Goal: Task Accomplishment & Management: Use online tool/utility

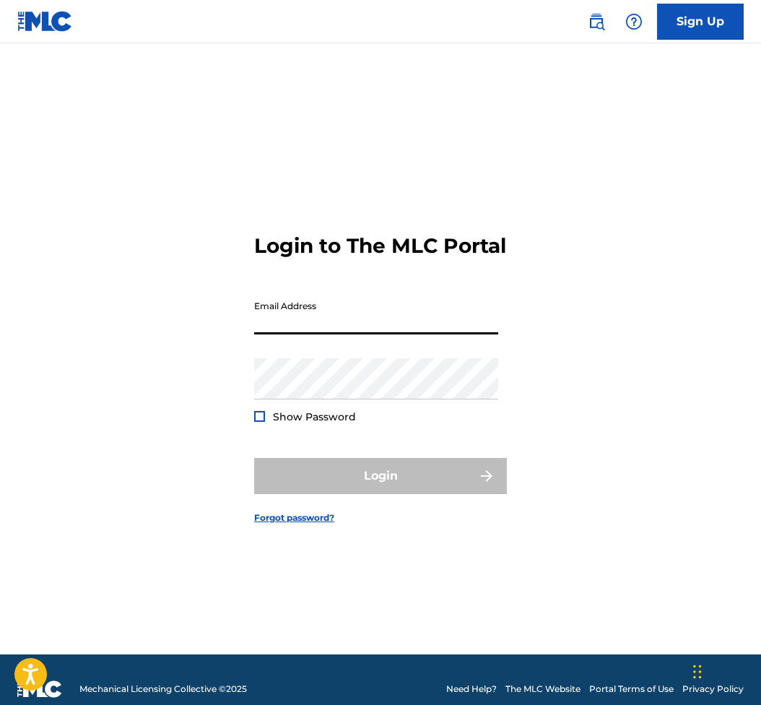
click at [320, 317] on input "Email Address" at bounding box center [376, 313] width 244 height 41
click at [318, 324] on input "Email Address" at bounding box center [376, 313] width 244 height 41
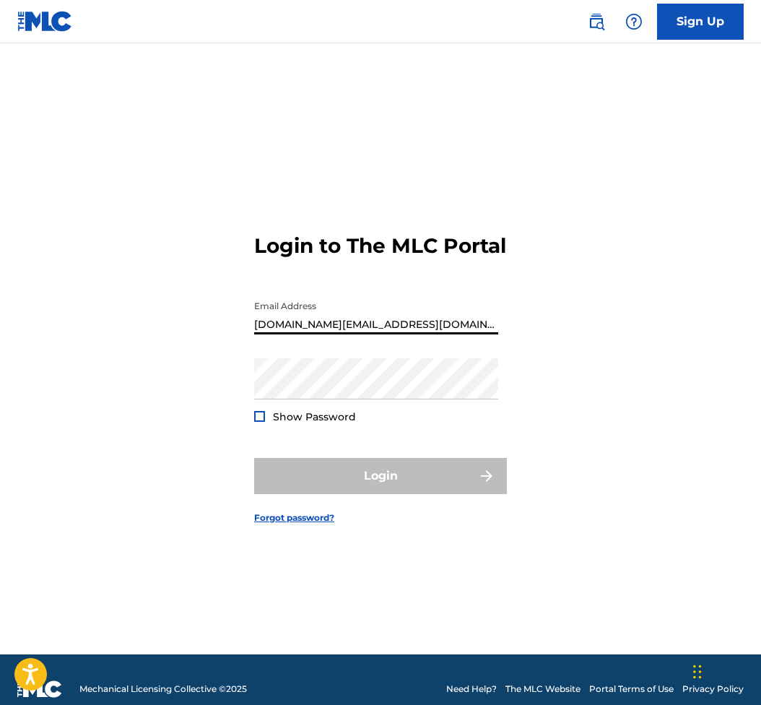
drag, startPoint x: 361, startPoint y: 336, endPoint x: 319, endPoint y: 342, distance: 42.2
click at [318, 334] on input "[DOMAIN_NAME][EMAIL_ADDRESS][DOMAIN_NAME]" at bounding box center [376, 313] width 244 height 41
type input "[EMAIL_ADDRESS][DOMAIN_NAME]"
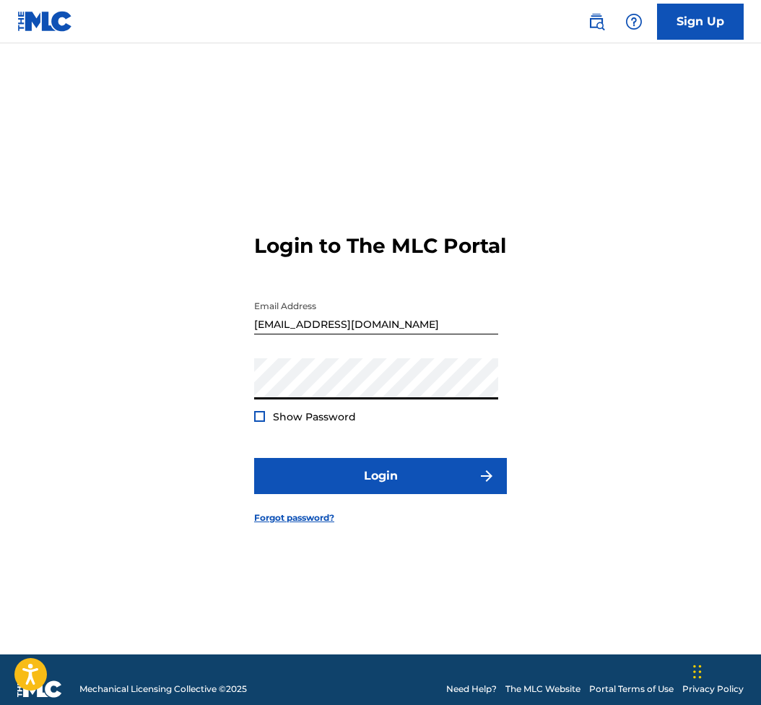
click at [262, 422] on div at bounding box center [259, 416] width 11 height 11
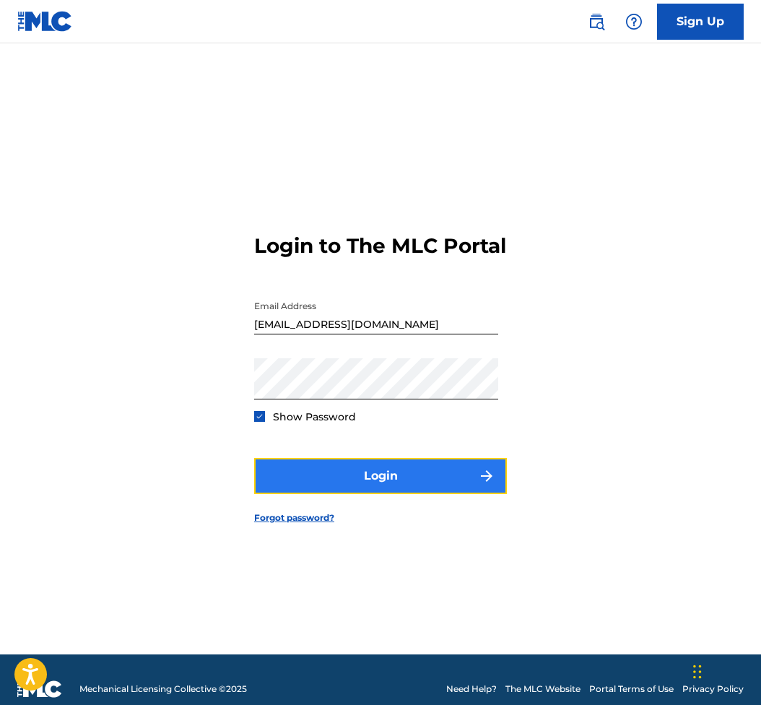
click at [443, 490] on button "Login" at bounding box center [380, 476] width 253 height 36
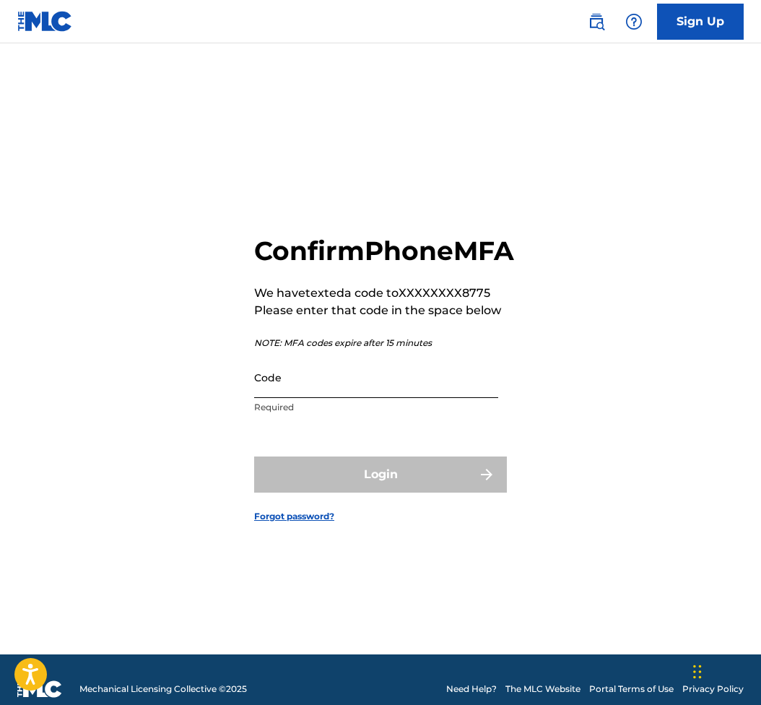
click at [427, 394] on input "Code" at bounding box center [376, 377] width 244 height 41
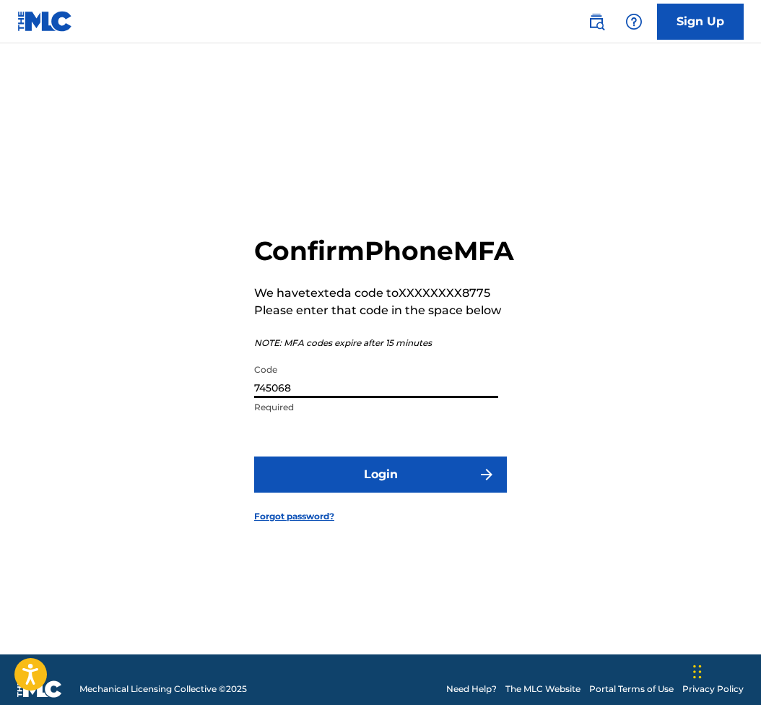
type input "745068"
click at [254, 456] on button "Login" at bounding box center [380, 474] width 253 height 36
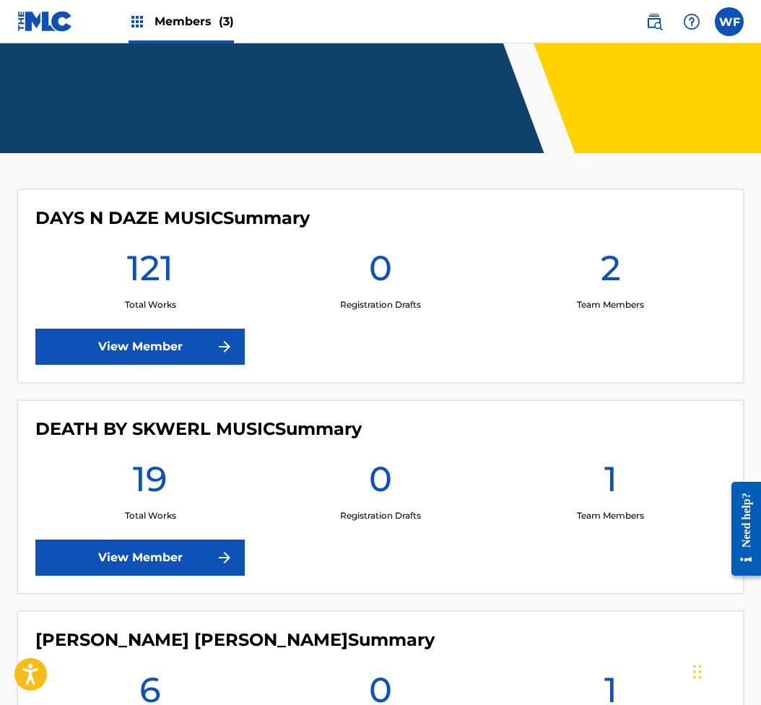
scroll to position [482, 0]
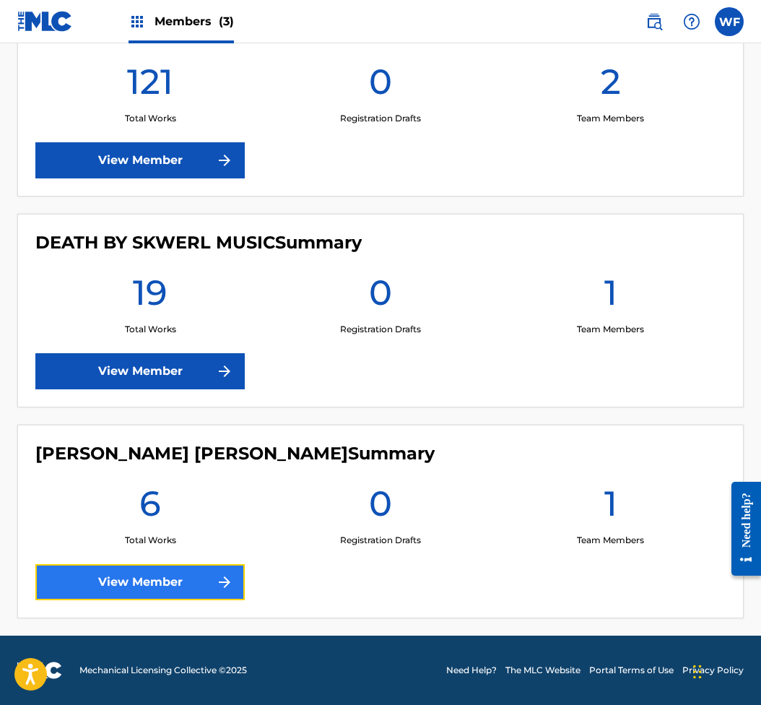
click at [194, 564] on link "View Member" at bounding box center [139, 582] width 209 height 36
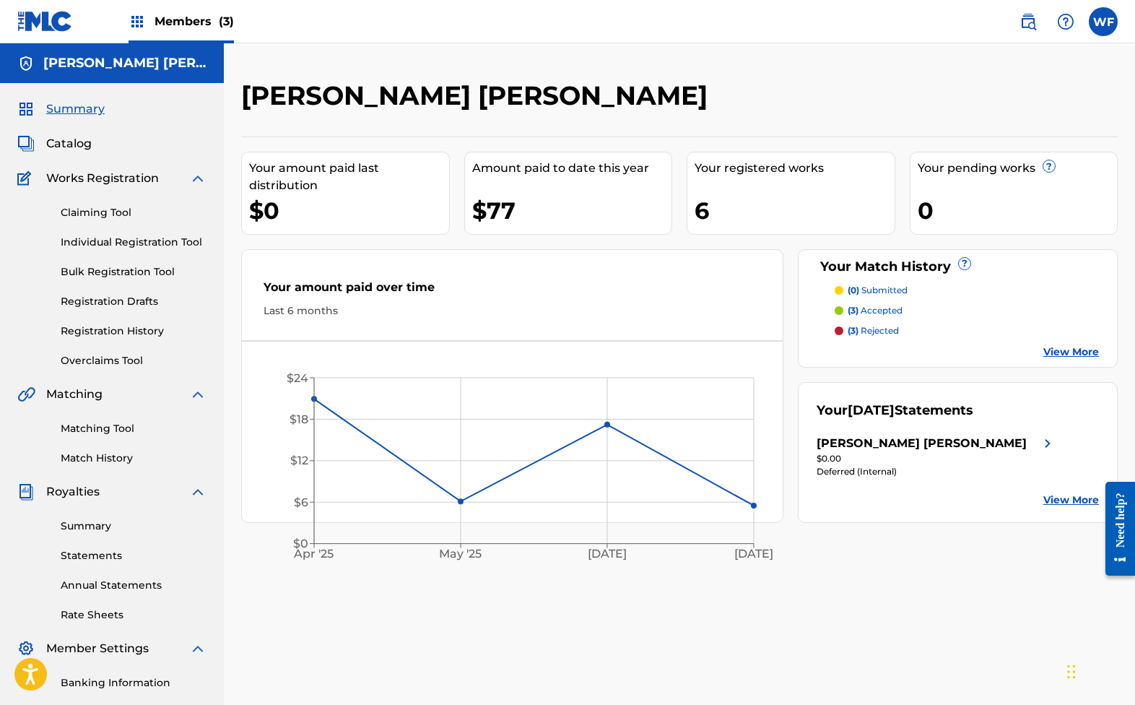
click at [760, 334] on p "(3) rejected" at bounding box center [873, 330] width 51 height 13
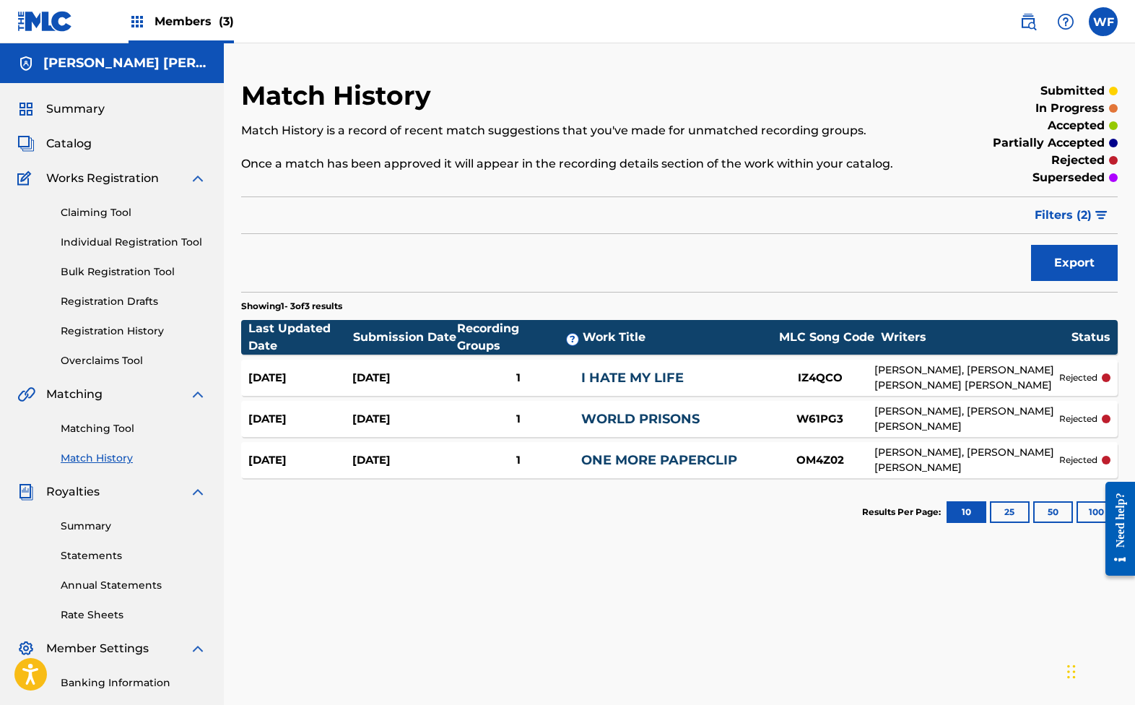
click at [760, 453] on div "[PERSON_NAME], [PERSON_NAME] [PERSON_NAME]" at bounding box center [966, 460] width 185 height 30
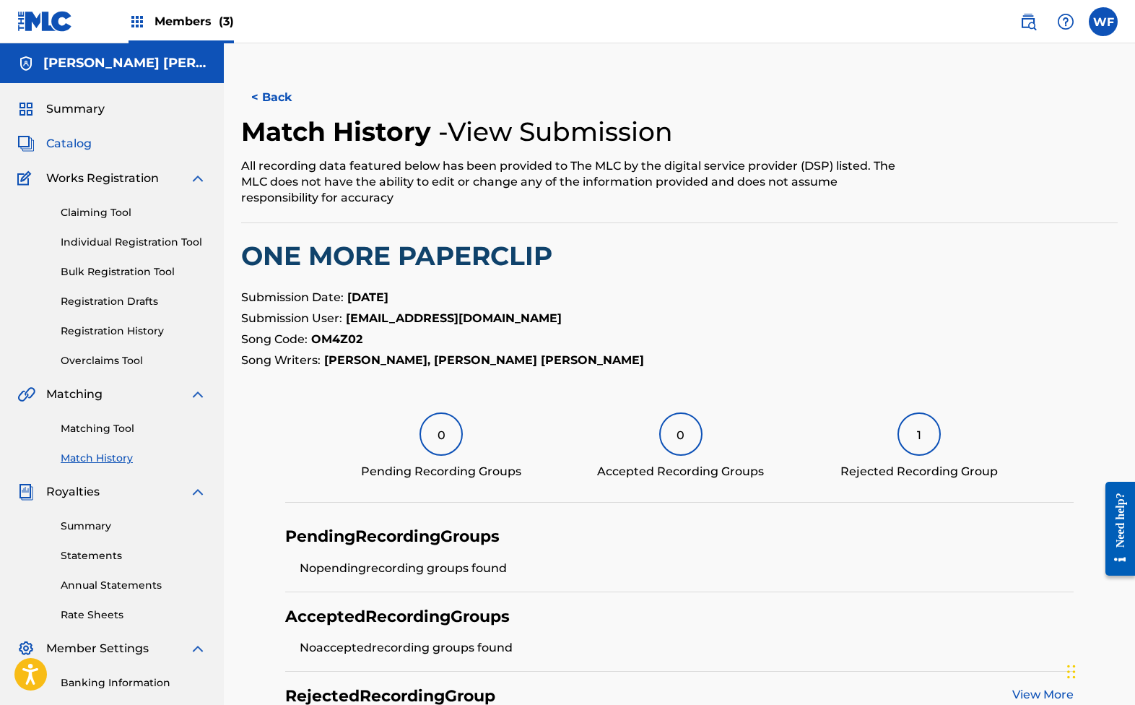
click at [58, 146] on span "Catalog" at bounding box center [68, 143] width 45 height 17
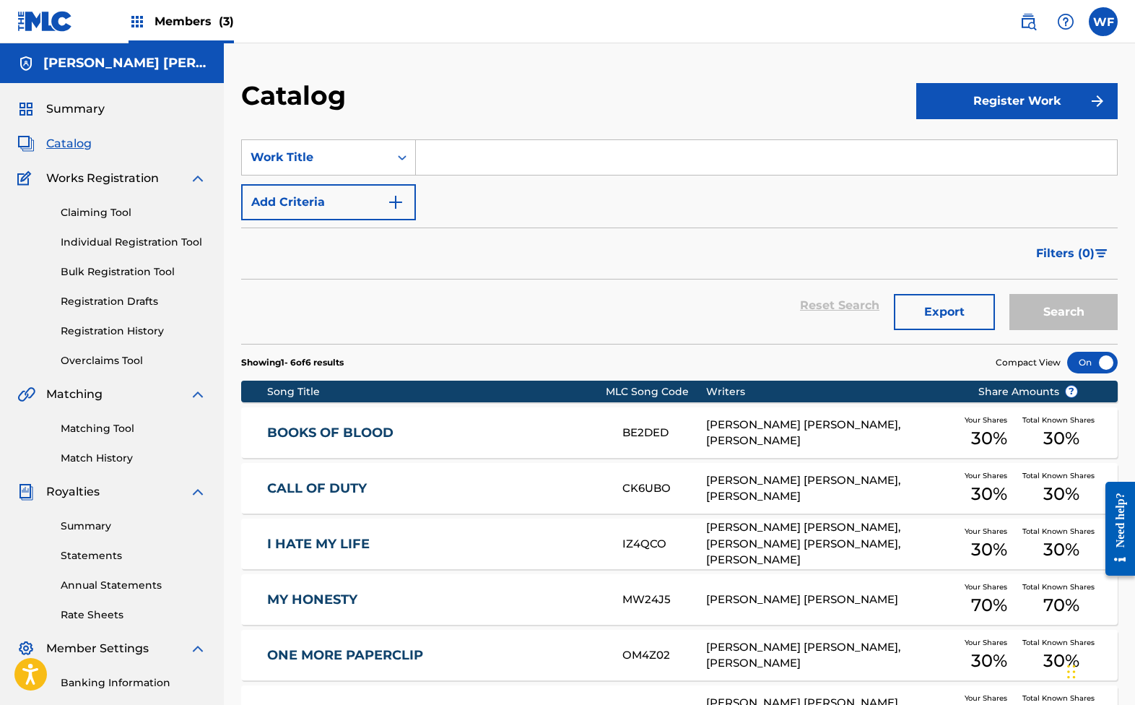
click at [760, 359] on div at bounding box center [1092, 363] width 51 height 22
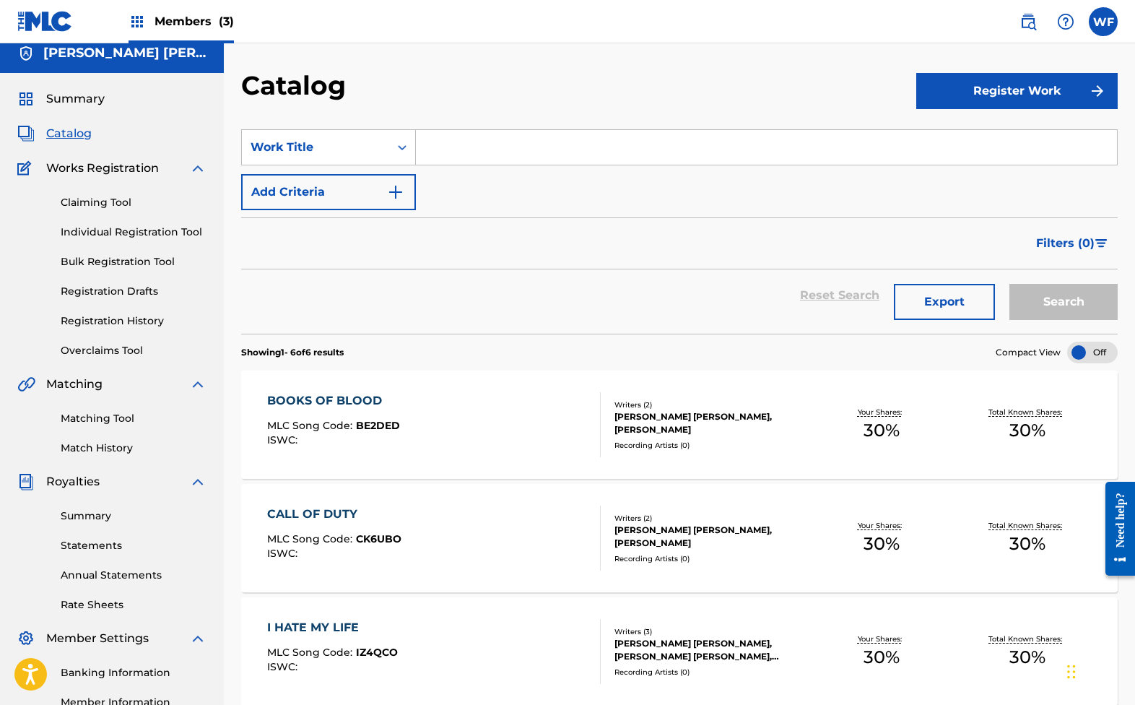
scroll to position [24, 0]
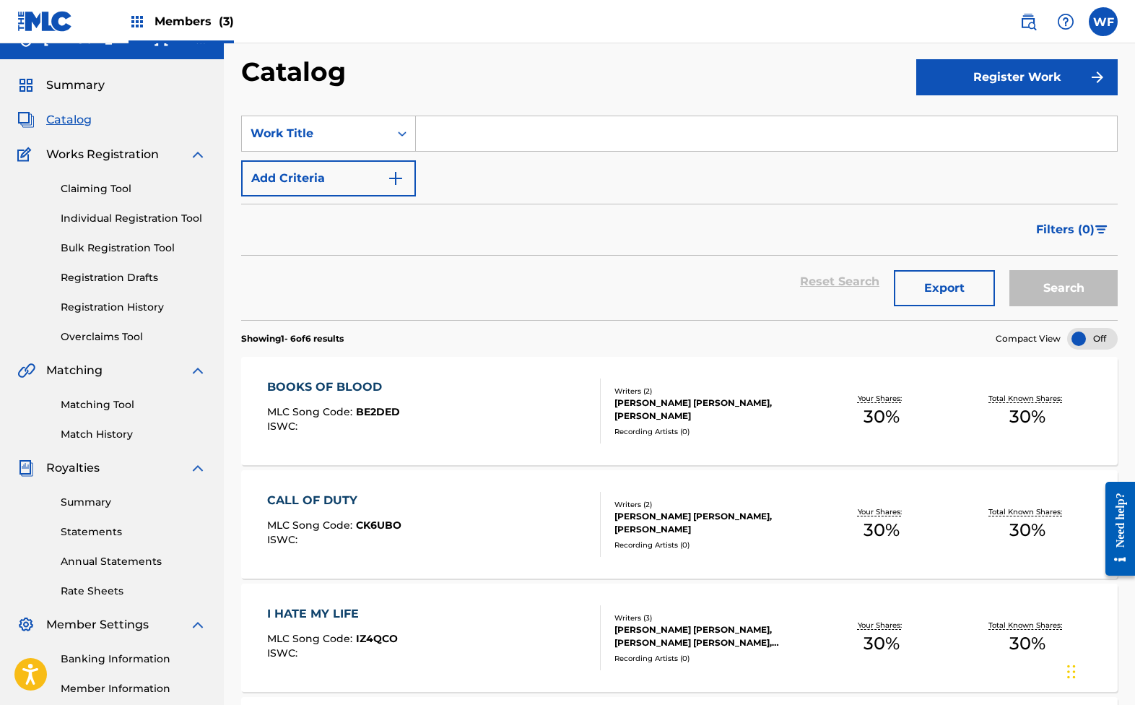
click at [722, 552] on div "CALL OF DUTY MLC Song Code : CK6UBO ISWC : Writers ( 2 ) [PERSON_NAME] [PERSON_…" at bounding box center [679, 524] width 877 height 108
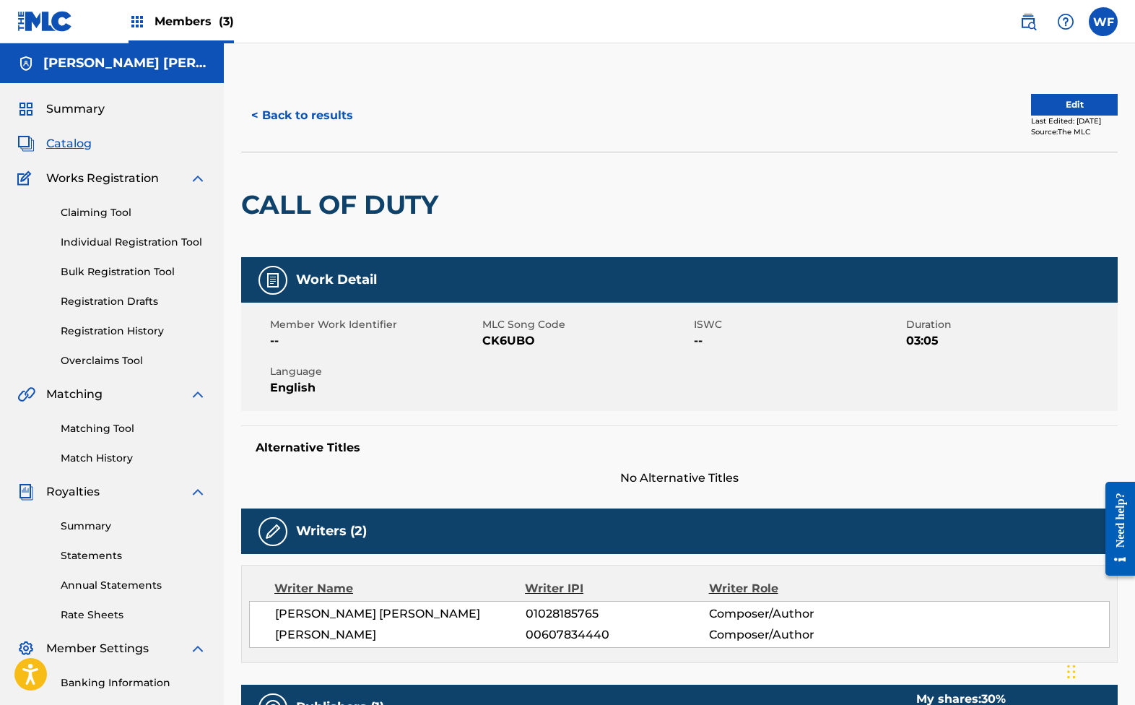
click at [291, 524] on div "Writers (2)" at bounding box center [679, 530] width 877 height 45
click at [256, 539] on div "Writers (2)" at bounding box center [679, 530] width 877 height 45
click at [760, 103] on button "Edit" at bounding box center [1074, 105] width 87 height 22
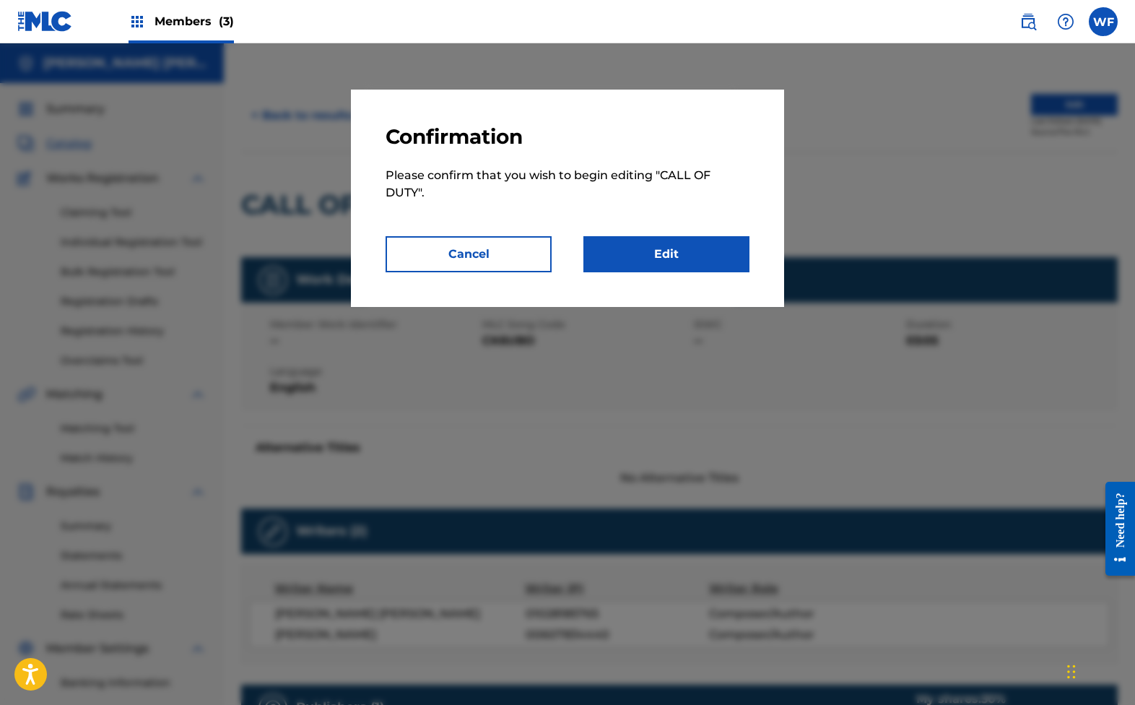
click at [692, 272] on div "Confirmation Please confirm that you wish to begin editing " CALL OF DUTY ". Ca…" at bounding box center [567, 198] width 433 height 217
click at [701, 257] on link "Edit" at bounding box center [666, 254] width 166 height 36
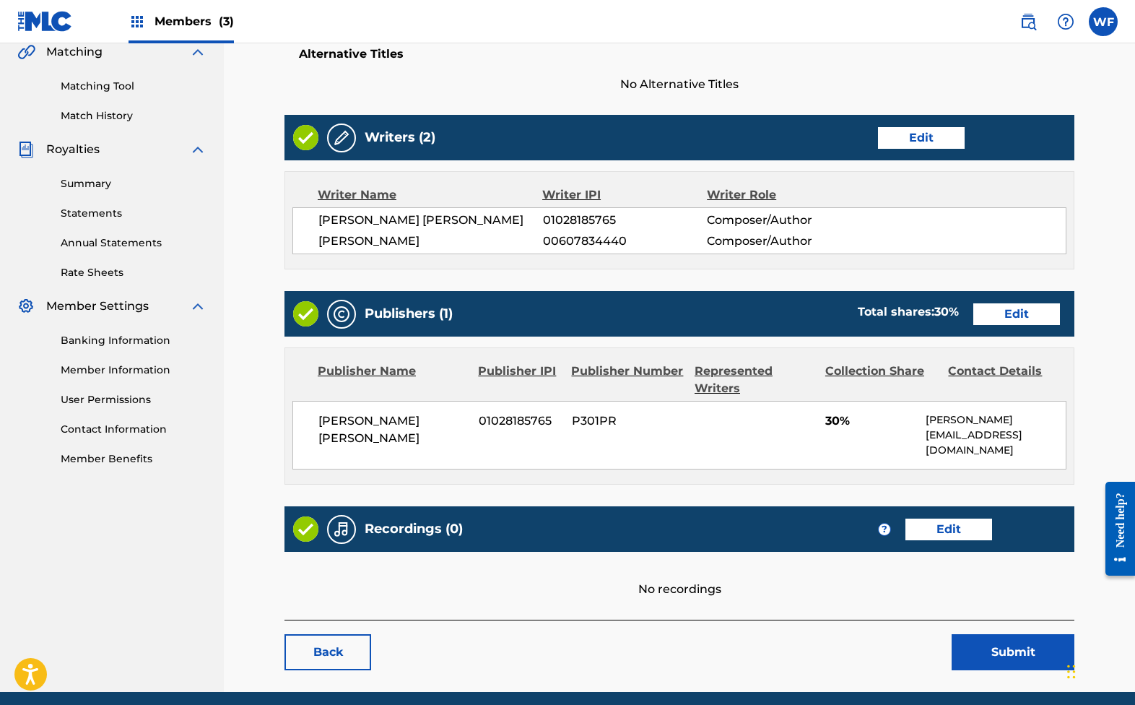
scroll to position [414, 0]
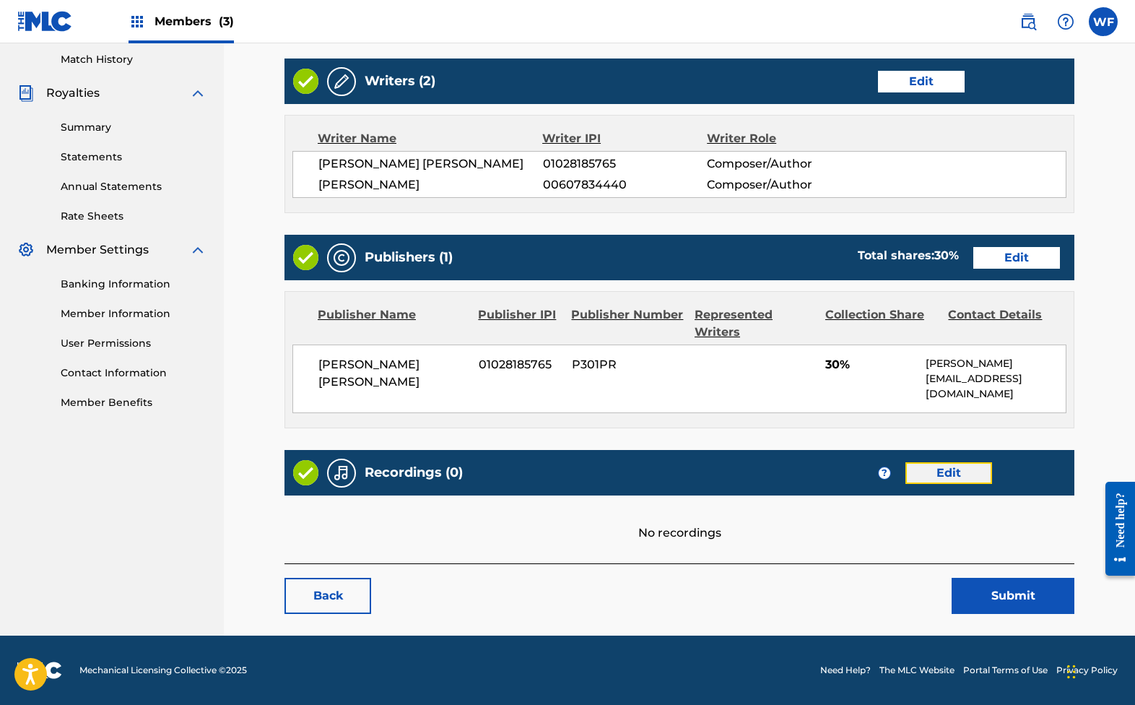
click at [760, 462] on link "Edit" at bounding box center [949, 473] width 87 height 22
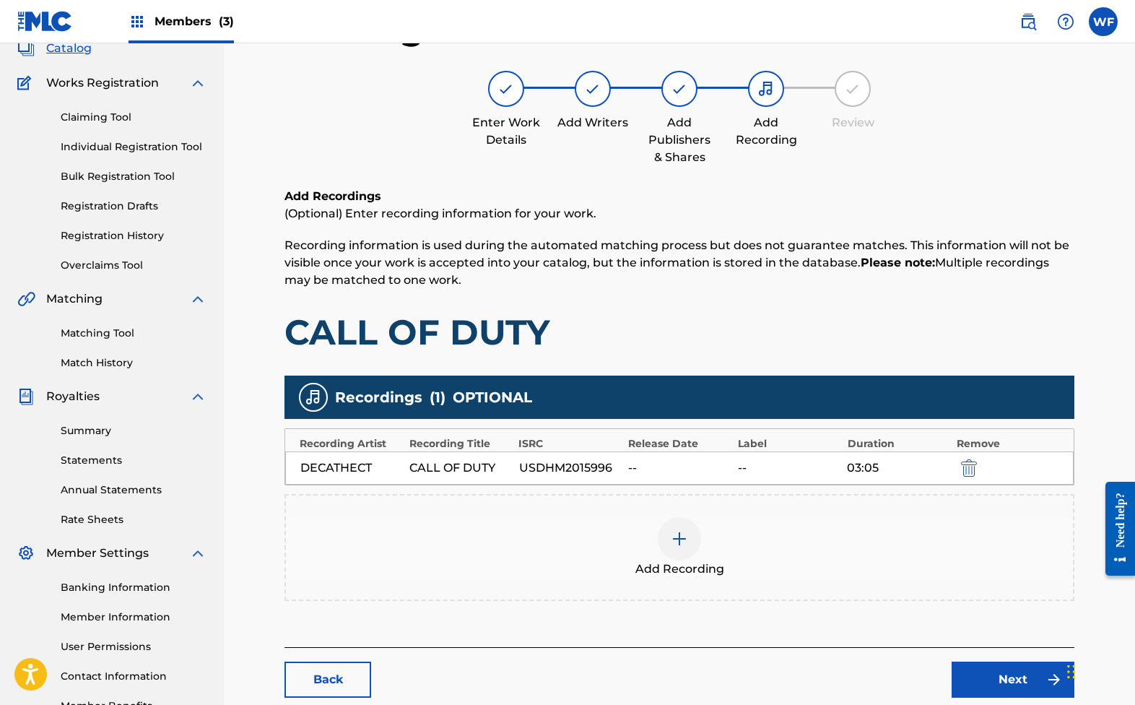
scroll to position [206, 0]
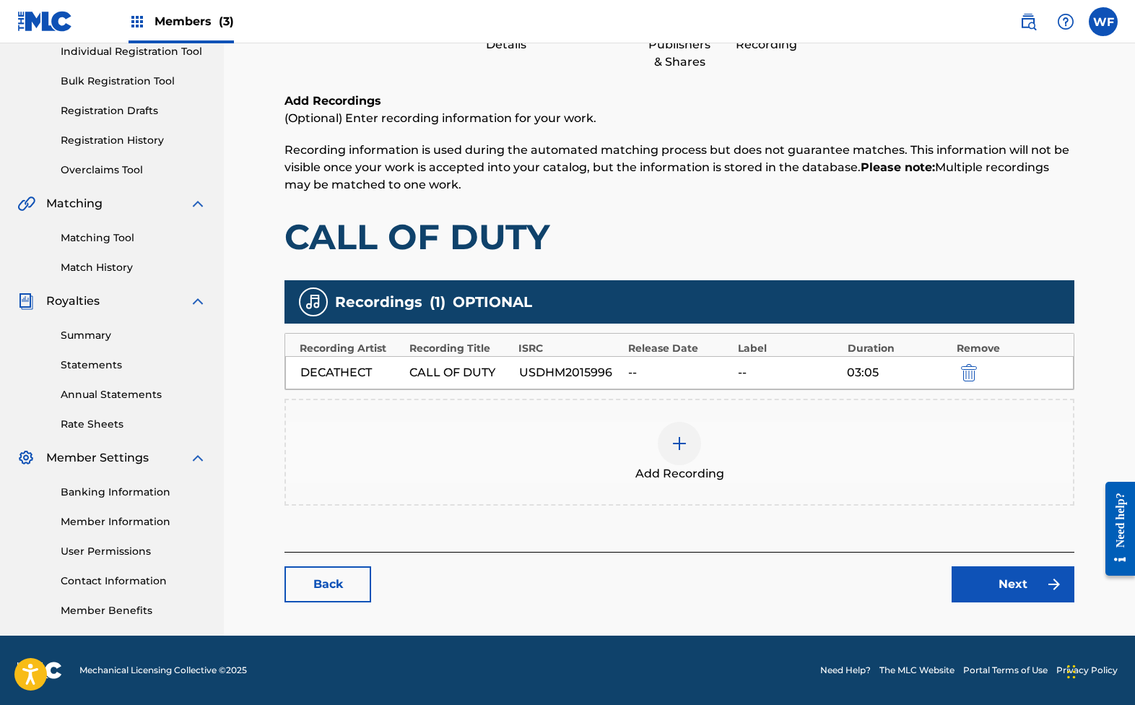
click at [678, 441] on div at bounding box center [679, 443] width 43 height 43
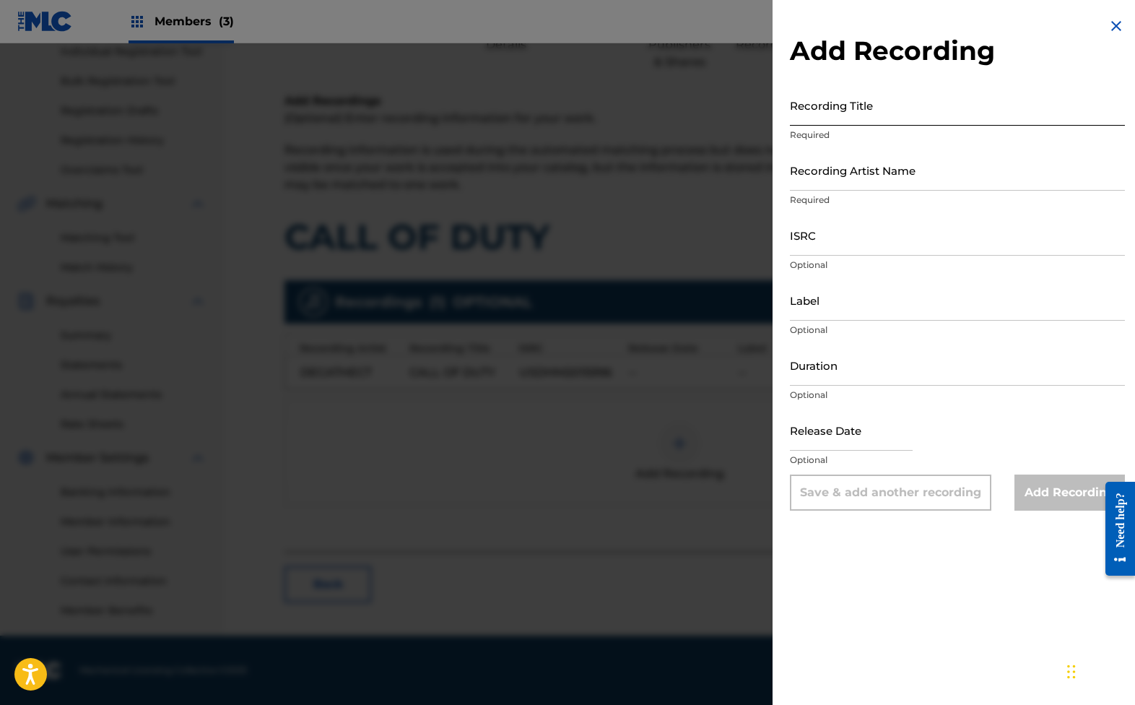
click at [760, 109] on input "Recording Title" at bounding box center [957, 104] width 335 height 41
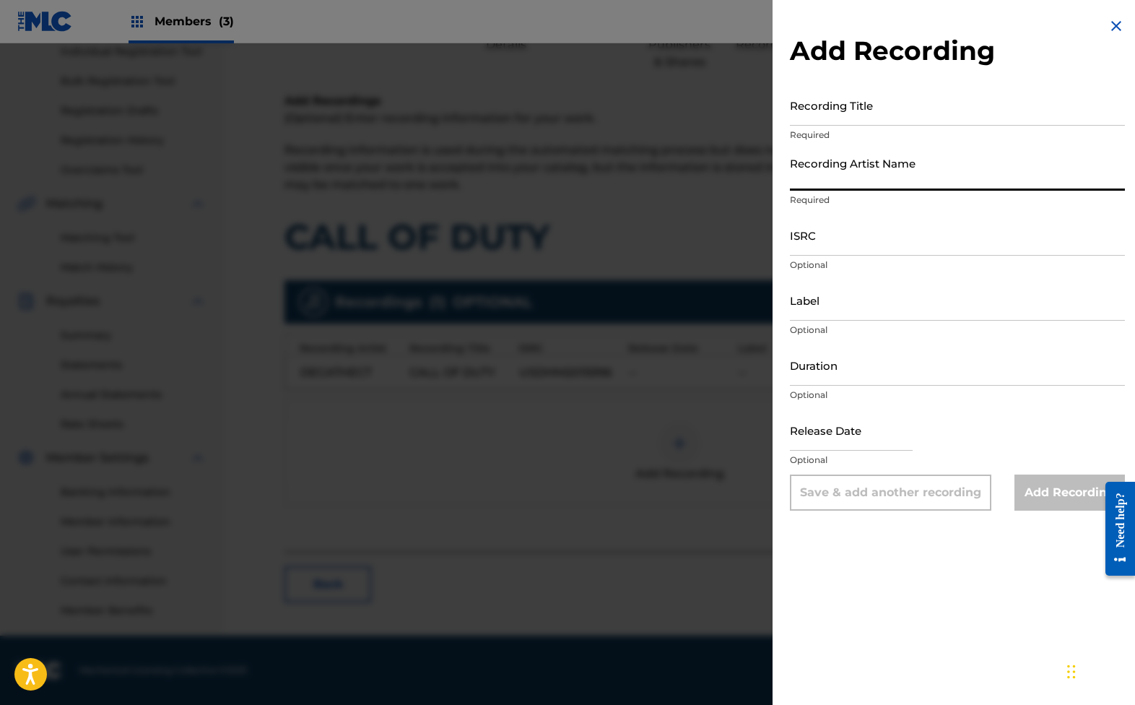
click at [760, 181] on input "Recording Artist Name" at bounding box center [957, 169] width 335 height 41
paste input "USDHM2015996"
drag, startPoint x: 874, startPoint y: 186, endPoint x: 734, endPoint y: 169, distance: 141.1
click at [734, 169] on div "Add Recording Recording Title Required Recording Artist Name USDHM2015996 Requi…" at bounding box center [567, 373] width 1135 height 661
type input "DECATHECT"
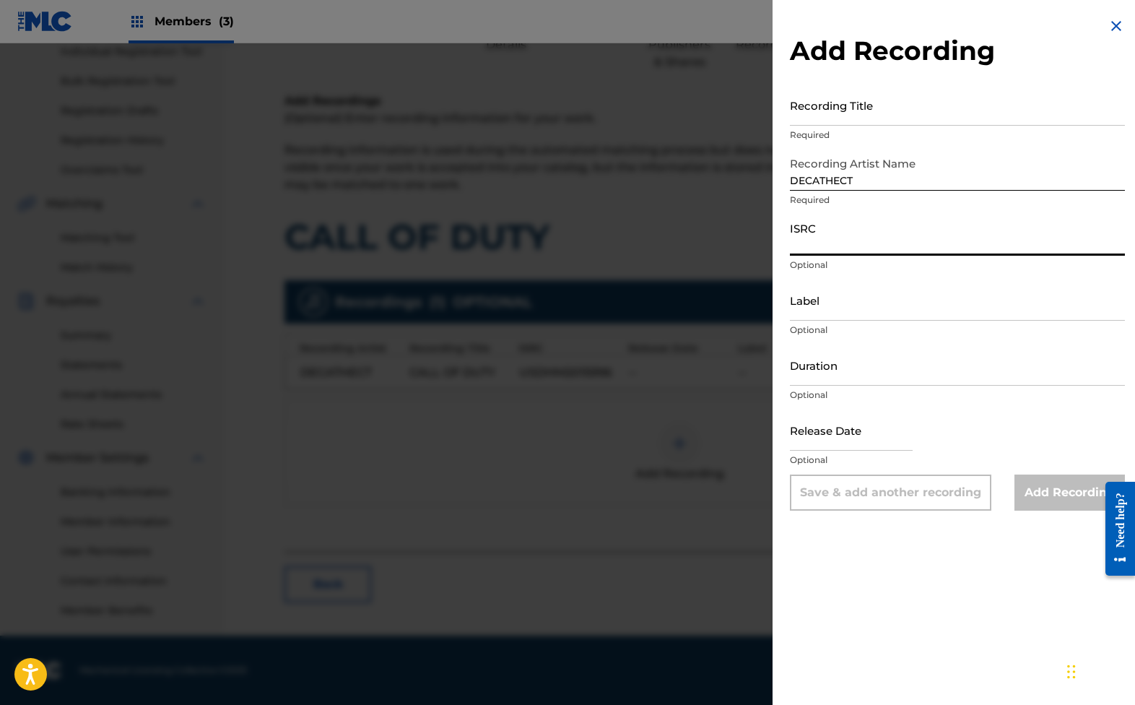
paste input "USDHM2015996"
type input "USDHM2015996"
click at [760, 302] on input "Label" at bounding box center [957, 299] width 335 height 41
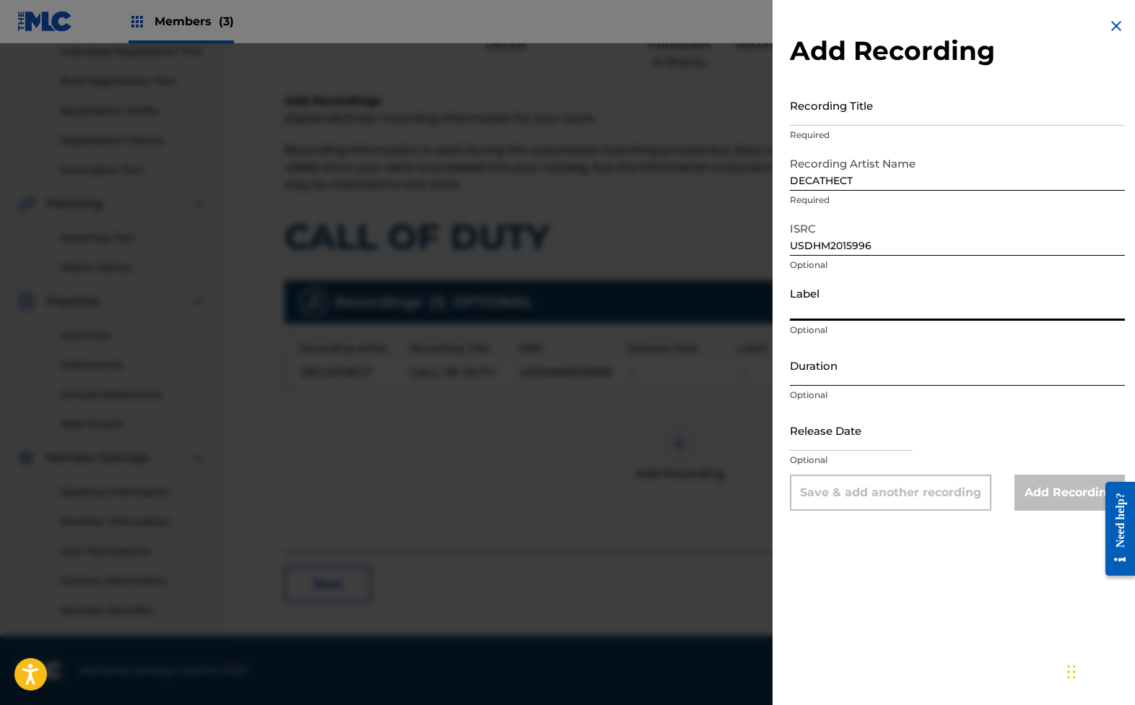
click at [760, 381] on input "Duration" at bounding box center [957, 364] width 335 height 41
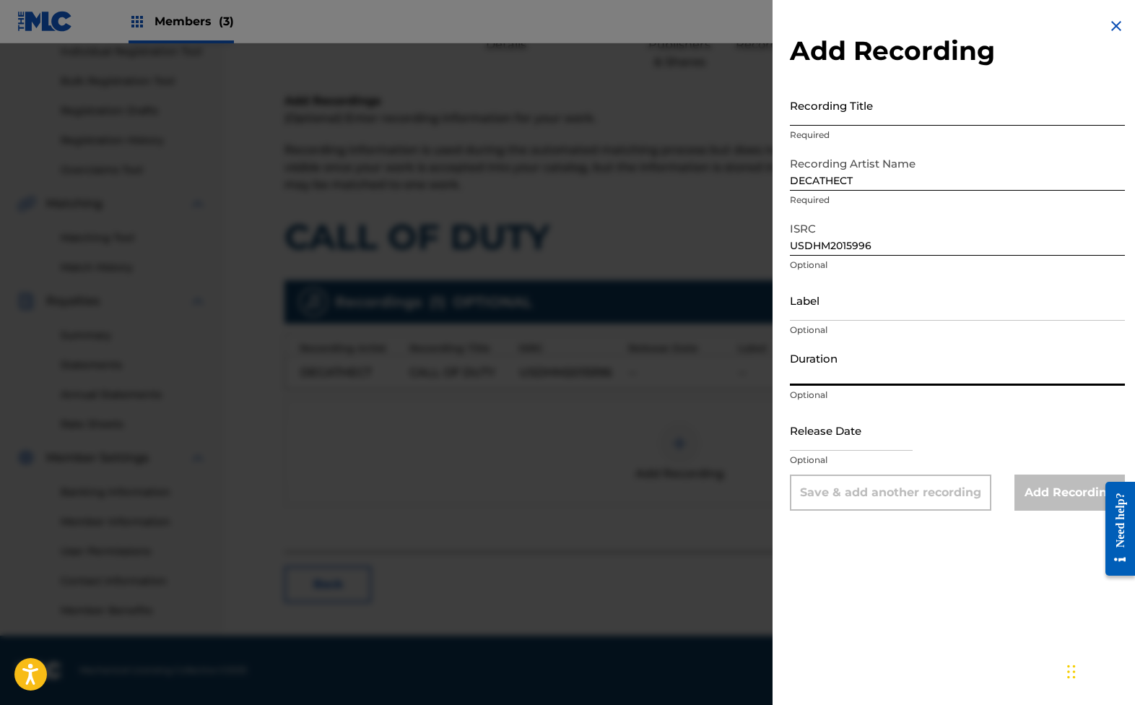
click at [760, 106] on input "Recording Title" at bounding box center [957, 104] width 335 height 41
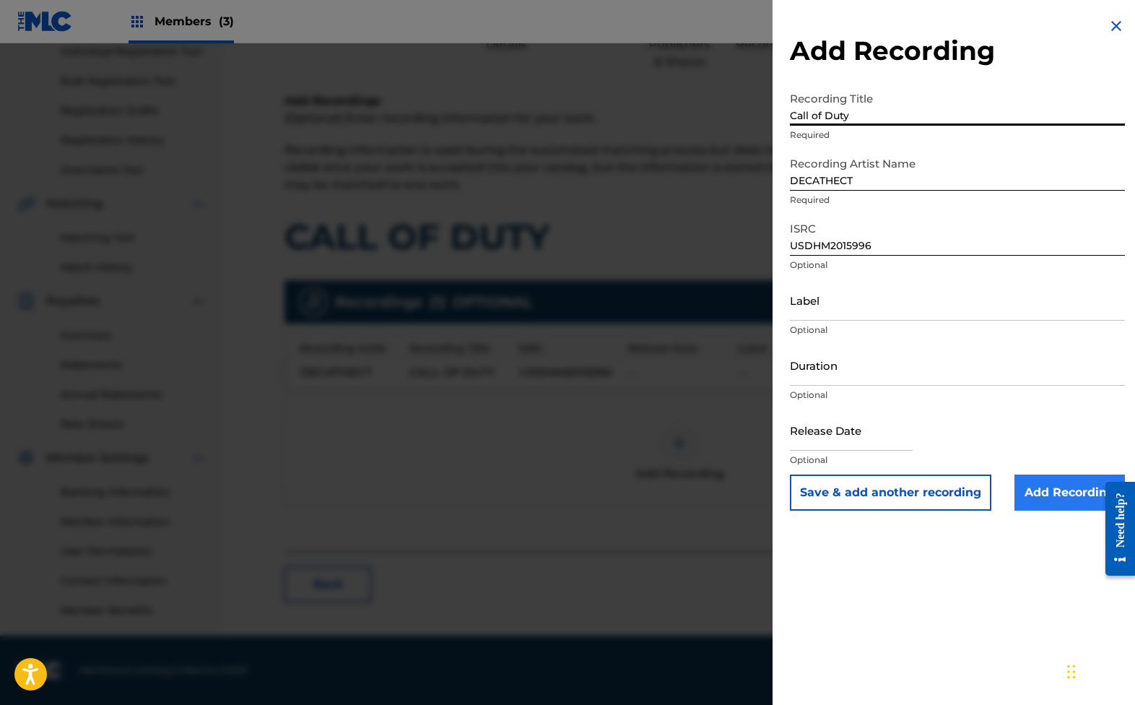
type input "Call of Duty"
click at [760, 475] on input "Add Recording" at bounding box center [1070, 492] width 110 height 36
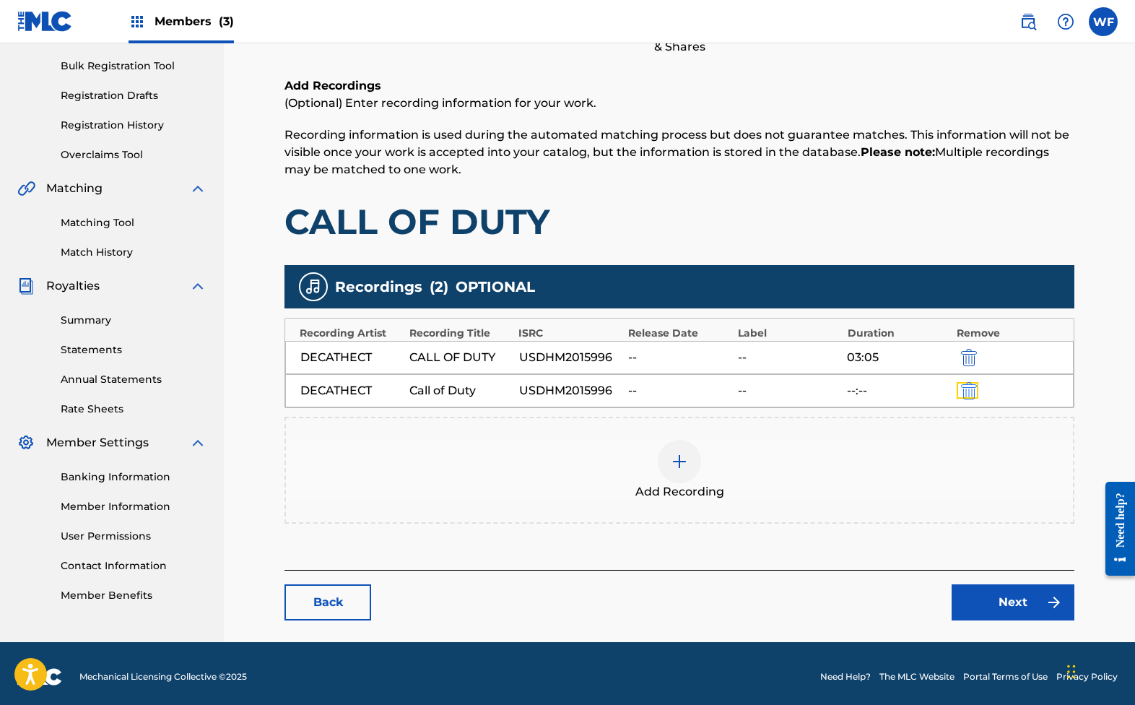
click at [760, 390] on button "submit" at bounding box center [968, 390] width 22 height 17
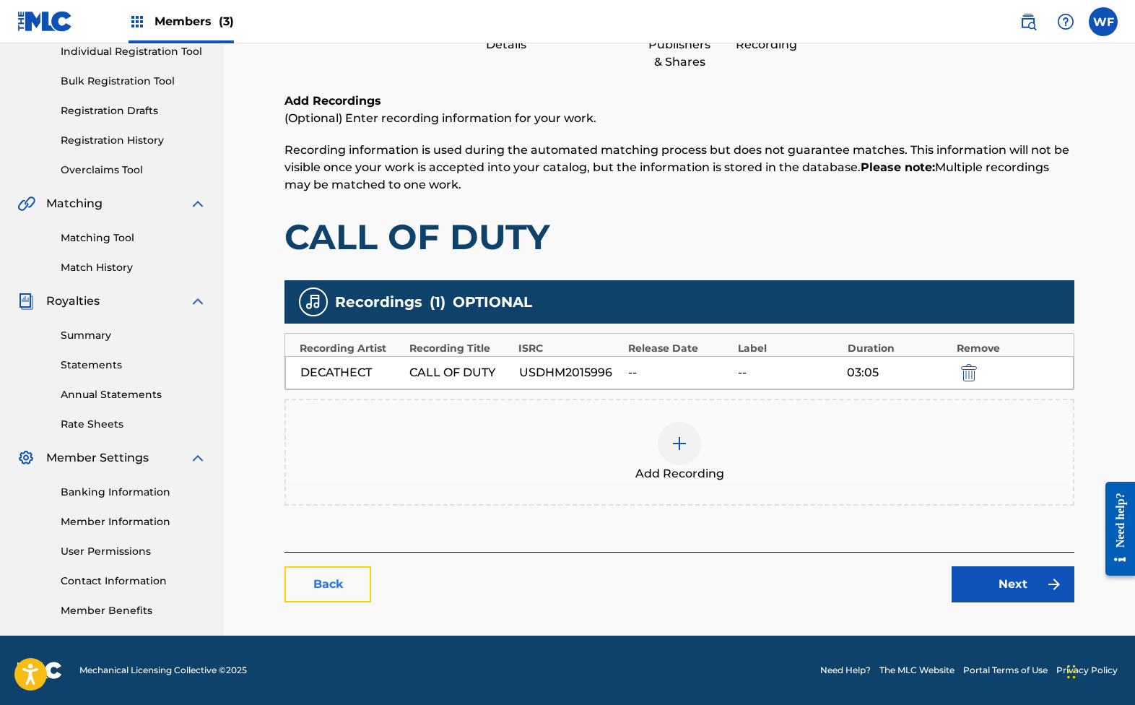
click at [340, 566] on link "Back" at bounding box center [328, 584] width 87 height 36
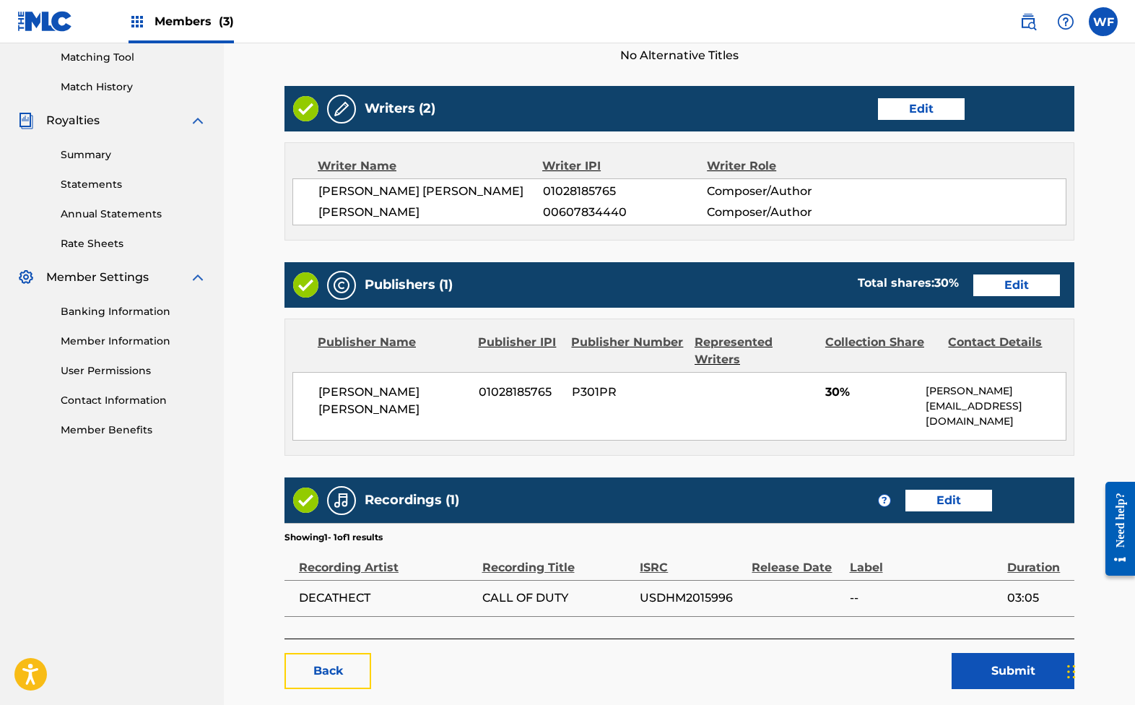
scroll to position [462, 0]
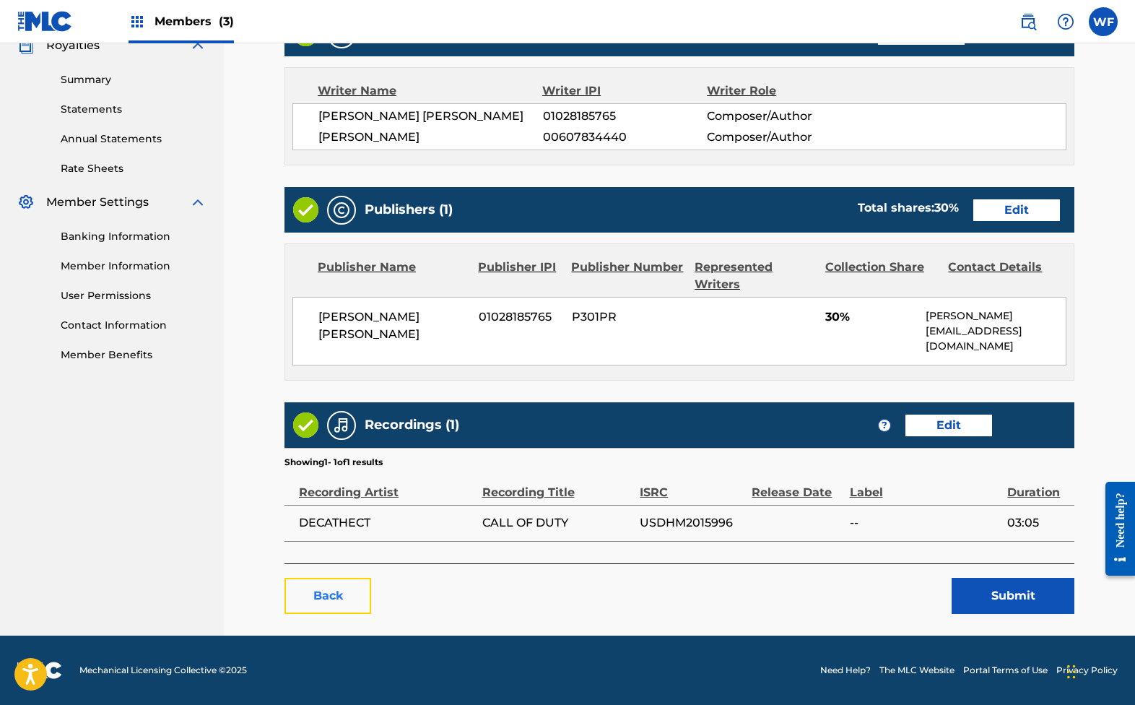
click at [337, 580] on link "Back" at bounding box center [328, 596] width 87 height 36
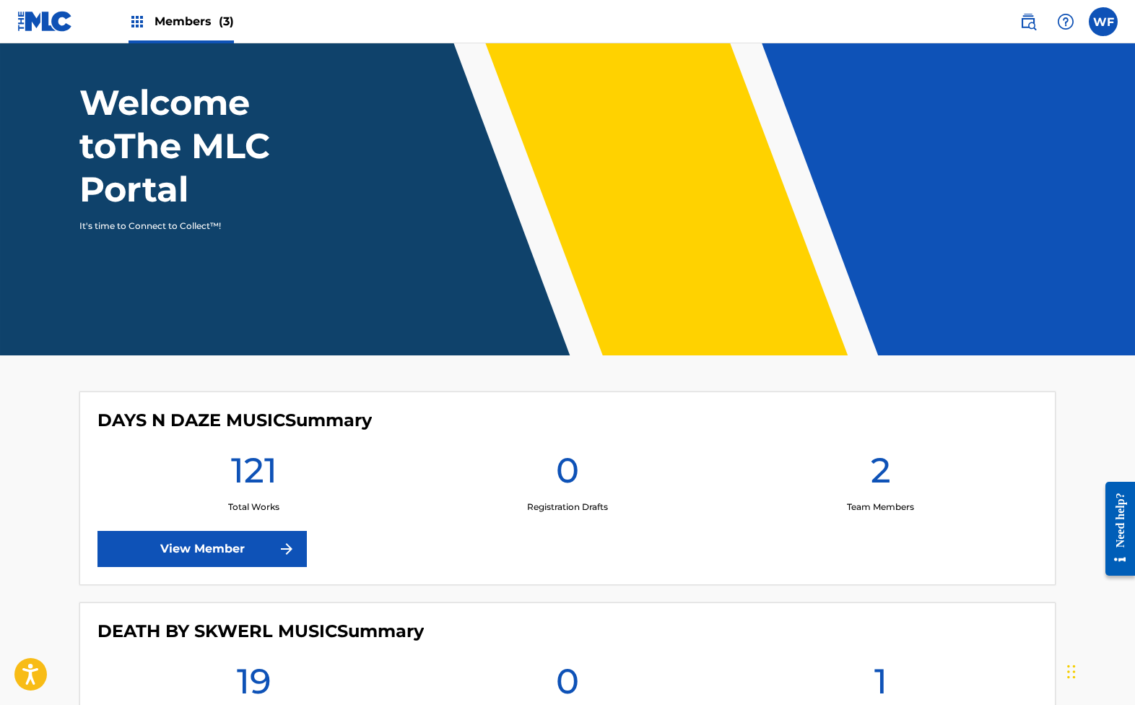
scroll to position [148, 0]
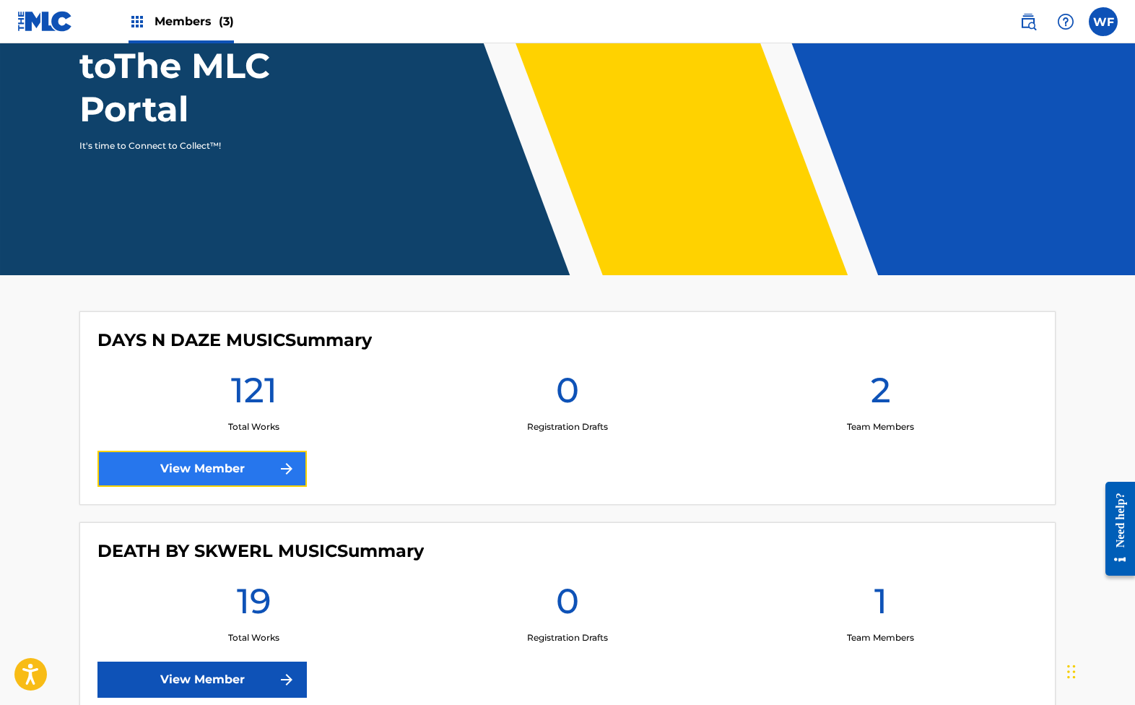
click at [269, 479] on link "View Member" at bounding box center [201, 469] width 209 height 36
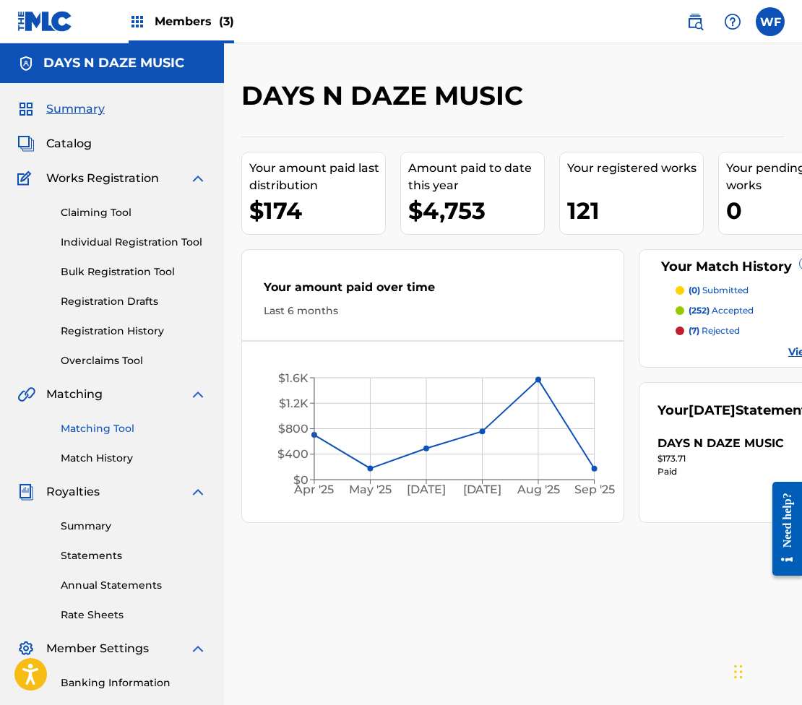
click at [98, 427] on link "Matching Tool" at bounding box center [134, 428] width 146 height 15
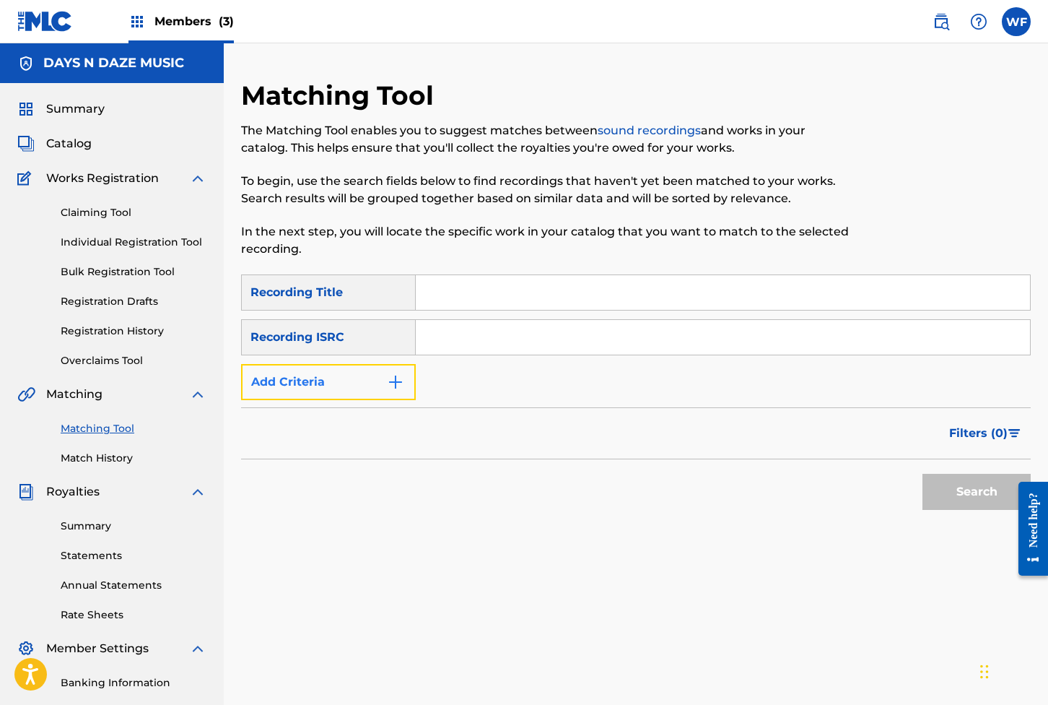
click at [360, 381] on button "Add Criteria" at bounding box center [328, 382] width 175 height 36
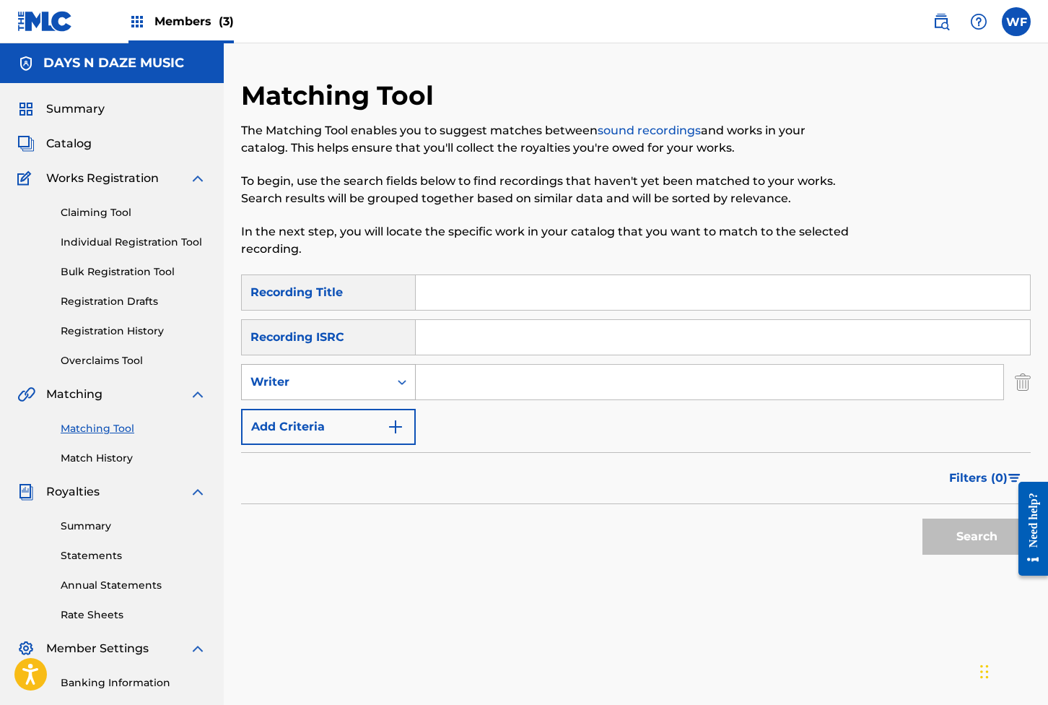
click at [367, 388] on div "Writer" at bounding box center [316, 381] width 130 height 17
click at [368, 429] on div "Recording Artist" at bounding box center [328, 418] width 173 height 36
click at [446, 375] on input "Search Form" at bounding box center [710, 382] width 588 height 35
type input "days n daze"
click at [760, 485] on span "Filters ( 0 )" at bounding box center [979, 477] width 58 height 17
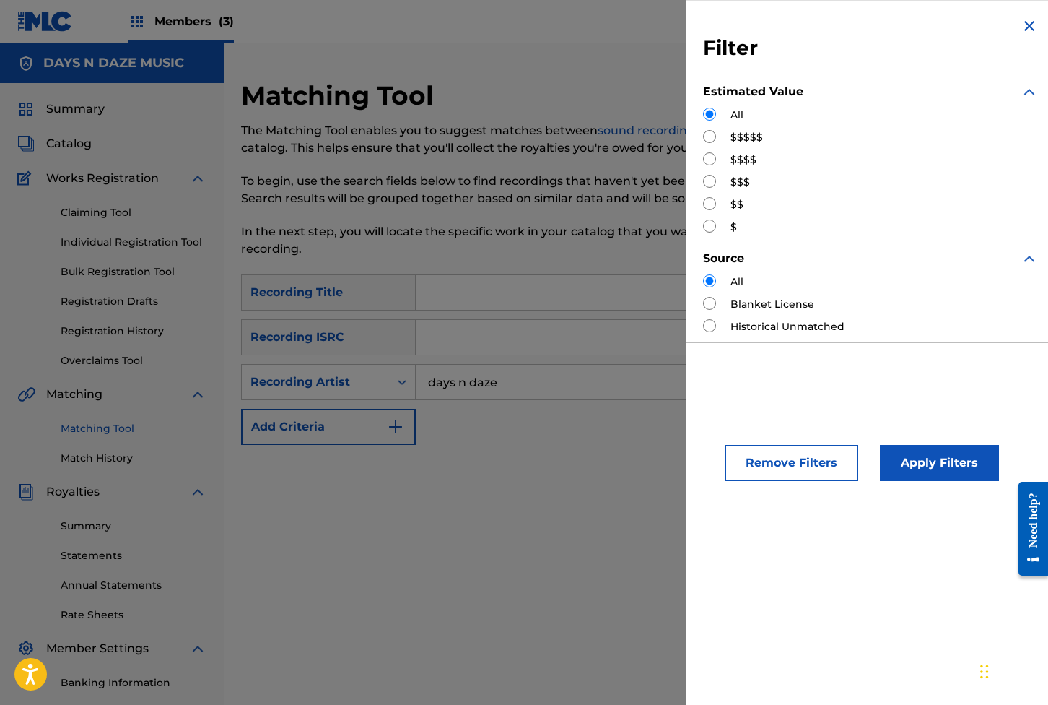
click at [708, 132] on input "Search Form" at bounding box center [709, 136] width 13 height 13
radio input "true"
click at [760, 467] on button "Apply Filters" at bounding box center [939, 463] width 119 height 36
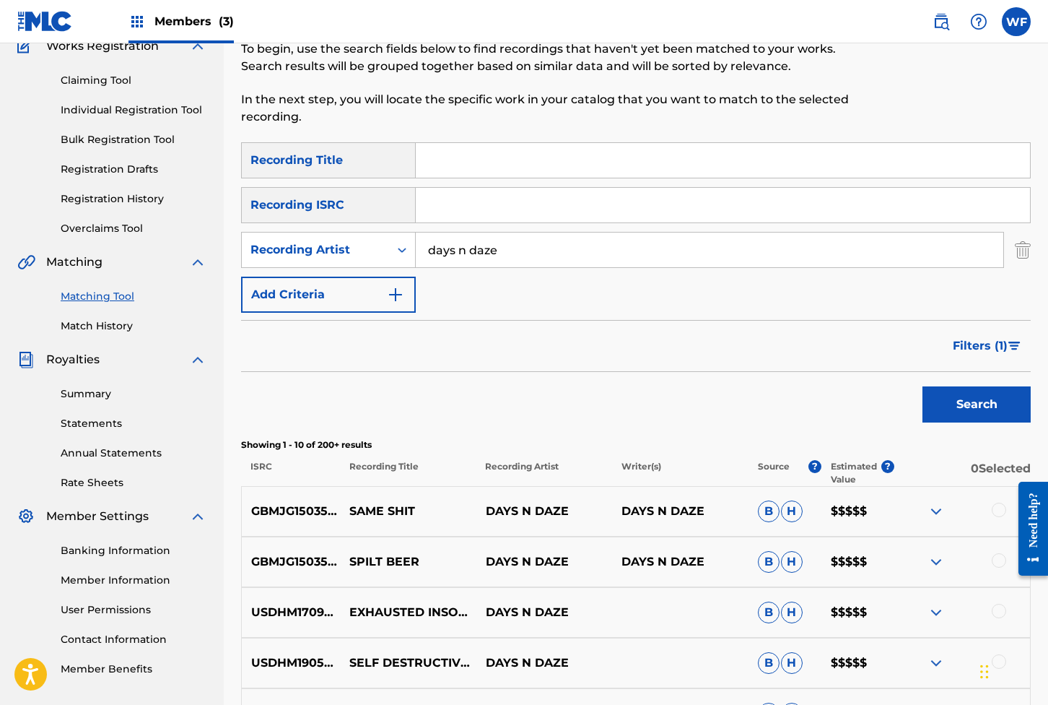
scroll to position [419, 0]
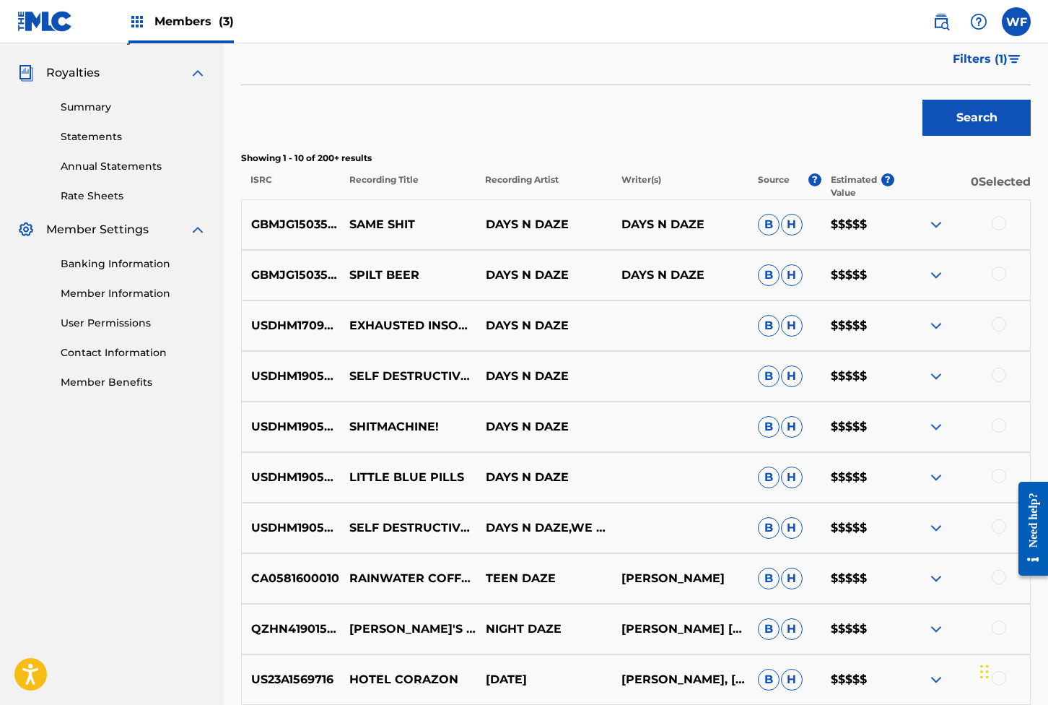
click at [760, 226] on div at bounding box center [999, 223] width 14 height 14
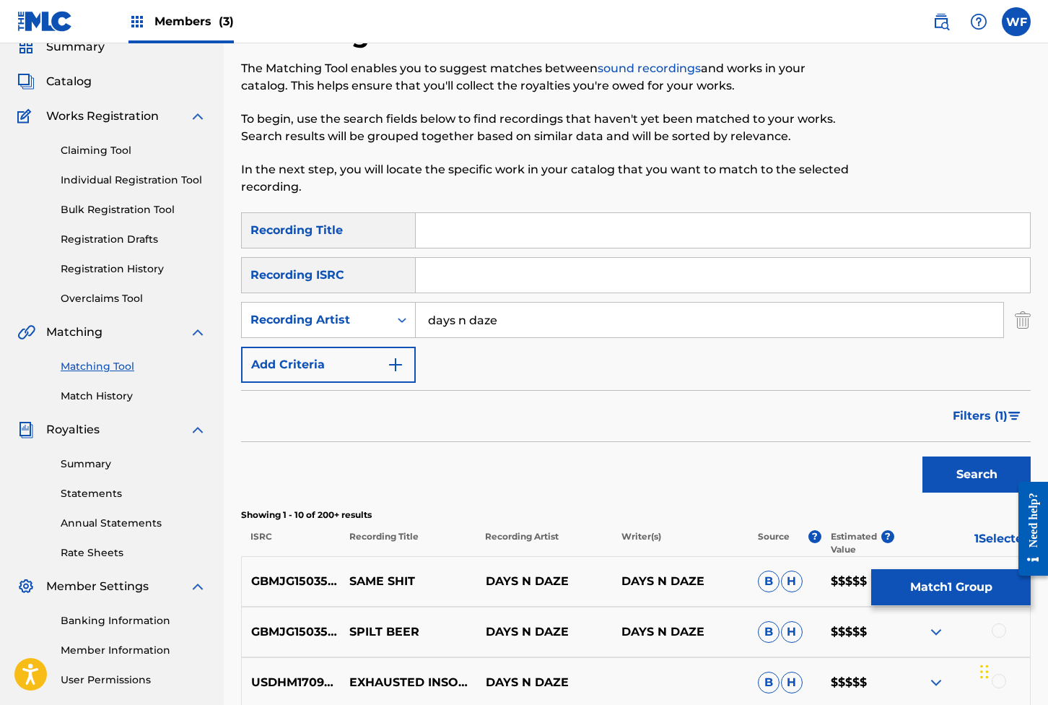
scroll to position [0, 0]
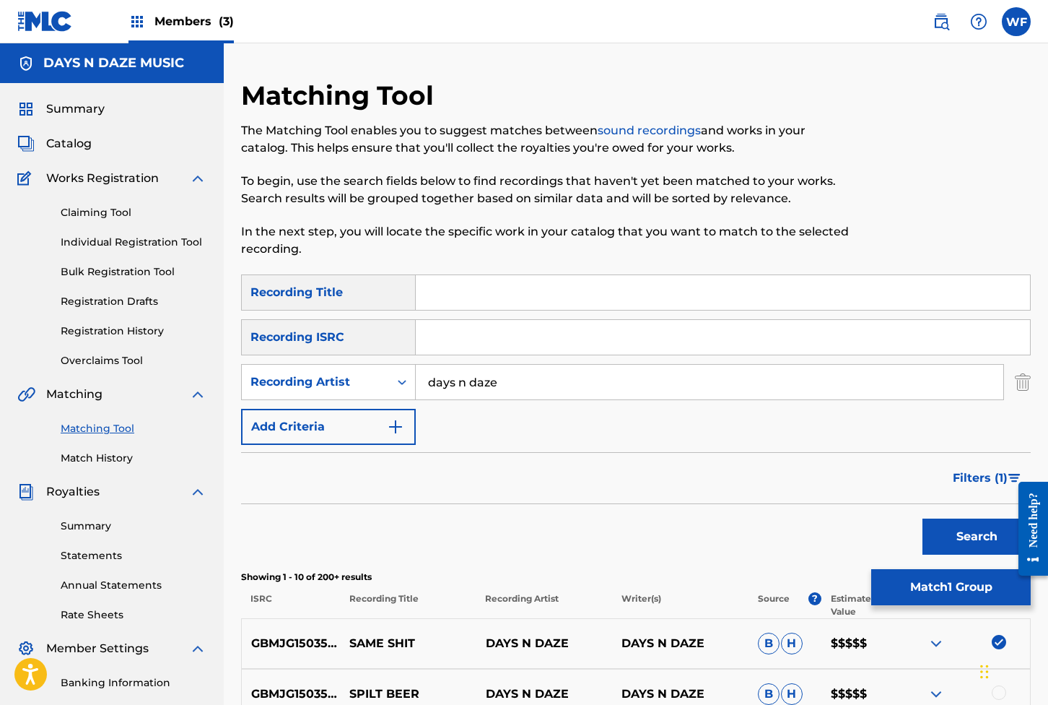
click at [547, 296] on input "Search Form" at bounding box center [723, 292] width 615 height 35
type input "same shit"
click at [760, 555] on div "Search" at bounding box center [974, 533] width 116 height 58
click at [760, 534] on button "Search" at bounding box center [977, 536] width 108 height 36
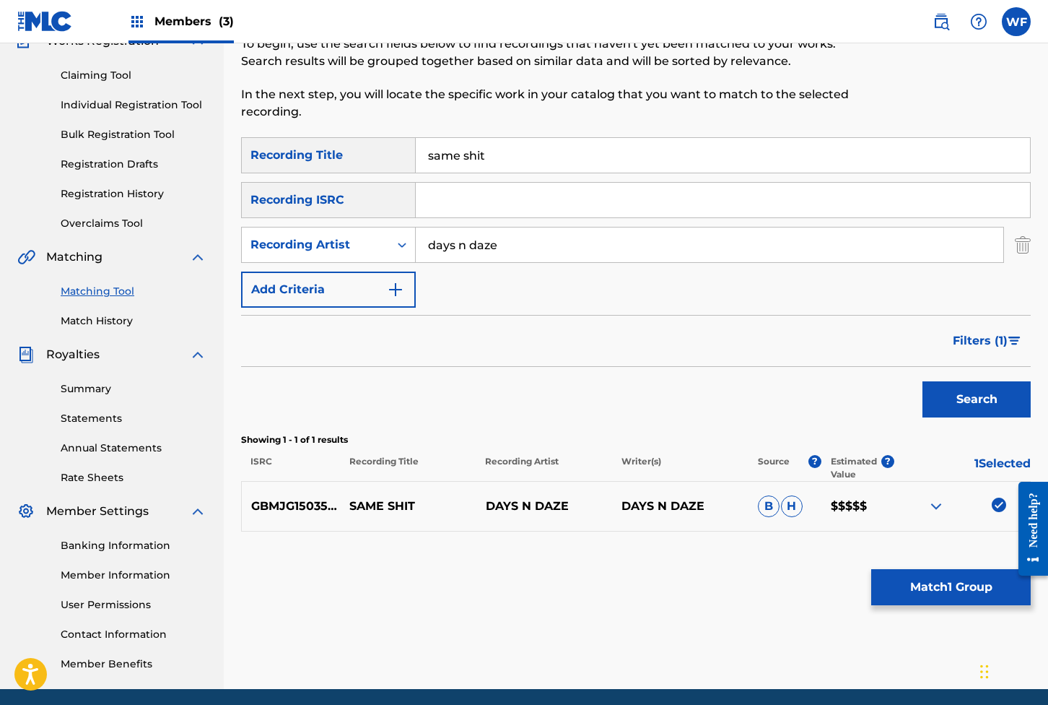
scroll to position [138, 0]
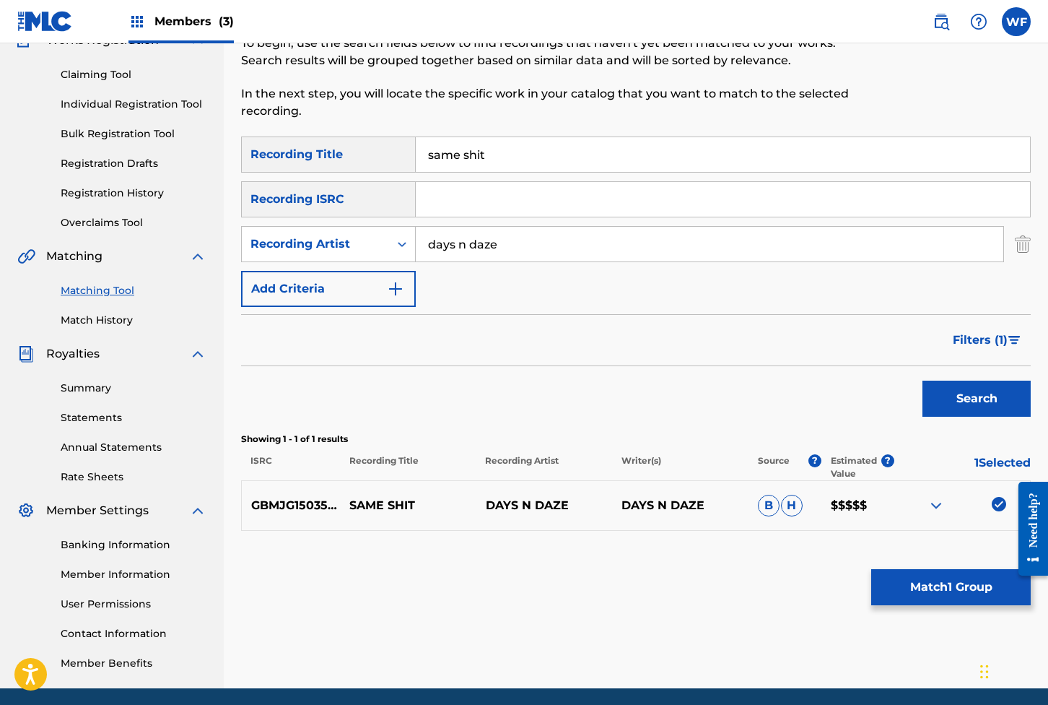
click at [760, 564] on div "Matching Tool The Matching Tool enables you to suggest matches between sound re…" at bounding box center [636, 315] width 790 height 747
click at [760, 592] on button "Match 1 Group" at bounding box center [952, 587] width 160 height 36
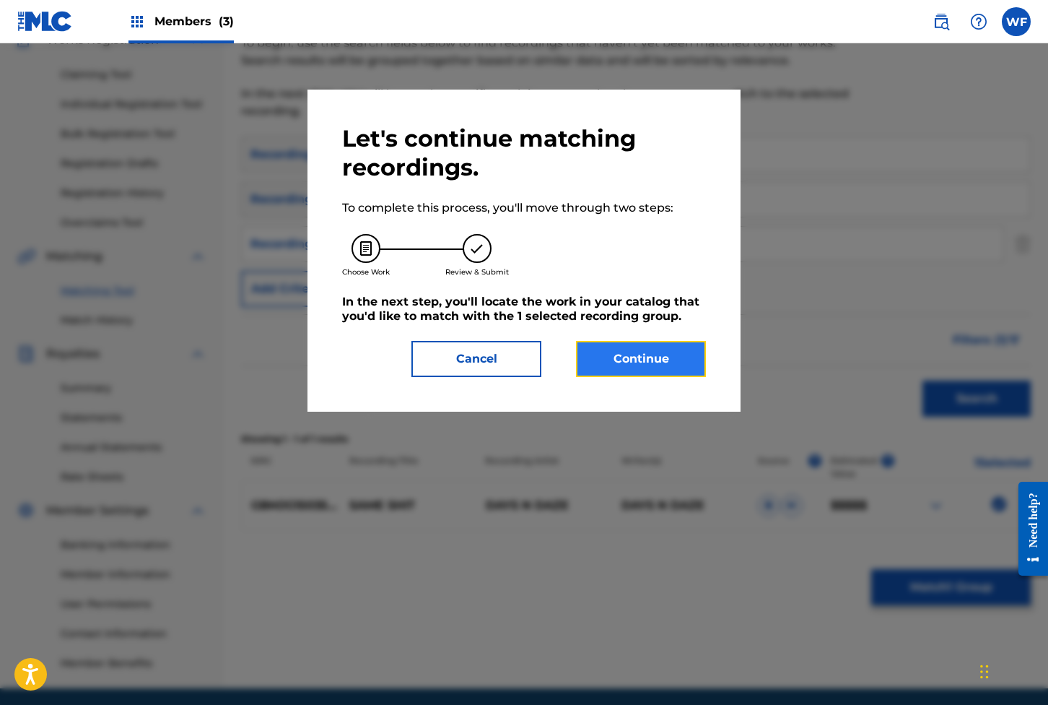
click at [592, 374] on button "Continue" at bounding box center [641, 359] width 130 height 36
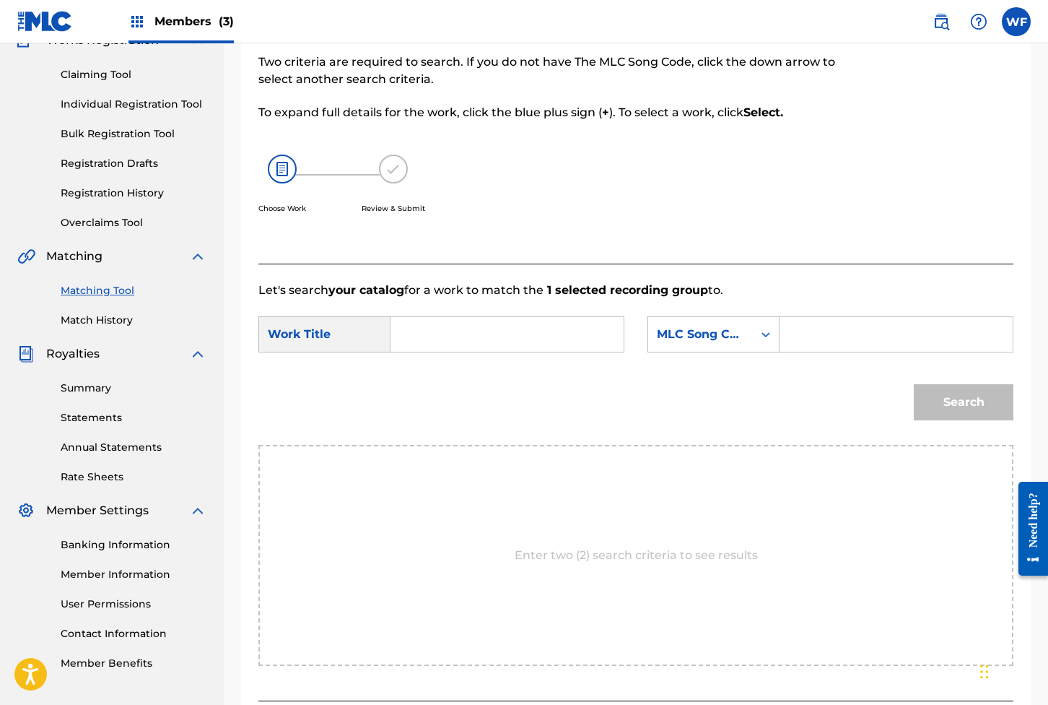
click at [557, 342] on input "Search Form" at bounding box center [507, 334] width 209 height 35
type input "Same Shit"
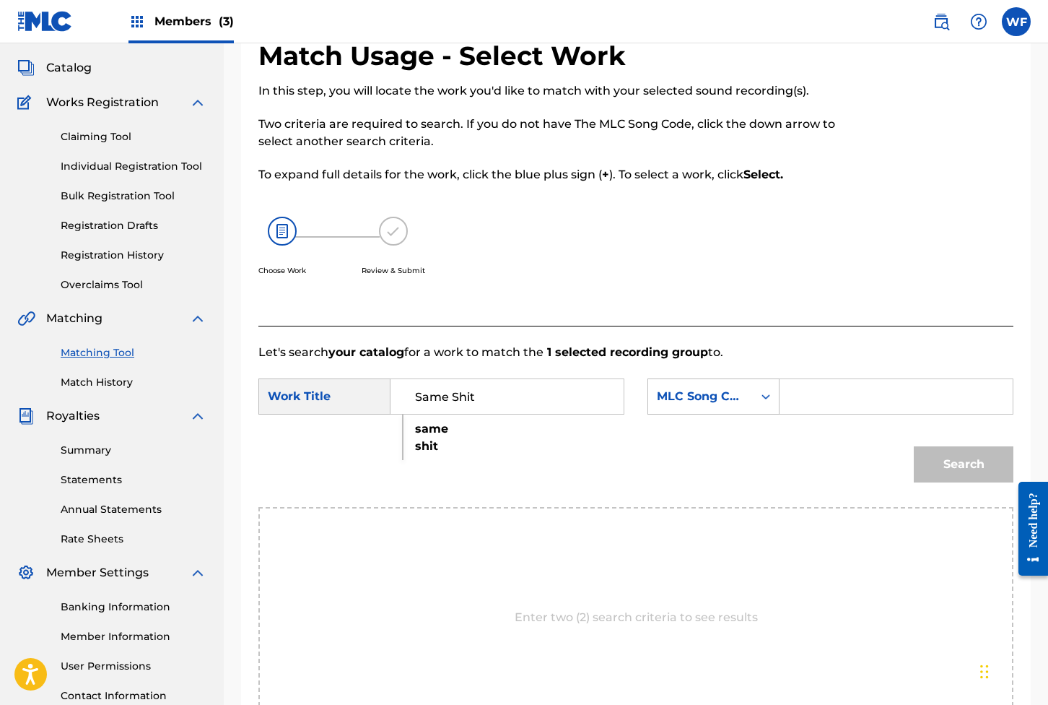
scroll to position [0, 0]
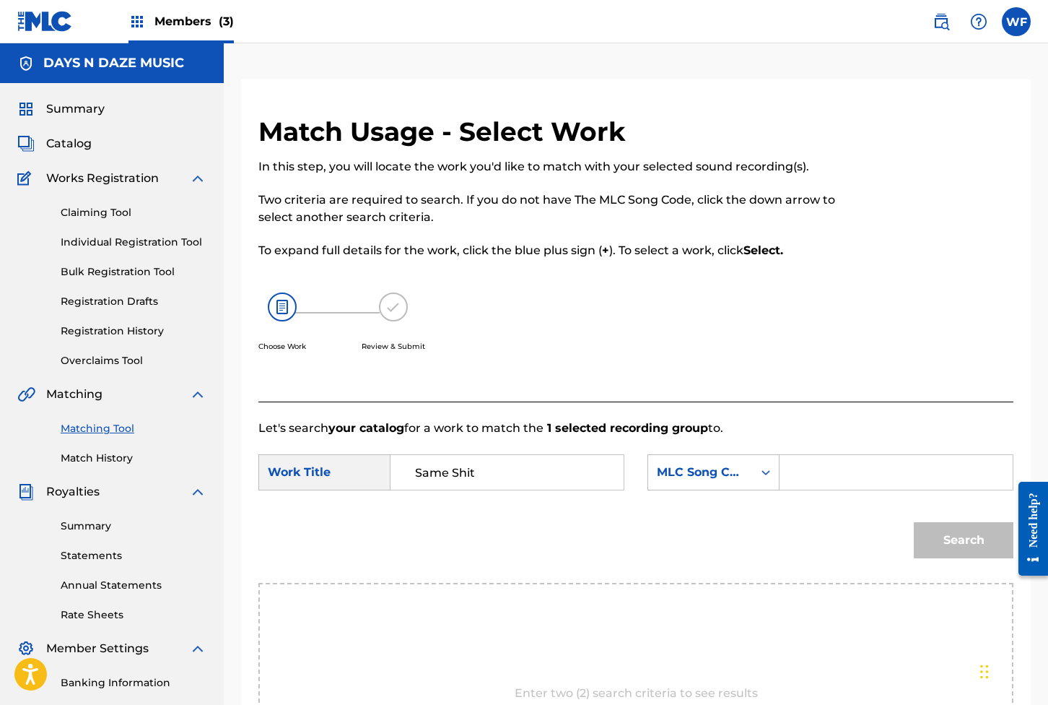
click at [760, 482] on input "Search Form" at bounding box center [896, 472] width 209 height 35
type input "S67HON"
click at [760, 522] on button "Search" at bounding box center [964, 540] width 100 height 36
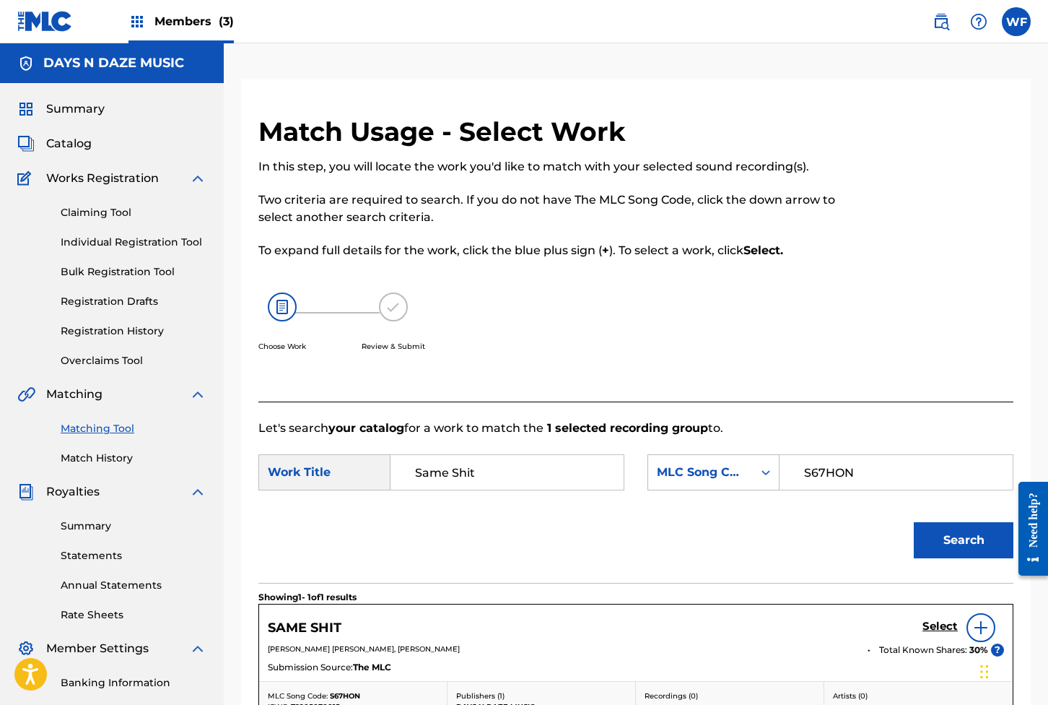
scroll to position [243, 0]
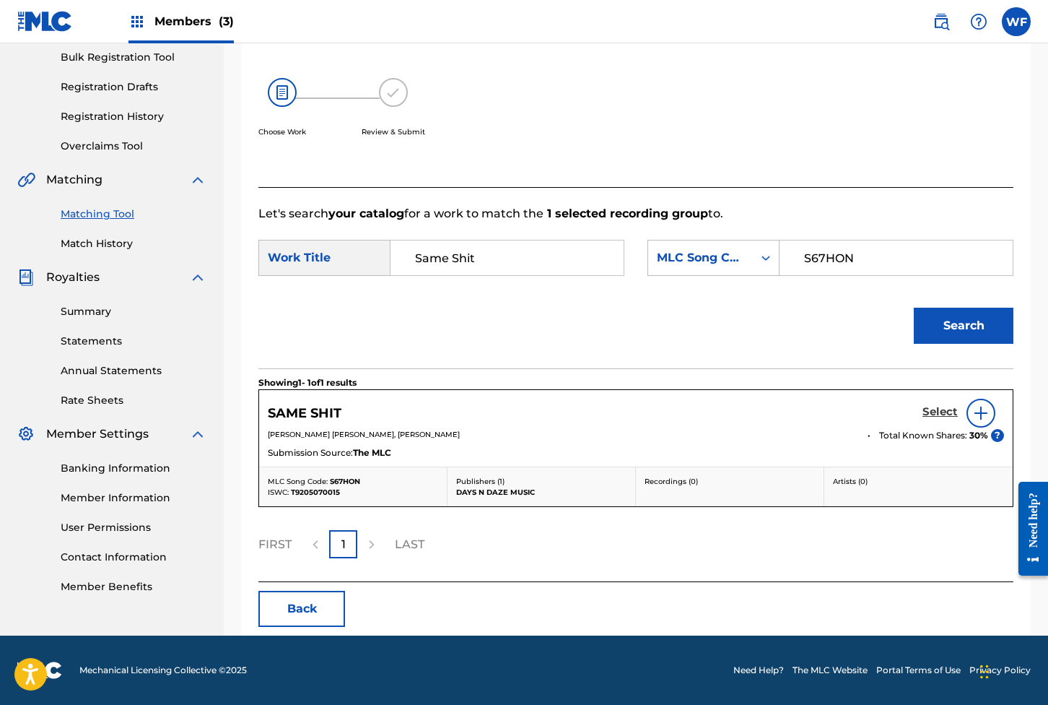
click at [760, 405] on link "Select" at bounding box center [940, 413] width 35 height 16
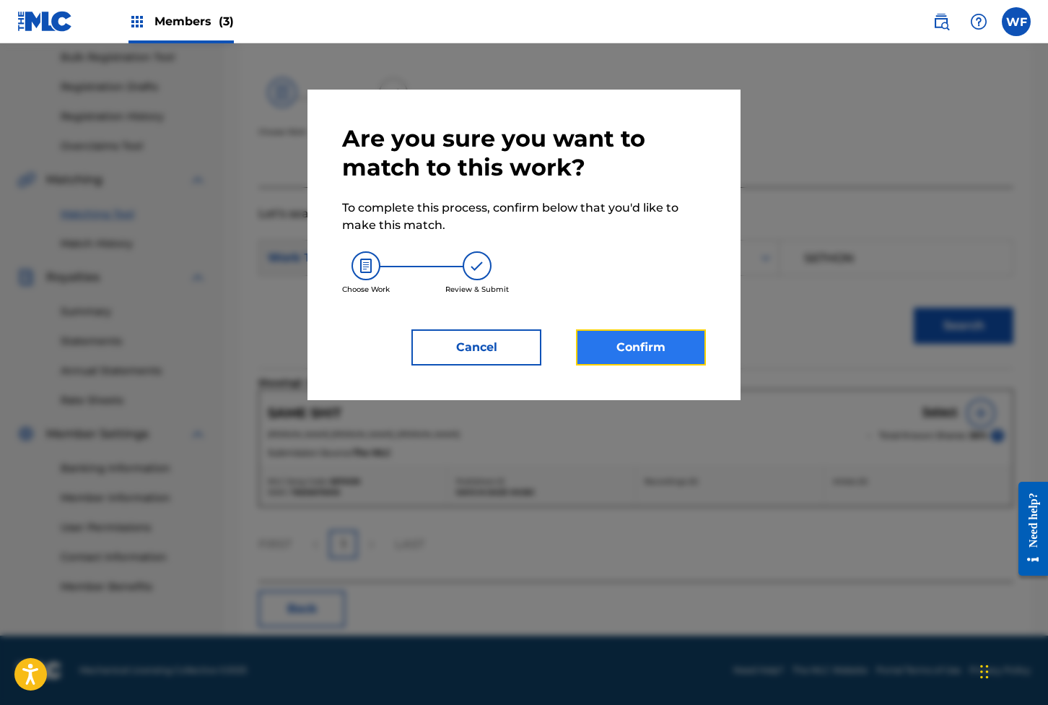
click at [626, 360] on button "Confirm" at bounding box center [641, 347] width 130 height 36
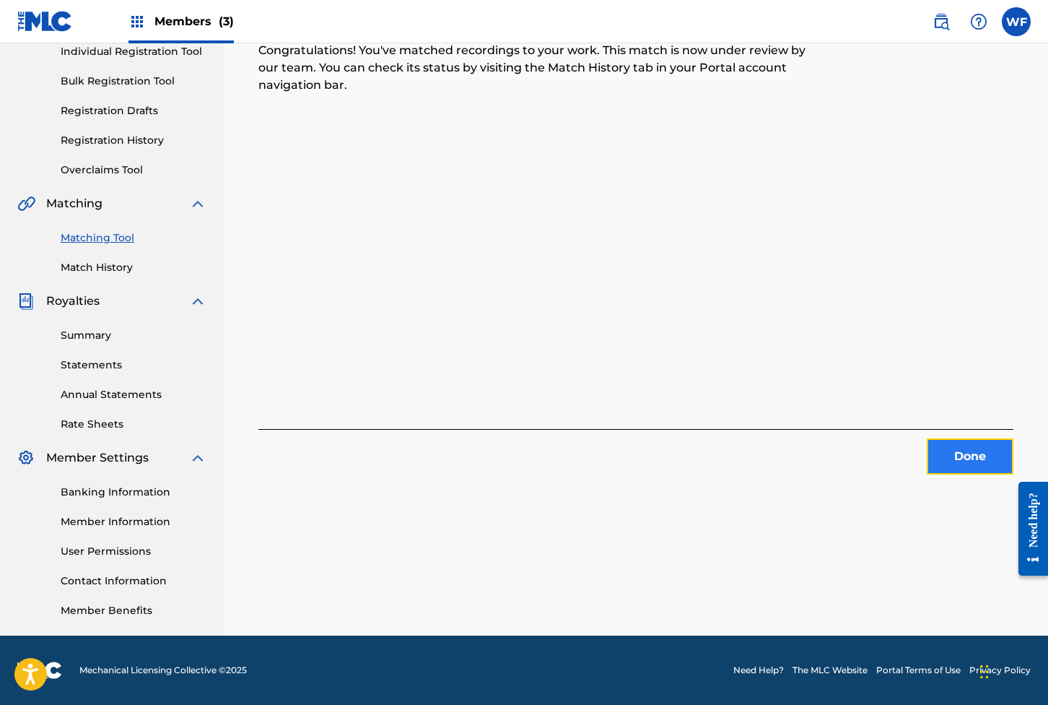
click at [760, 446] on button "Done" at bounding box center [970, 456] width 87 height 36
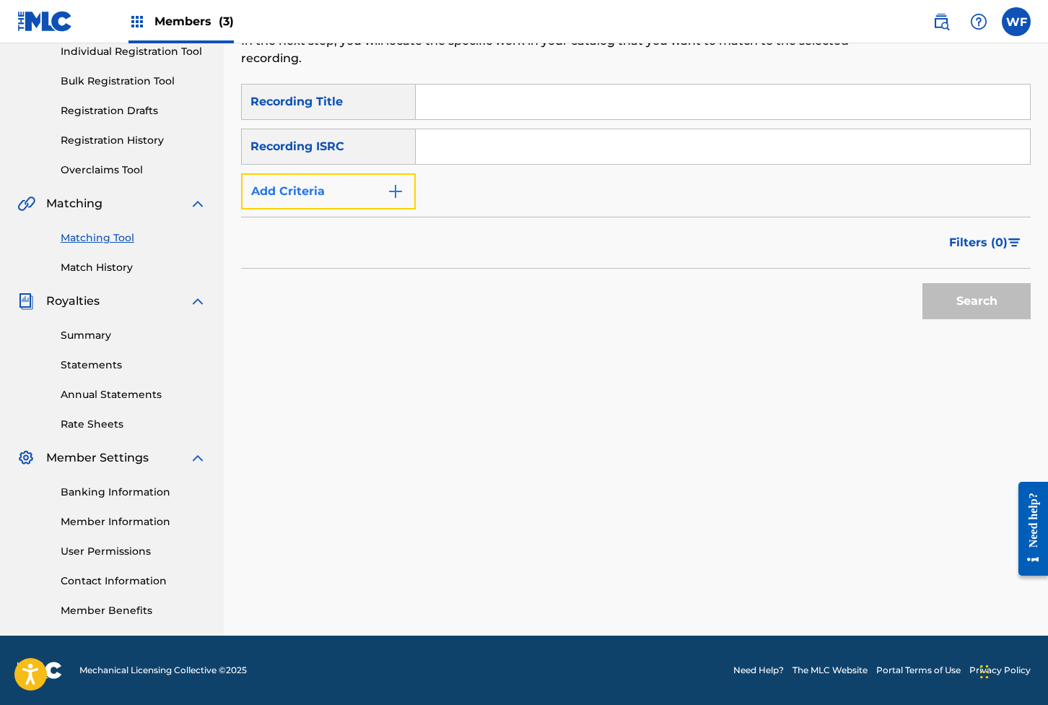
click at [339, 175] on button "Add Criteria" at bounding box center [328, 191] width 175 height 36
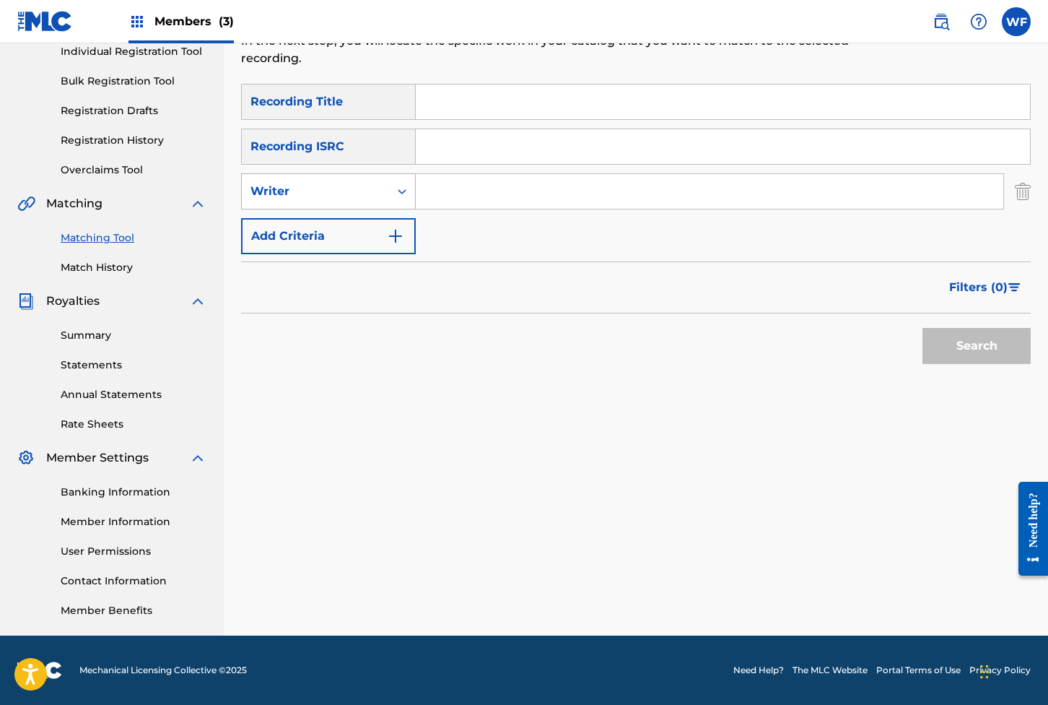
click at [367, 183] on div "Writer" at bounding box center [316, 191] width 130 height 17
click at [361, 223] on div "Recording Artist" at bounding box center [328, 227] width 173 height 36
click at [466, 174] on input "Search Form" at bounding box center [710, 191] width 588 height 35
type input "days n daze"
click at [760, 281] on button "Filters ( 0 )" at bounding box center [986, 287] width 90 height 36
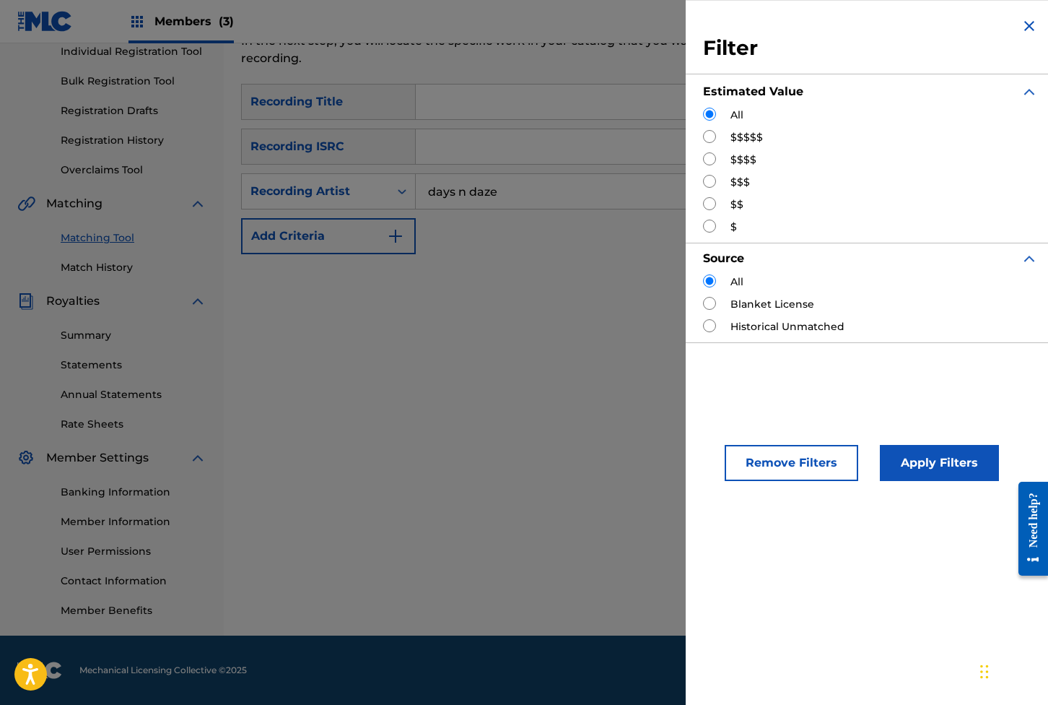
click at [735, 139] on label "$$$$$" at bounding box center [747, 137] width 32 height 15
click at [738, 133] on label "$$$$$" at bounding box center [747, 137] width 32 height 15
click at [703, 136] on input "Search Form" at bounding box center [709, 136] width 13 height 13
radio input "true"
click at [760, 455] on button "Apply Filters" at bounding box center [939, 463] width 119 height 36
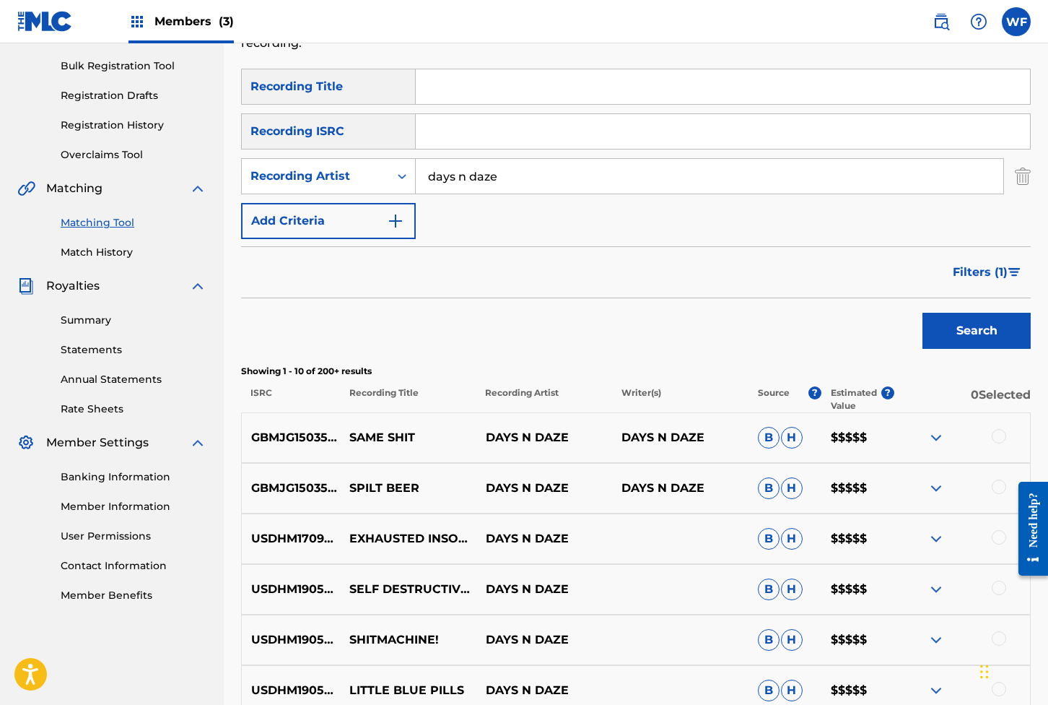
click at [760, 492] on div at bounding box center [999, 486] width 14 height 14
click at [485, 82] on input "Search Form" at bounding box center [723, 86] width 615 height 35
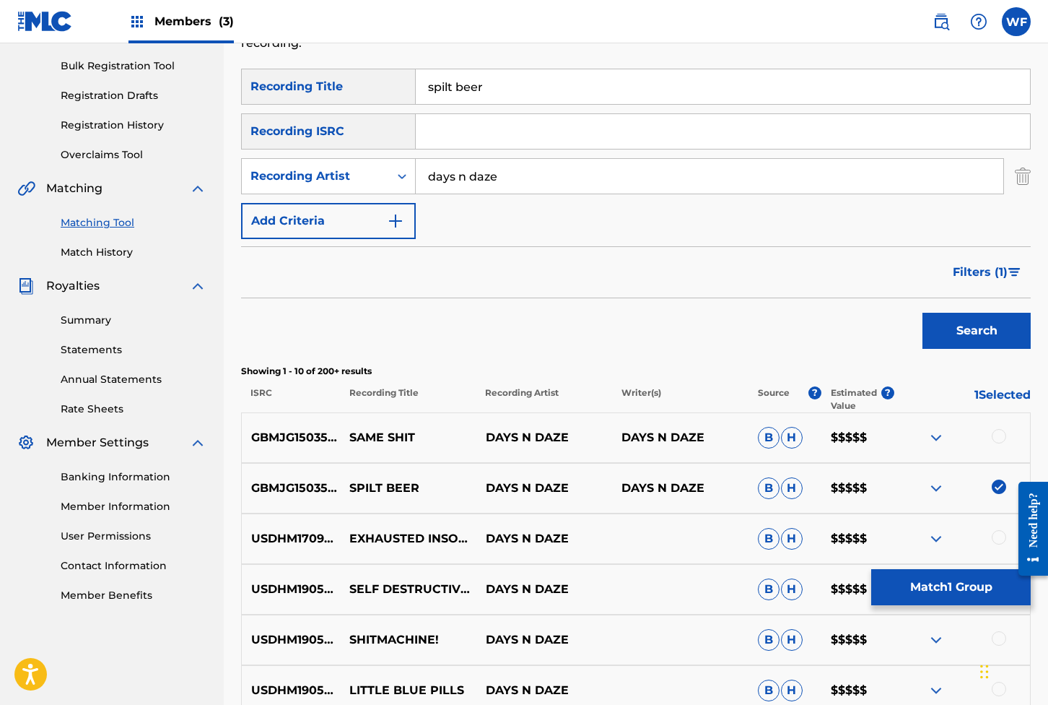
type input "spilt beer"
click at [760, 313] on button "Search" at bounding box center [977, 331] width 108 height 36
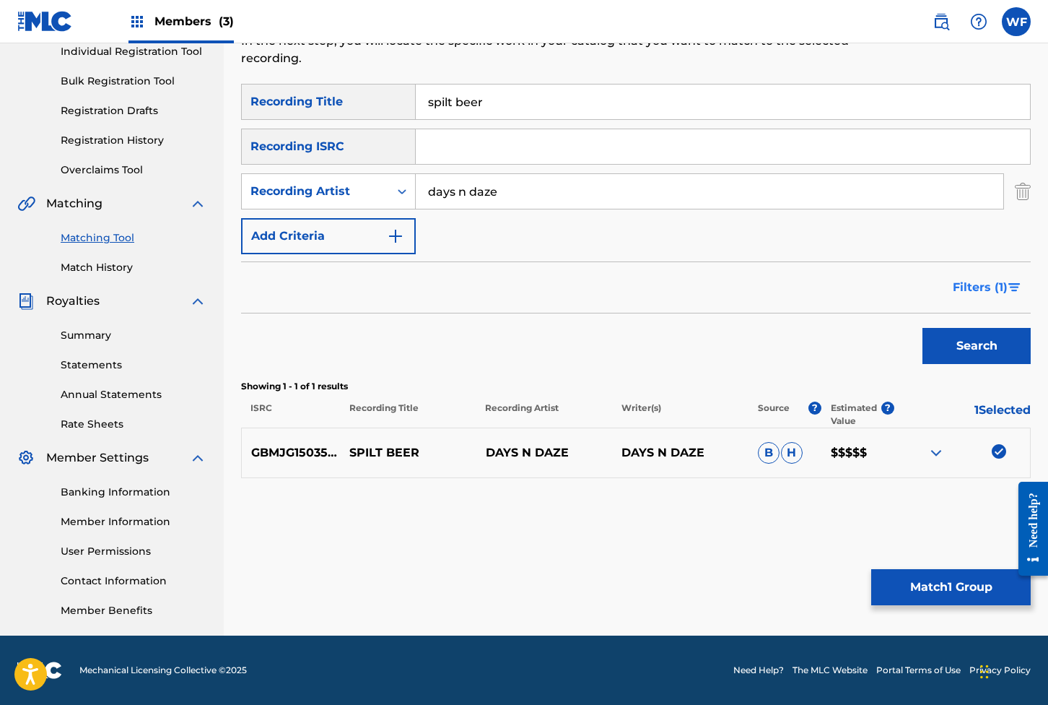
click at [760, 269] on button "Filters ( 1 )" at bounding box center [988, 287] width 87 height 36
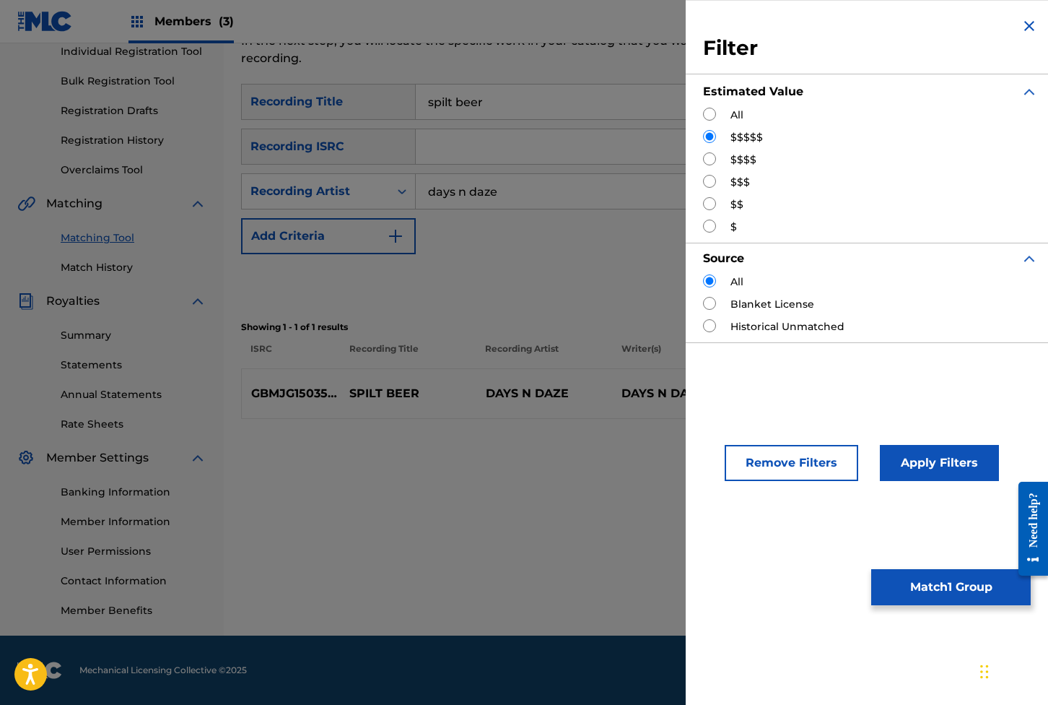
click at [709, 110] on input "Search Form" at bounding box center [709, 114] width 13 height 13
radio input "true"
click at [760, 455] on button "Apply Filters" at bounding box center [939, 463] width 119 height 36
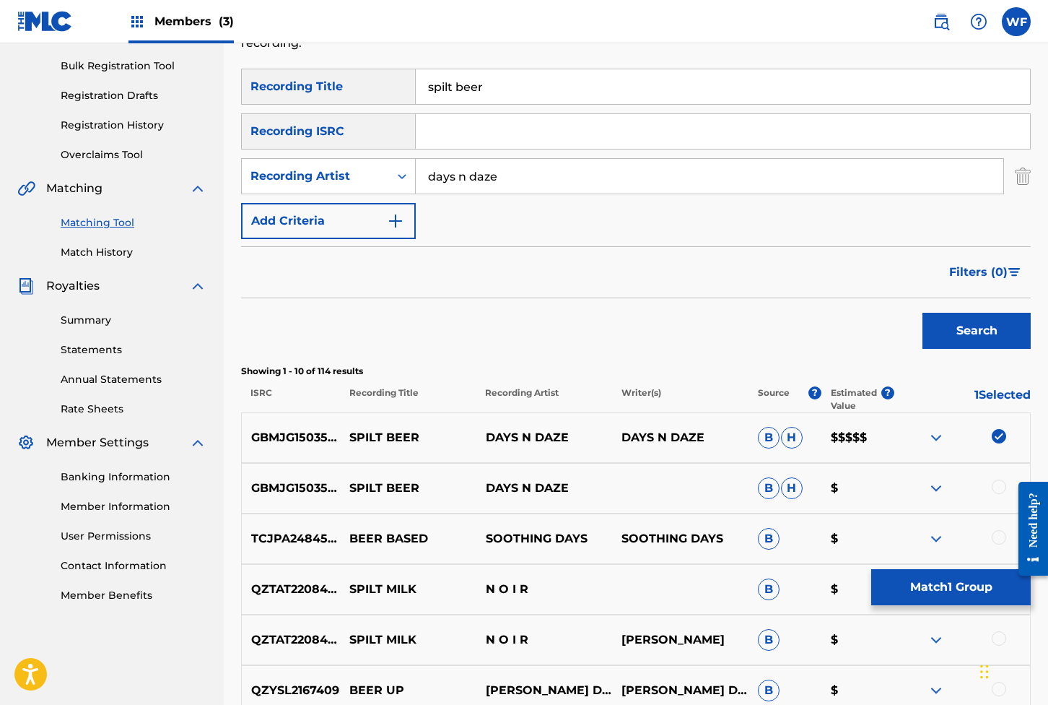
click at [760, 490] on div at bounding box center [962, 487] width 136 height 17
click at [760, 491] on div at bounding box center [999, 486] width 14 height 14
click at [536, 91] on input "spilt beer" at bounding box center [723, 86] width 615 height 35
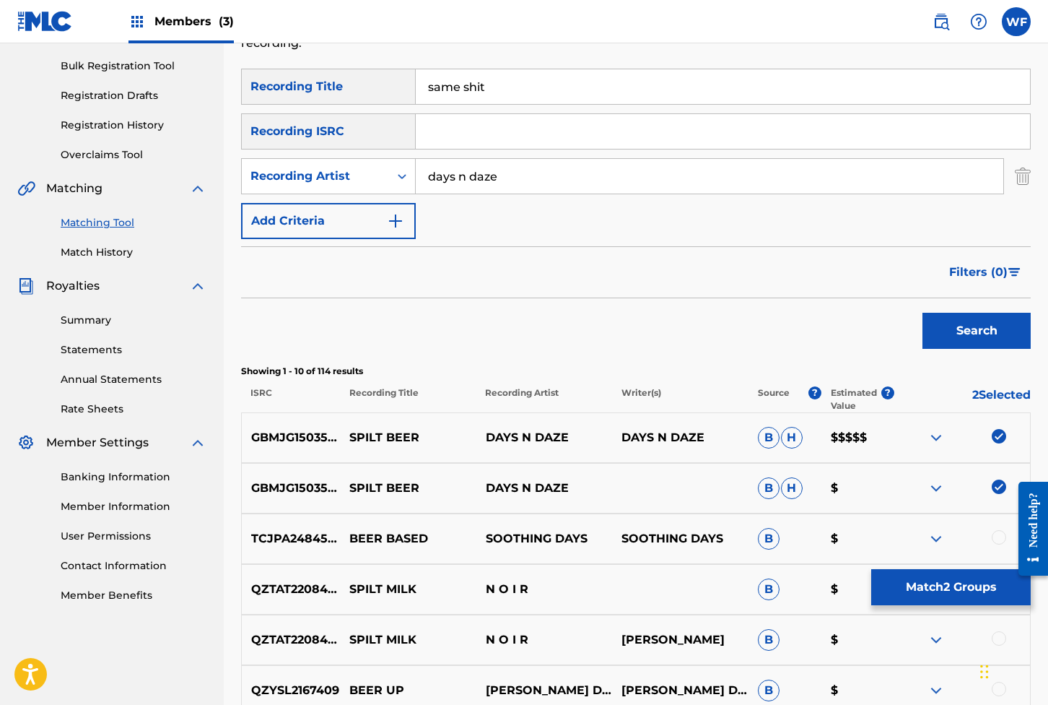
type input "same shit"
click at [760, 313] on button "Search" at bounding box center [977, 331] width 108 height 36
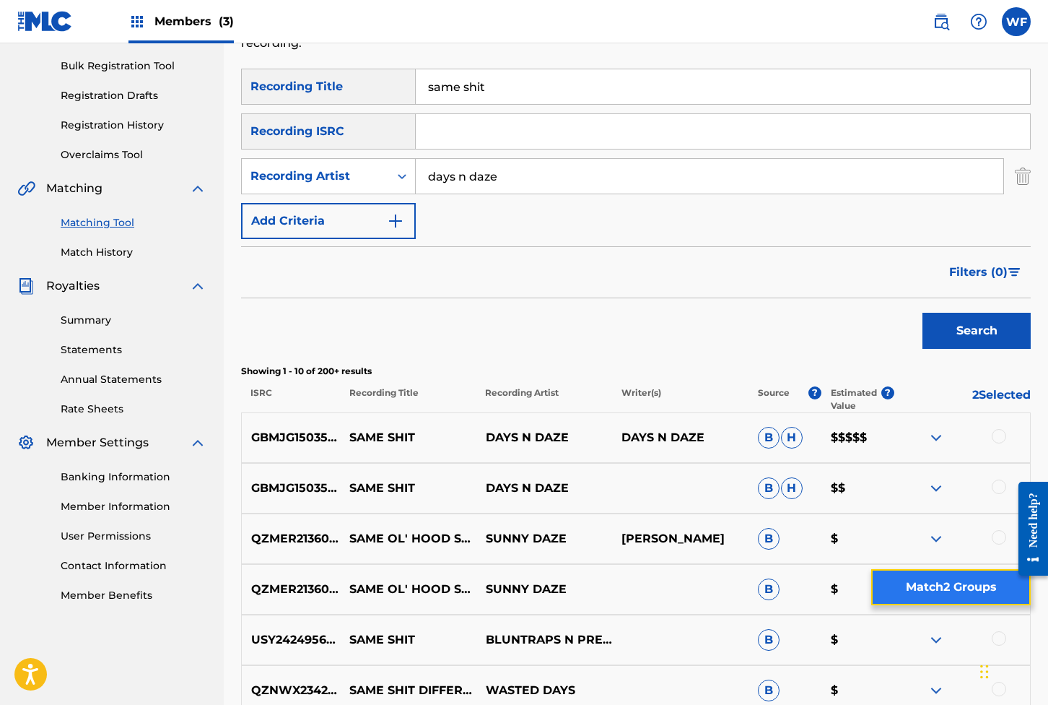
click at [760, 586] on button "Match 2 Groups" at bounding box center [952, 587] width 160 height 36
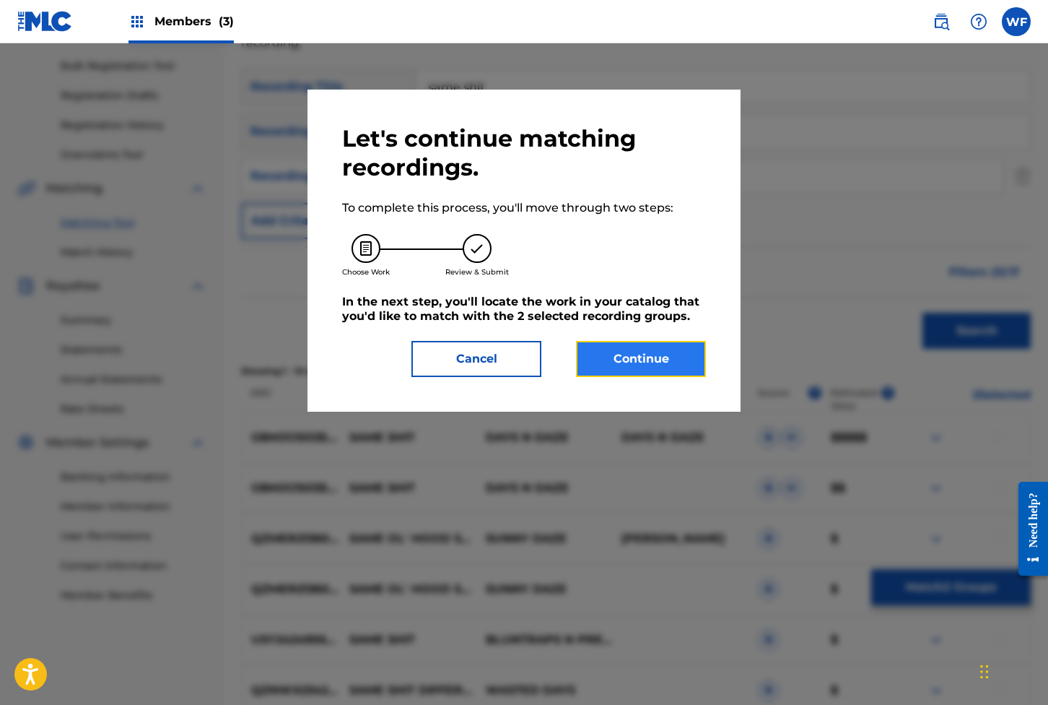
click at [610, 360] on button "Continue" at bounding box center [641, 359] width 130 height 36
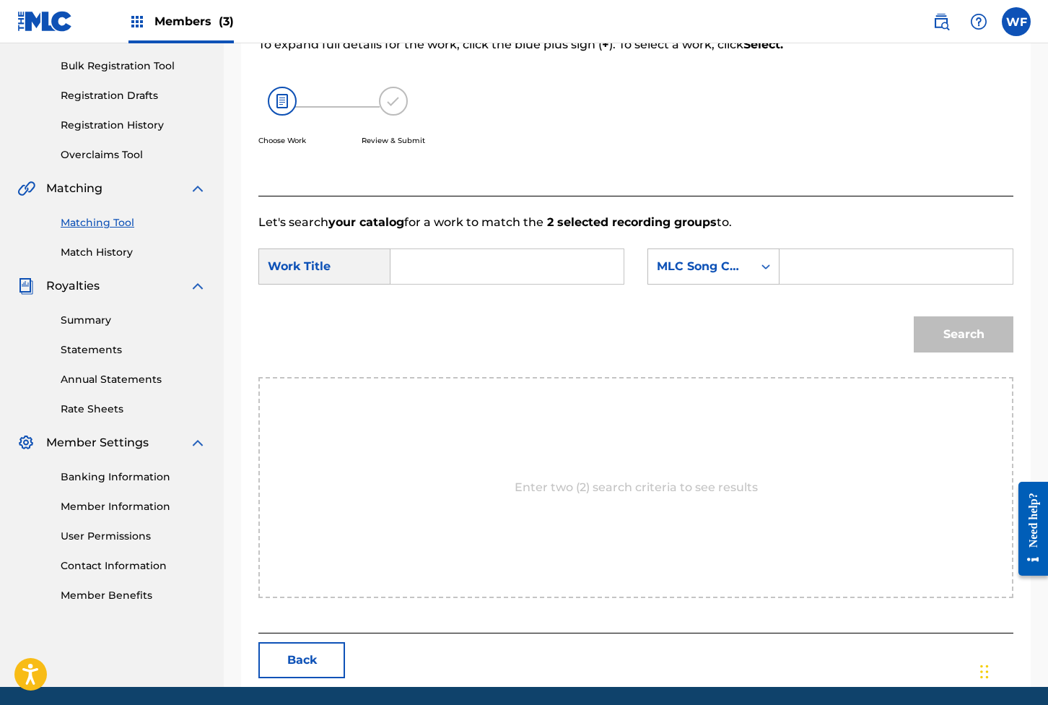
click at [416, 253] on input "Search Form" at bounding box center [507, 266] width 209 height 35
type input "Spilt"
type input "S67HQ8"
click at [760, 316] on button "Search" at bounding box center [964, 334] width 100 height 36
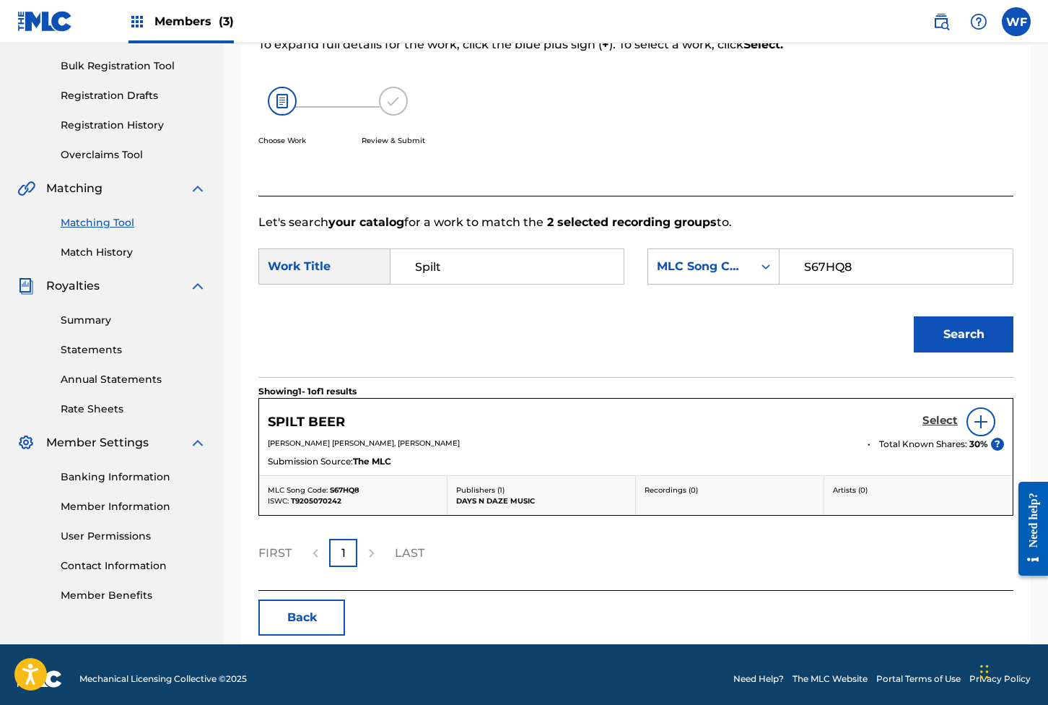
click at [760, 420] on h5 "Select" at bounding box center [940, 421] width 35 height 14
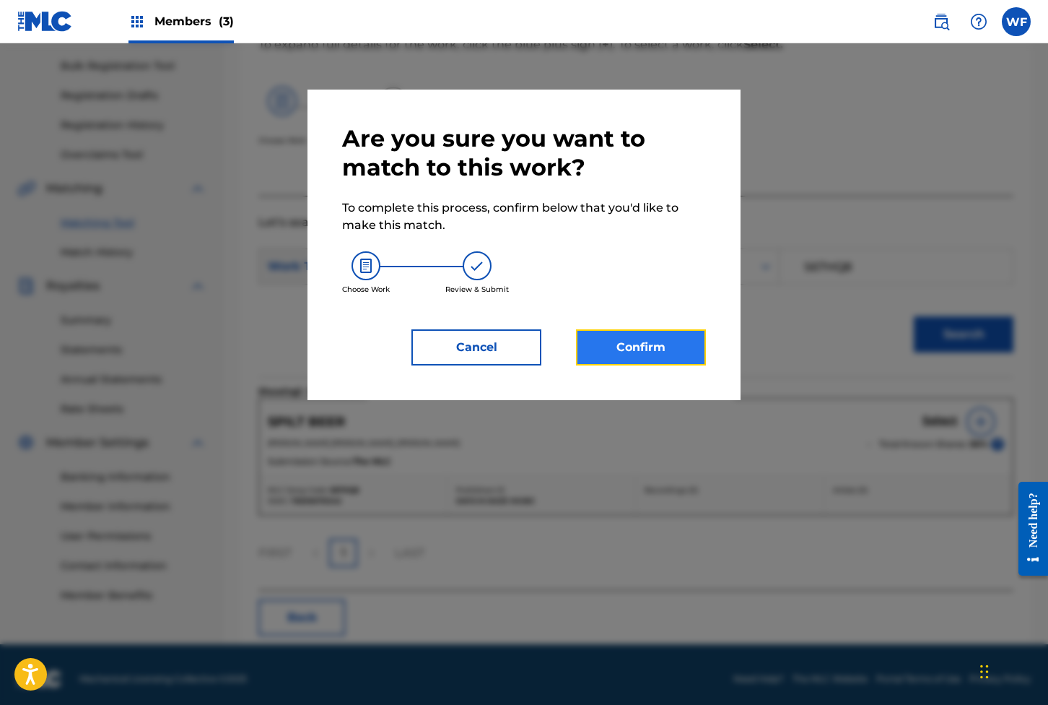
click at [620, 351] on button "Confirm" at bounding box center [641, 347] width 130 height 36
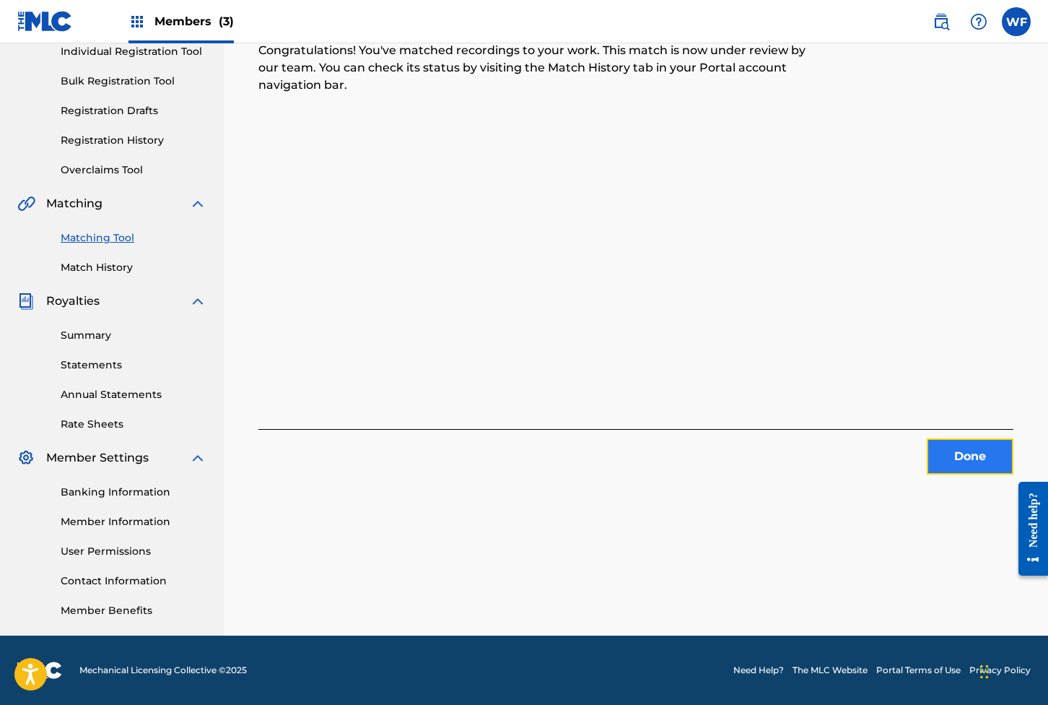
click at [760, 446] on button "Done" at bounding box center [970, 456] width 87 height 36
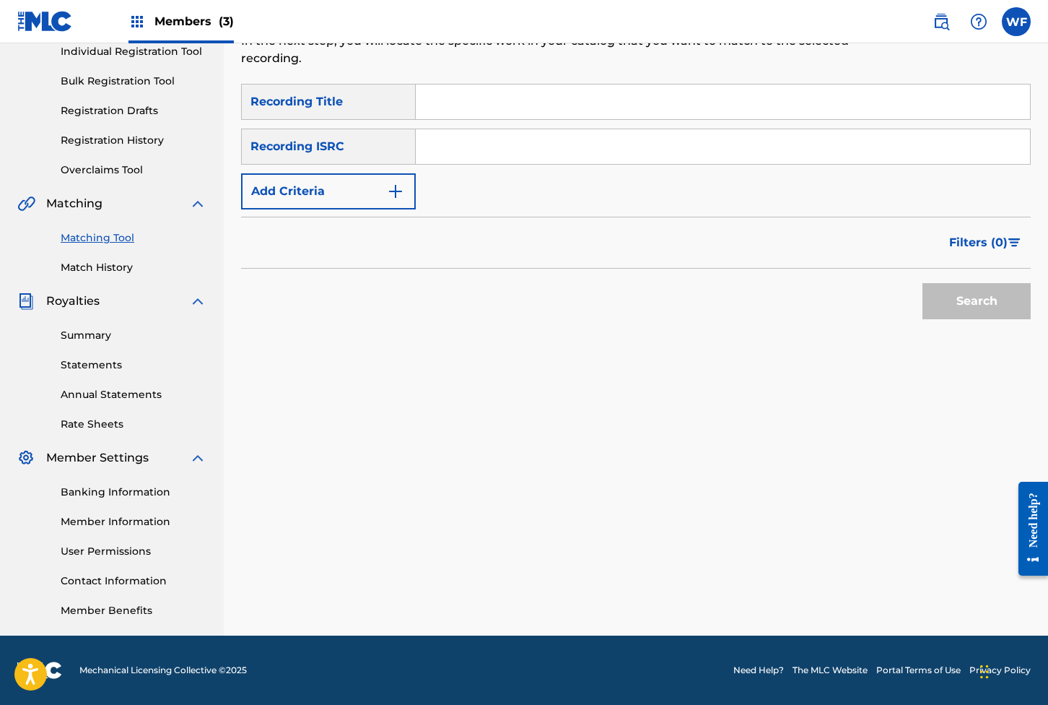
click at [532, 84] on input "Search Form" at bounding box center [723, 101] width 615 height 35
type input "same shit"
click at [269, 196] on form "SearchWithCriteria4166869d-c1b8-49ca-ab4d-ab610107ac98 Recording Title same shi…" at bounding box center [636, 205] width 790 height 243
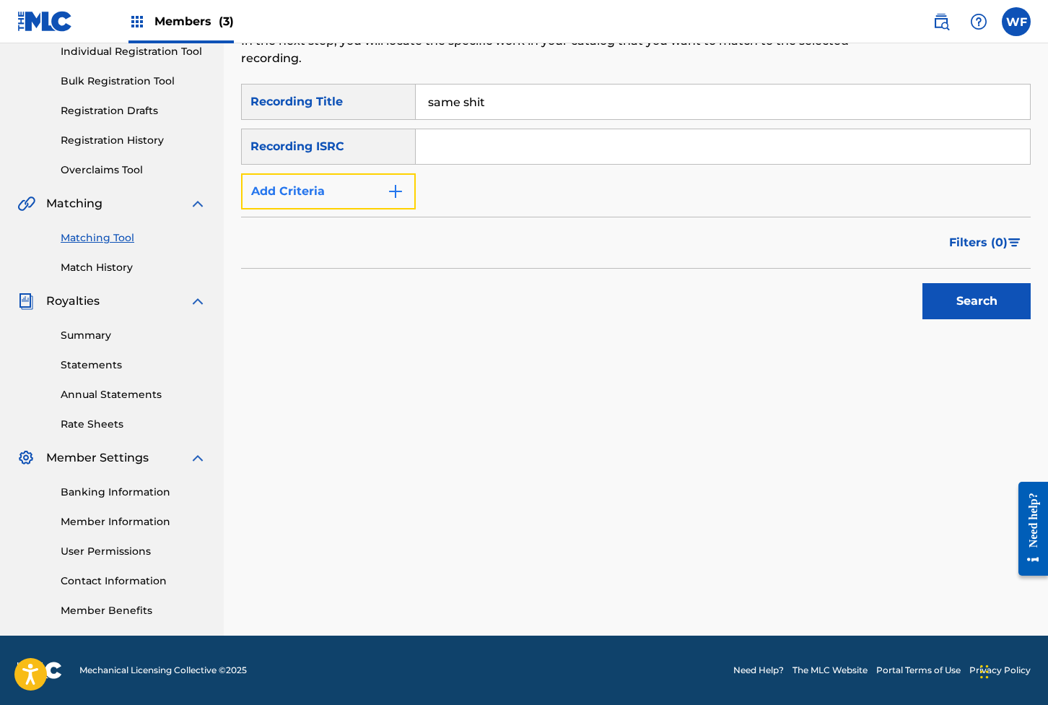
click at [268, 173] on button "Add Criteria" at bounding box center [328, 191] width 175 height 36
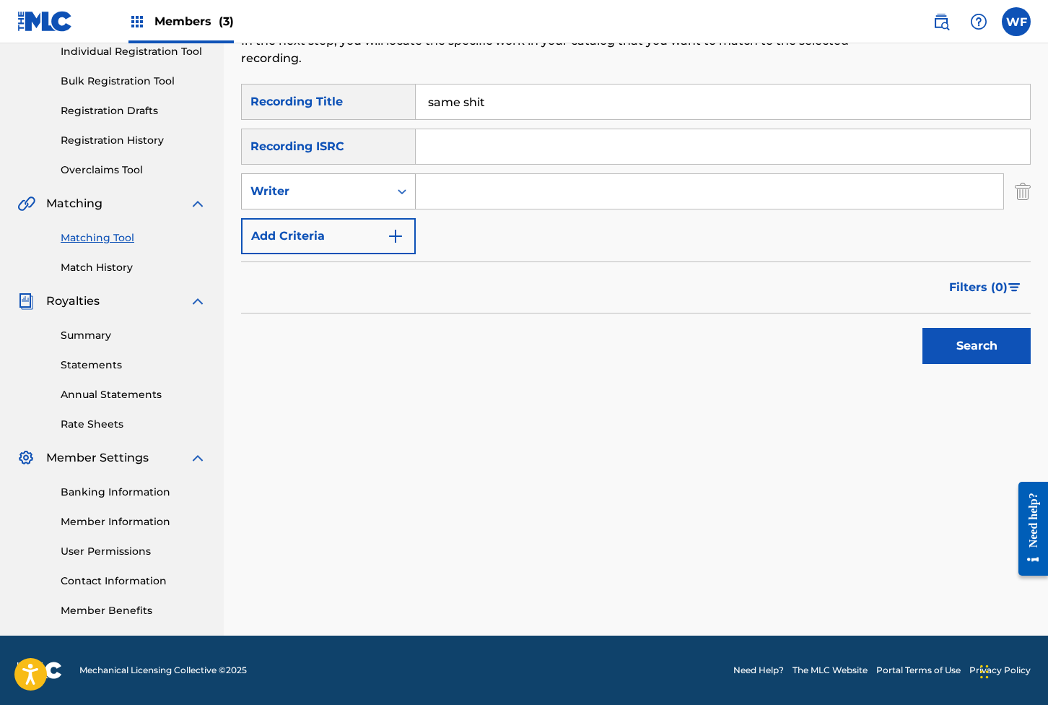
click at [326, 183] on div "Writer" at bounding box center [316, 191] width 130 height 17
click at [332, 209] on div "Recording Artist" at bounding box center [328, 227] width 173 height 36
click at [468, 174] on input "Search Form" at bounding box center [710, 191] width 588 height 35
type input "days n daze"
click at [760, 328] on button "Search" at bounding box center [977, 346] width 108 height 36
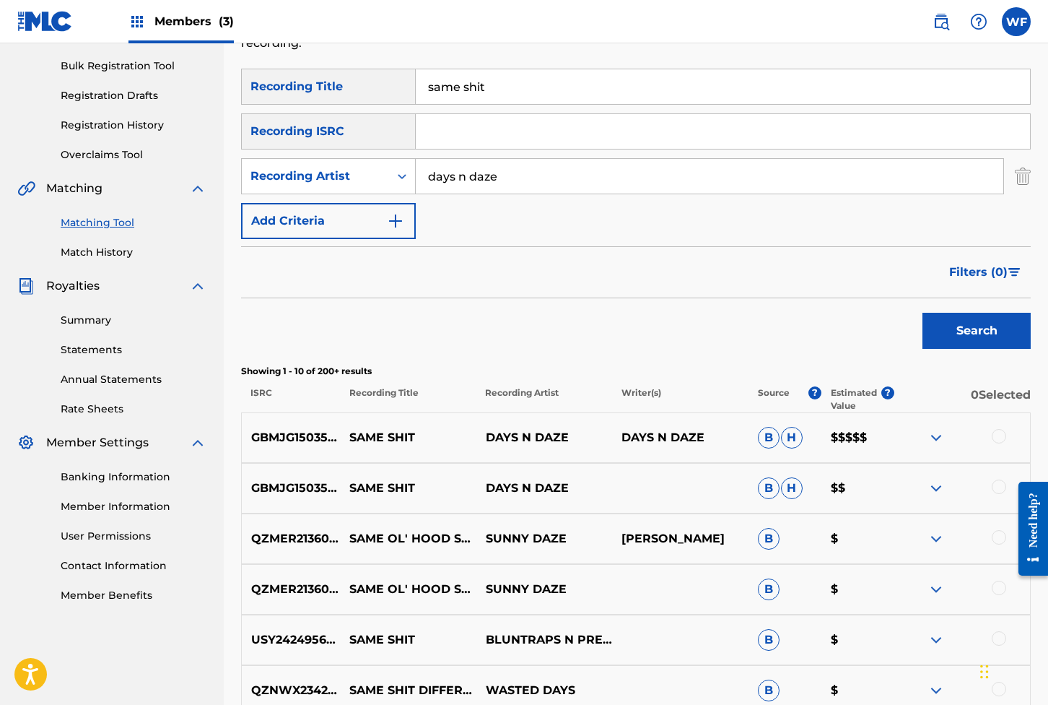
click at [760, 492] on div at bounding box center [999, 486] width 14 height 14
click at [760, 585] on button "Match 1 Group" at bounding box center [952, 587] width 160 height 36
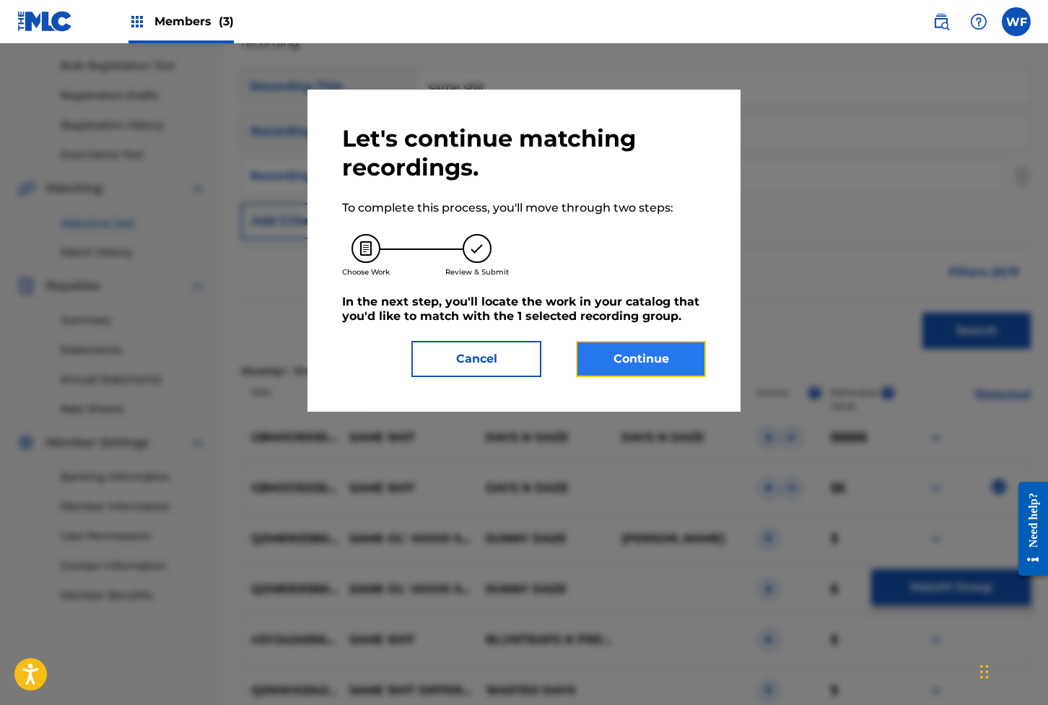
click at [656, 359] on button "Continue" at bounding box center [641, 359] width 130 height 36
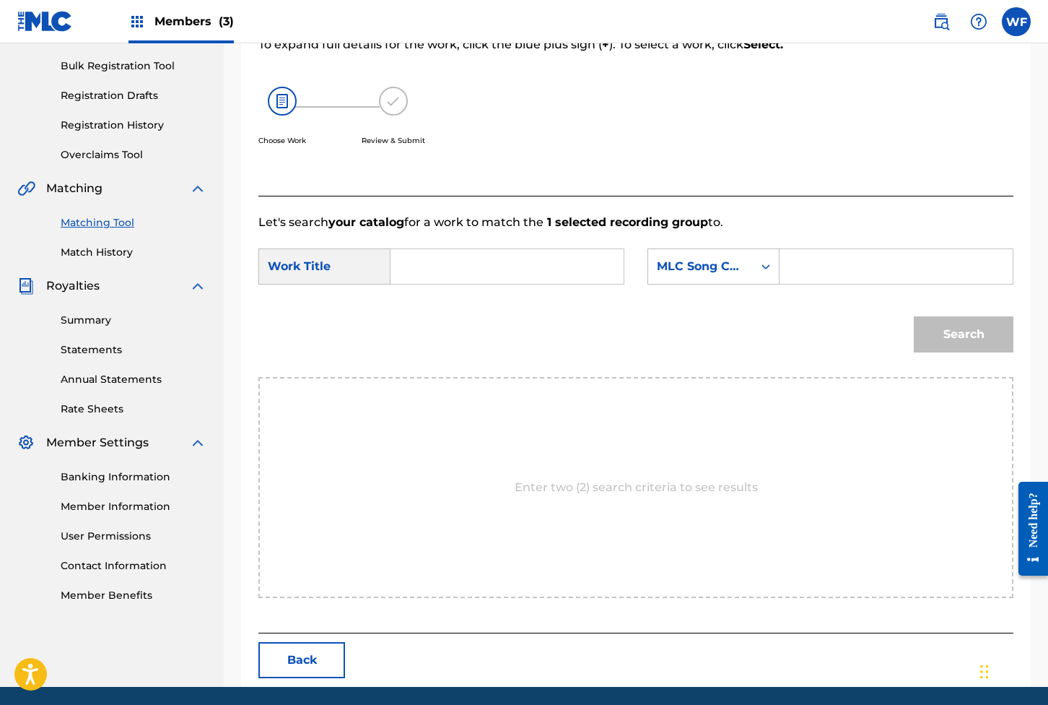
click at [416, 263] on input "Search Form" at bounding box center [507, 266] width 209 height 35
type input "Same Shit"
type input "S67HON"
click at [760, 316] on button "Search" at bounding box center [964, 334] width 100 height 36
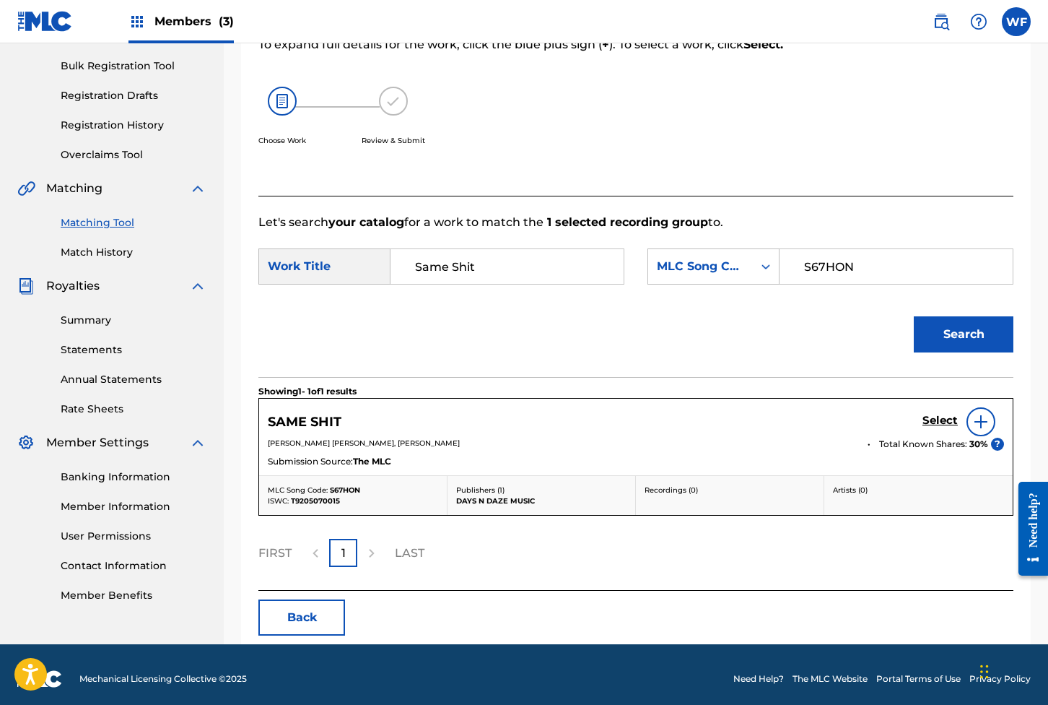
click at [760, 423] on div at bounding box center [981, 421] width 29 height 29
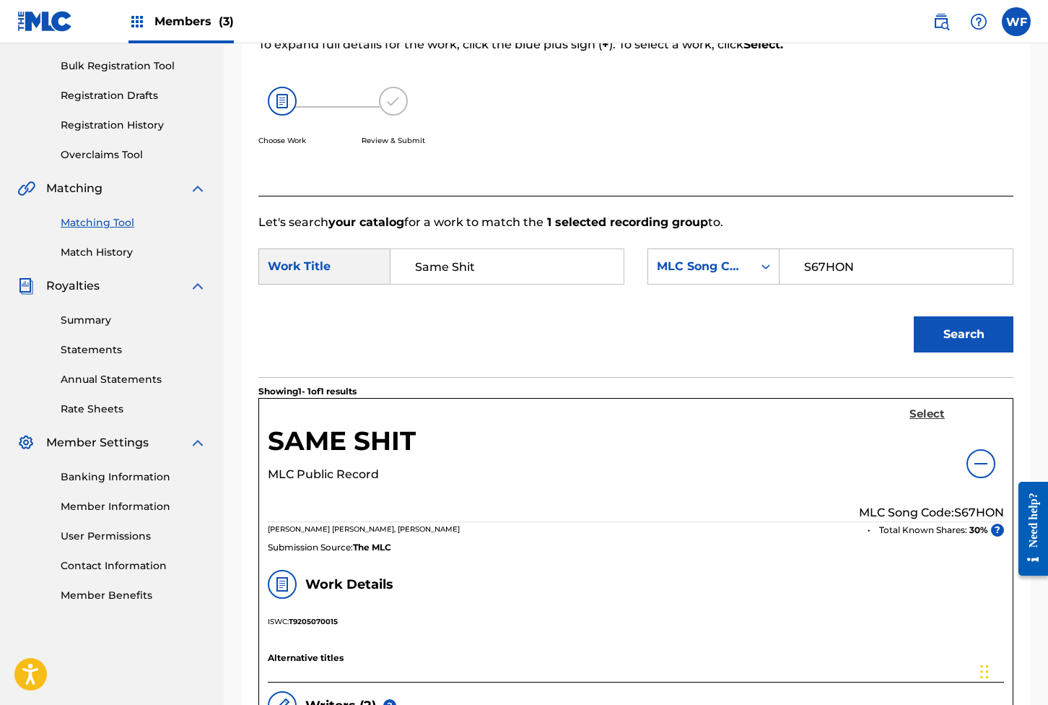
click at [760, 419] on h5 "Select" at bounding box center [927, 414] width 35 height 14
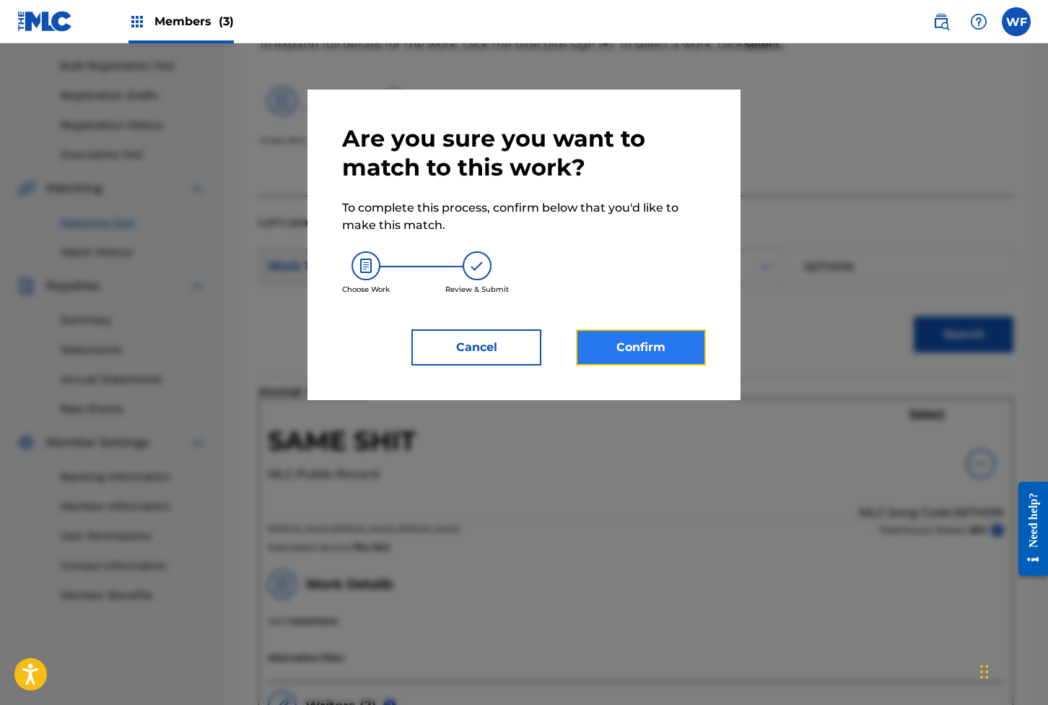
click at [674, 354] on button "Confirm" at bounding box center [641, 347] width 130 height 36
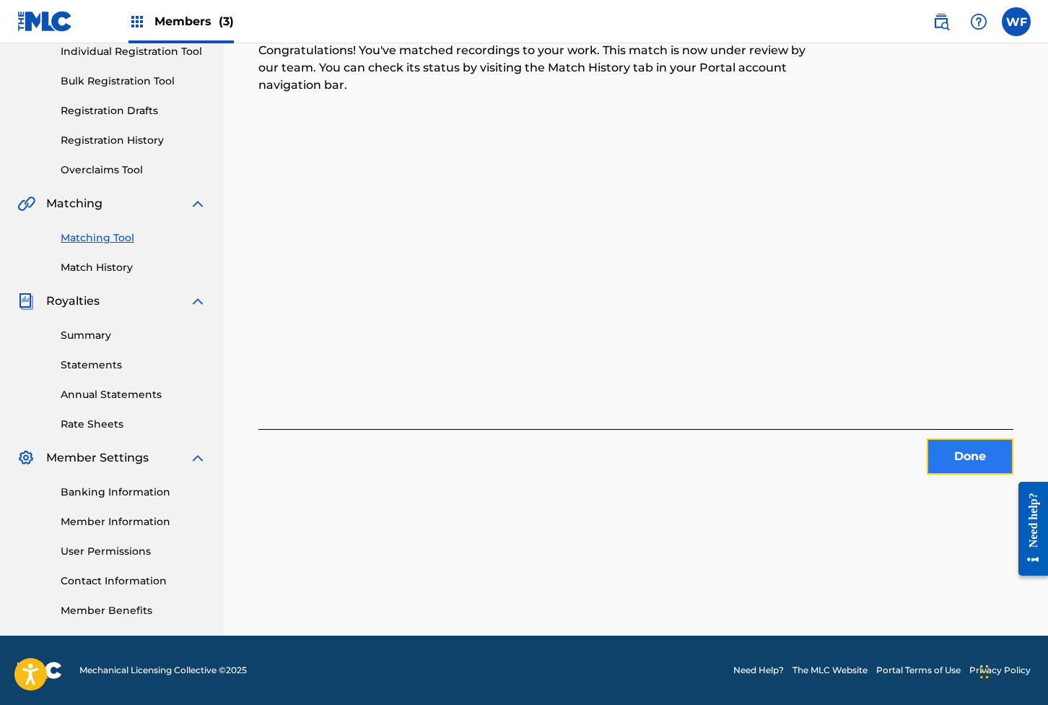
click at [760, 456] on button "Done" at bounding box center [970, 456] width 87 height 36
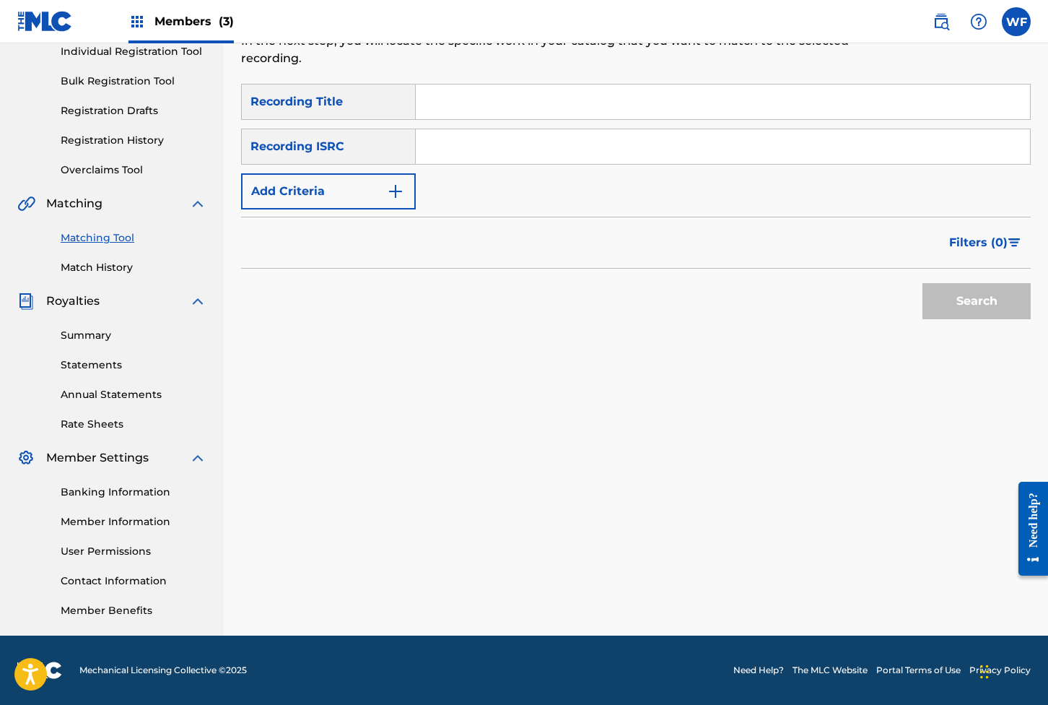
click at [303, 194] on form "SearchWithCriteria4166869d-c1b8-49ca-ab4d-ab610107ac98 Recording Title SearchWi…" at bounding box center [636, 205] width 790 height 243
click at [305, 184] on button "Add Criteria" at bounding box center [328, 191] width 175 height 36
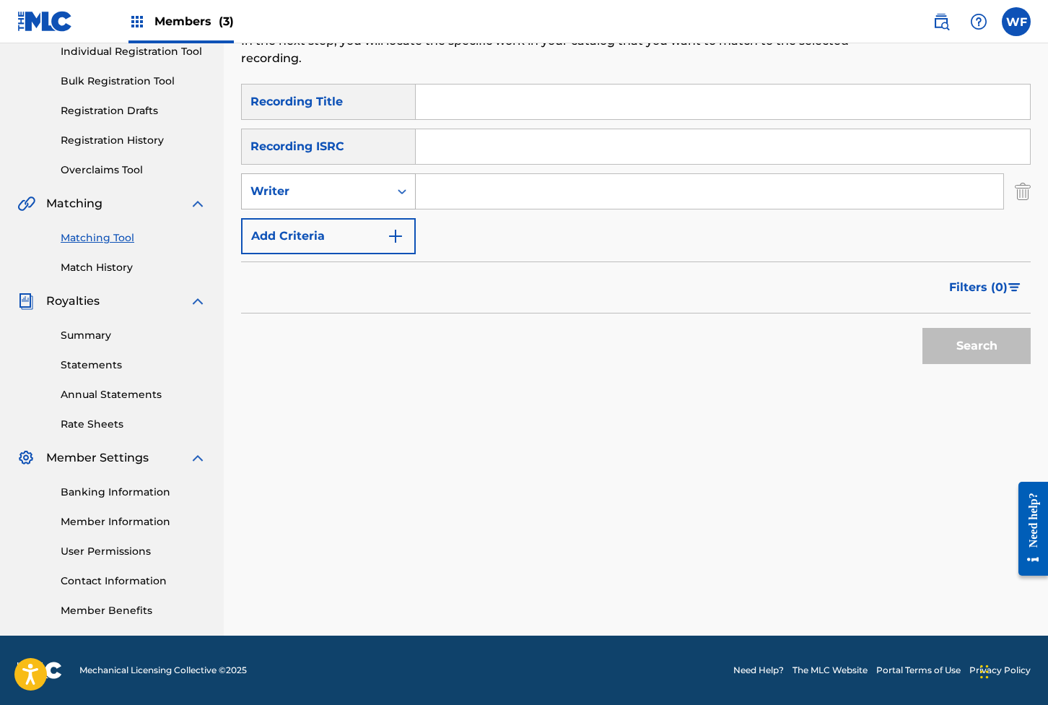
click at [319, 183] on div "Writer" at bounding box center [316, 191] width 130 height 17
click at [318, 218] on div "Recording Artist" at bounding box center [328, 227] width 173 height 36
click at [543, 174] on input "Search Form" at bounding box center [710, 191] width 588 height 35
type input "days n daze"
click at [760, 279] on span "Filters ( 0 )" at bounding box center [979, 287] width 58 height 17
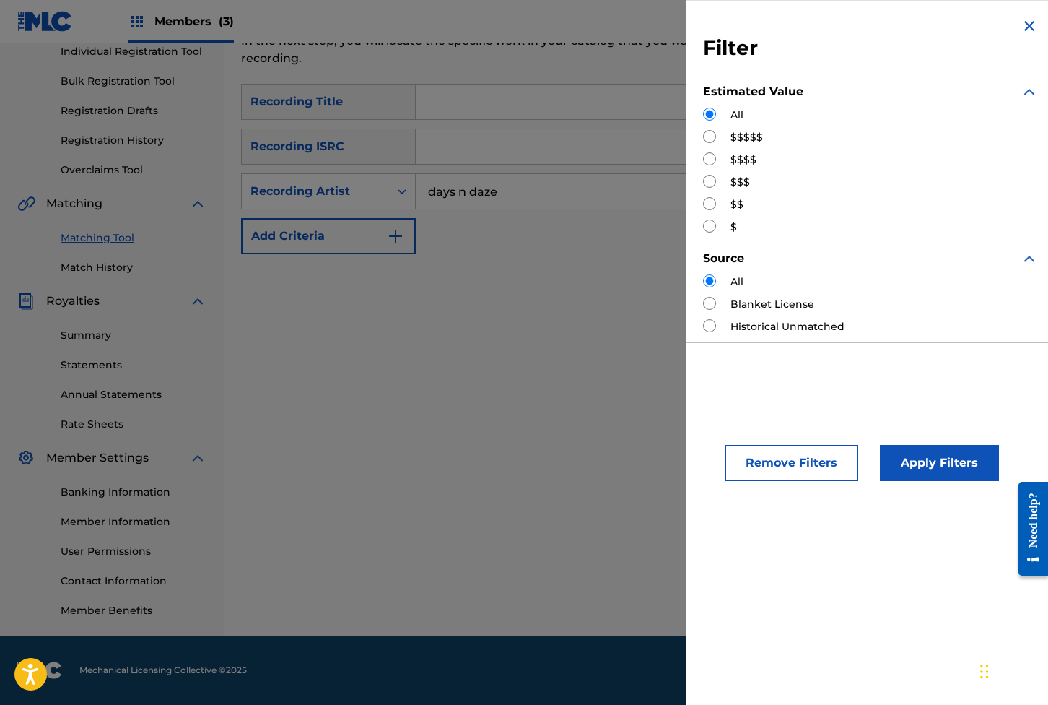
click at [708, 134] on input "Search Form" at bounding box center [709, 136] width 13 height 13
radio input "true"
click at [760, 457] on button "Apply Filters" at bounding box center [939, 463] width 119 height 36
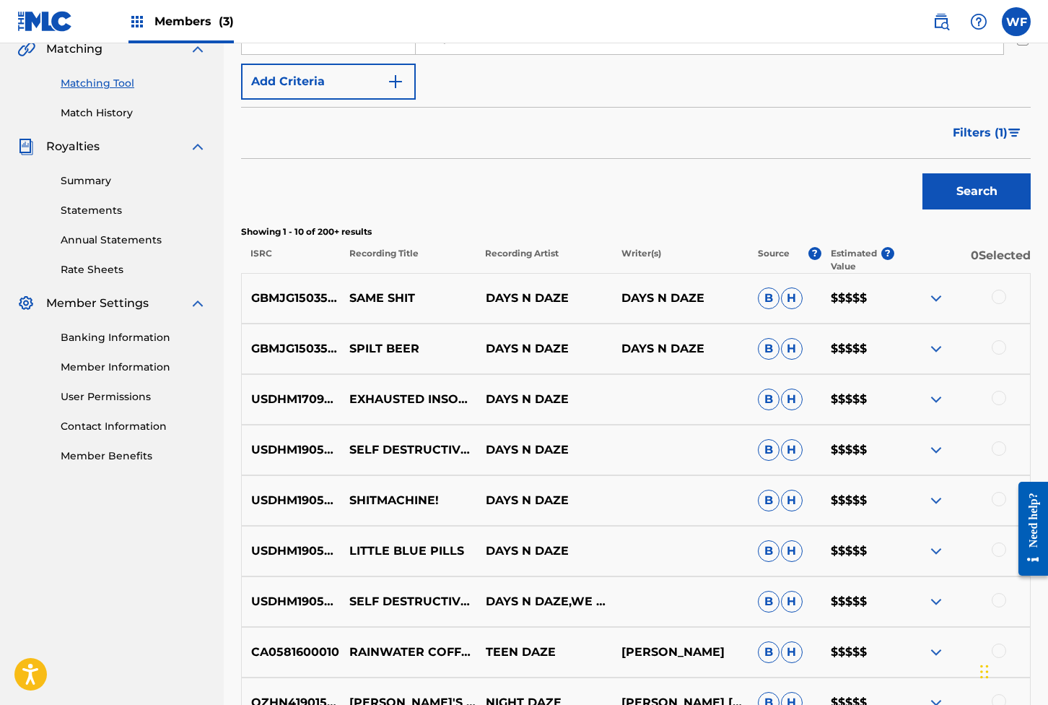
scroll to position [378, 0]
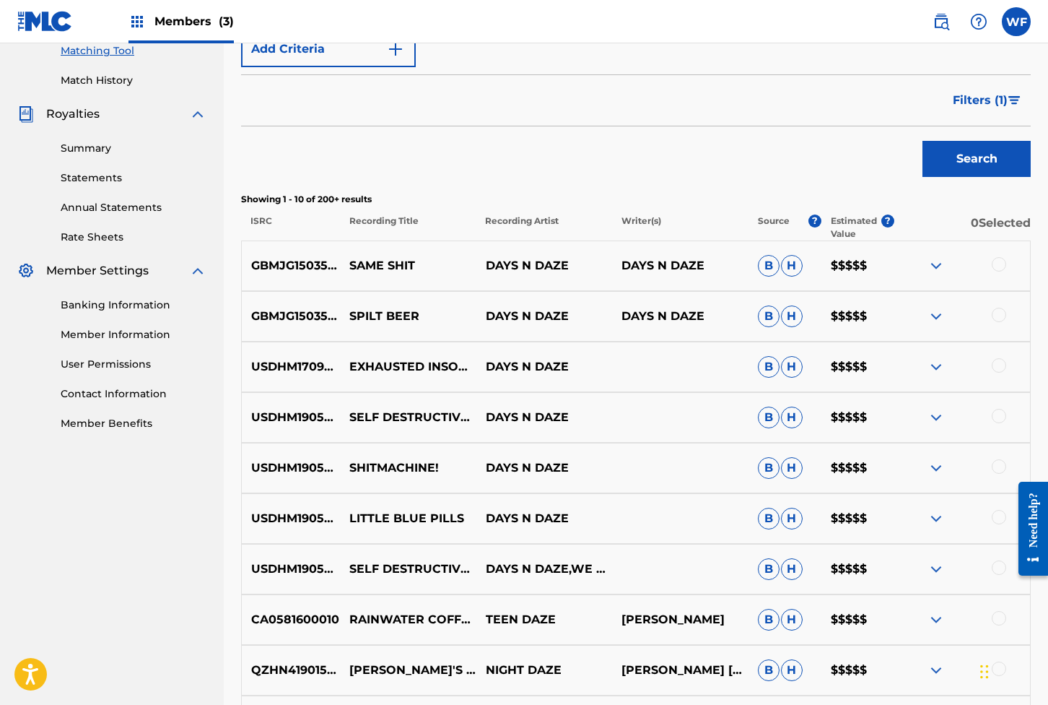
click at [760, 371] on div at bounding box center [962, 366] width 136 height 17
click at [760, 365] on div at bounding box center [999, 365] width 14 height 14
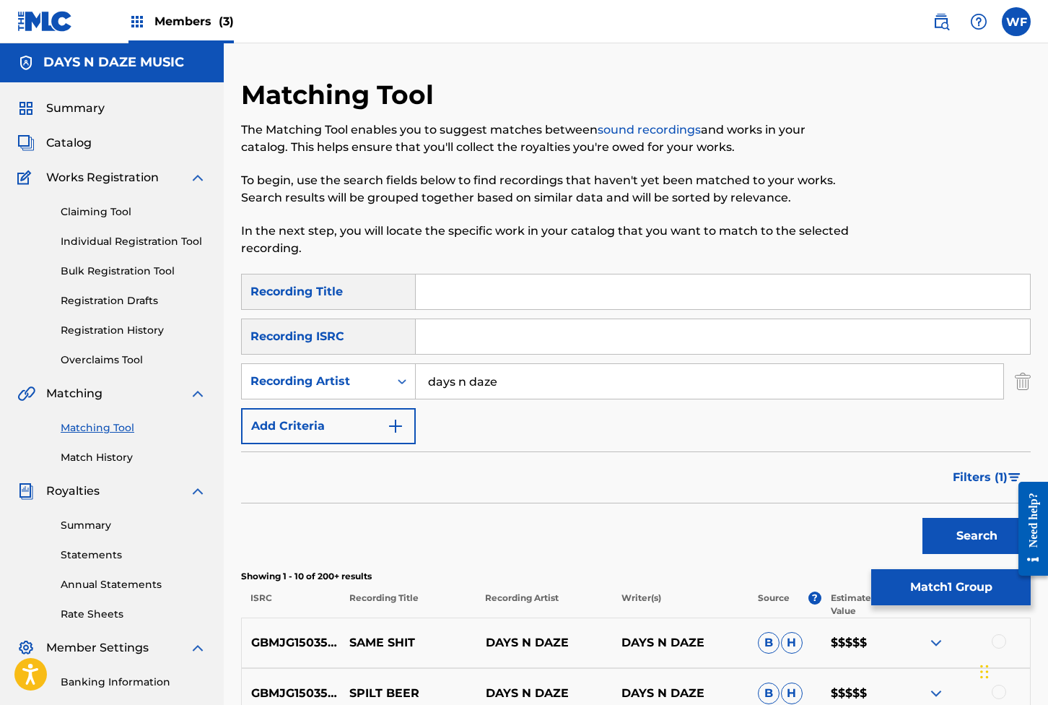
scroll to position [0, 0]
click at [505, 301] on input "Search Form" at bounding box center [723, 292] width 615 height 35
type input "exhausted"
click at [760, 485] on span "Filters ( 1 )" at bounding box center [980, 477] width 55 height 17
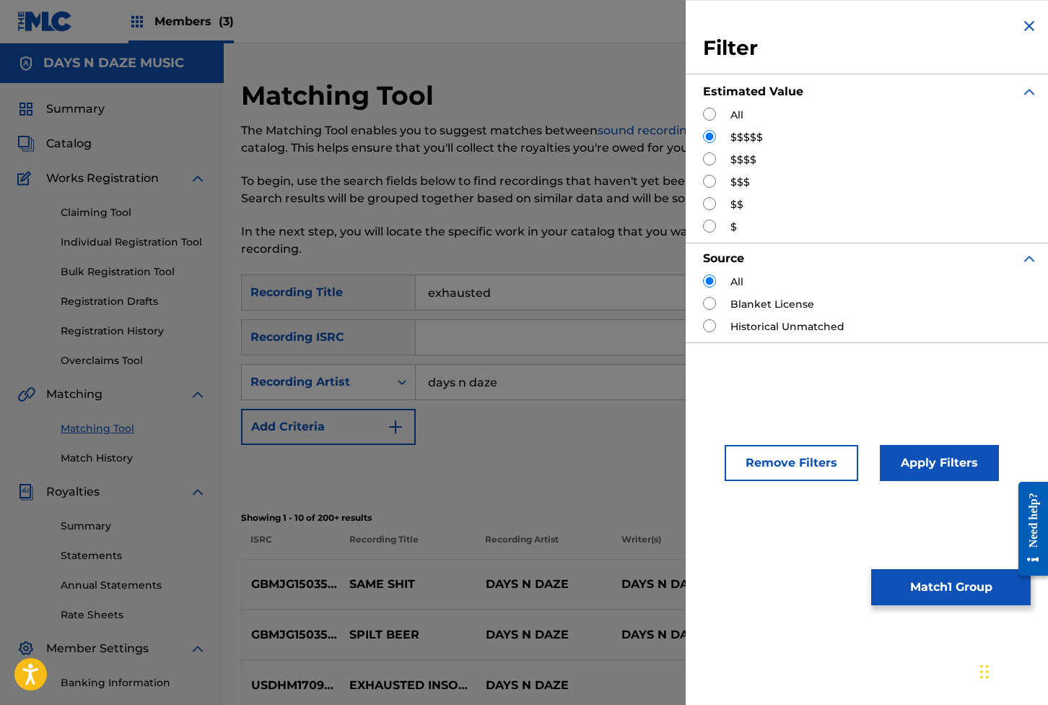
click at [713, 111] on input "Search Form" at bounding box center [709, 114] width 13 height 13
radio input "true"
click at [760, 452] on button "Apply Filters" at bounding box center [939, 463] width 119 height 36
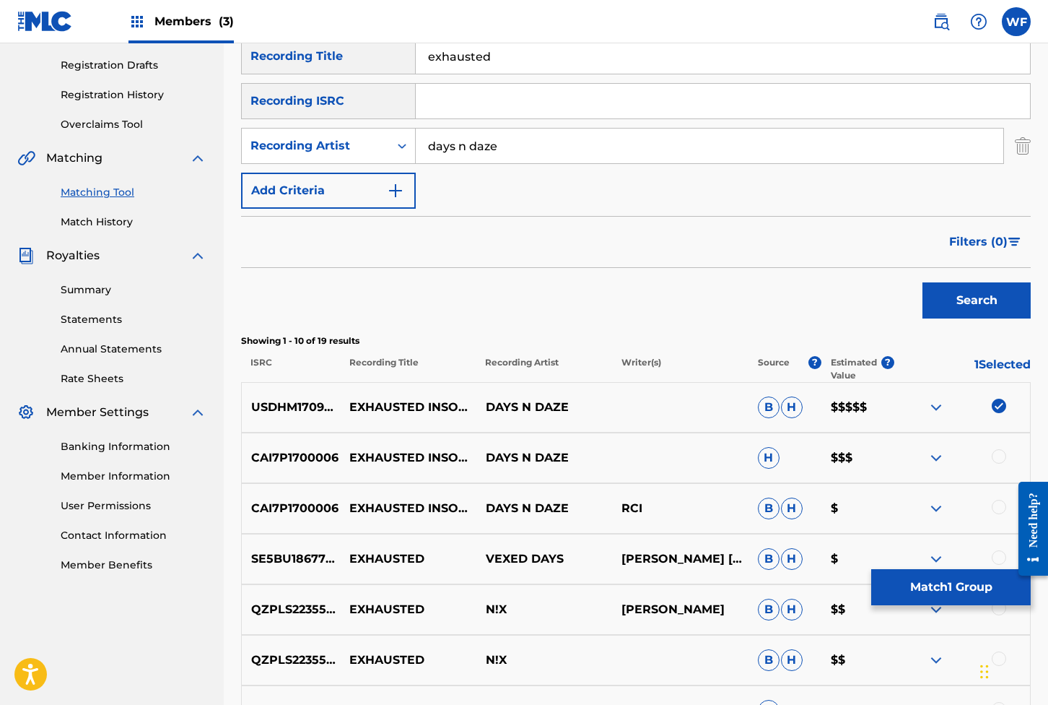
scroll to position [251, 0]
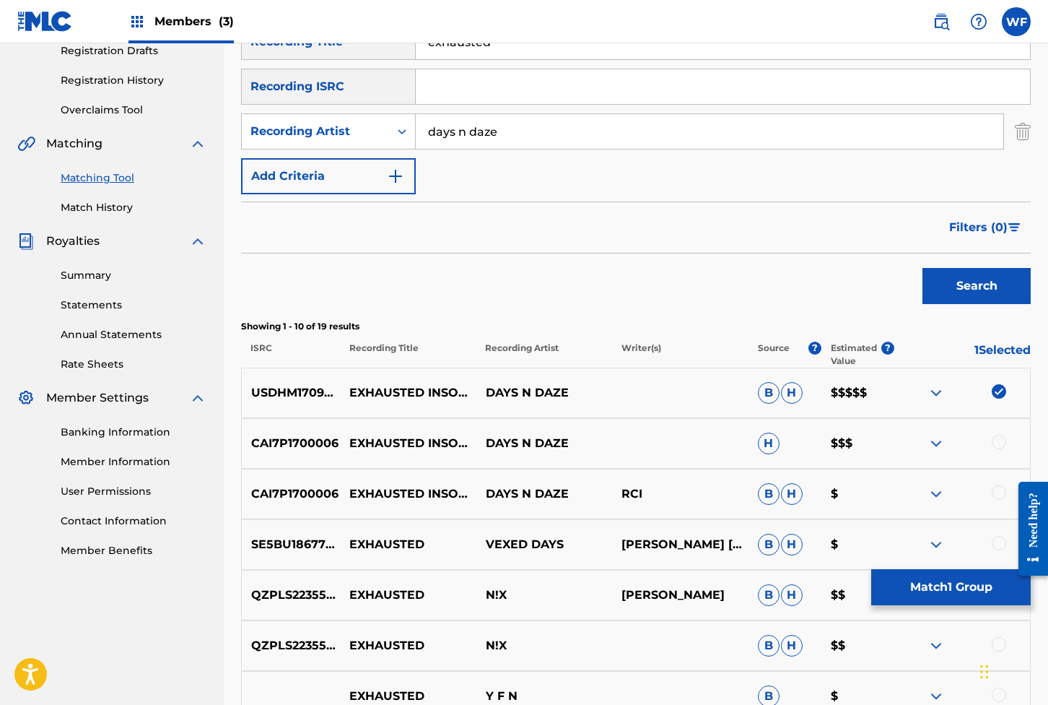
click at [760, 448] on div at bounding box center [999, 442] width 14 height 14
click at [760, 496] on div at bounding box center [999, 492] width 14 height 14
click at [760, 594] on button "Match 3 Groups" at bounding box center [952, 587] width 160 height 36
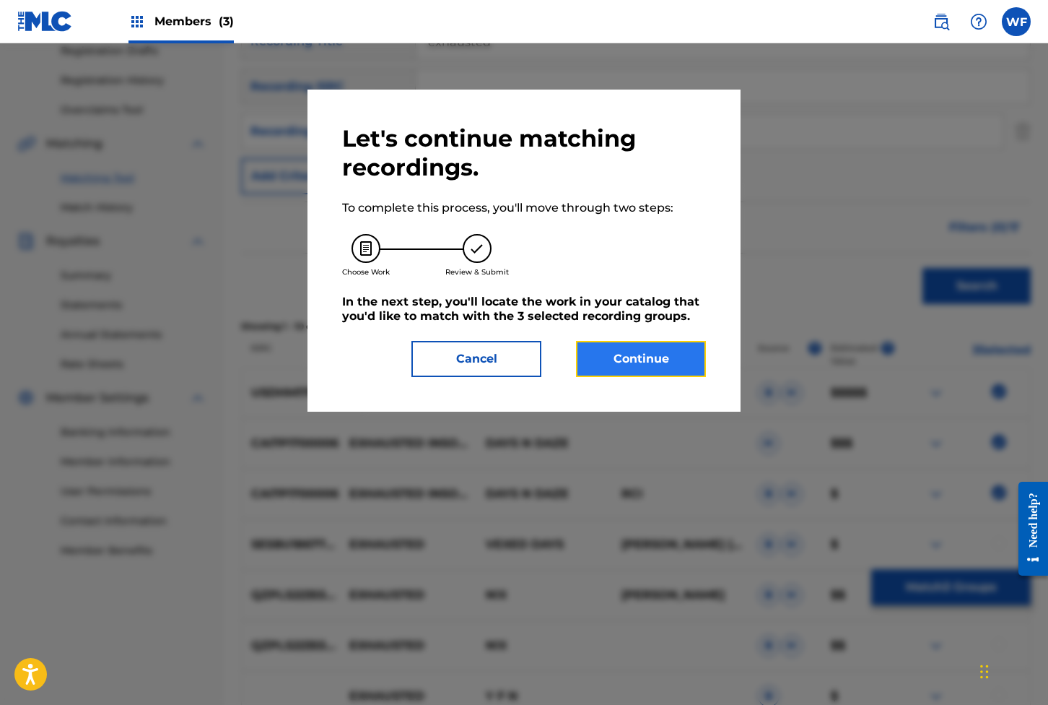
click at [648, 364] on button "Continue" at bounding box center [641, 359] width 130 height 36
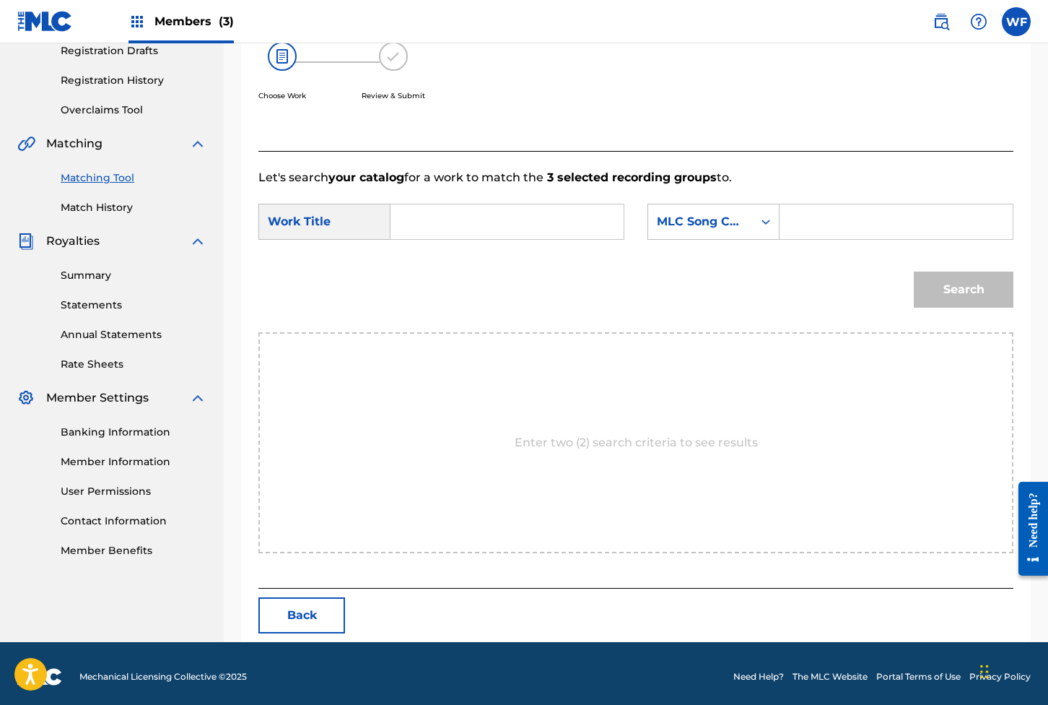
click at [469, 214] on input "Search Form" at bounding box center [507, 221] width 209 height 35
type input "exhausted"
type input "E978Z9"
click at [760, 292] on button "Search" at bounding box center [964, 290] width 100 height 36
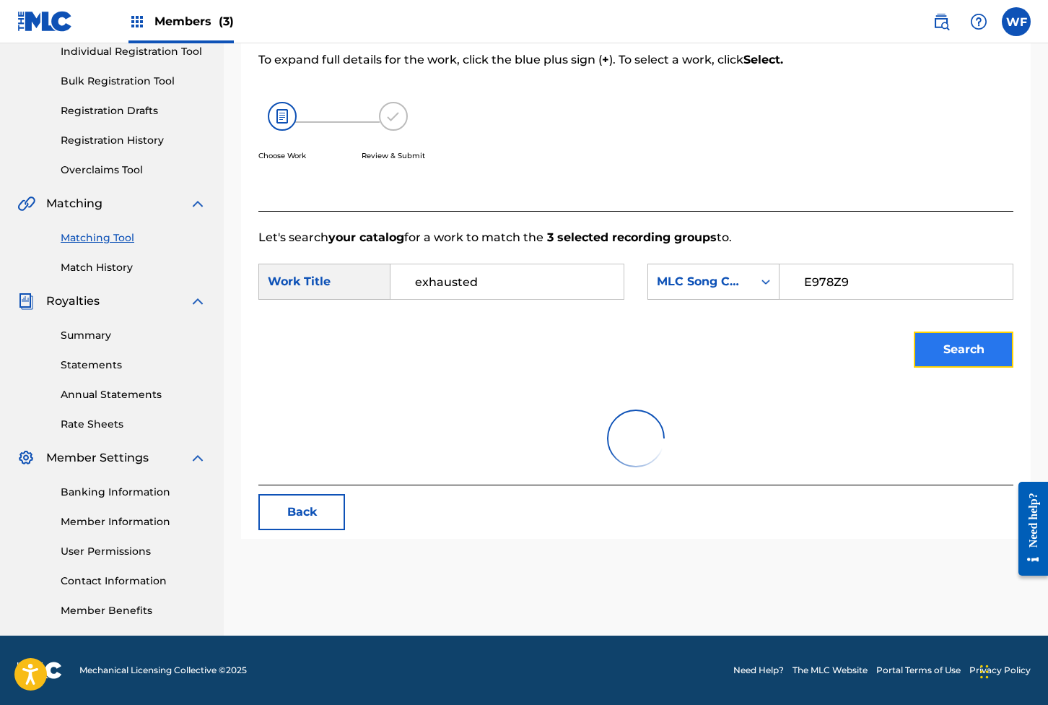
scroll to position [243, 0]
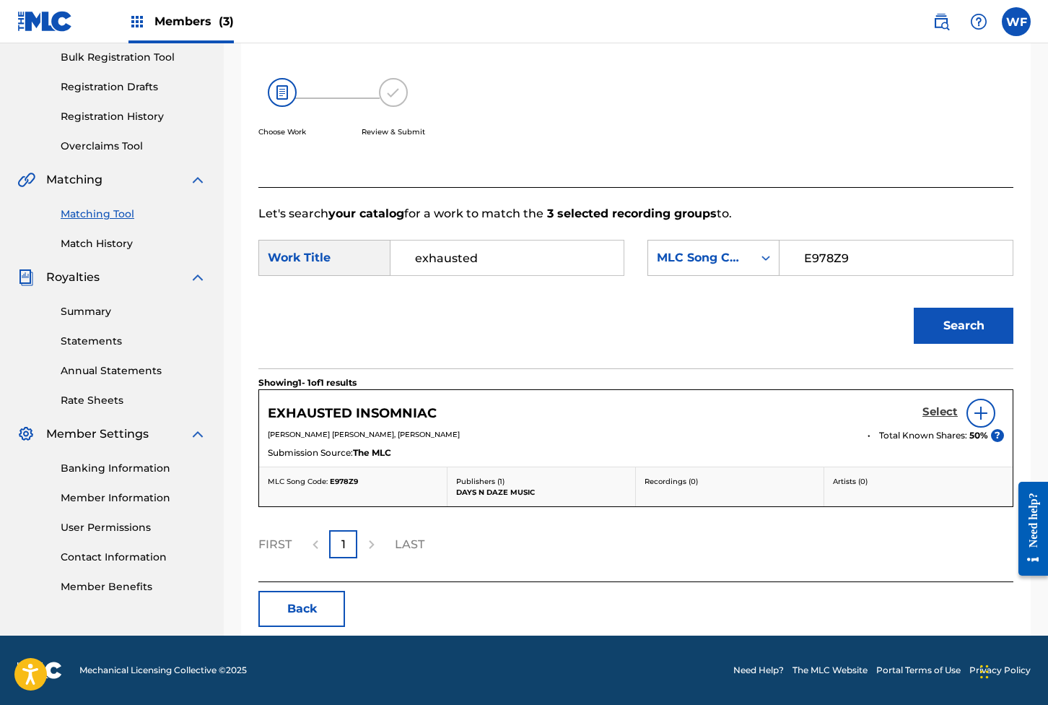
click at [760, 405] on h5 "Select" at bounding box center [940, 412] width 35 height 14
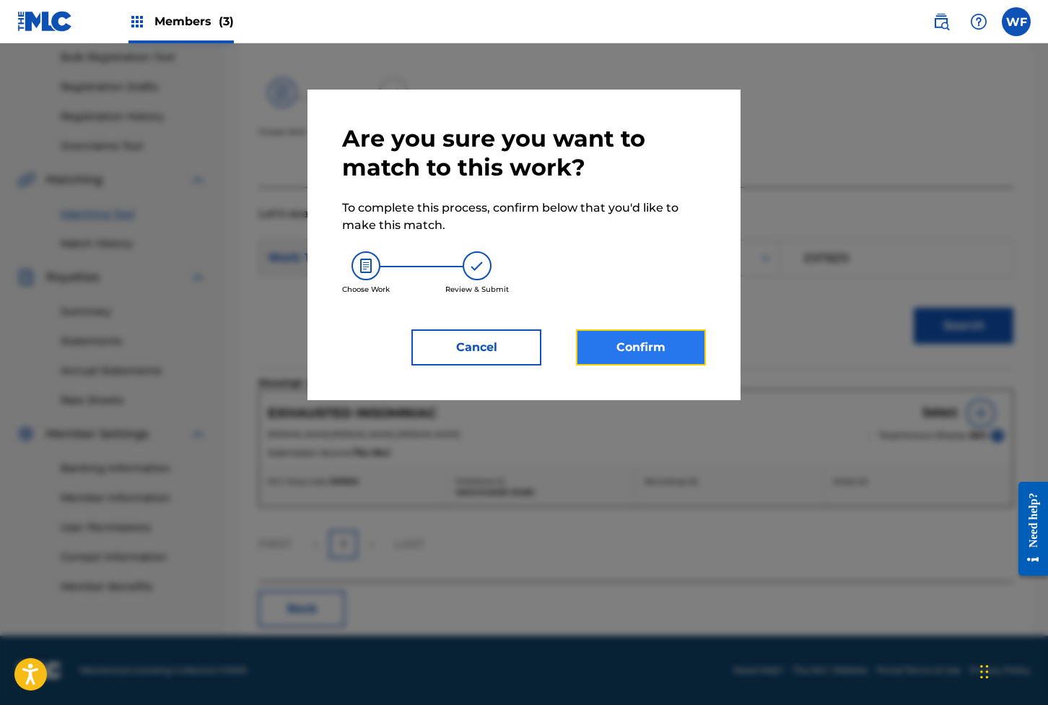
click at [672, 356] on button "Confirm" at bounding box center [641, 347] width 130 height 36
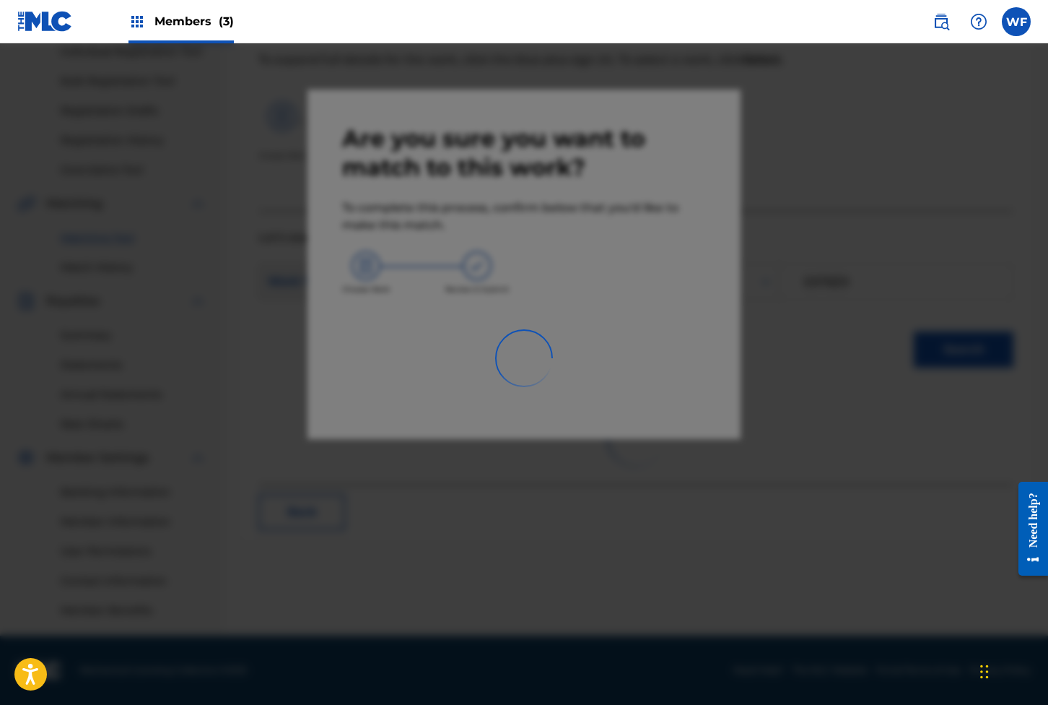
scroll to position [206, 0]
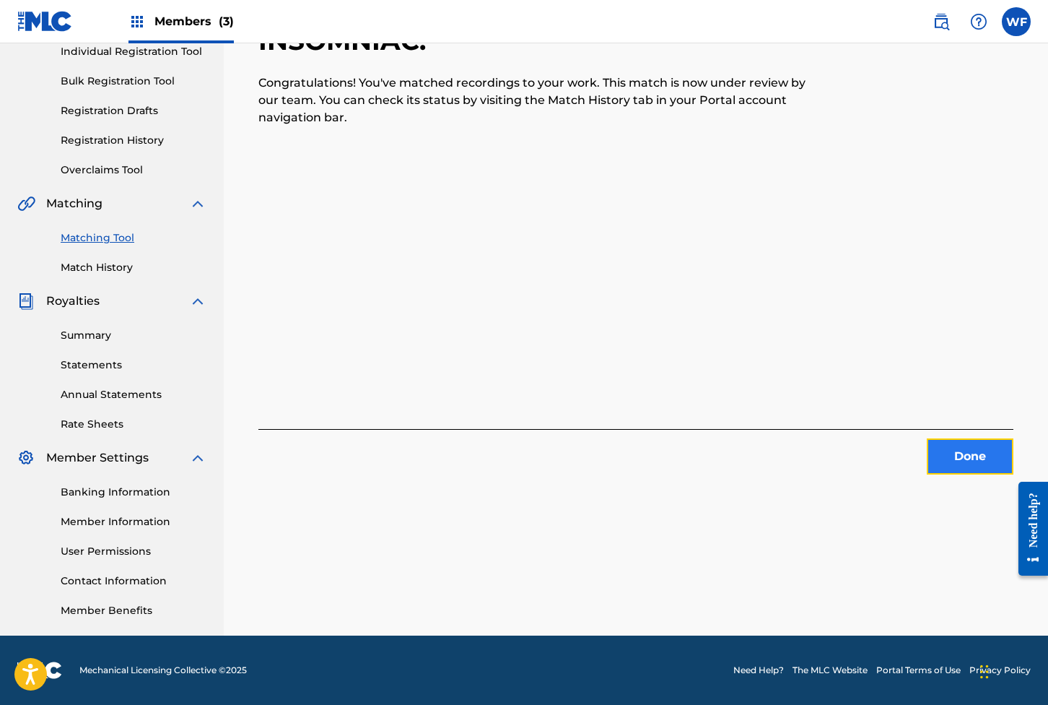
click at [760, 438] on button "Done" at bounding box center [970, 456] width 87 height 36
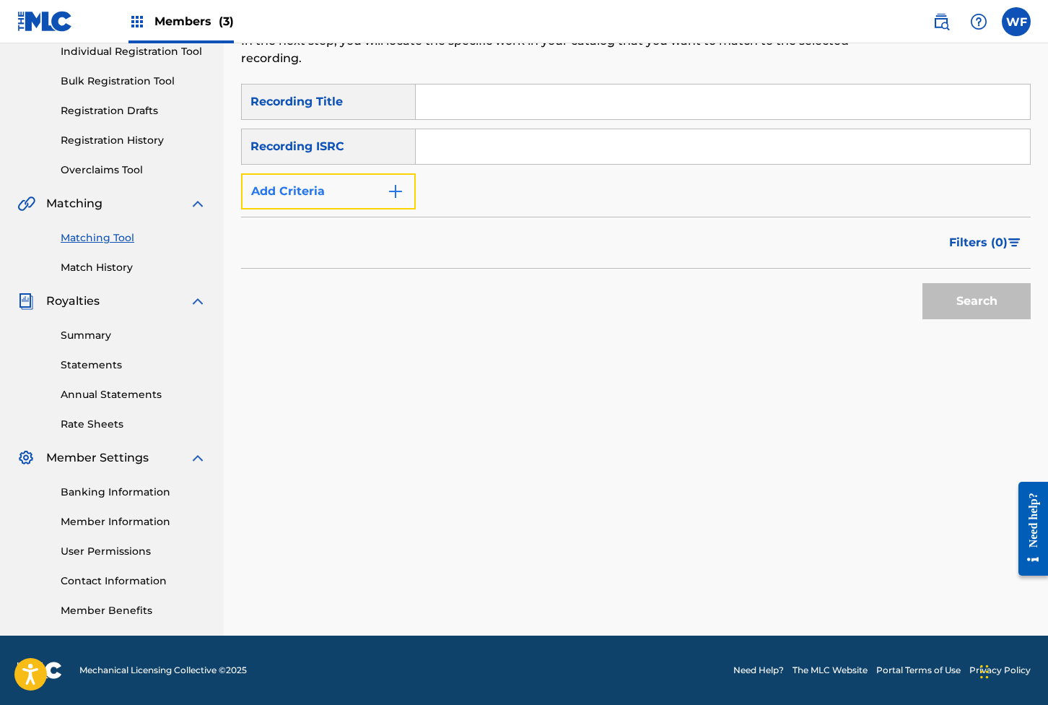
click at [321, 173] on button "Add Criteria" at bounding box center [328, 191] width 175 height 36
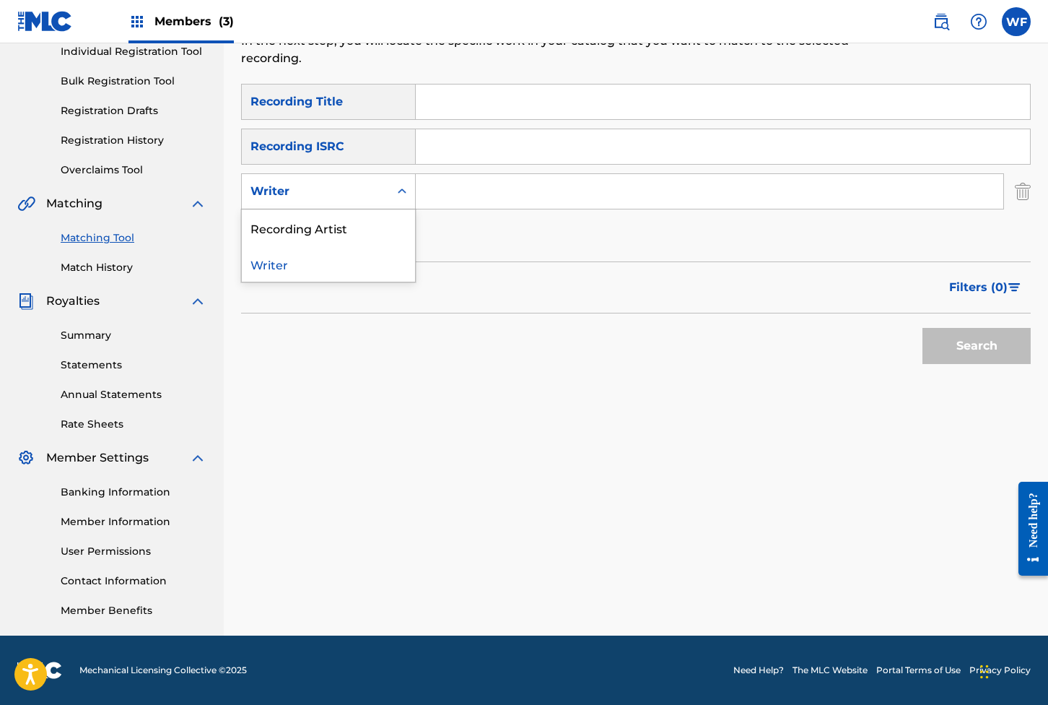
click at [324, 188] on div "Writer" at bounding box center [315, 191] width 147 height 27
click at [324, 209] on div "Recording Artist" at bounding box center [328, 227] width 173 height 36
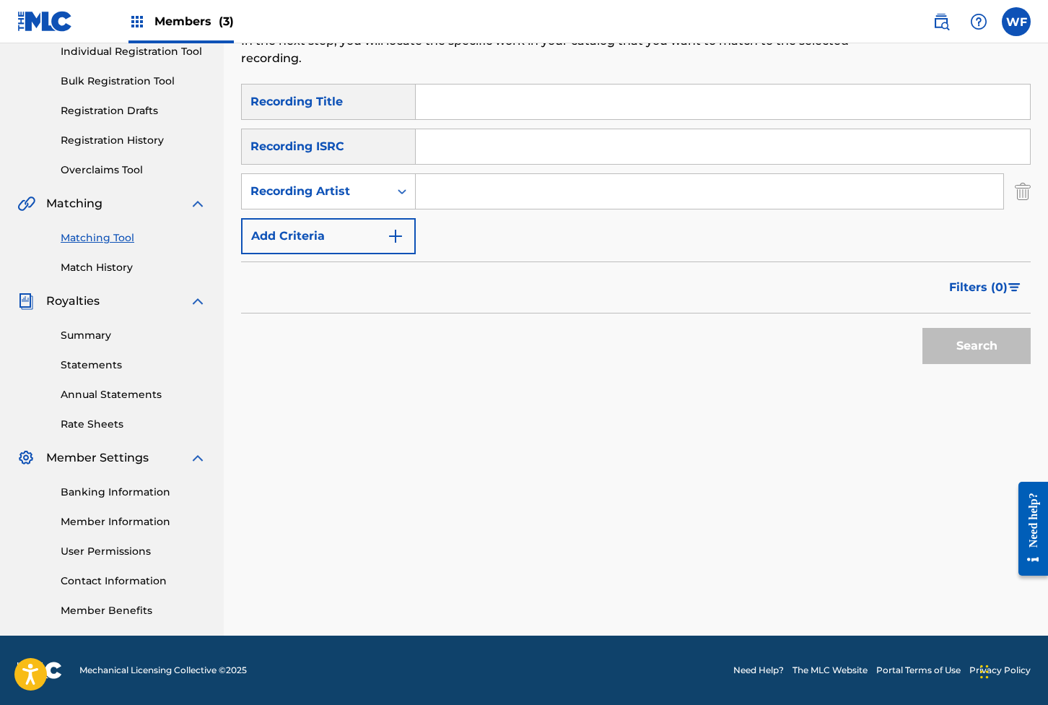
click at [484, 174] on input "Search Form" at bounding box center [710, 191] width 588 height 35
type input "days n daze"
click at [760, 279] on span "Filters ( 0 )" at bounding box center [979, 287] width 58 height 17
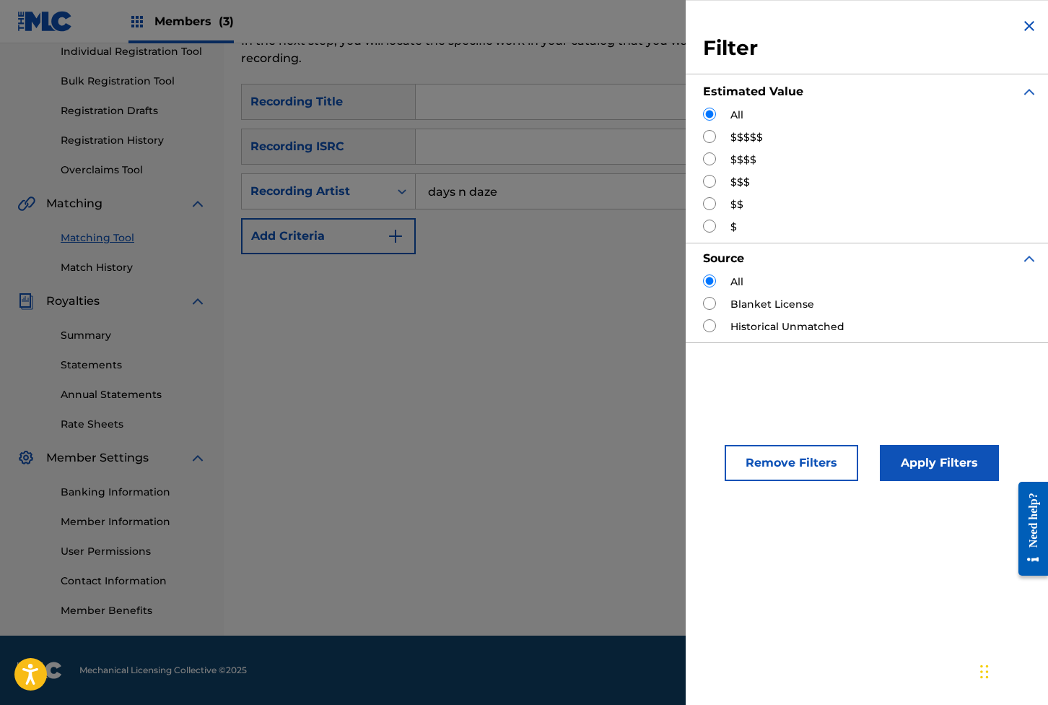
click at [700, 146] on div "Filter Estimated Value All $$$$$ $$$$ $$$ $$ $ Source All Blanket License Histo…" at bounding box center [871, 180] width 370 height 360
click at [711, 135] on input "Search Form" at bounding box center [709, 136] width 13 height 13
radio input "true"
click at [760, 471] on button "Apply Filters" at bounding box center [939, 463] width 119 height 36
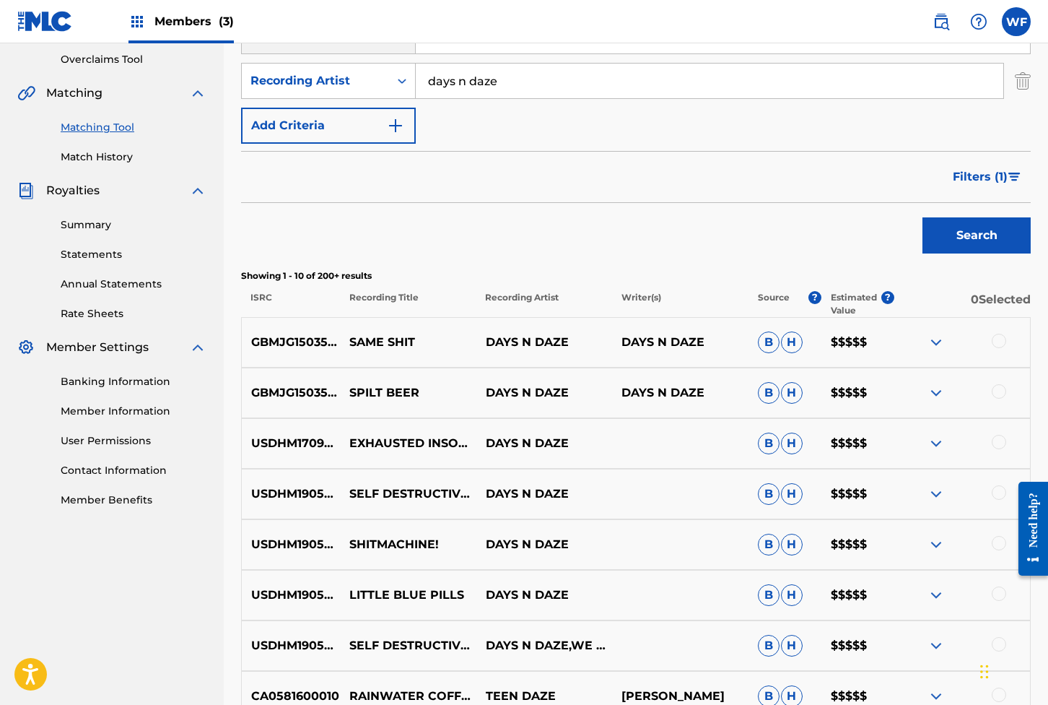
scroll to position [317, 0]
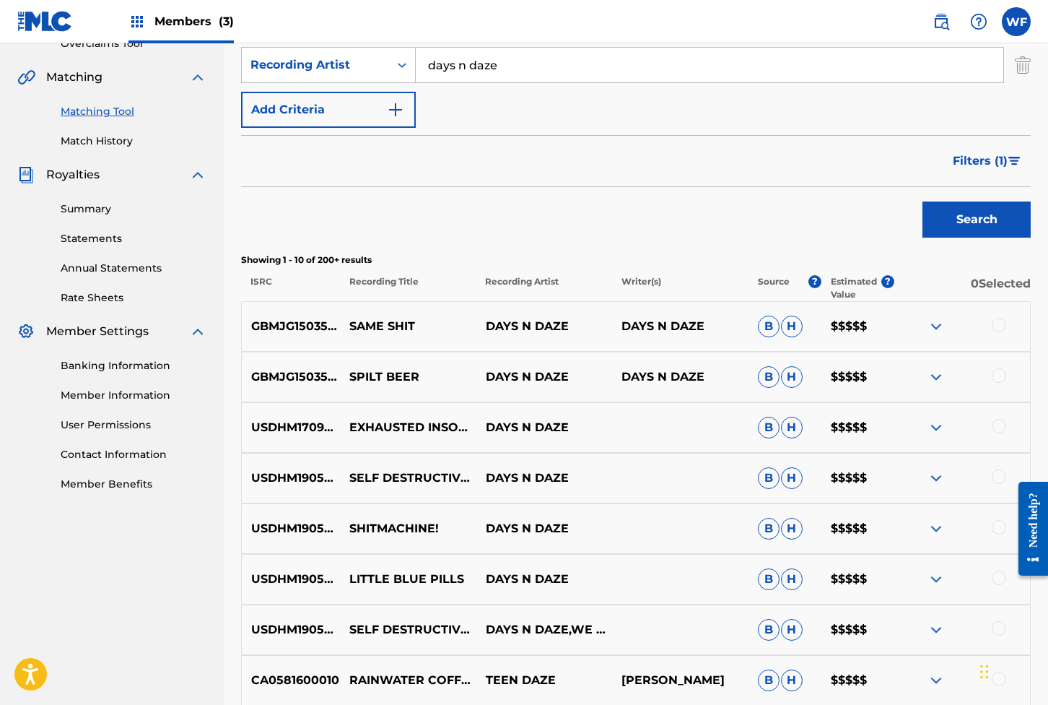
click at [760, 472] on div at bounding box center [999, 476] width 14 height 14
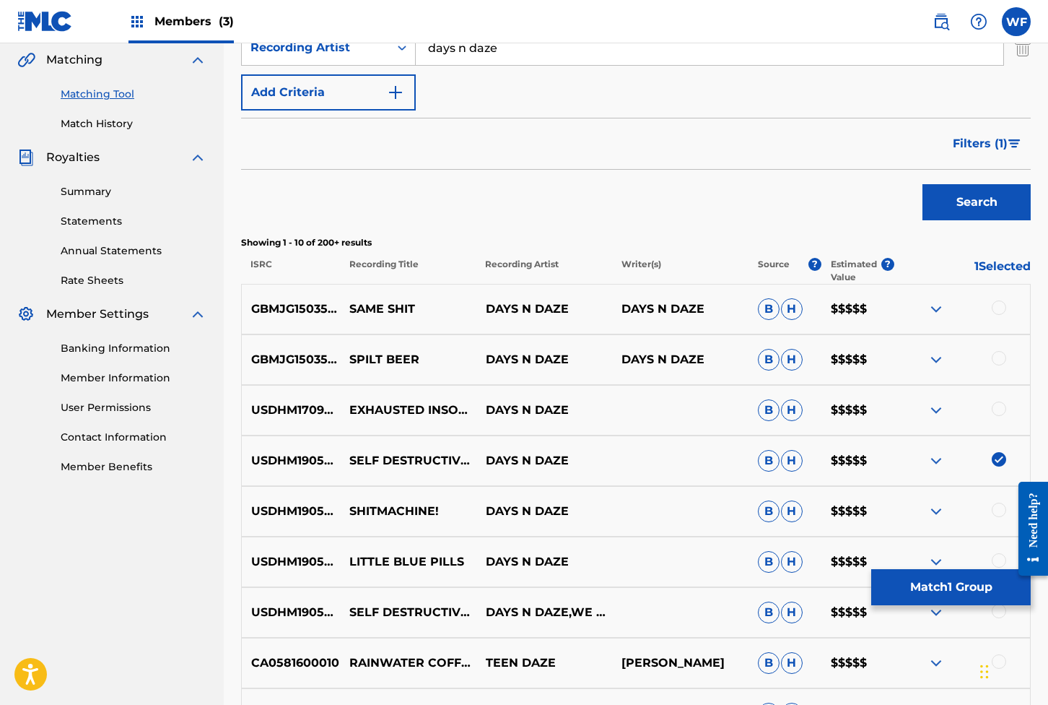
scroll to position [547, 0]
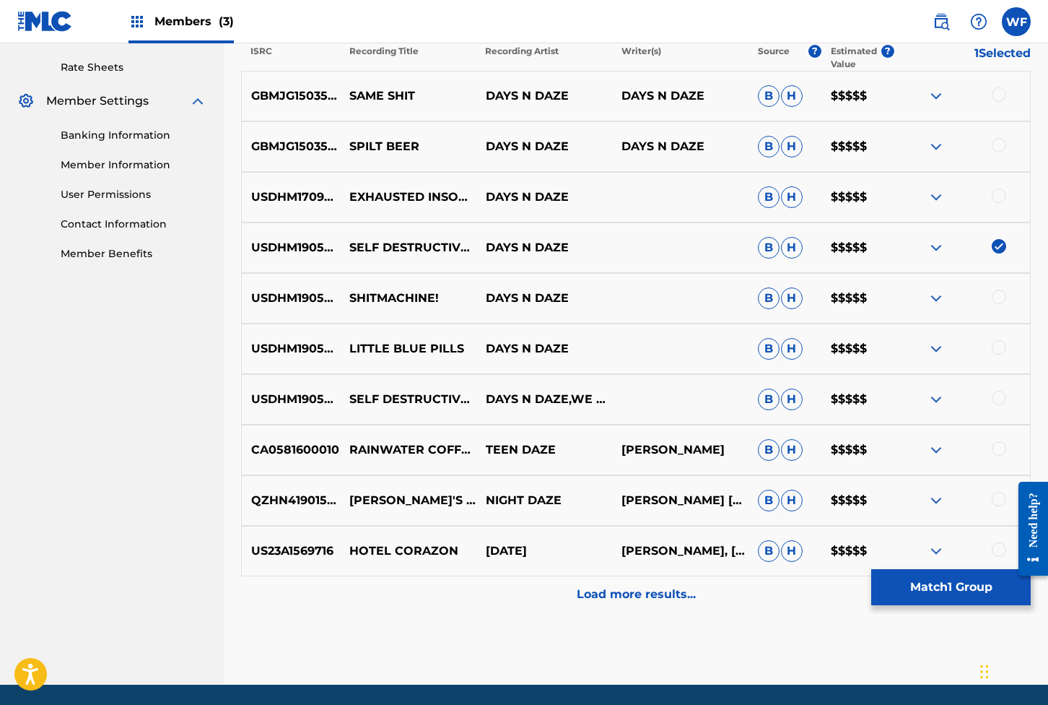
click at [760, 405] on div at bounding box center [999, 398] width 14 height 14
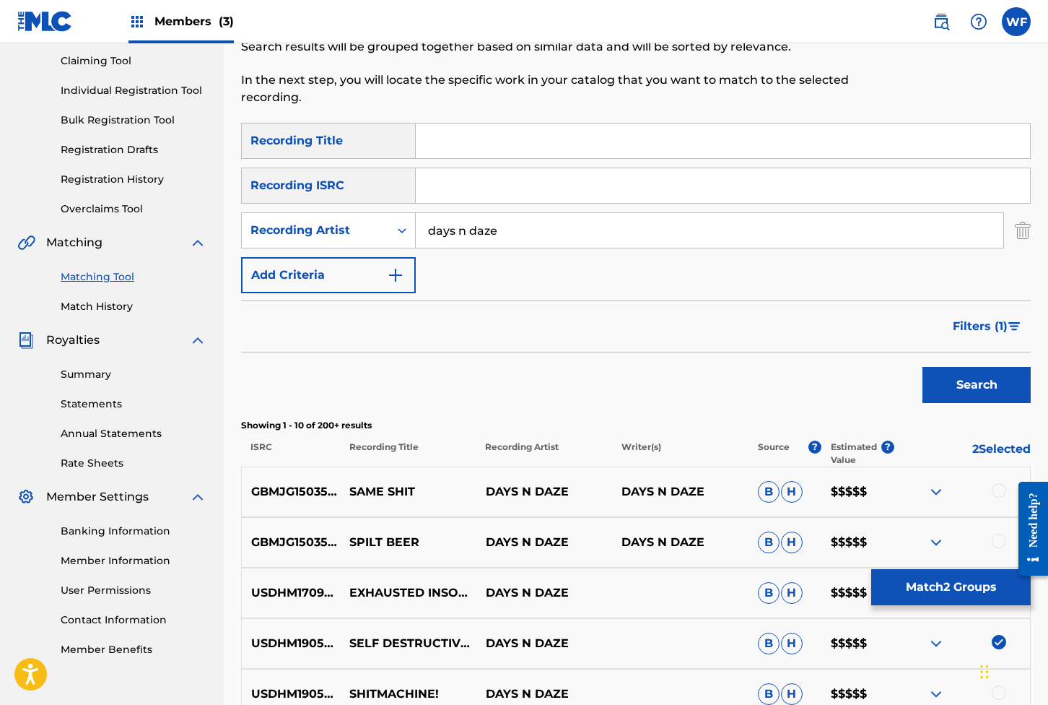
scroll to position [45, 0]
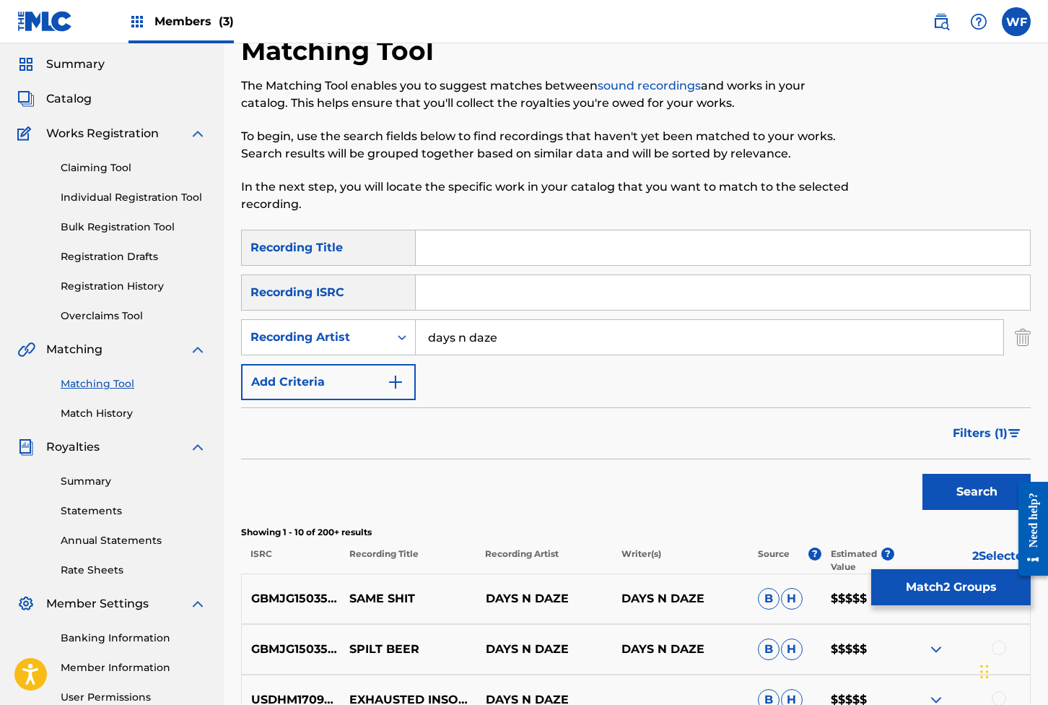
click at [500, 245] on input "Search Form" at bounding box center [723, 247] width 615 height 35
type input "self destructive"
click at [760, 426] on span "Filters ( 1 )" at bounding box center [980, 433] width 55 height 17
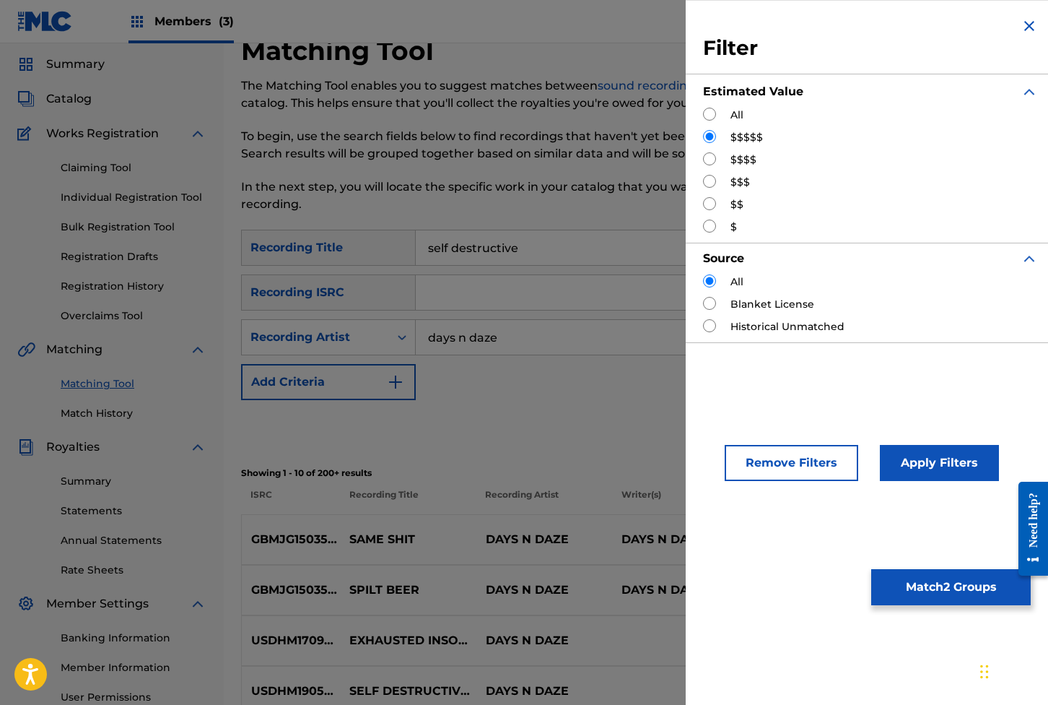
click at [708, 117] on input "Search Form" at bounding box center [709, 114] width 13 height 13
radio input "true"
click at [760, 467] on button "Apply Filters" at bounding box center [939, 463] width 119 height 36
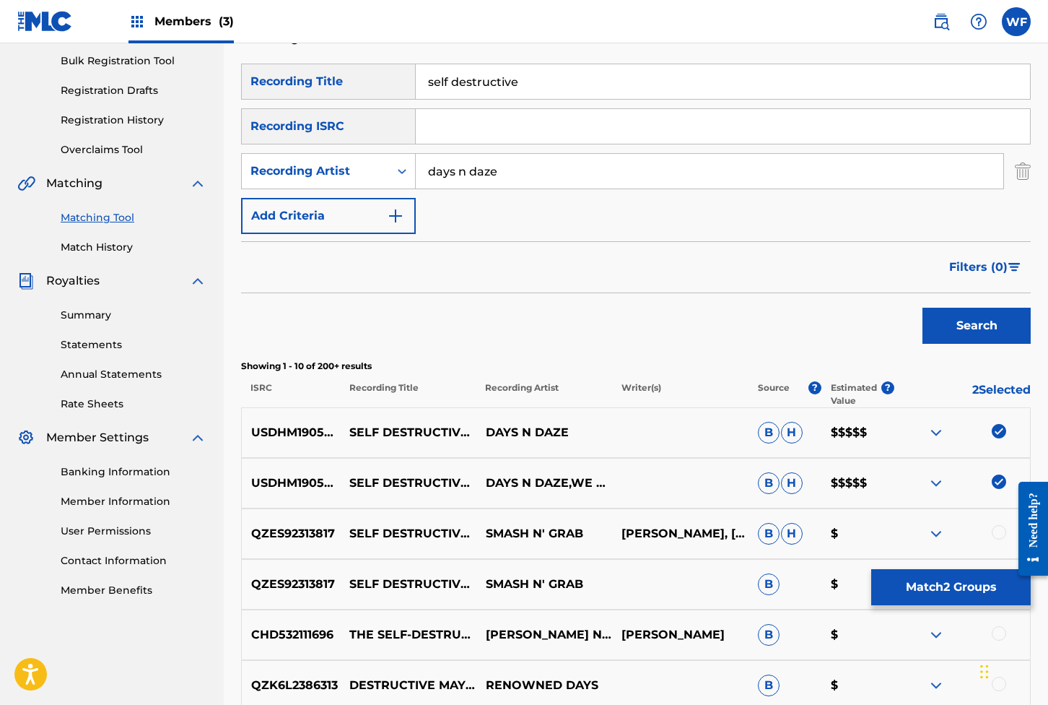
scroll to position [235, 0]
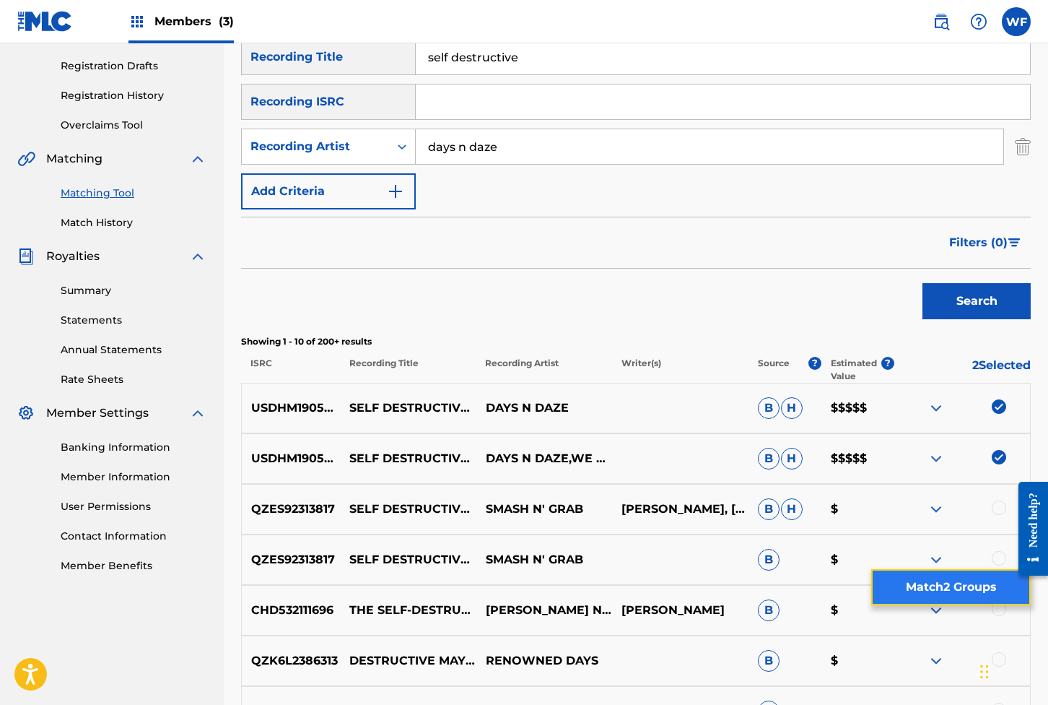
click at [760, 591] on button "Match 2 Groups" at bounding box center [952, 587] width 160 height 36
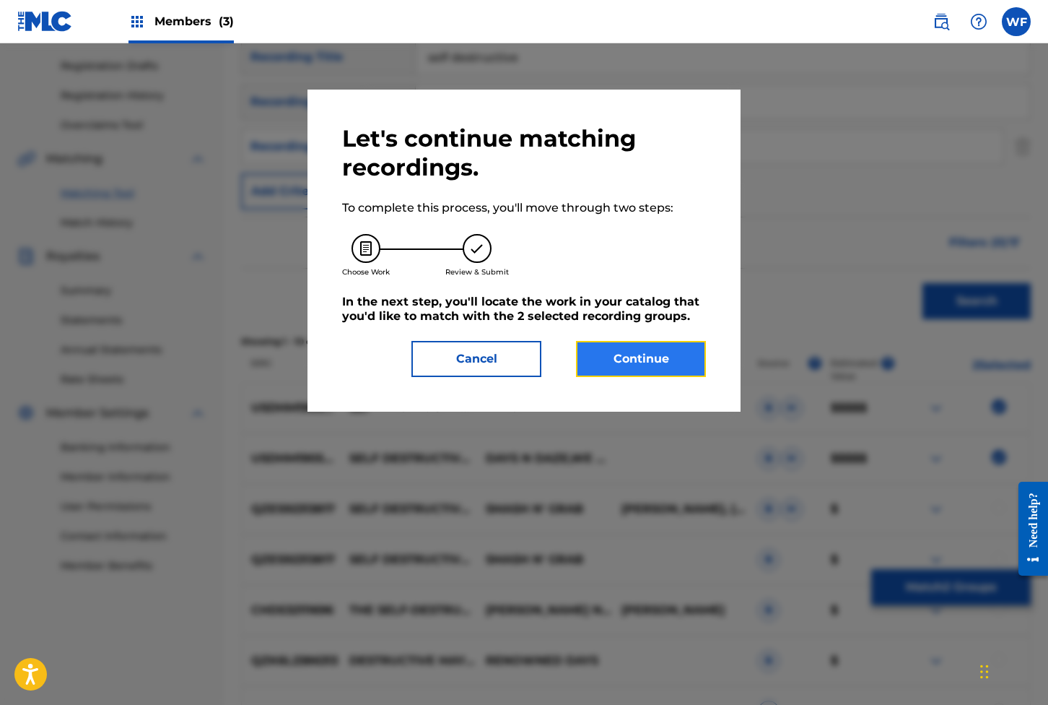
click at [639, 355] on button "Continue" at bounding box center [641, 359] width 130 height 36
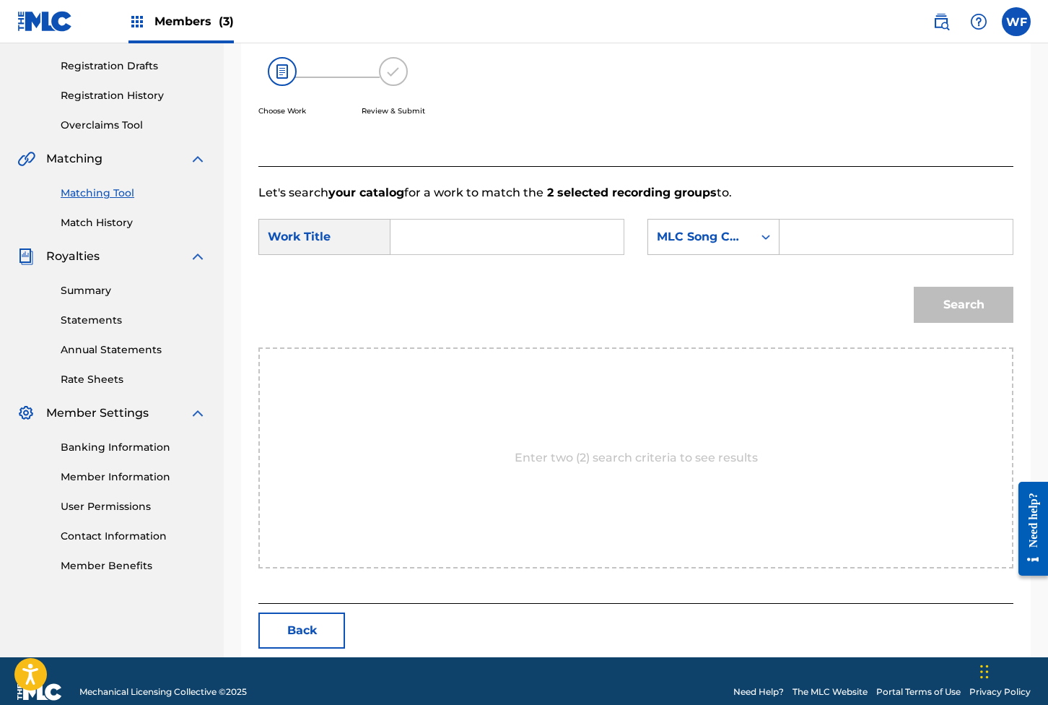
click at [481, 254] on input "Search Form" at bounding box center [507, 237] width 209 height 35
click at [479, 249] on input "Search Form" at bounding box center [507, 237] width 209 height 35
type input "Self Destructive"
type input "S67HPY"
click at [760, 287] on button "Search" at bounding box center [964, 305] width 100 height 36
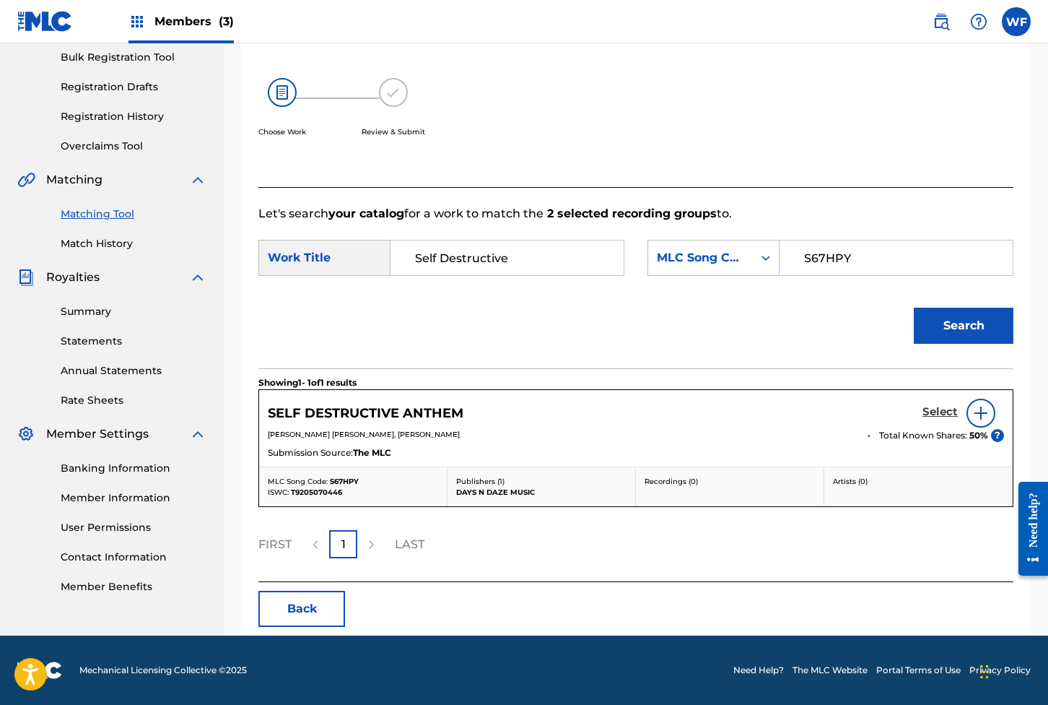
click at [760, 405] on h5 "Select" at bounding box center [940, 412] width 35 height 14
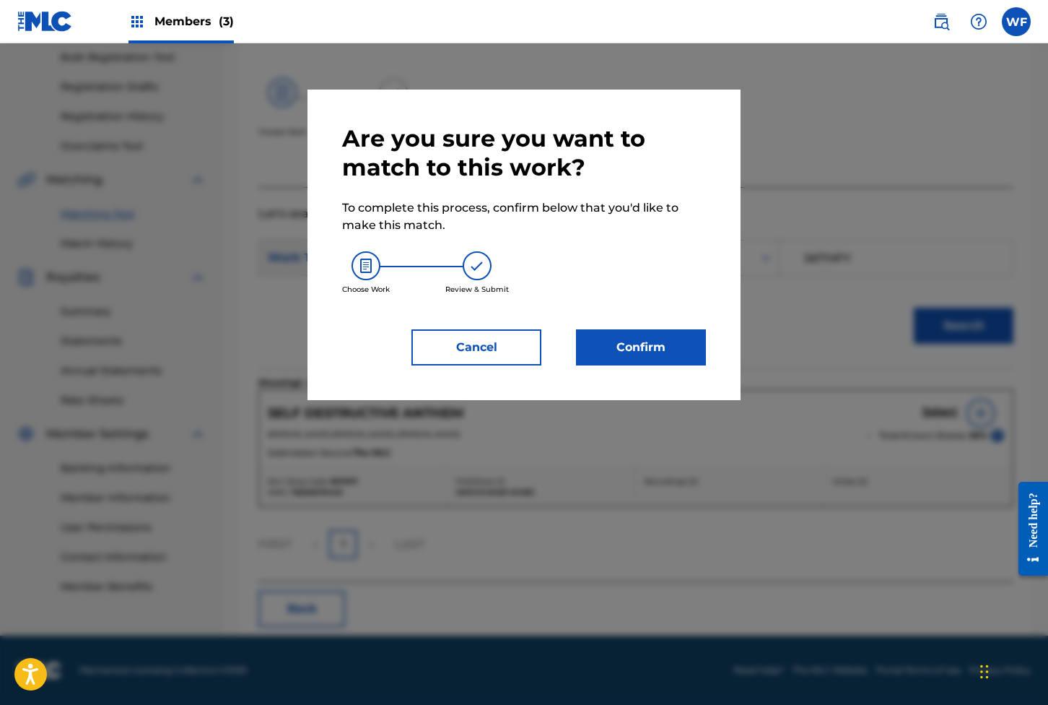
click at [691, 370] on div "Are you sure you want to match to this work? To complete this process, confirm …" at bounding box center [524, 245] width 433 height 311
click at [685, 358] on button "Confirm" at bounding box center [641, 347] width 130 height 36
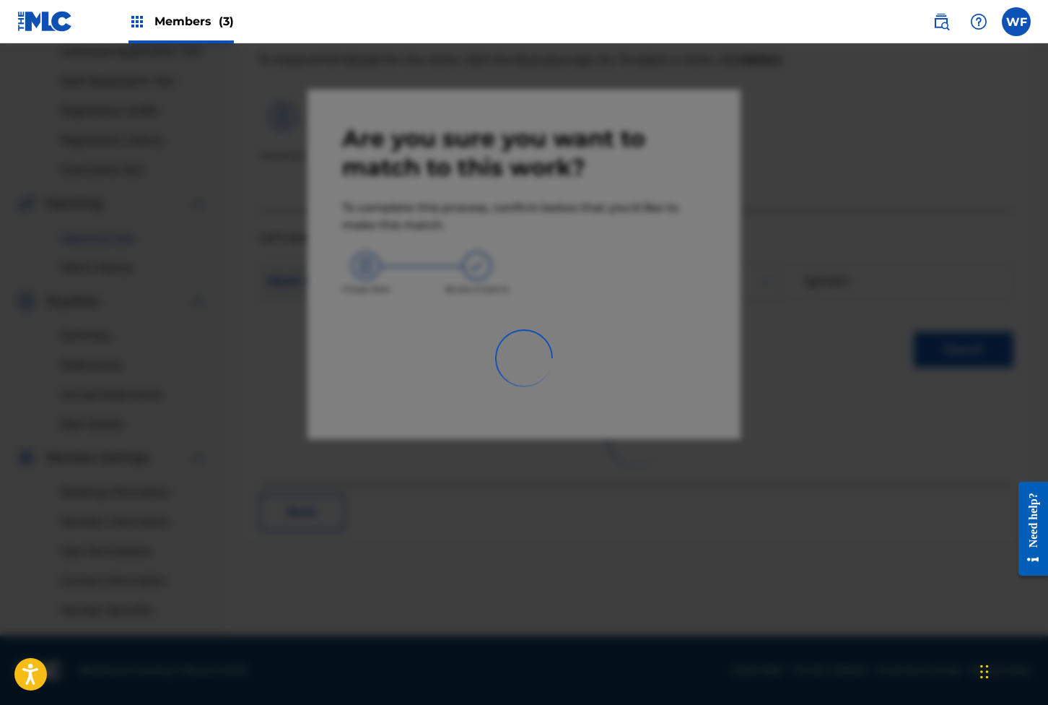
scroll to position [206, 0]
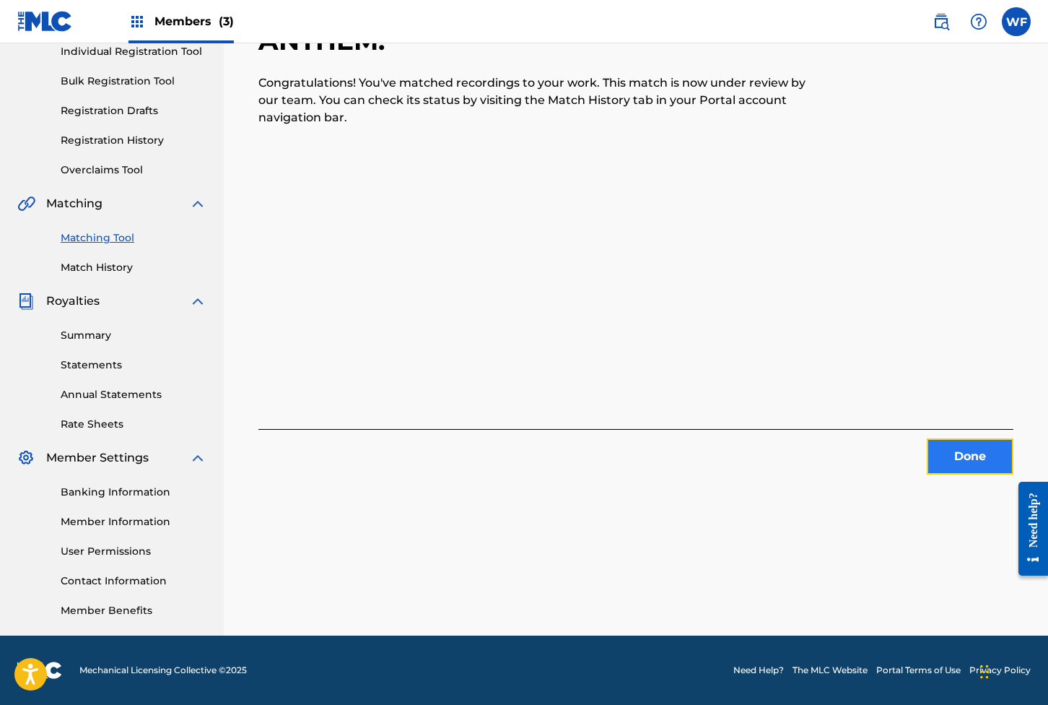
click at [760, 446] on button "Done" at bounding box center [970, 456] width 87 height 36
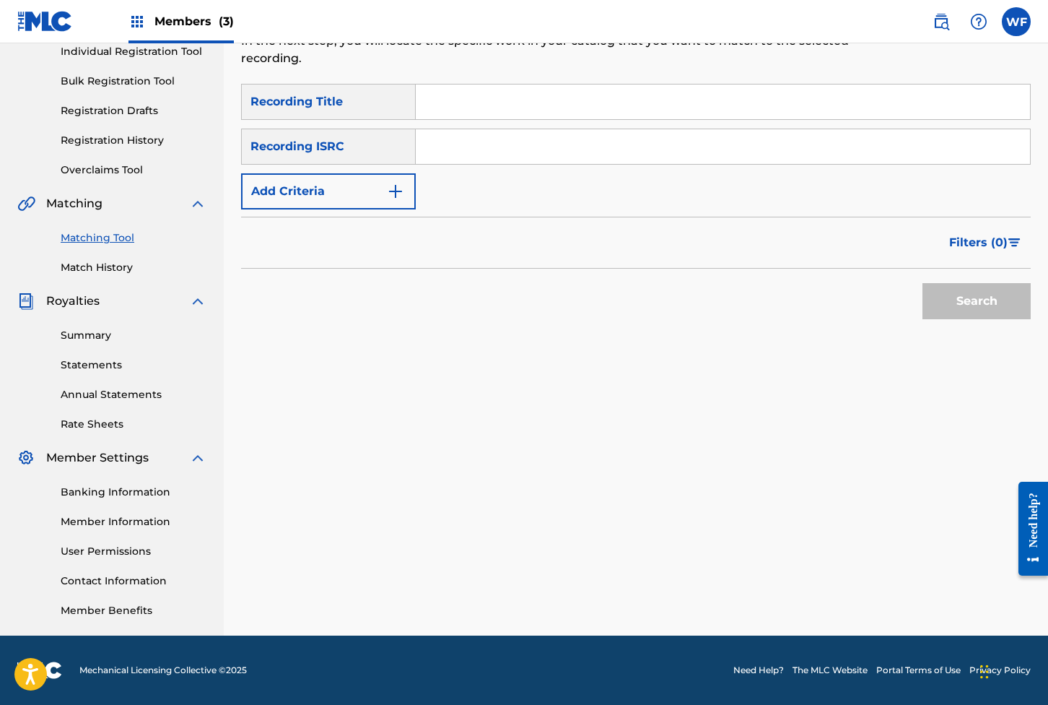
scroll to position [203, 0]
click at [390, 173] on button "Add Criteria" at bounding box center [328, 191] width 175 height 36
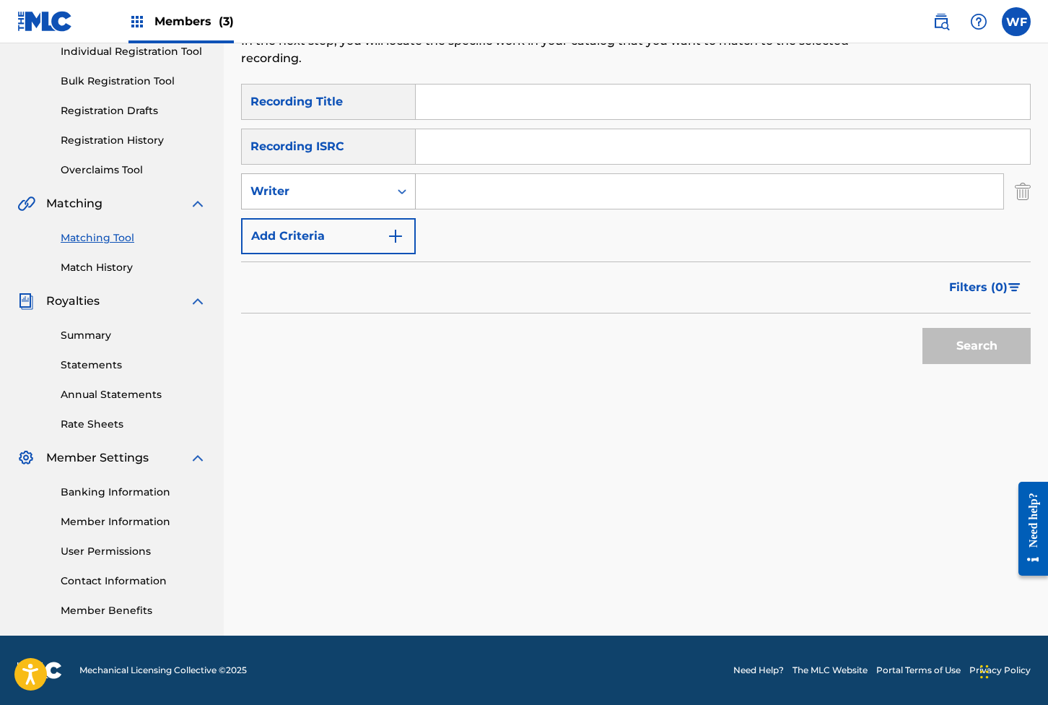
click at [367, 183] on div "Writer" at bounding box center [316, 191] width 130 height 17
click at [365, 209] on div "Recording Artist" at bounding box center [328, 227] width 173 height 36
click at [437, 191] on input "Search Form" at bounding box center [710, 191] width 588 height 35
type input "days n daze"
click at [760, 279] on span "Filters ( 0 )" at bounding box center [979, 287] width 58 height 17
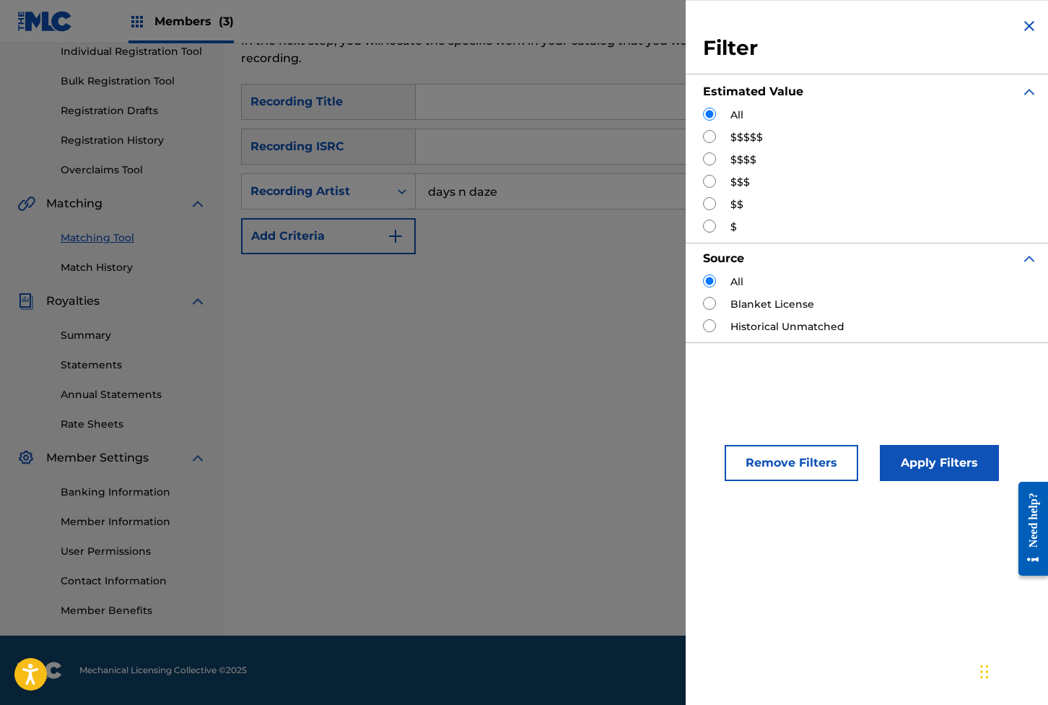
click at [703, 134] on input "Search Form" at bounding box center [709, 136] width 13 height 13
radio input "true"
click at [760, 482] on div "Remove Filters Apply Filters" at bounding box center [871, 450] width 370 height 95
click at [760, 476] on button "Apply Filters" at bounding box center [939, 463] width 119 height 36
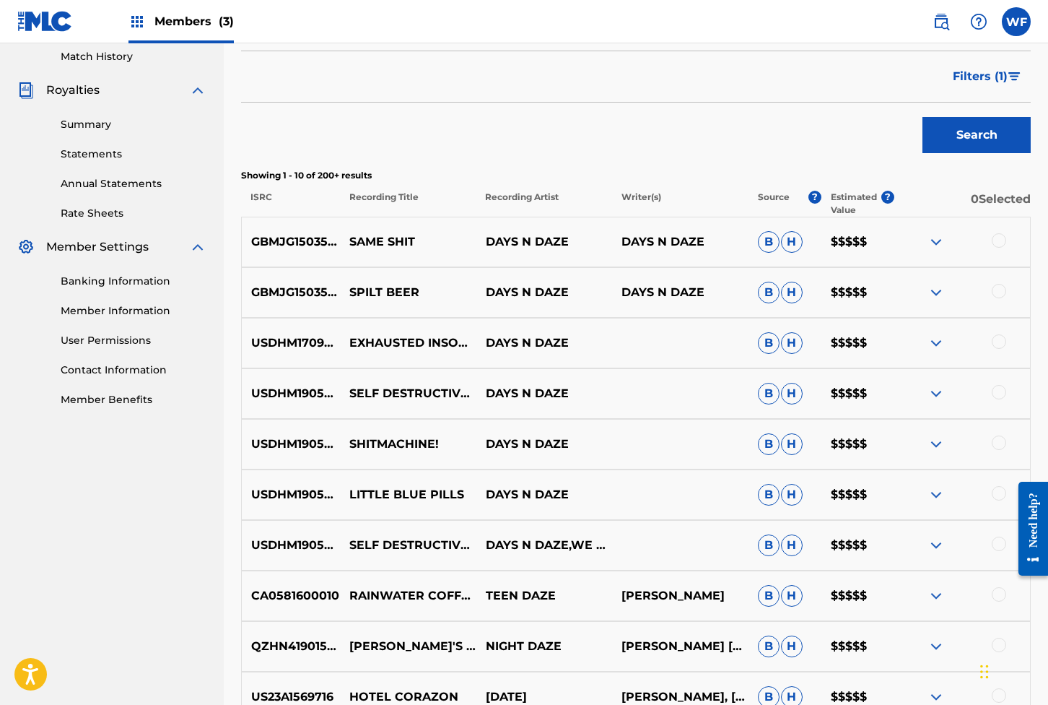
scroll to position [402, 0]
click at [760, 443] on div at bounding box center [999, 442] width 14 height 14
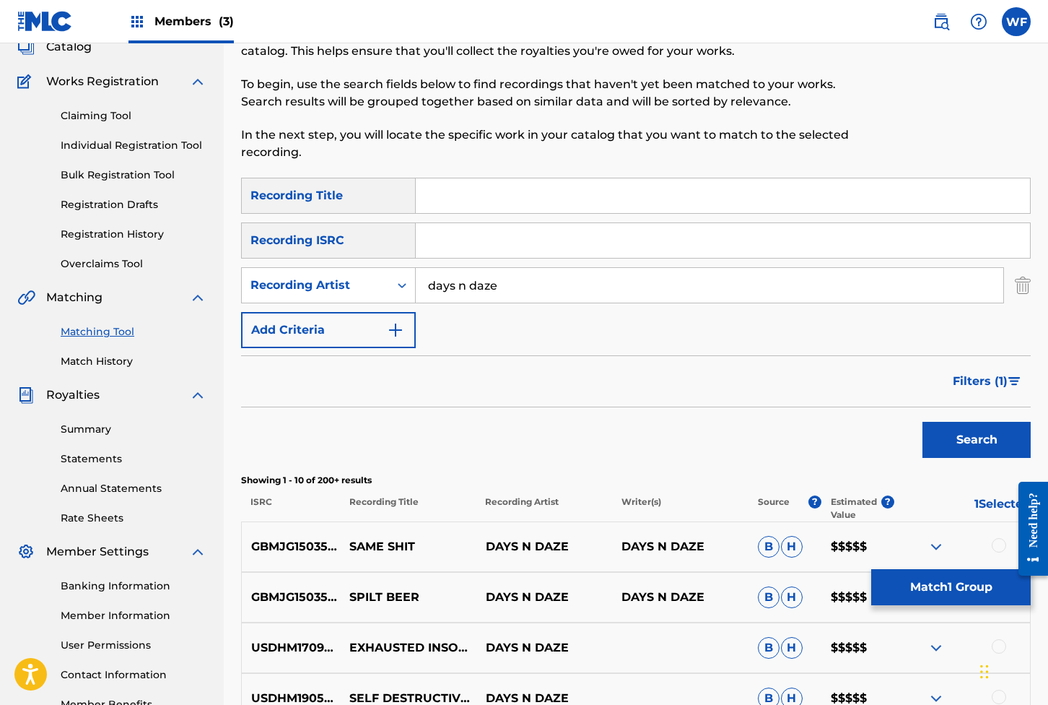
scroll to position [0, 0]
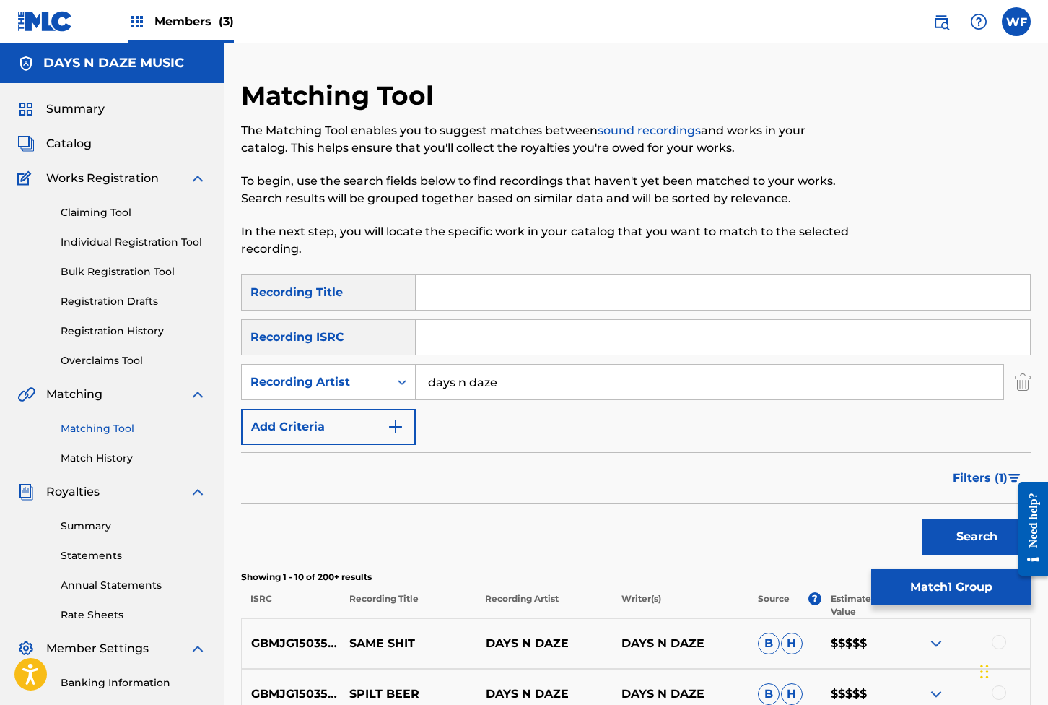
click at [539, 301] on input "Search Form" at bounding box center [723, 292] width 615 height 35
click at [760, 518] on button "Search" at bounding box center [977, 536] width 108 height 36
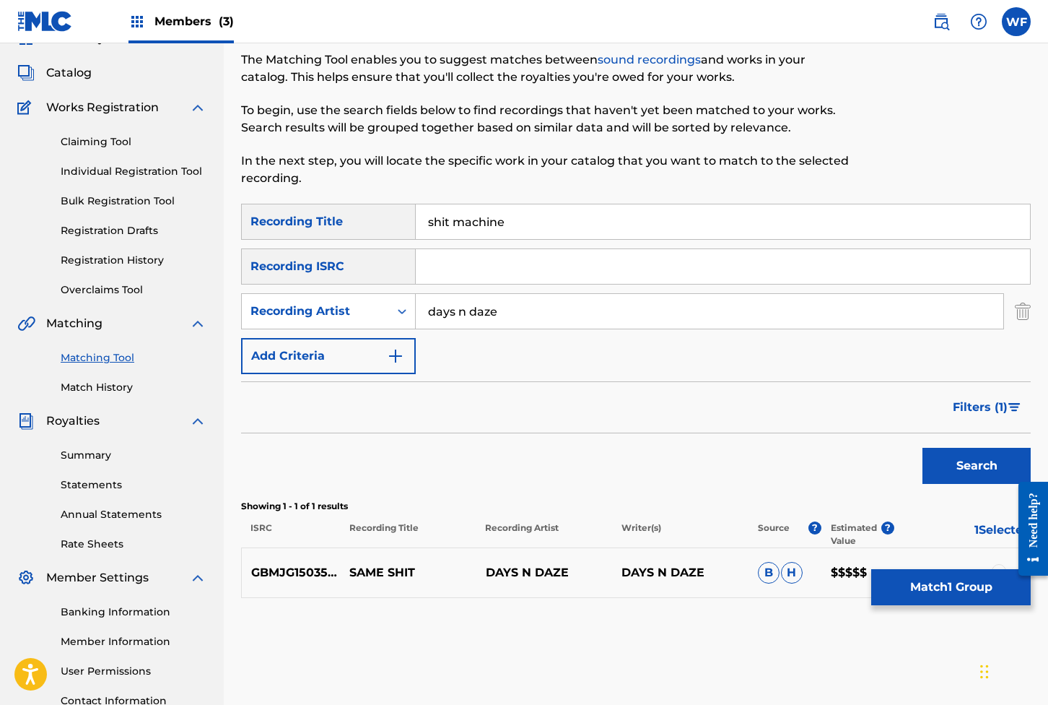
scroll to position [134, 0]
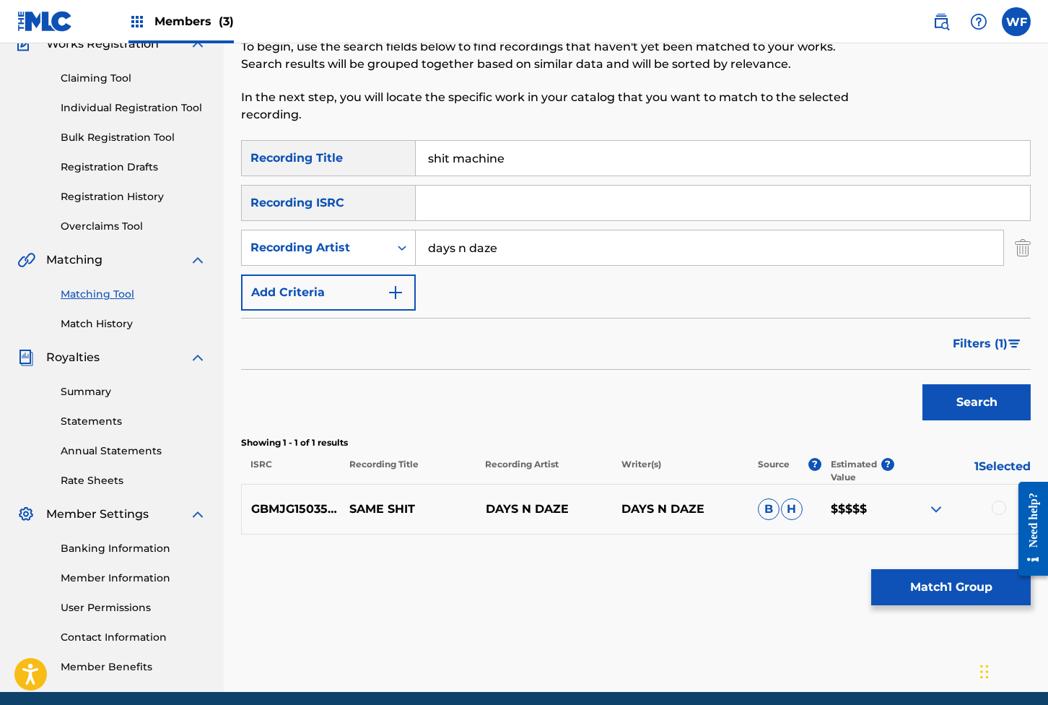
click at [451, 160] on input "shit machine" at bounding box center [723, 158] width 615 height 35
type input "shitmachine"
click at [760, 384] on button "Search" at bounding box center [977, 402] width 108 height 36
click at [760, 339] on img "Search Form" at bounding box center [1015, 343] width 12 height 9
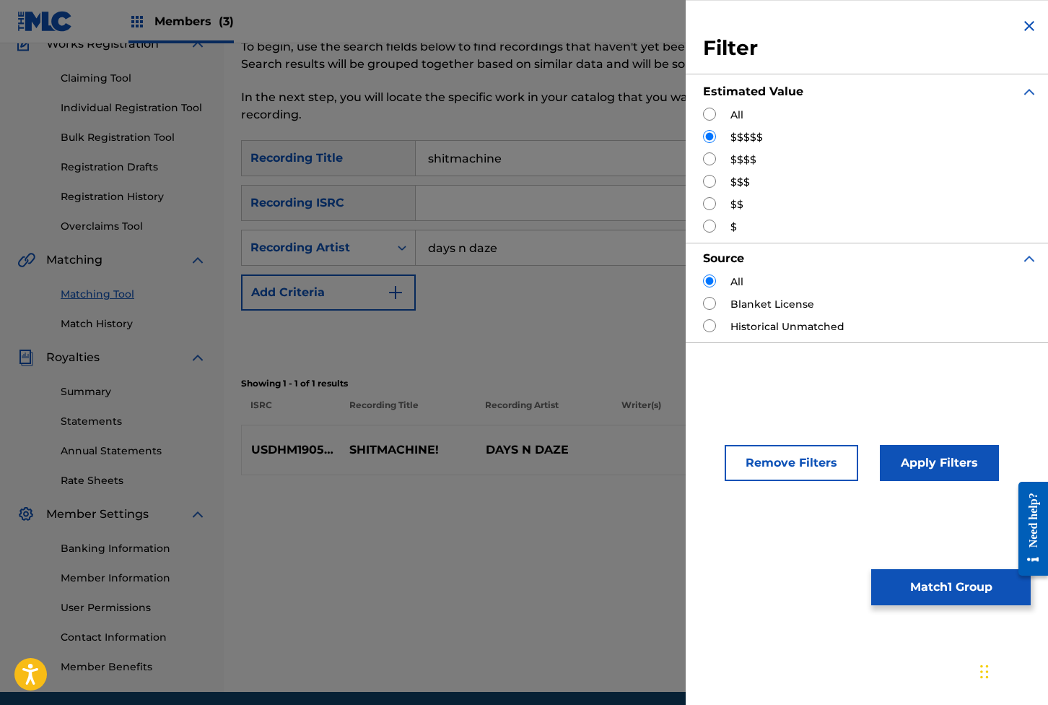
click at [715, 112] on input "Search Form" at bounding box center [709, 114] width 13 height 13
radio input "true"
click at [760, 472] on button "Apply Filters" at bounding box center [939, 463] width 119 height 36
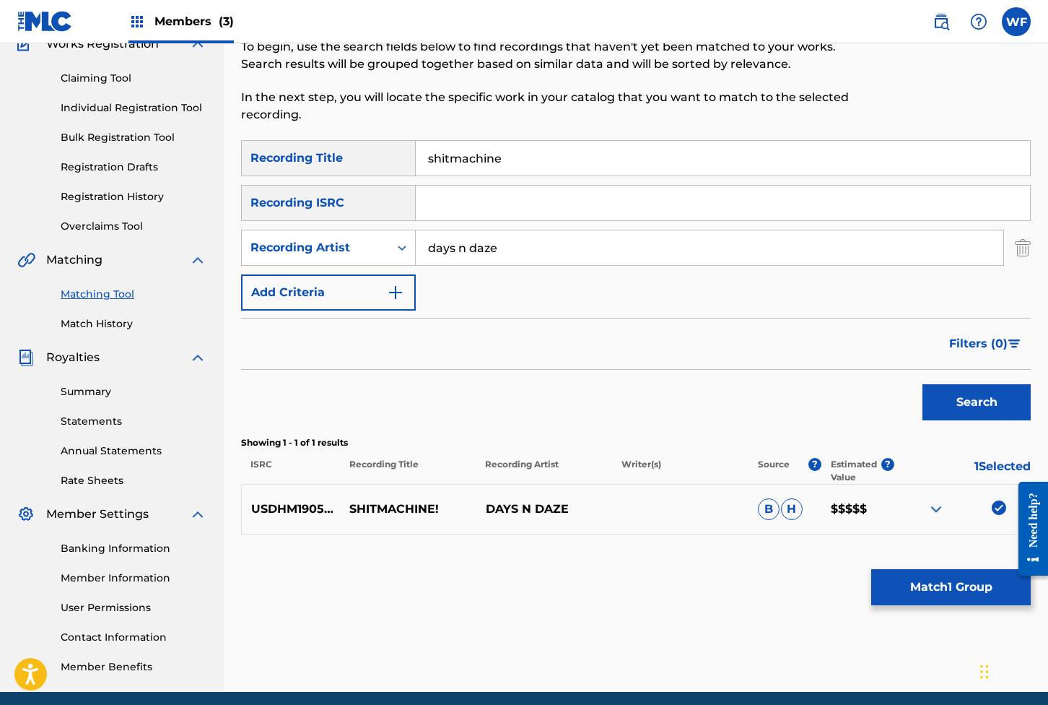
click at [445, 161] on input "shitmachine" at bounding box center [723, 158] width 615 height 35
type input "shit machine"
click at [760, 384] on button "Search" at bounding box center [977, 402] width 108 height 36
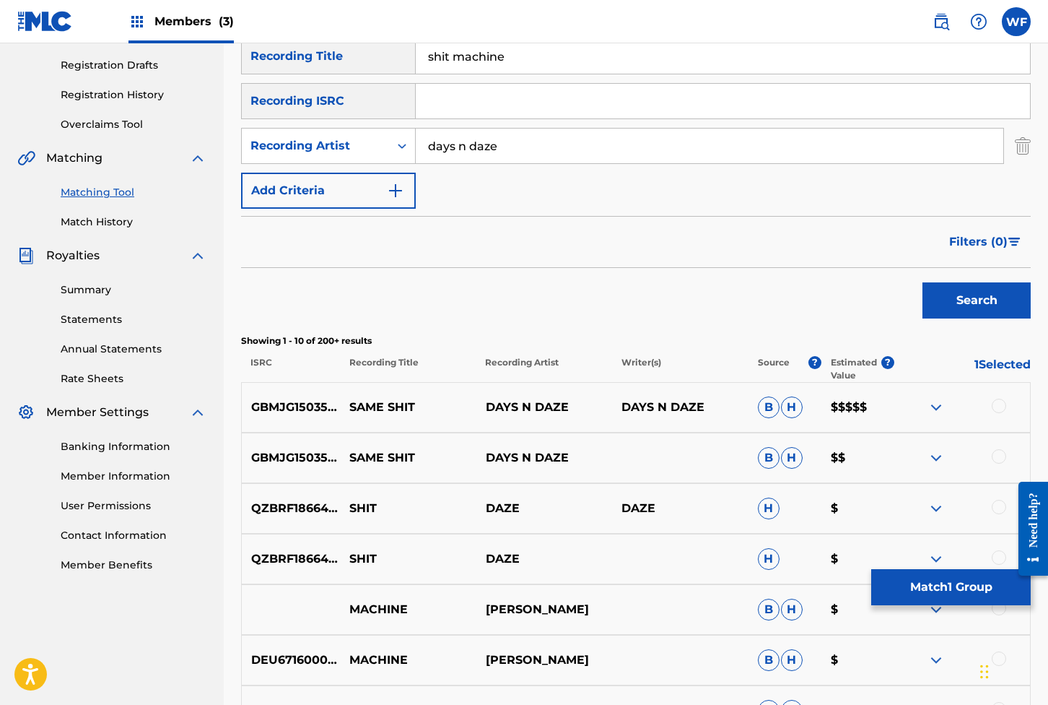
scroll to position [289, 0]
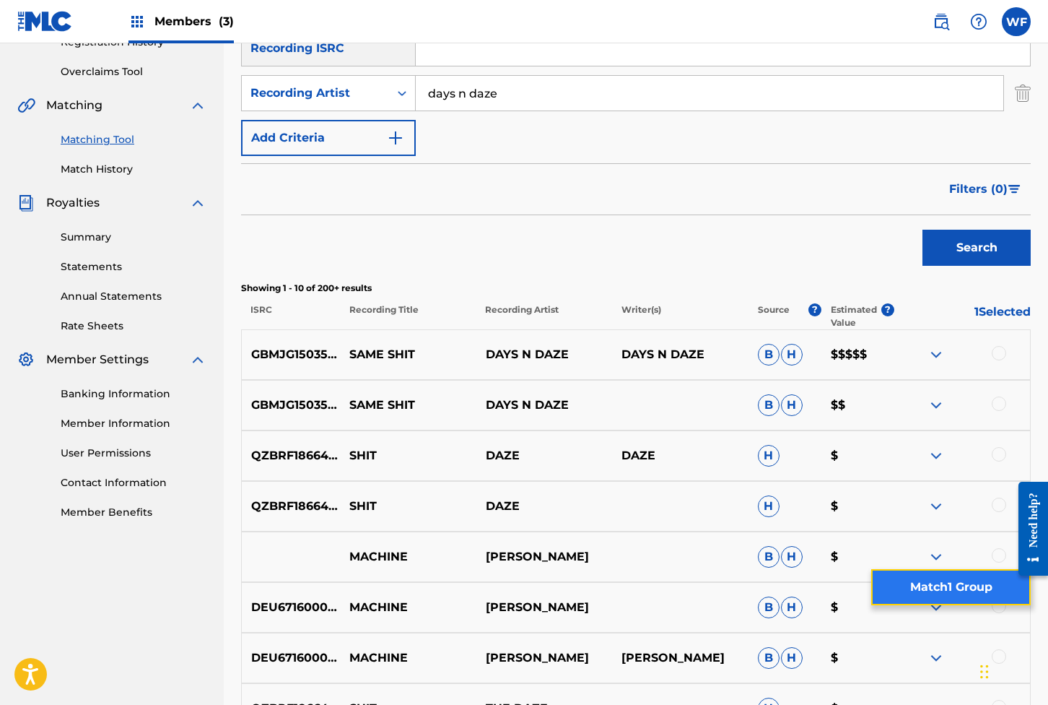
click at [760, 590] on button "Match 1 Group" at bounding box center [952, 587] width 160 height 36
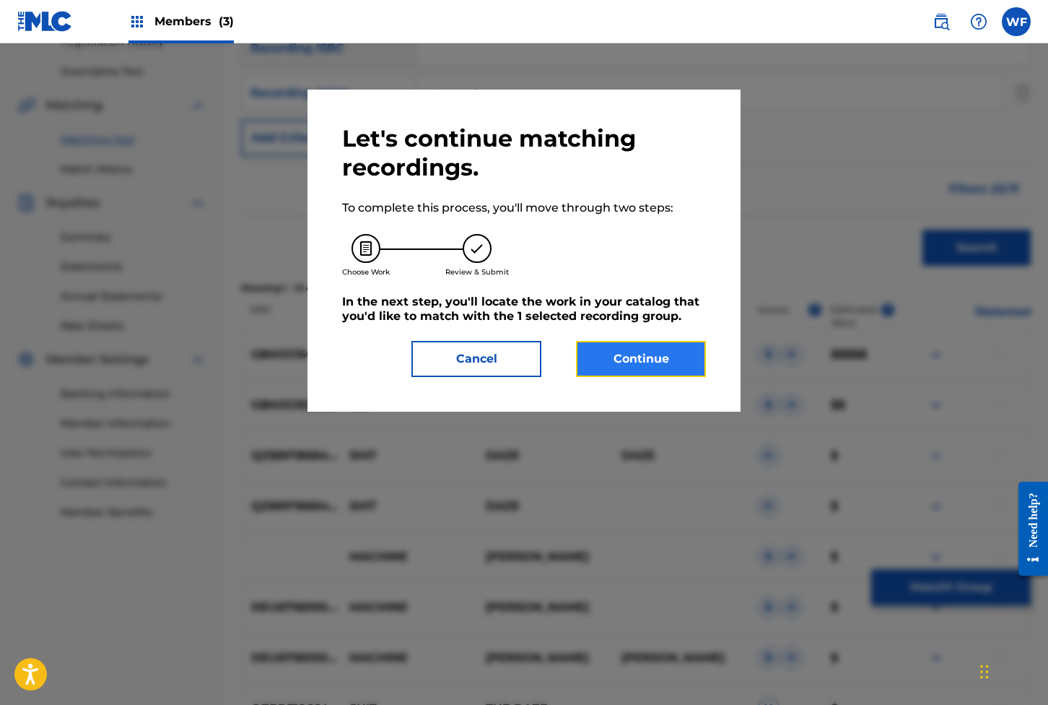
click at [606, 366] on button "Continue" at bounding box center [641, 359] width 130 height 36
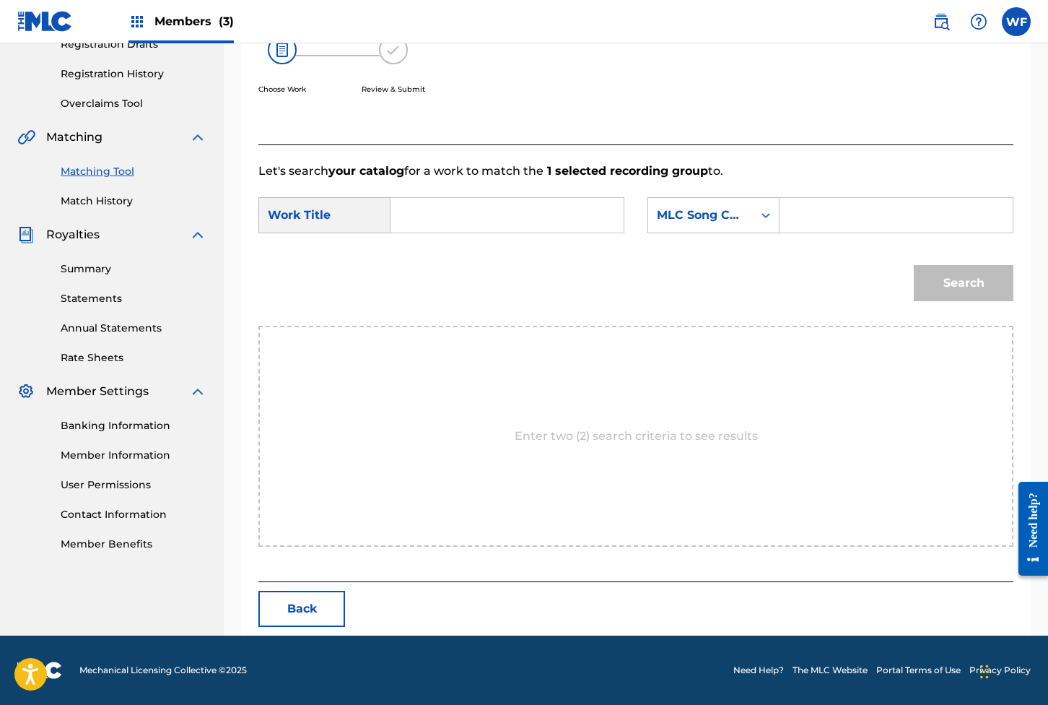
click at [498, 198] on input "Search Form" at bounding box center [507, 215] width 209 height 35
type input "shitmachine"
type input "S67HQG"
click at [760, 265] on button "Search" at bounding box center [964, 283] width 100 height 36
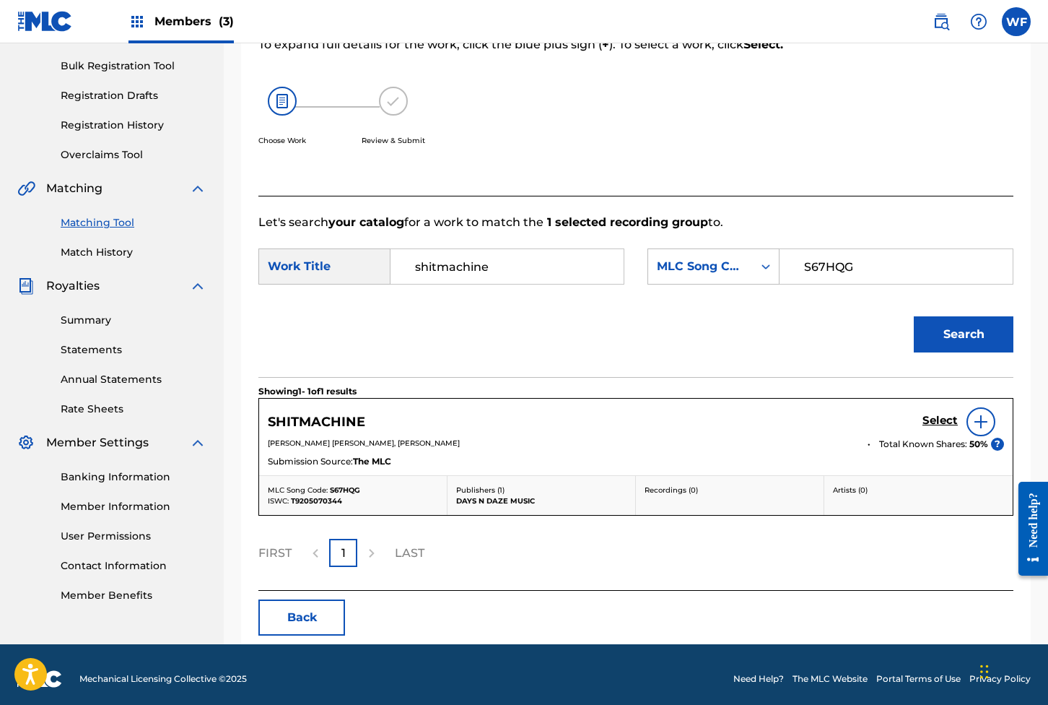
scroll to position [243, 0]
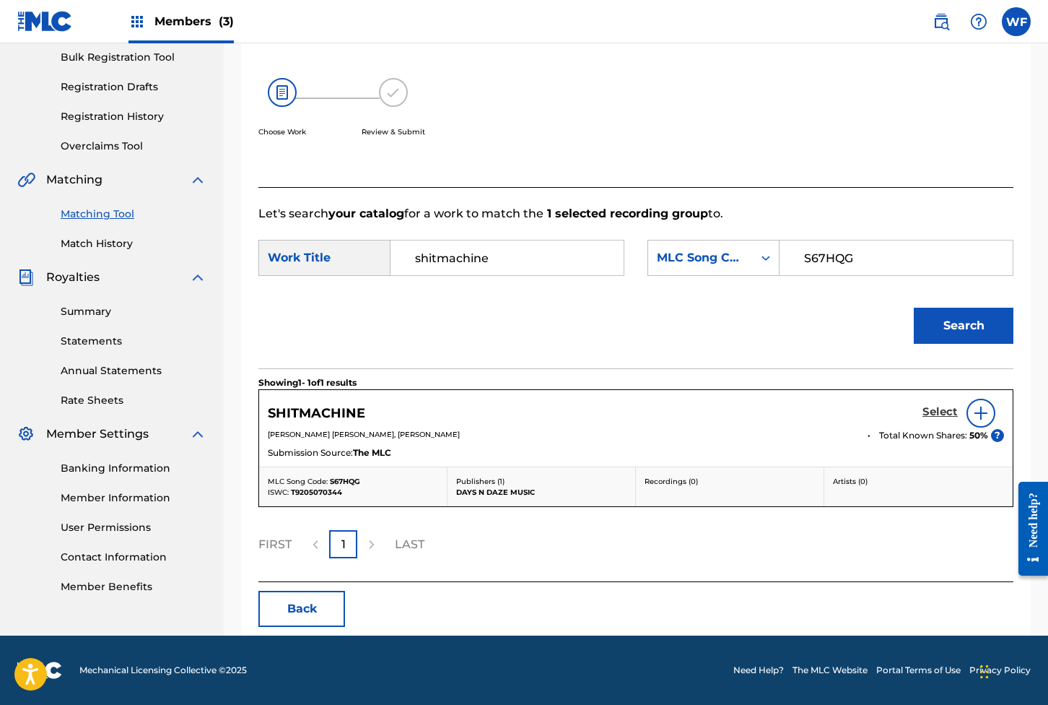
click at [760, 405] on h5 "Select" at bounding box center [940, 412] width 35 height 14
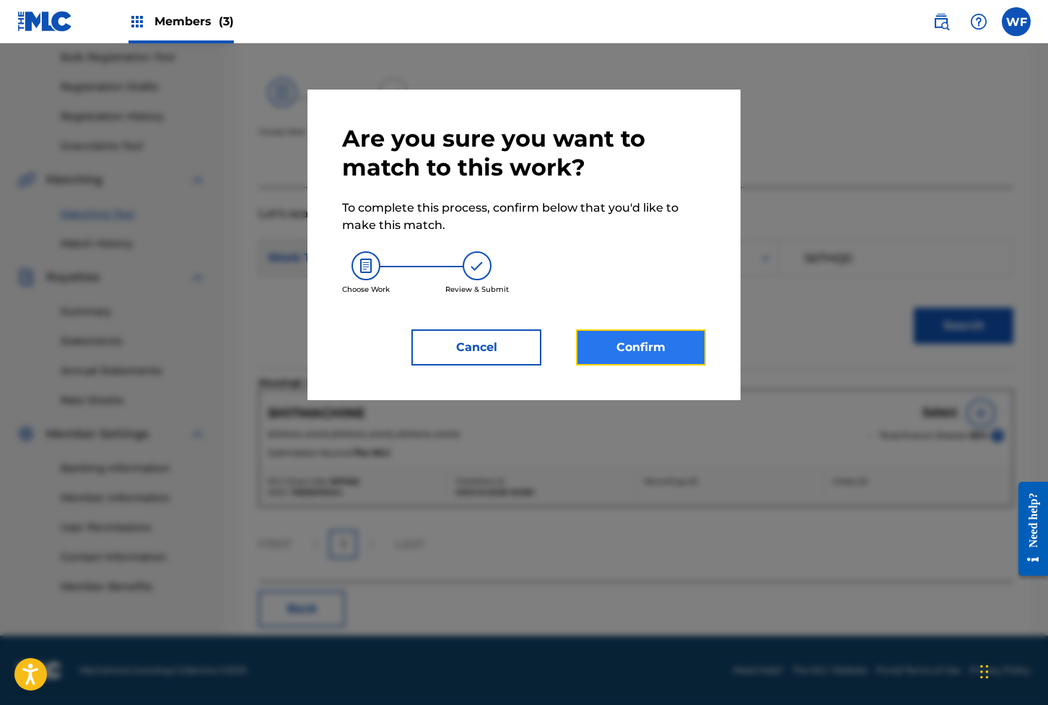
click at [686, 344] on button "Confirm" at bounding box center [641, 347] width 130 height 36
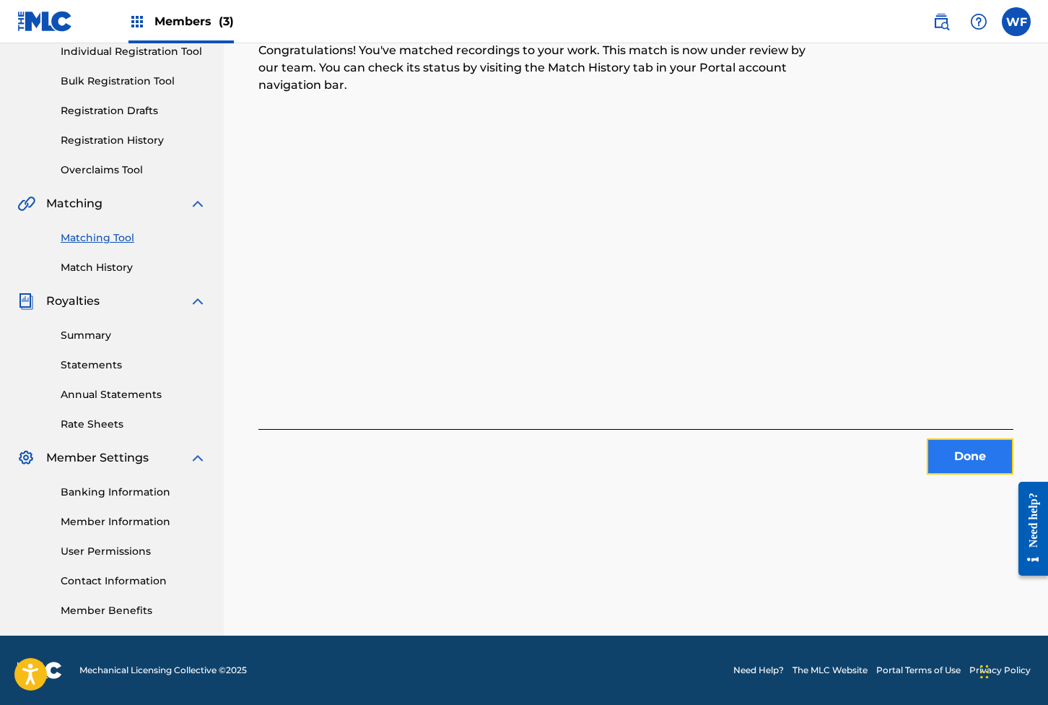
click at [760, 456] on button "Done" at bounding box center [970, 456] width 87 height 36
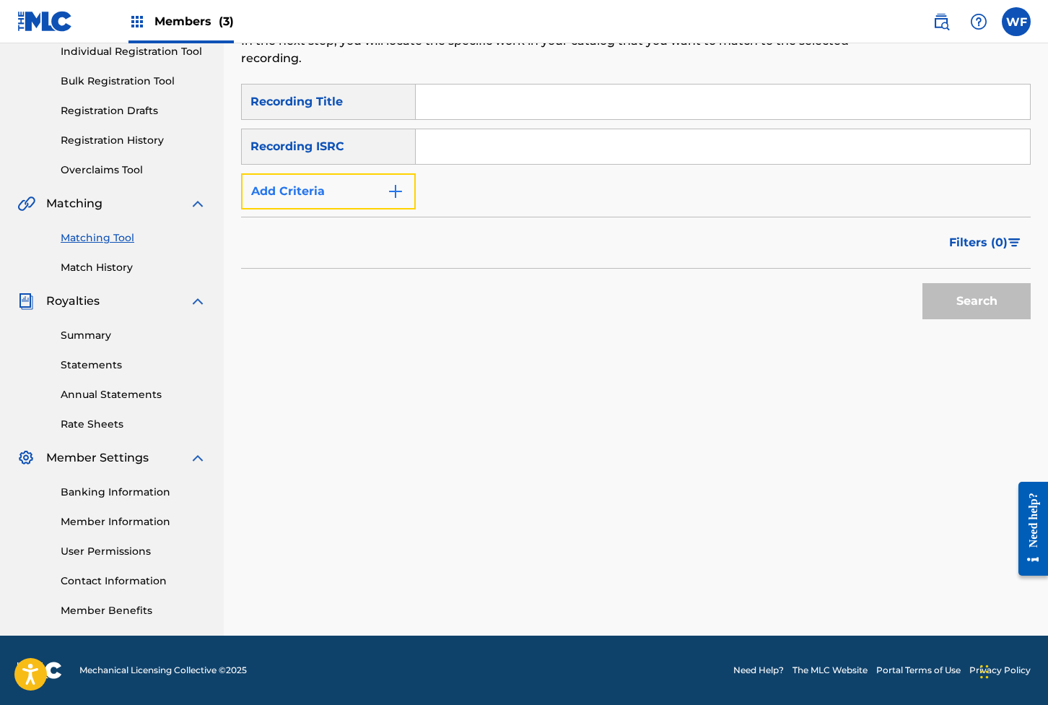
click at [309, 188] on button "Add Criteria" at bounding box center [328, 191] width 175 height 36
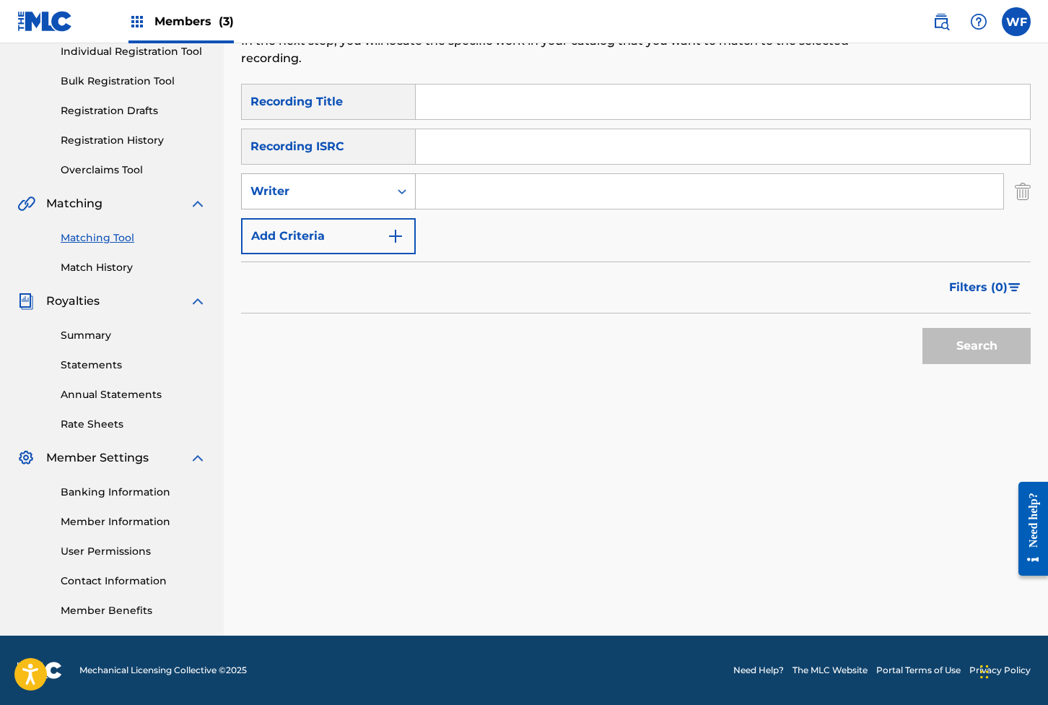
click at [311, 183] on div "Writer" at bounding box center [316, 191] width 130 height 17
click at [314, 220] on div "Recording Artist" at bounding box center [328, 227] width 173 height 36
click at [461, 178] on input "Search Form" at bounding box center [710, 191] width 588 height 35
type input "days n daze"
click at [760, 279] on span "Filters ( 0 )" at bounding box center [979, 287] width 58 height 17
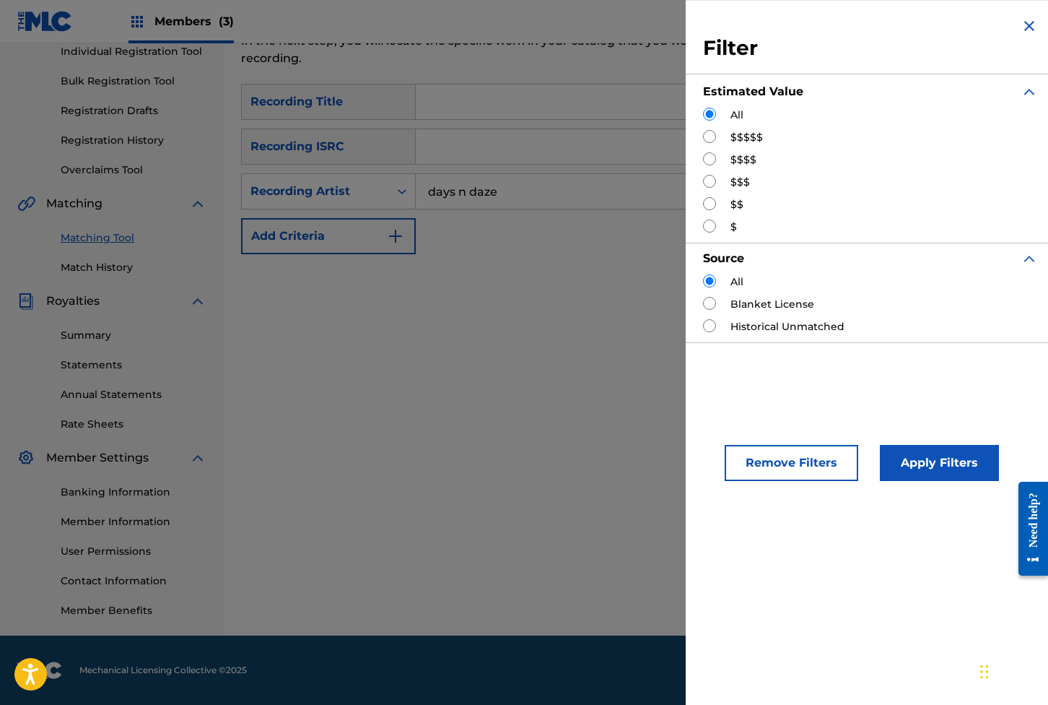
click at [714, 136] on input "Search Form" at bounding box center [709, 136] width 13 height 13
radio input "true"
click at [760, 456] on button "Apply Filters" at bounding box center [939, 463] width 119 height 36
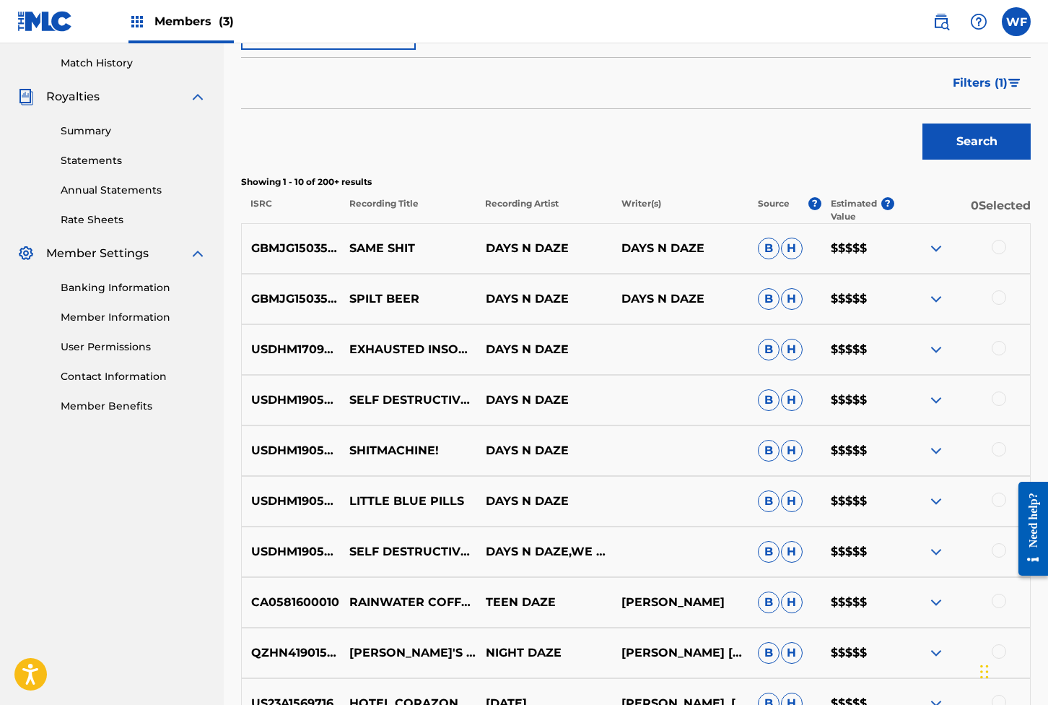
scroll to position [396, 0]
click at [760, 500] on div at bounding box center [999, 499] width 14 height 14
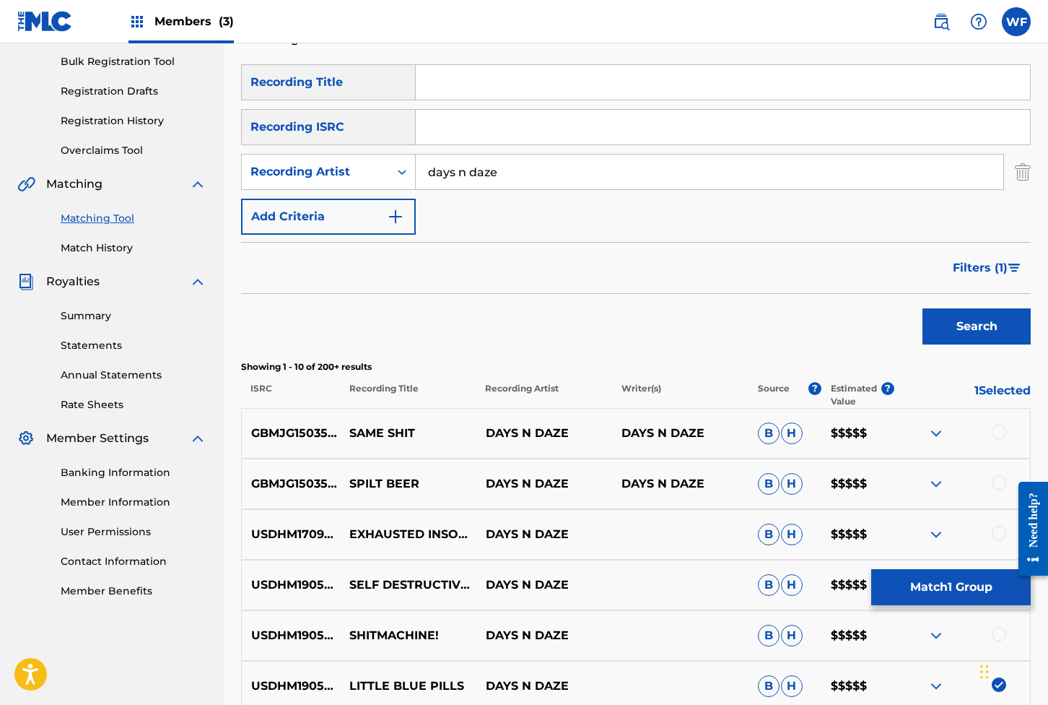
scroll to position [0, 0]
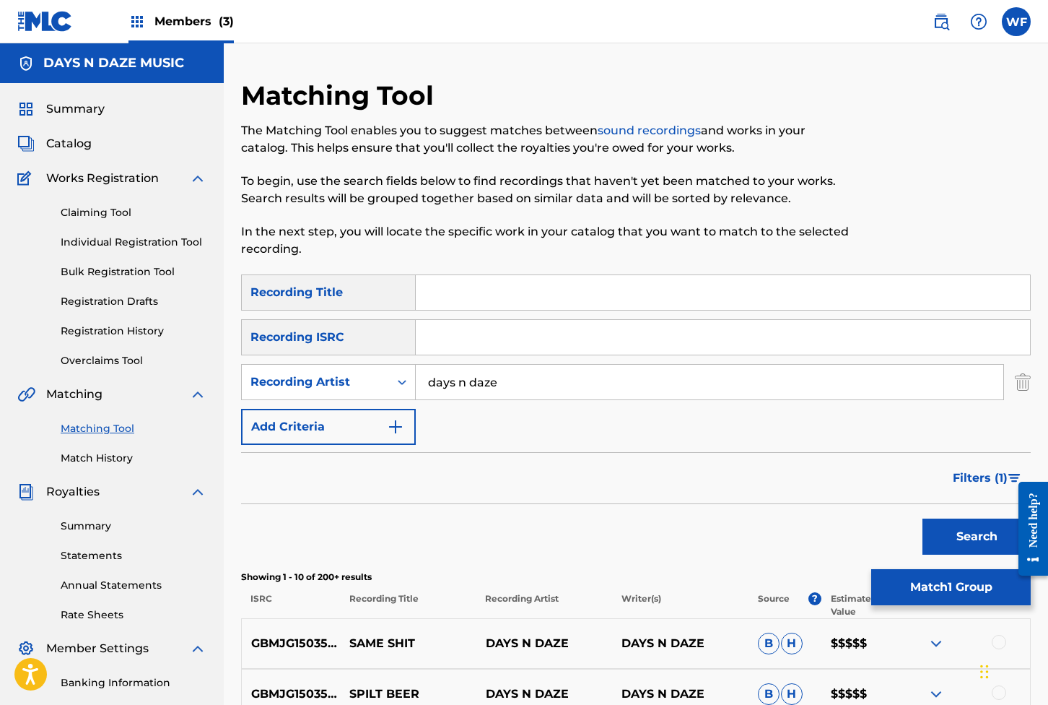
click at [478, 294] on input "Search Form" at bounding box center [723, 292] width 615 height 35
type input "little blue pills"
click at [760, 487] on button "Filters ( 1 )" at bounding box center [988, 478] width 87 height 36
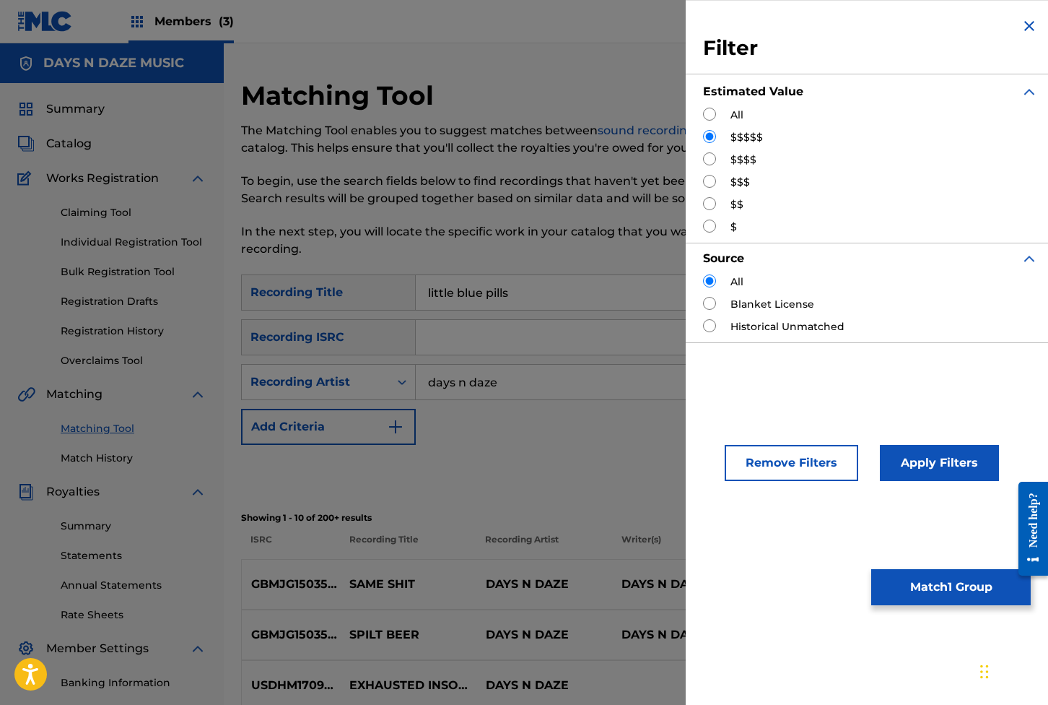
click at [705, 112] on input "Search Form" at bounding box center [709, 114] width 13 height 13
radio input "true"
click at [760, 446] on button "Apply Filters" at bounding box center [939, 463] width 119 height 36
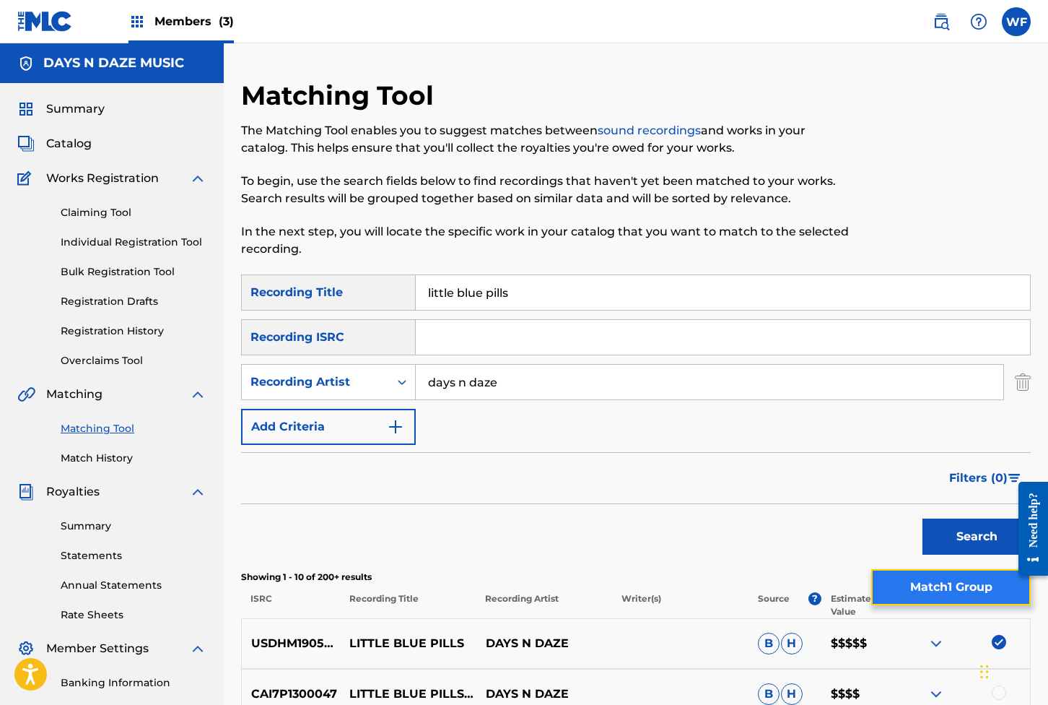
click at [760, 579] on button "Match 1 Group" at bounding box center [952, 587] width 160 height 36
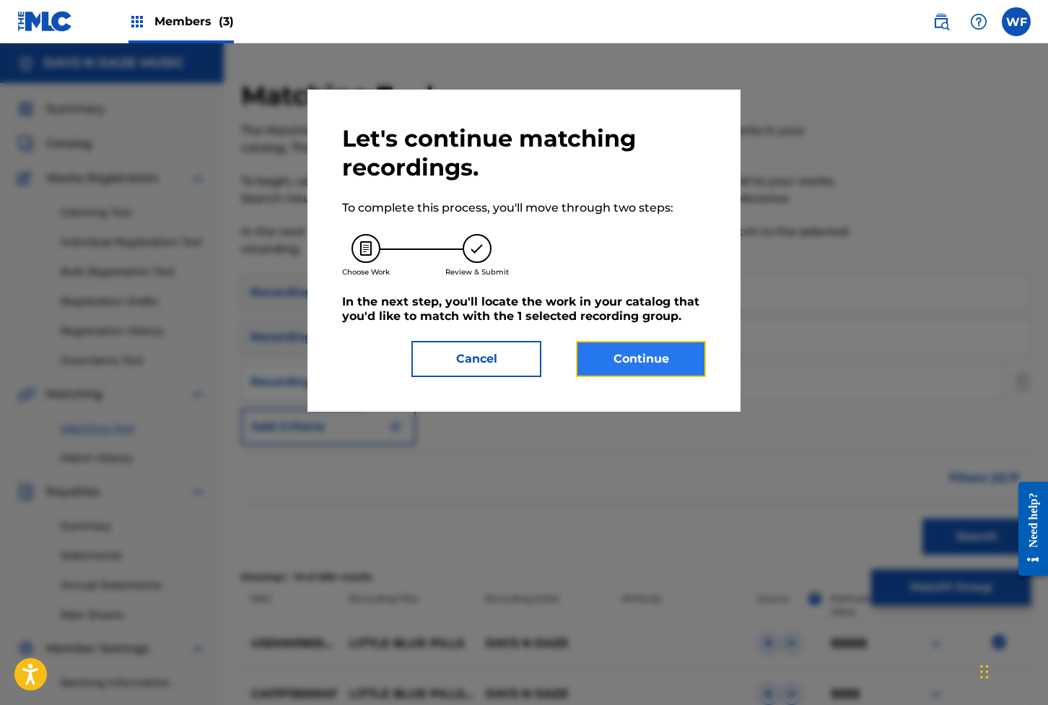
click at [628, 367] on button "Continue" at bounding box center [641, 359] width 130 height 36
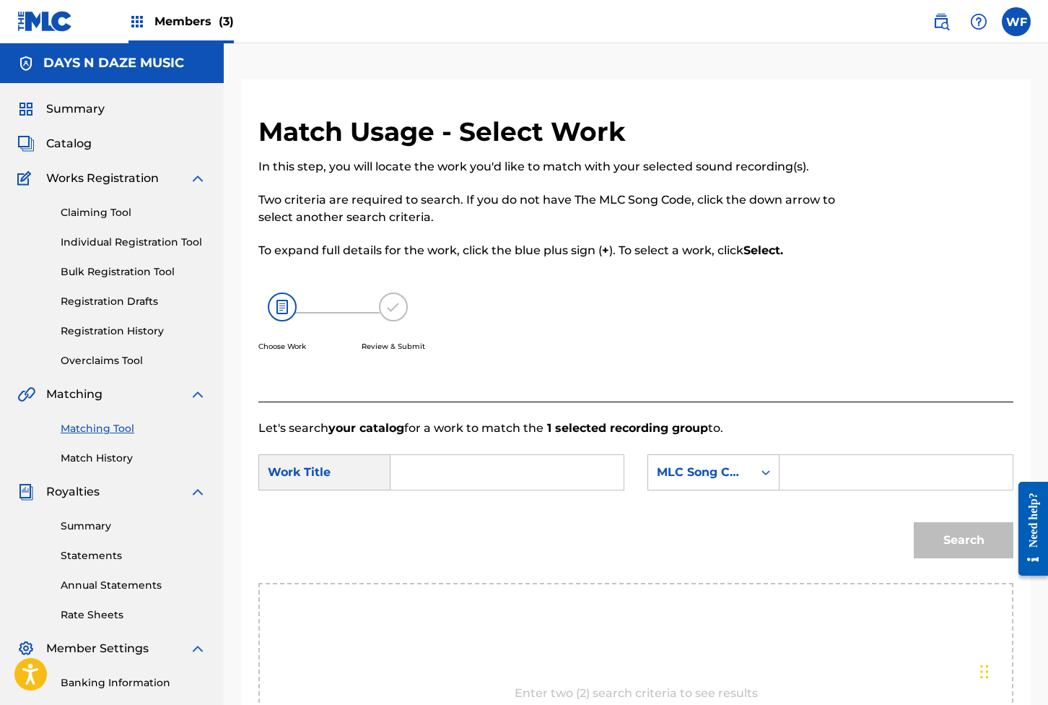
click at [483, 473] on input "Search Form" at bounding box center [507, 472] width 209 height 35
type input "Little blue"
click at [760, 522] on button "Search" at bounding box center [964, 540] width 100 height 36
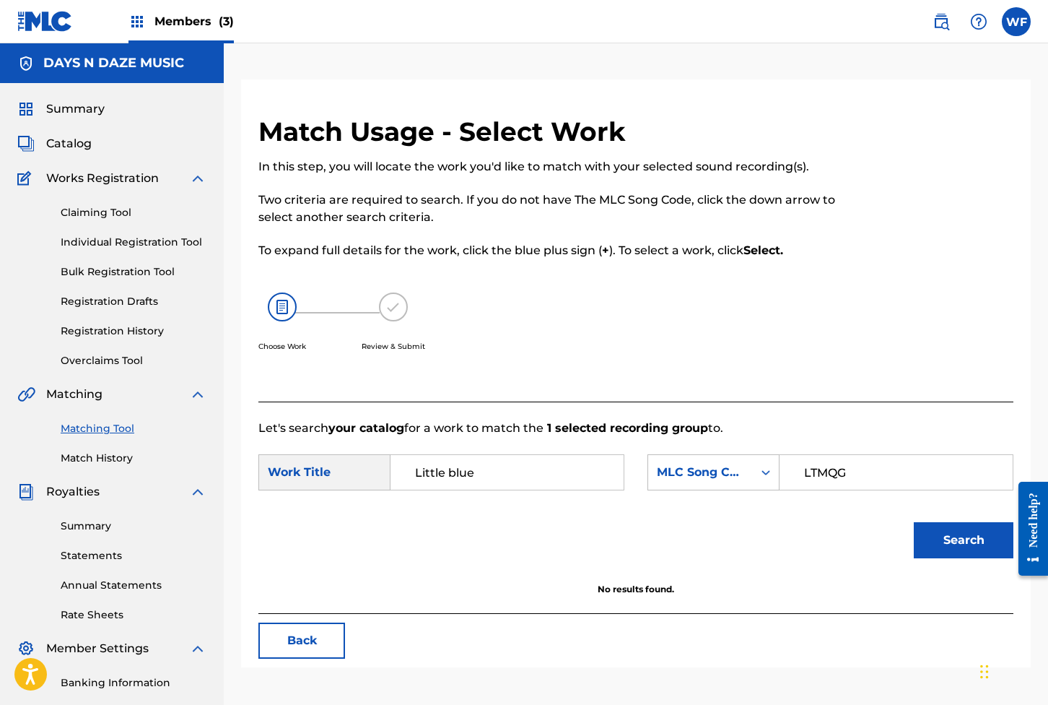
click at [760, 476] on input "LTMQG" at bounding box center [896, 472] width 209 height 35
type input "LT2MQG"
click at [760, 522] on button "Search" at bounding box center [964, 540] width 100 height 36
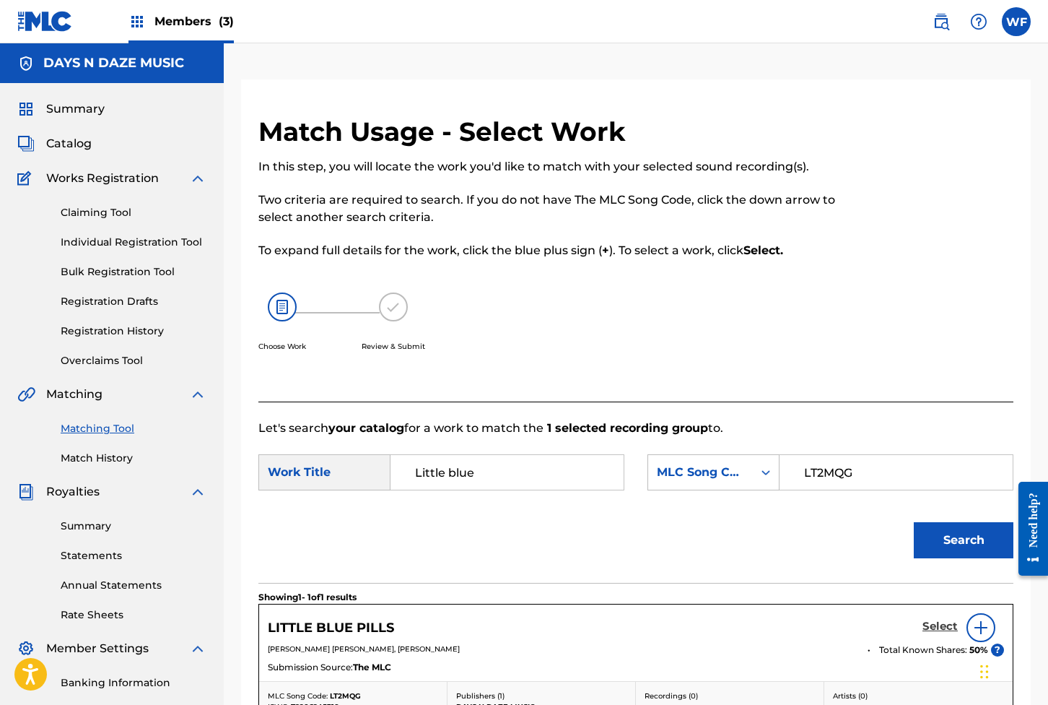
click at [760, 628] on h5 "Select" at bounding box center [940, 627] width 35 height 14
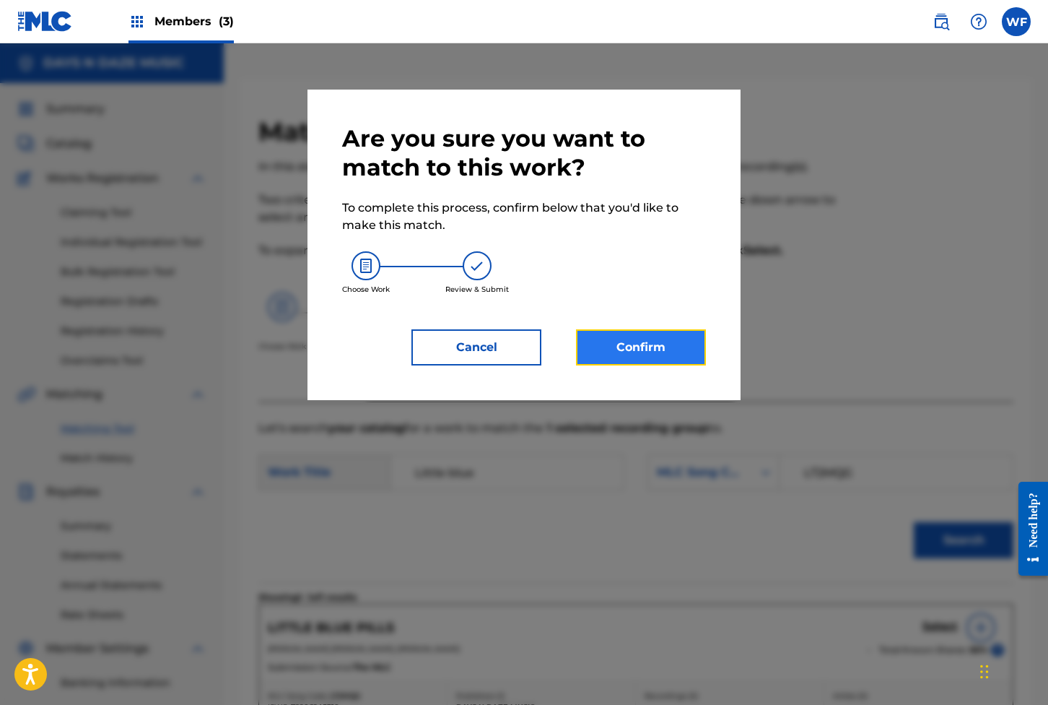
click at [649, 342] on button "Confirm" at bounding box center [641, 347] width 130 height 36
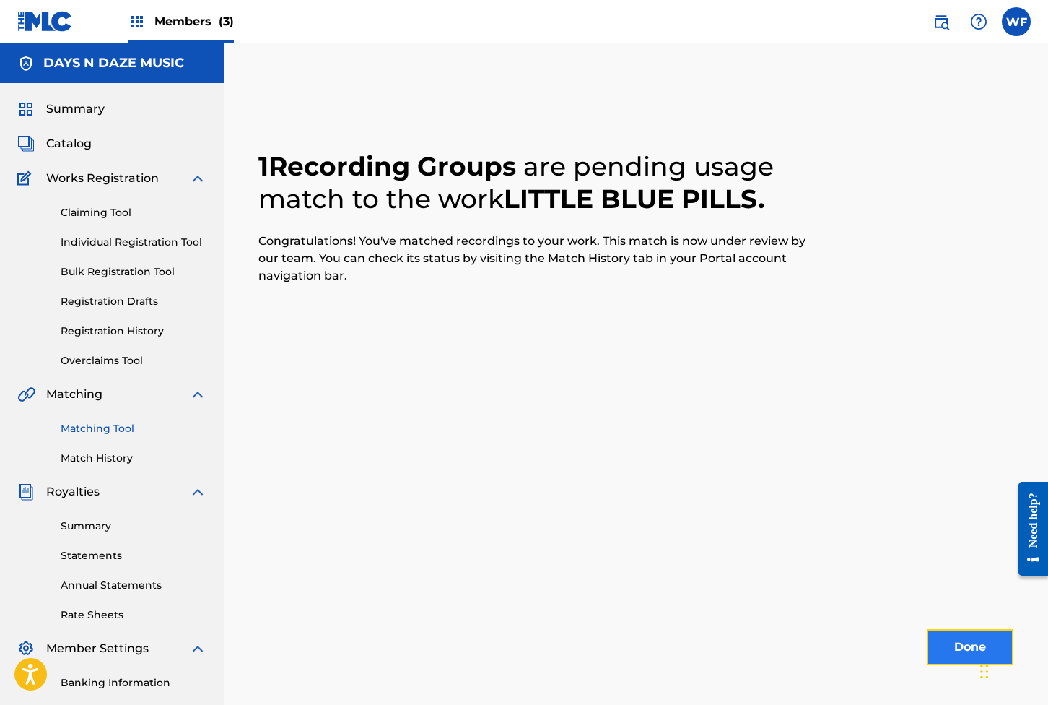
click at [760, 657] on button "Done" at bounding box center [970, 647] width 87 height 36
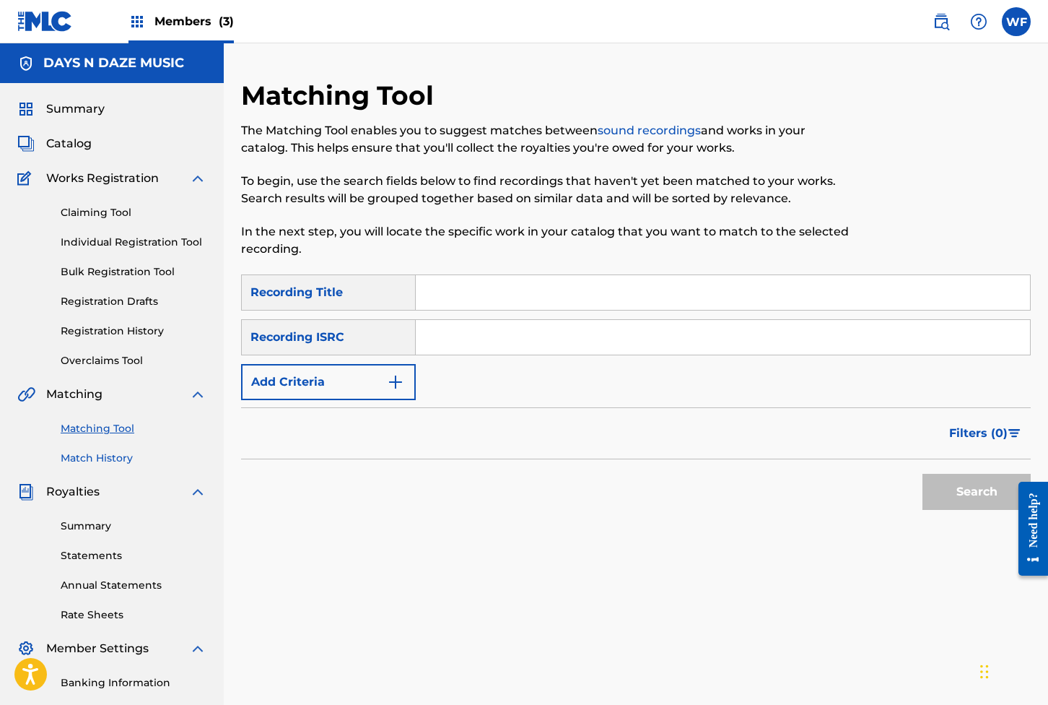
click at [79, 453] on link "Match History" at bounding box center [134, 458] width 146 height 15
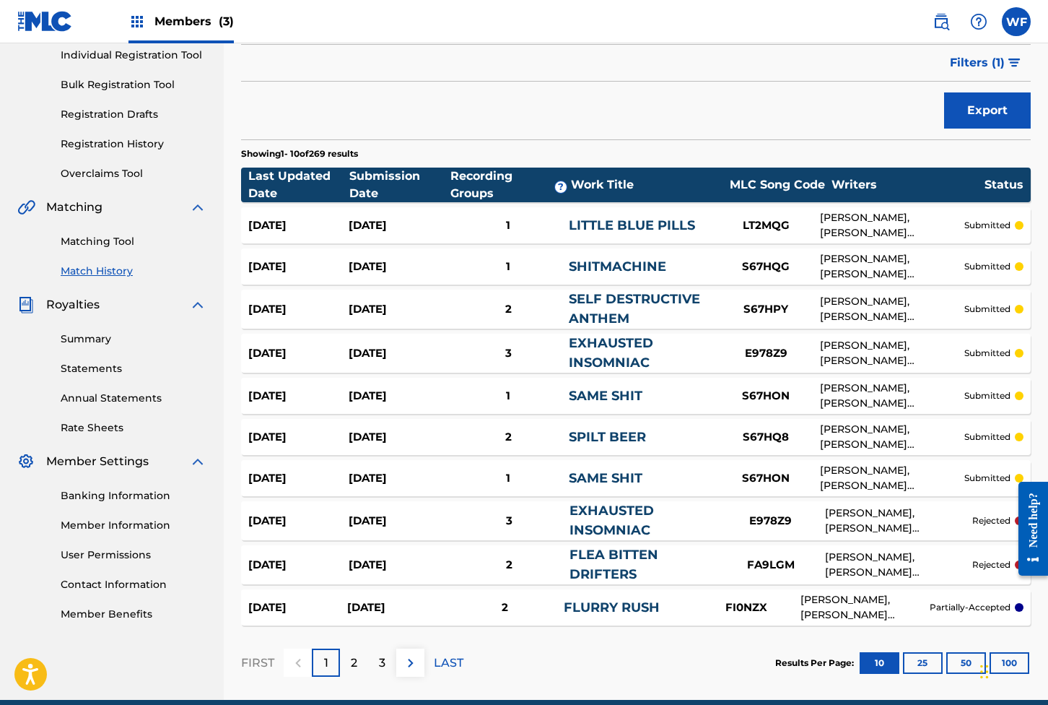
scroll to position [267, 0]
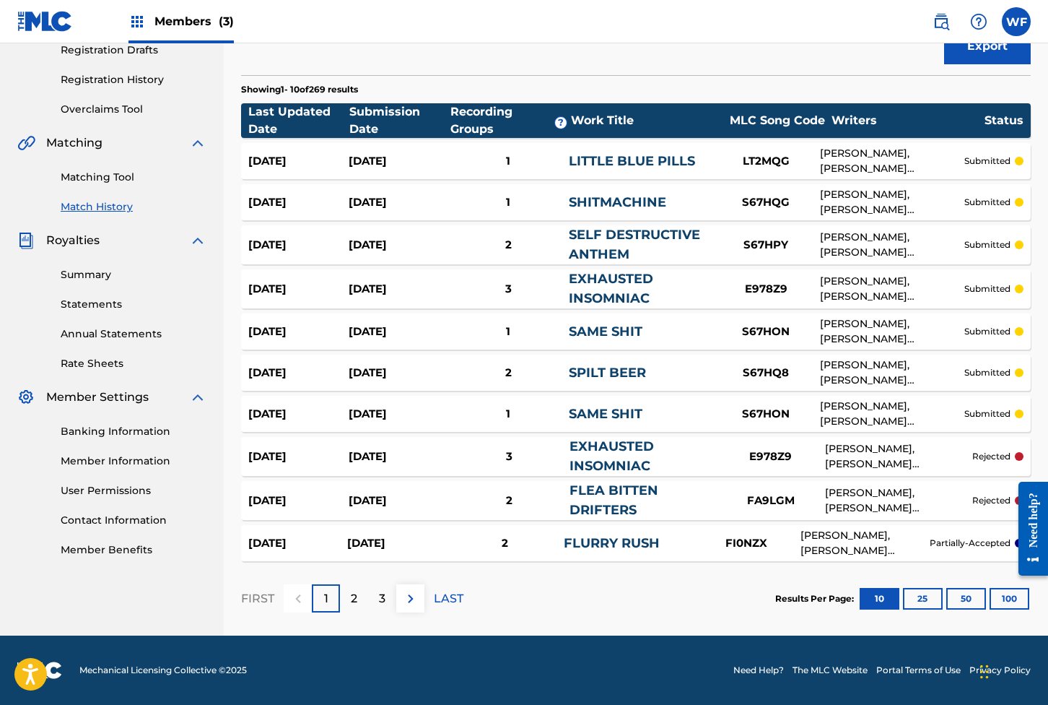
click at [760, 585] on div at bounding box center [1028, 528] width 40 height 116
click at [760, 588] on button "100" at bounding box center [1010, 599] width 40 height 22
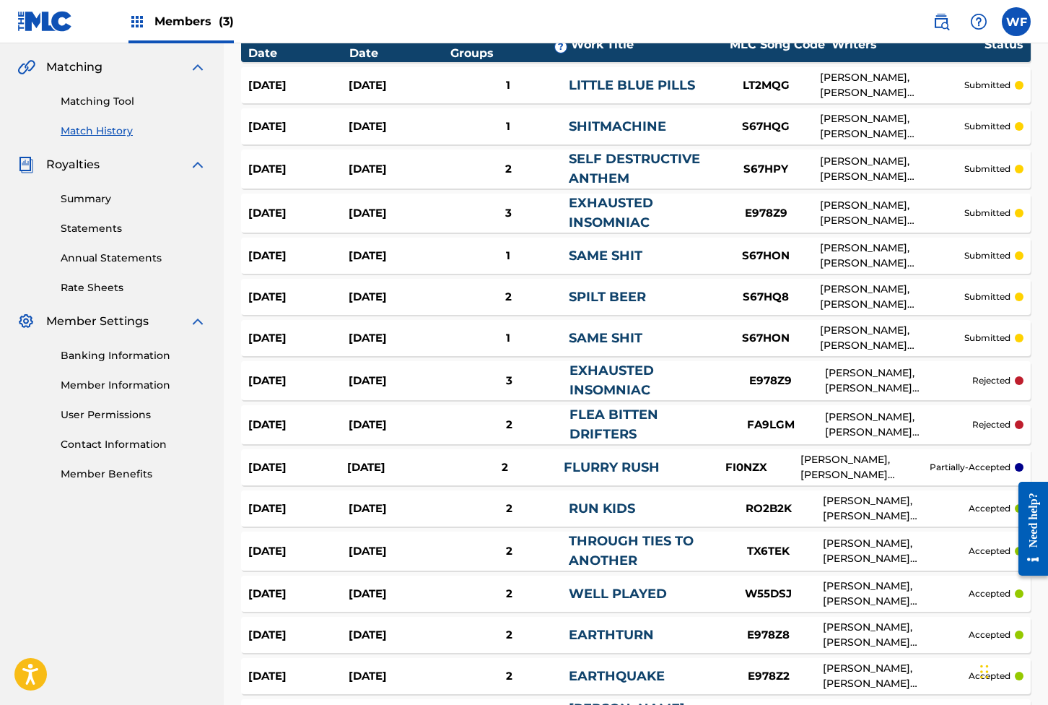
scroll to position [329, 0]
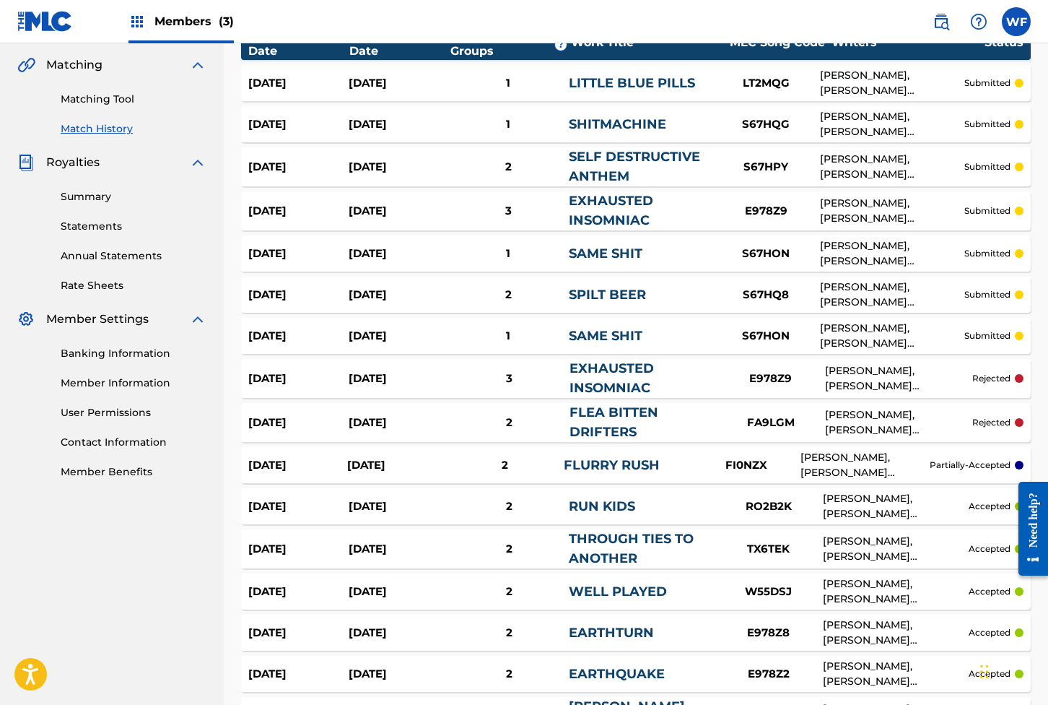
click at [760, 378] on div "[PERSON_NAME], [PERSON_NAME] [PERSON_NAME]" at bounding box center [898, 378] width 147 height 30
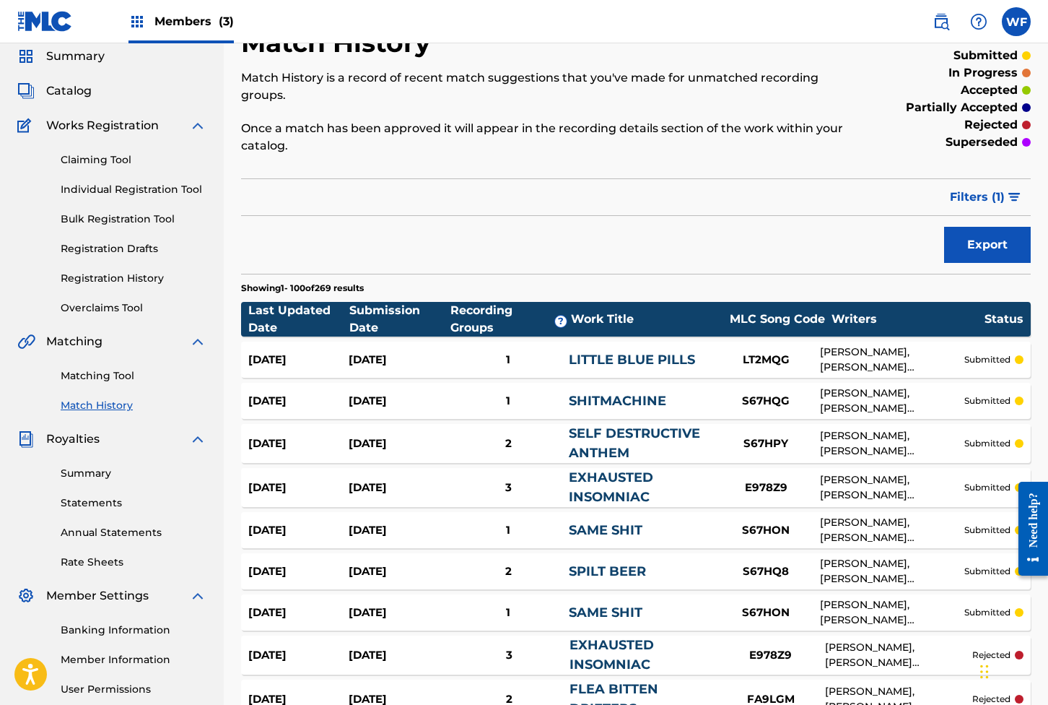
scroll to position [43, 0]
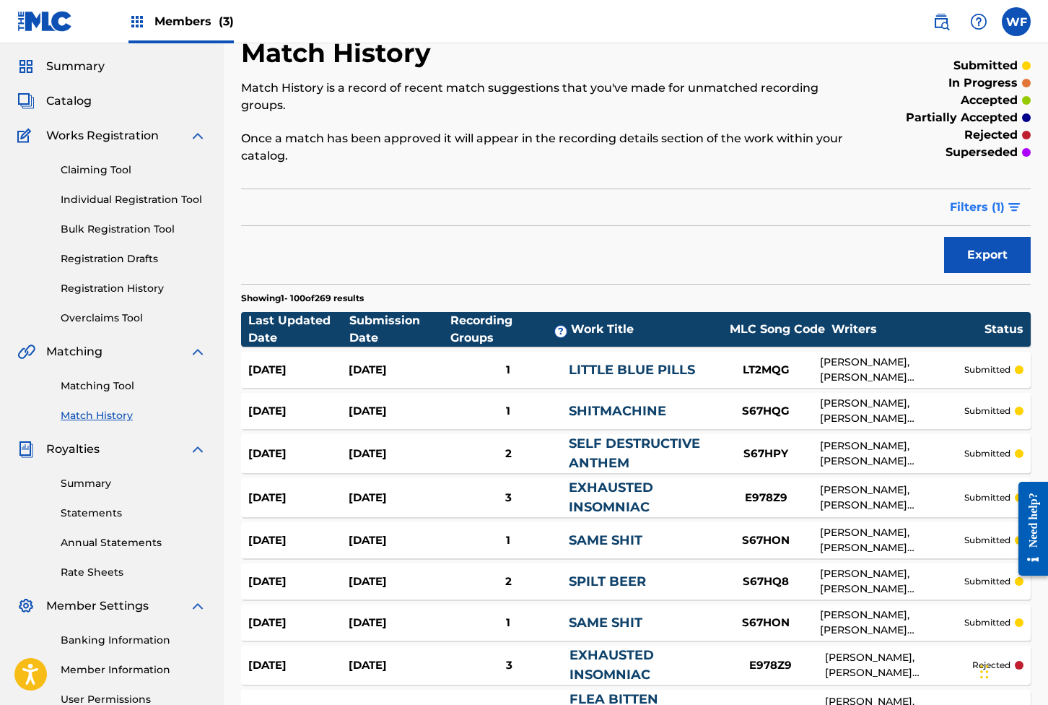
click at [760, 204] on span "Filters ( 1 )" at bounding box center [977, 207] width 55 height 17
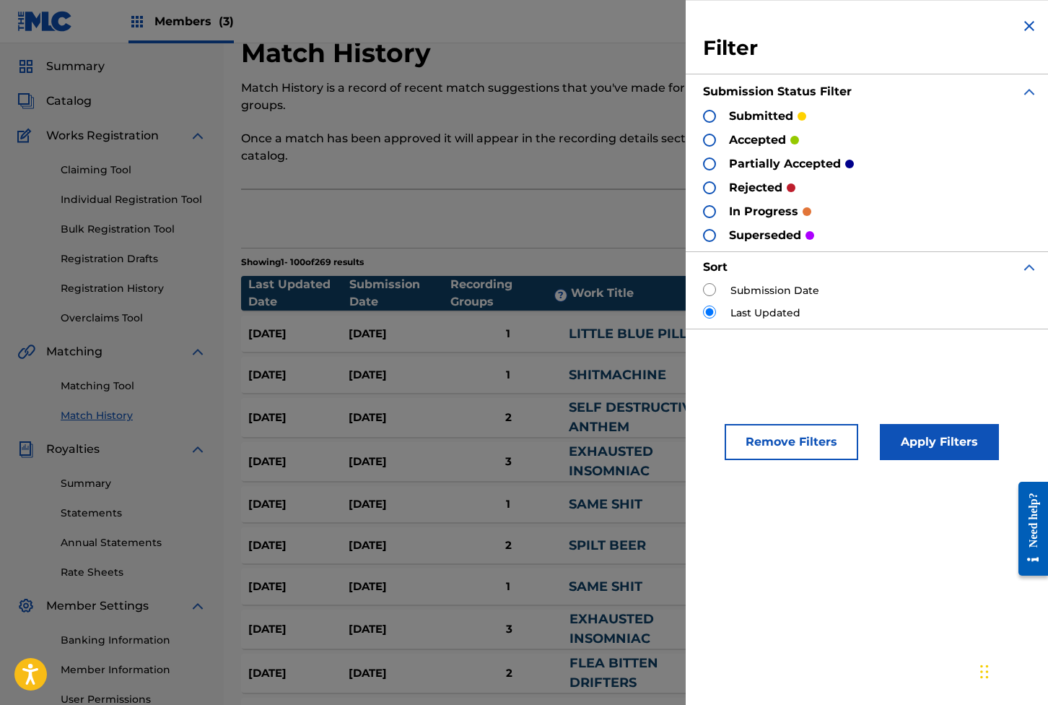
click at [708, 190] on div at bounding box center [709, 187] width 13 height 13
click at [760, 448] on button "Apply Filters" at bounding box center [939, 442] width 119 height 36
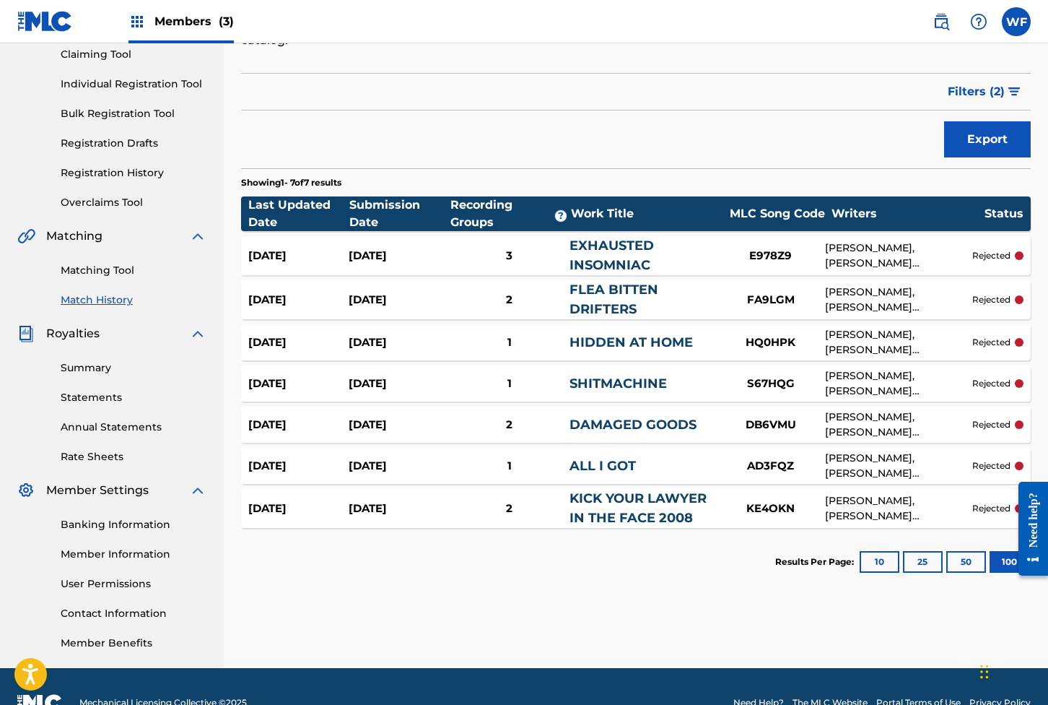
scroll to position [206, 0]
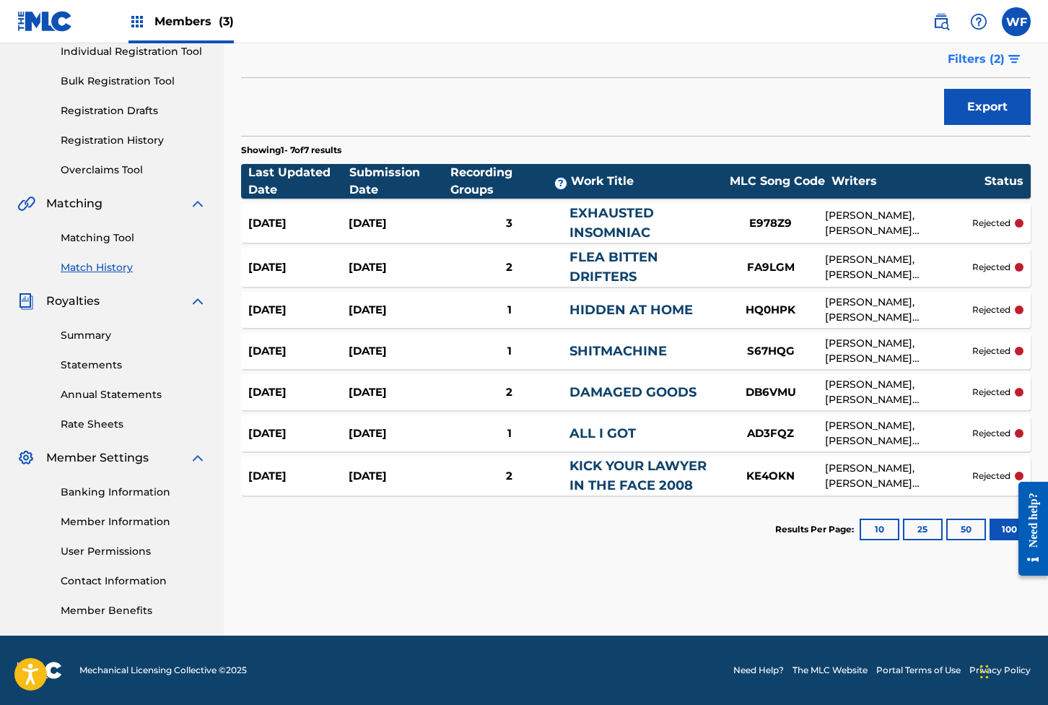
click at [760, 51] on span "Filters ( 2 )" at bounding box center [976, 59] width 57 height 17
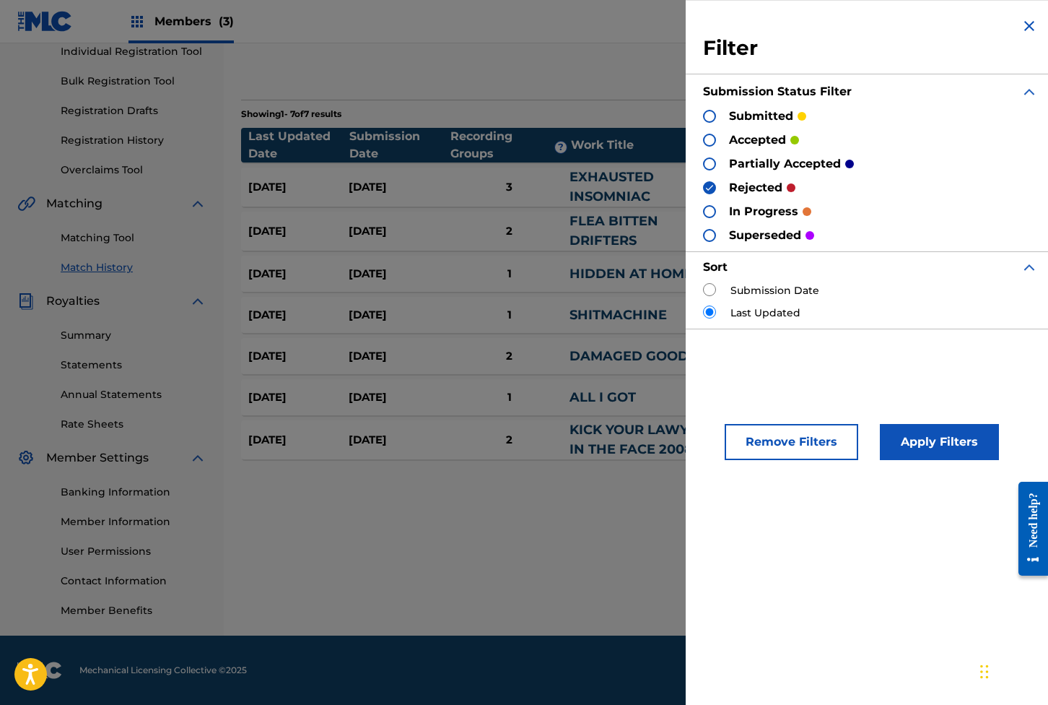
click at [549, 25] on nav "Members (3) WF [PERSON_NAME] [EMAIL_ADDRESS][DOMAIN_NAME] Notification Preferen…" at bounding box center [524, 21] width 1048 height 43
click at [516, 73] on div "Match History Match History is a record of recent match suggestions that you've…" at bounding box center [636, 208] width 790 height 638
click at [760, 30] on img at bounding box center [1029, 25] width 17 height 17
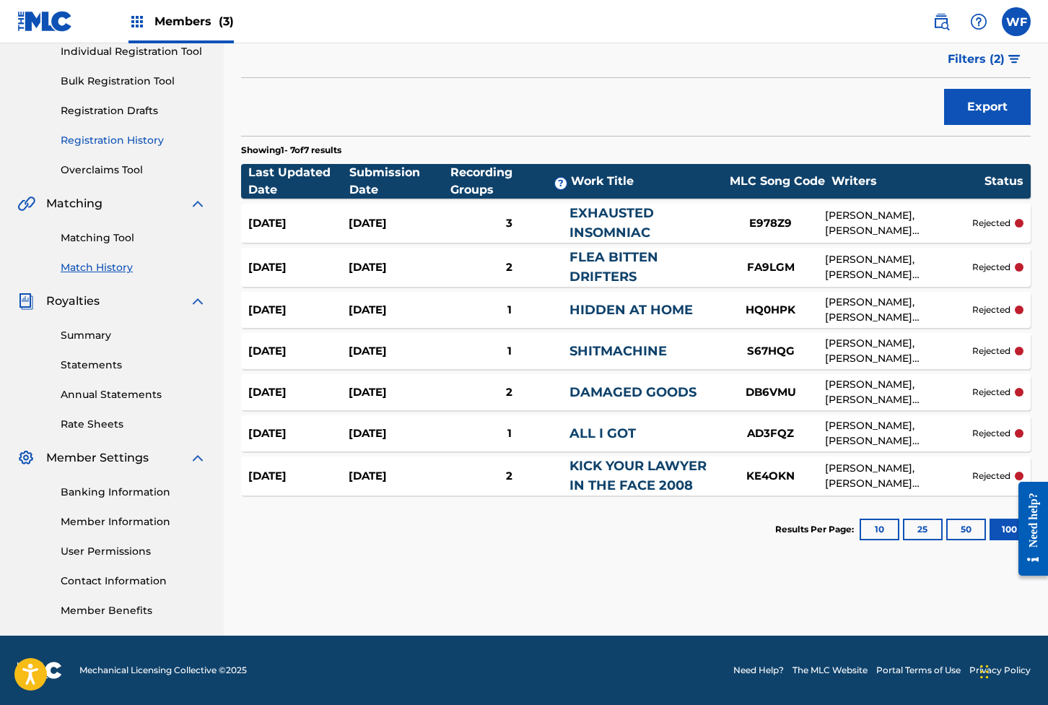
click at [130, 133] on link "Registration History" at bounding box center [134, 140] width 146 height 15
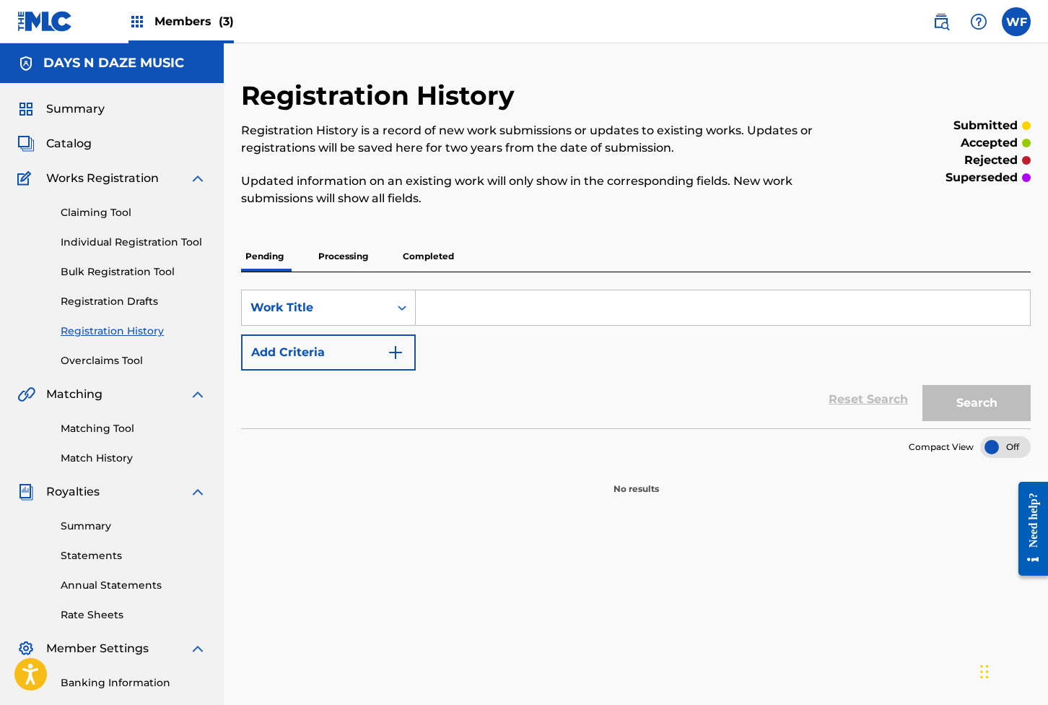
click at [440, 263] on p "Completed" at bounding box center [429, 256] width 60 height 30
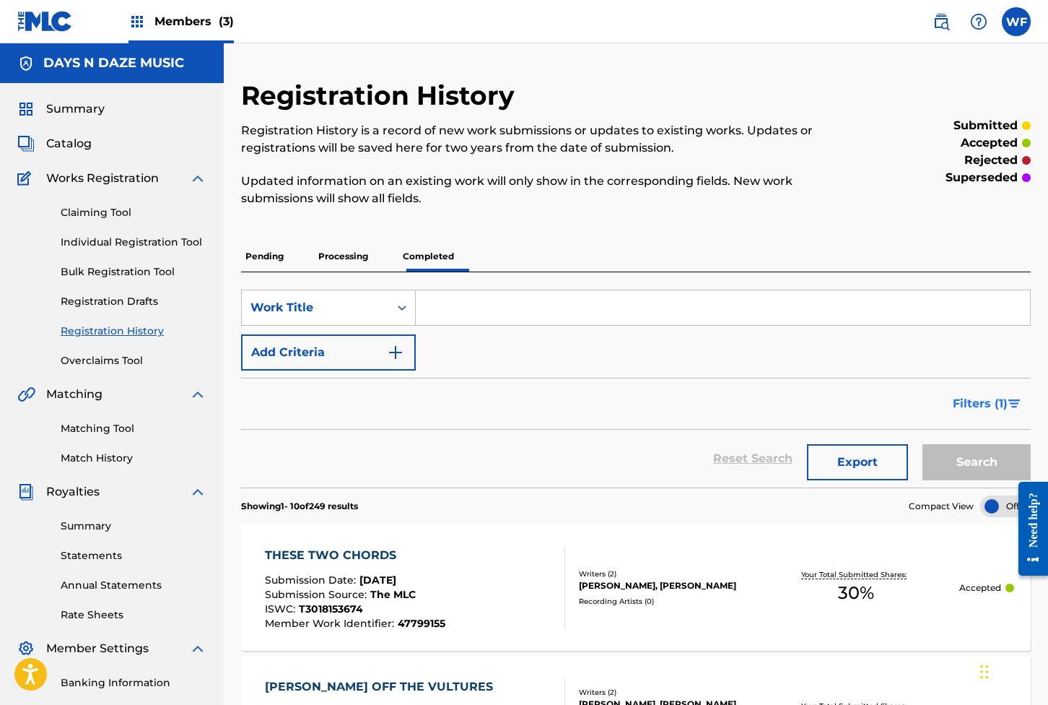
click at [760, 407] on span "Filters ( 1 )" at bounding box center [980, 403] width 55 height 17
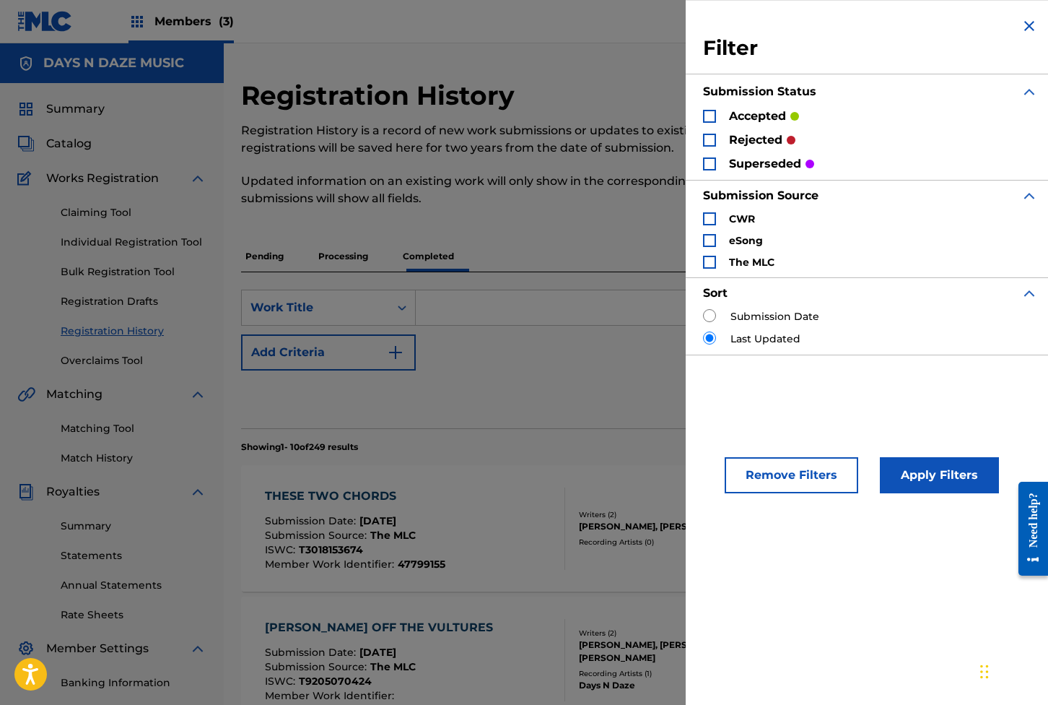
click at [708, 134] on div "Search Form" at bounding box center [709, 140] width 13 height 13
click at [760, 490] on button "Apply Filters" at bounding box center [939, 475] width 119 height 36
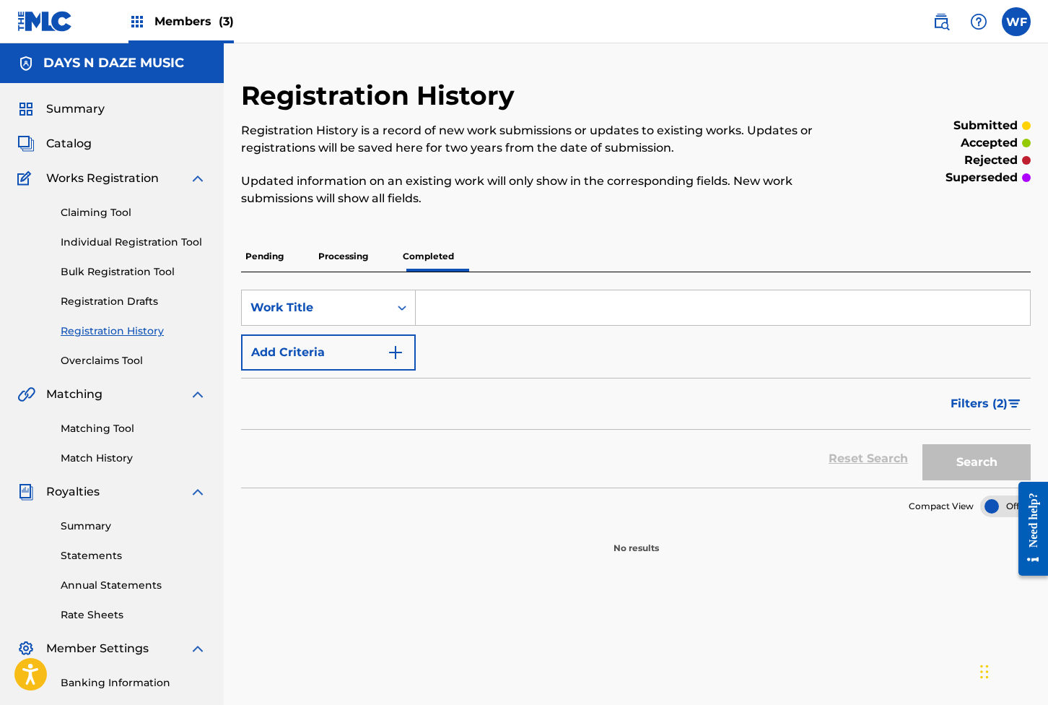
click at [121, 449] on div "Matching Tool Match History" at bounding box center [111, 434] width 189 height 63
click at [95, 462] on link "Match History" at bounding box center [134, 458] width 146 height 15
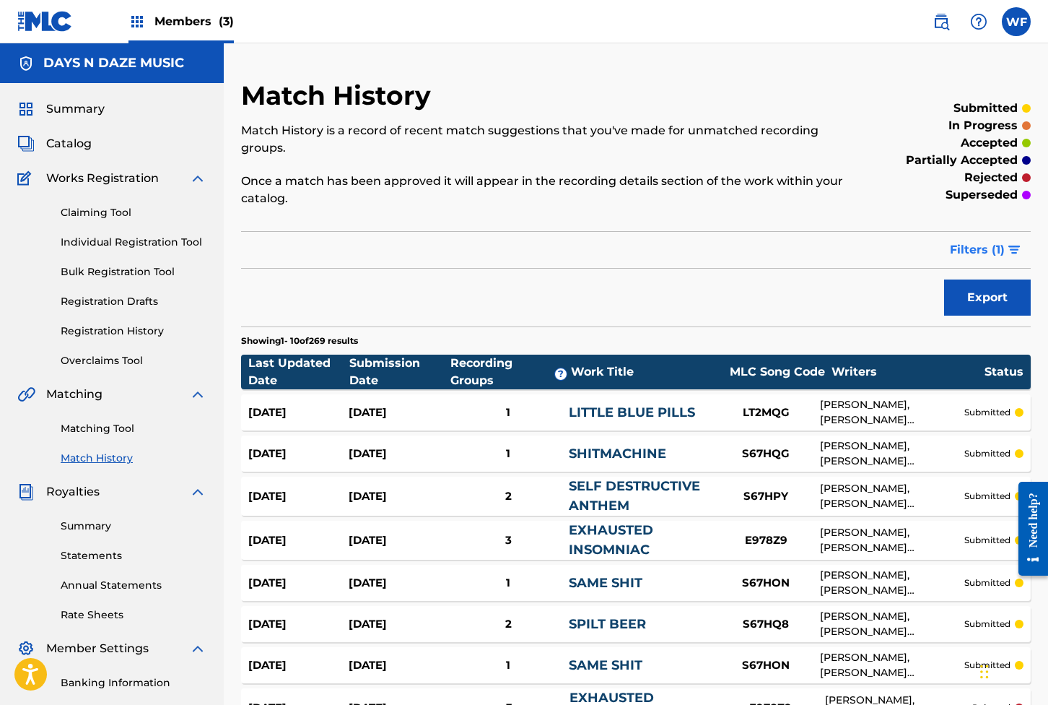
click at [760, 256] on span "Filters ( 1 )" at bounding box center [977, 249] width 55 height 17
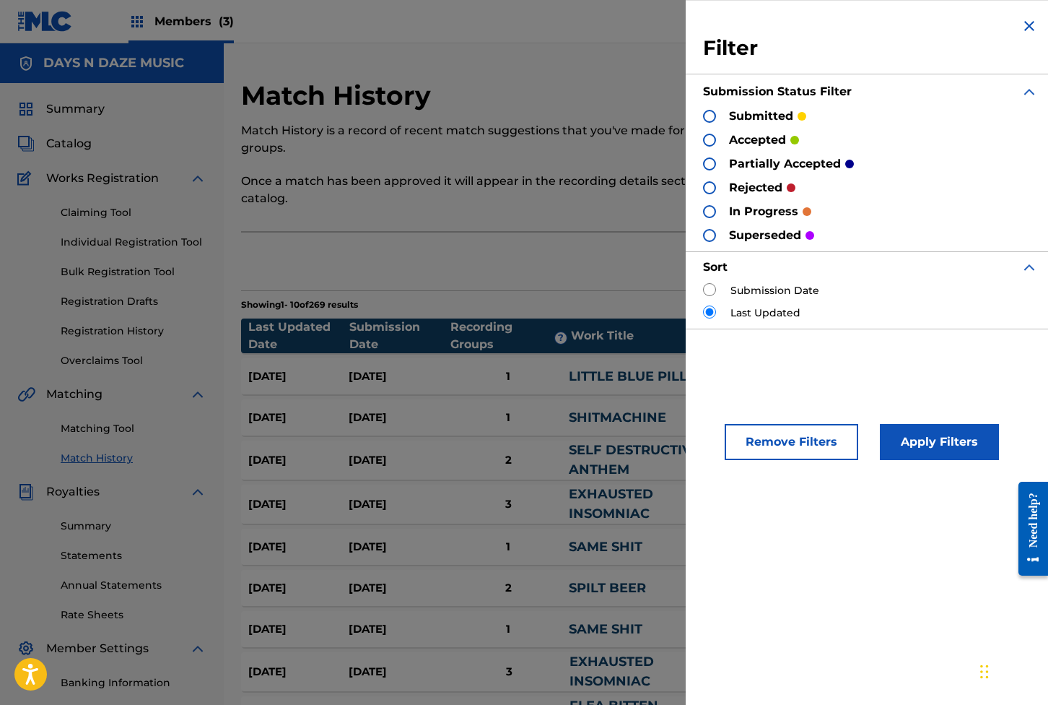
click at [711, 240] on div at bounding box center [709, 235] width 13 height 13
click at [760, 438] on button "Apply Filters" at bounding box center [939, 442] width 119 height 36
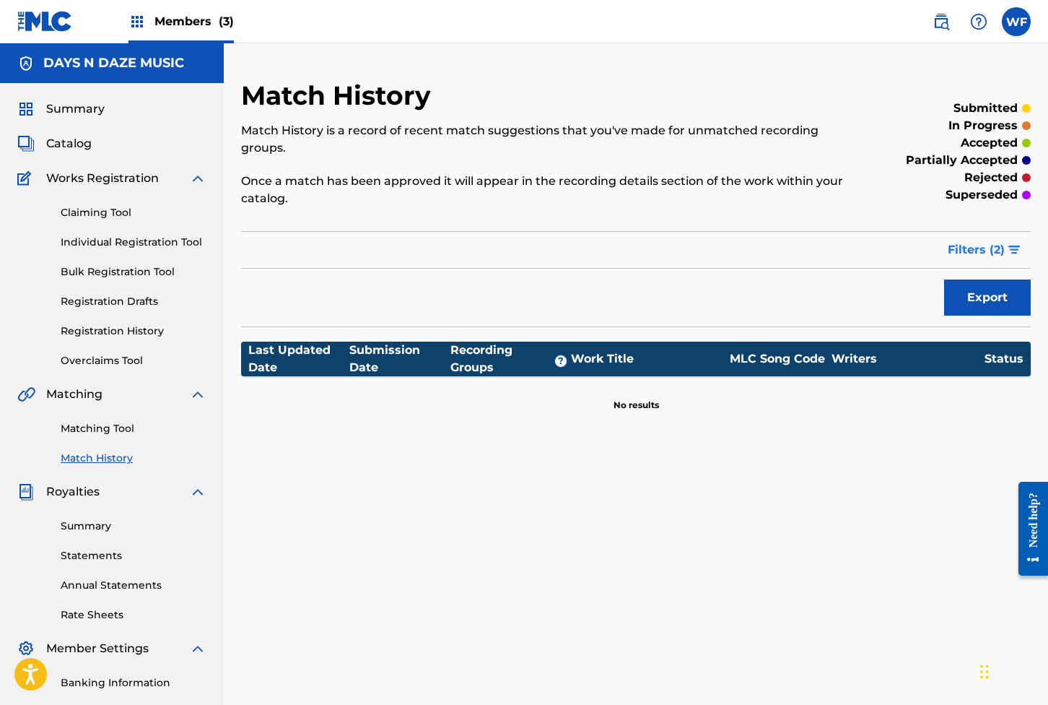
click at [760, 236] on button "Filters ( 2 )" at bounding box center [985, 250] width 92 height 36
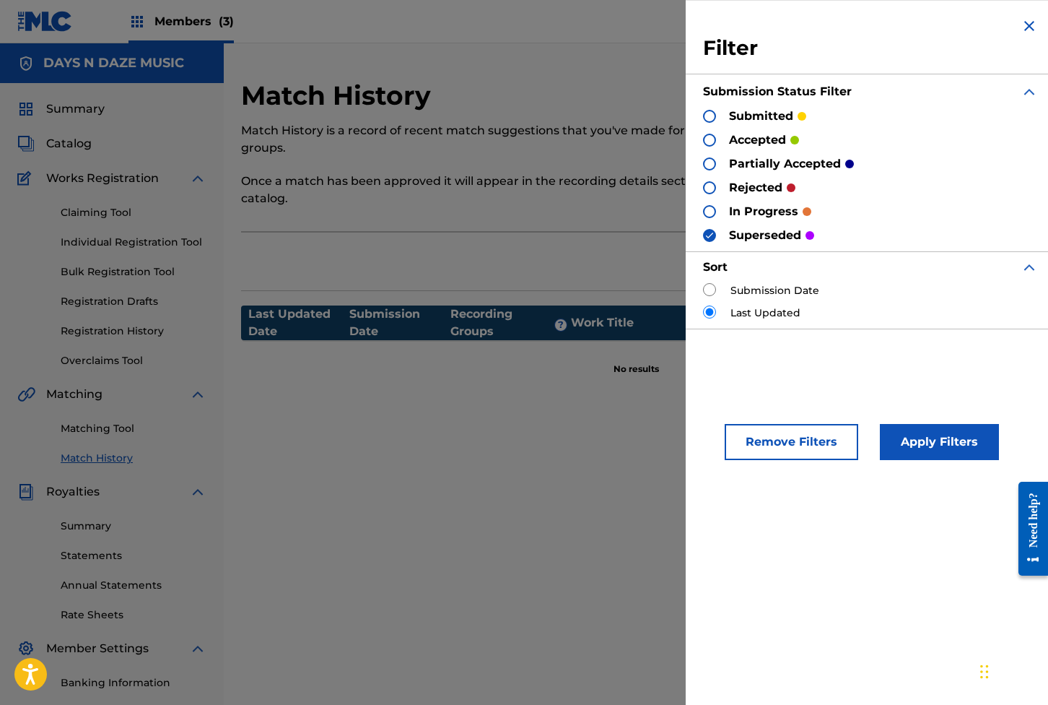
click at [708, 212] on div at bounding box center [709, 211] width 13 height 13
click at [716, 234] on div at bounding box center [709, 235] width 13 height 13
click at [708, 217] on div at bounding box center [709, 211] width 13 height 13
click at [707, 185] on div at bounding box center [709, 187] width 13 height 13
click at [705, 165] on div at bounding box center [709, 163] width 13 height 13
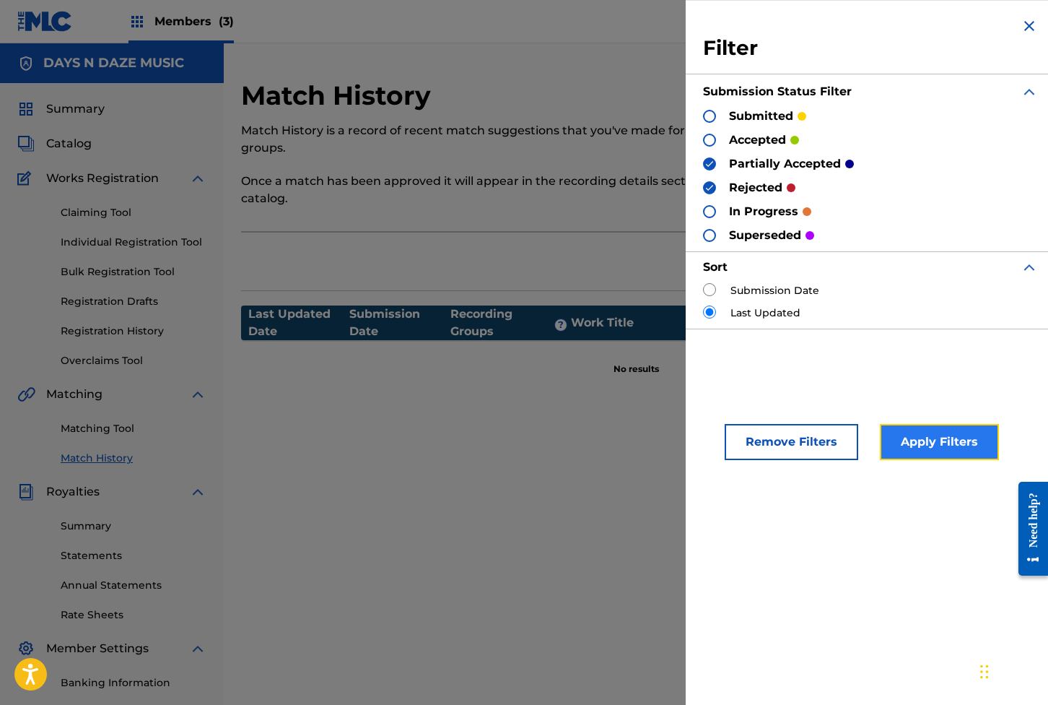
click at [760, 430] on button "Apply Filters" at bounding box center [939, 442] width 119 height 36
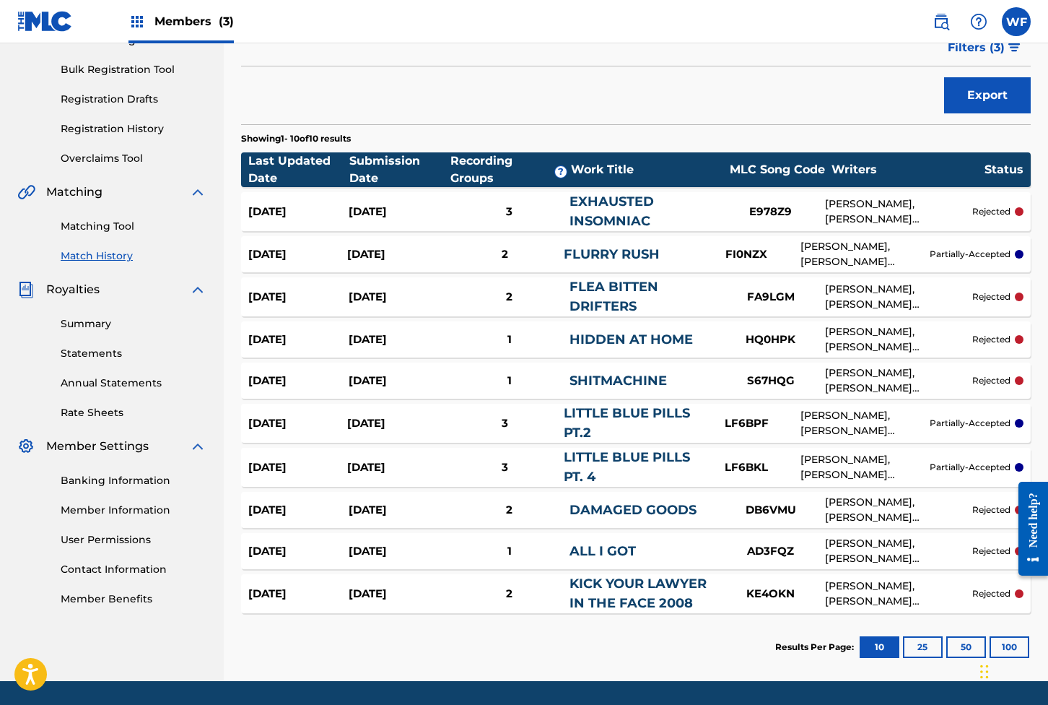
scroll to position [264, 0]
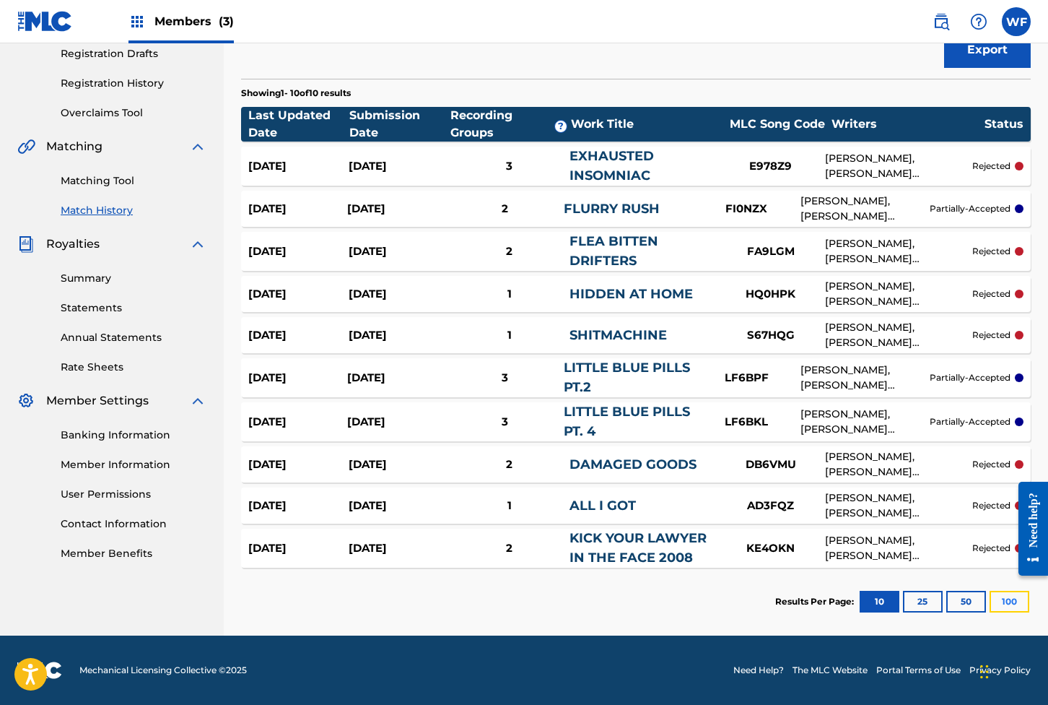
click at [760, 591] on button "100" at bounding box center [1010, 602] width 40 height 22
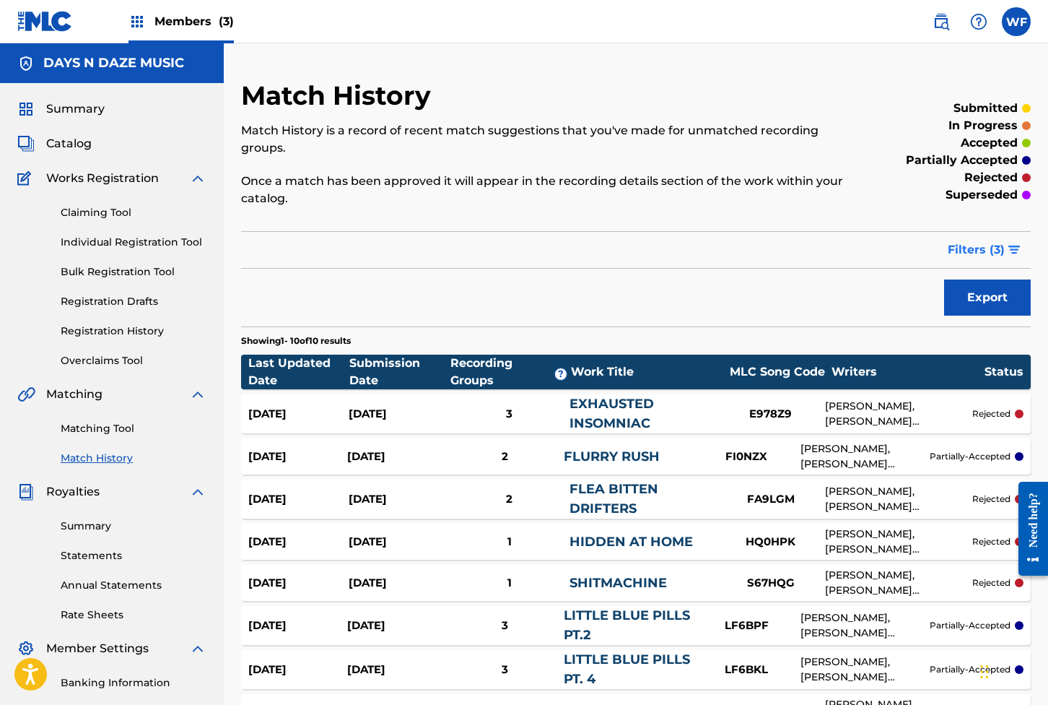
click at [760, 243] on button "Filters ( 3 )" at bounding box center [985, 250] width 92 height 36
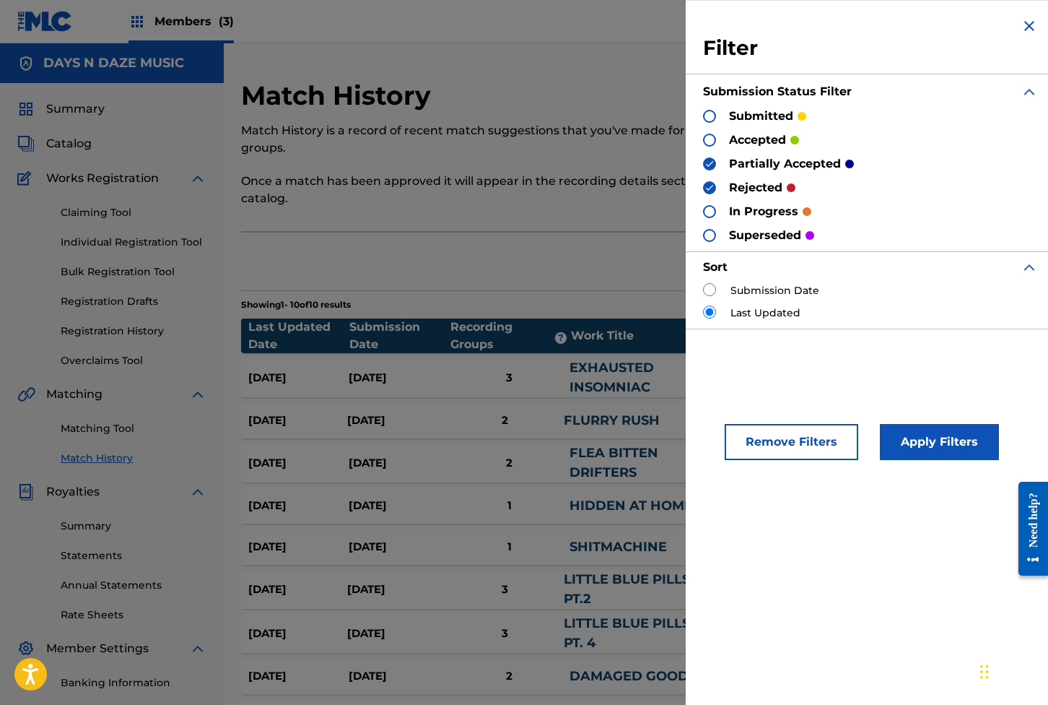
click at [714, 189] on img at bounding box center [710, 188] width 10 height 10
click at [710, 170] on div "partially accepted" at bounding box center [778, 163] width 151 height 17
click at [710, 167] on img at bounding box center [710, 164] width 10 height 10
click at [760, 430] on button "Apply Filters" at bounding box center [939, 442] width 119 height 36
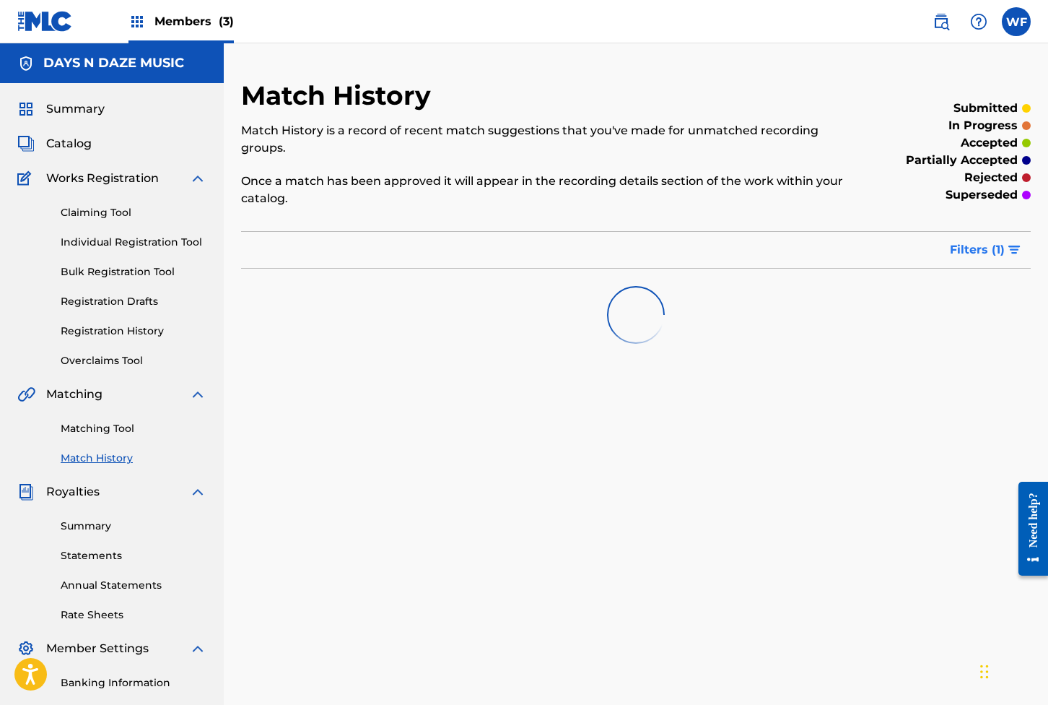
click at [760, 245] on span "Filters ( 1 )" at bounding box center [977, 249] width 55 height 17
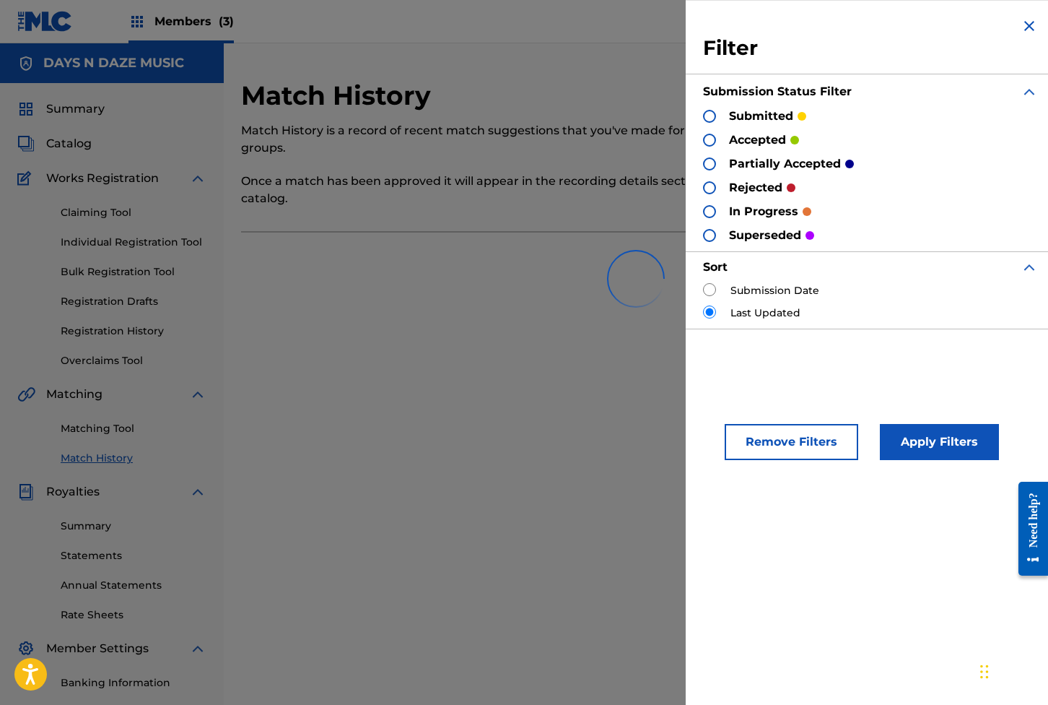
click at [724, 288] on div at bounding box center [636, 279] width 790 height 92
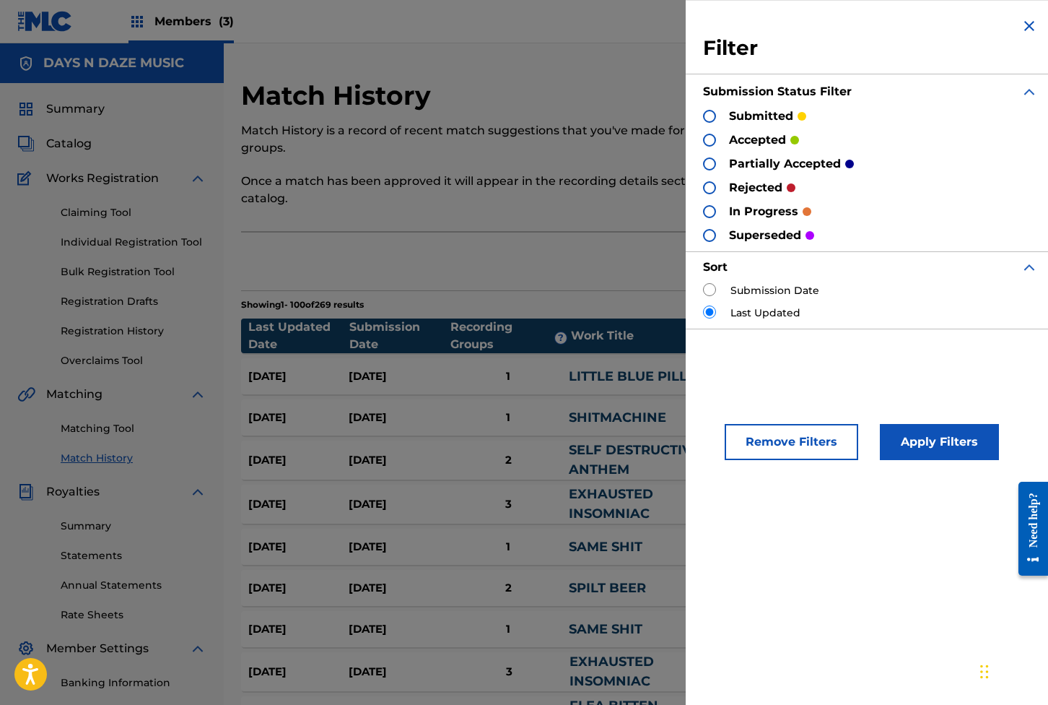
click at [711, 289] on input "radio" at bounding box center [709, 289] width 13 height 13
radio input "true"
click at [760, 445] on button "Apply Filters" at bounding box center [939, 442] width 119 height 36
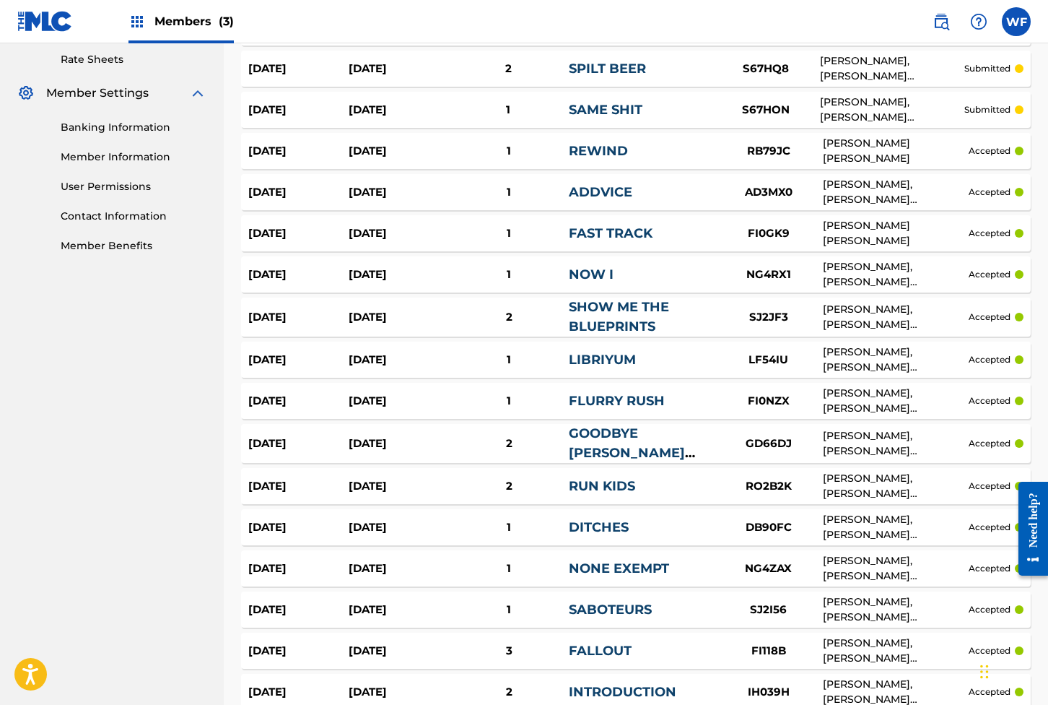
scroll to position [2, 0]
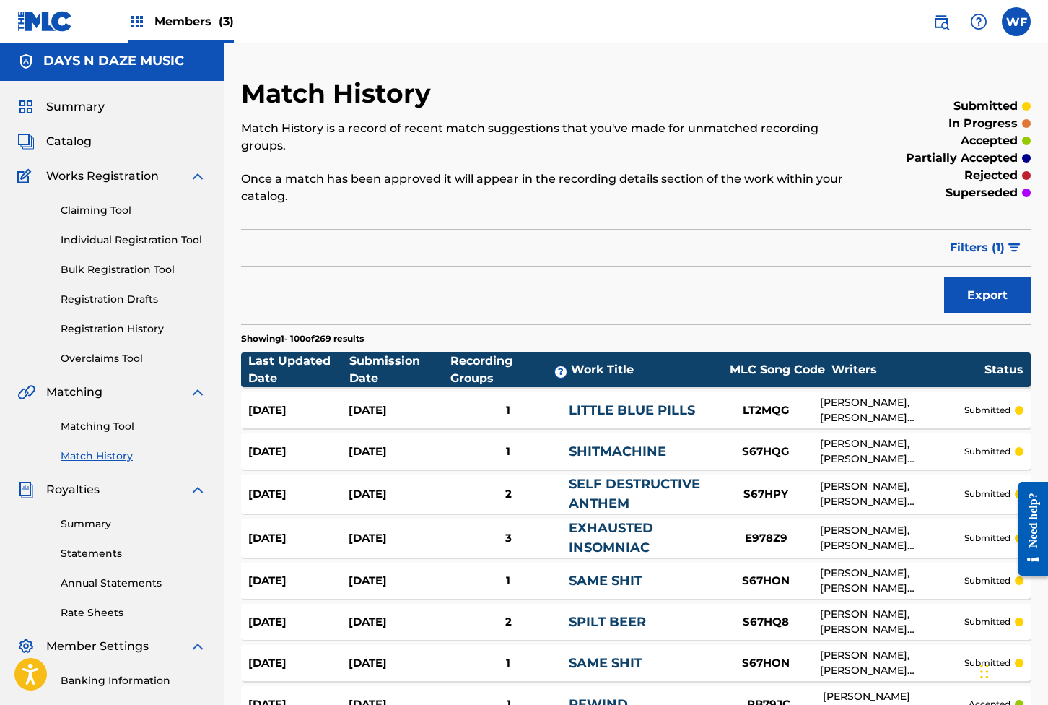
click at [760, 246] on span "Filters ( 1 )" at bounding box center [977, 247] width 55 height 17
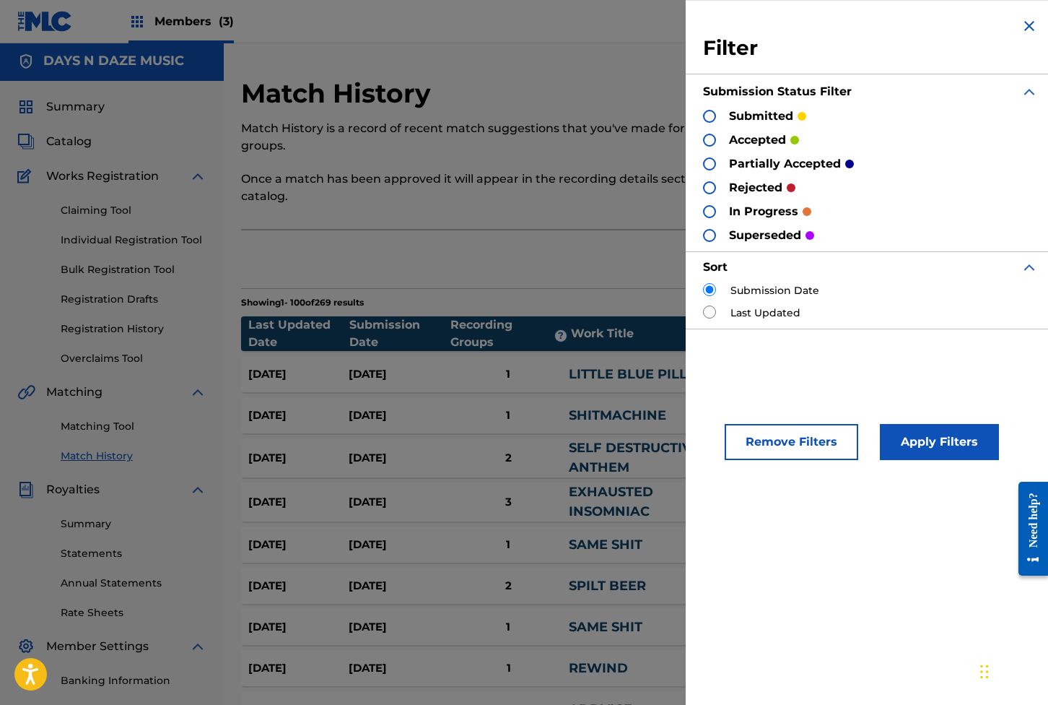
click at [712, 183] on div at bounding box center [709, 187] width 13 height 13
click at [711, 164] on div at bounding box center [709, 163] width 13 height 13
click at [760, 452] on button "Apply Filters" at bounding box center [939, 442] width 119 height 36
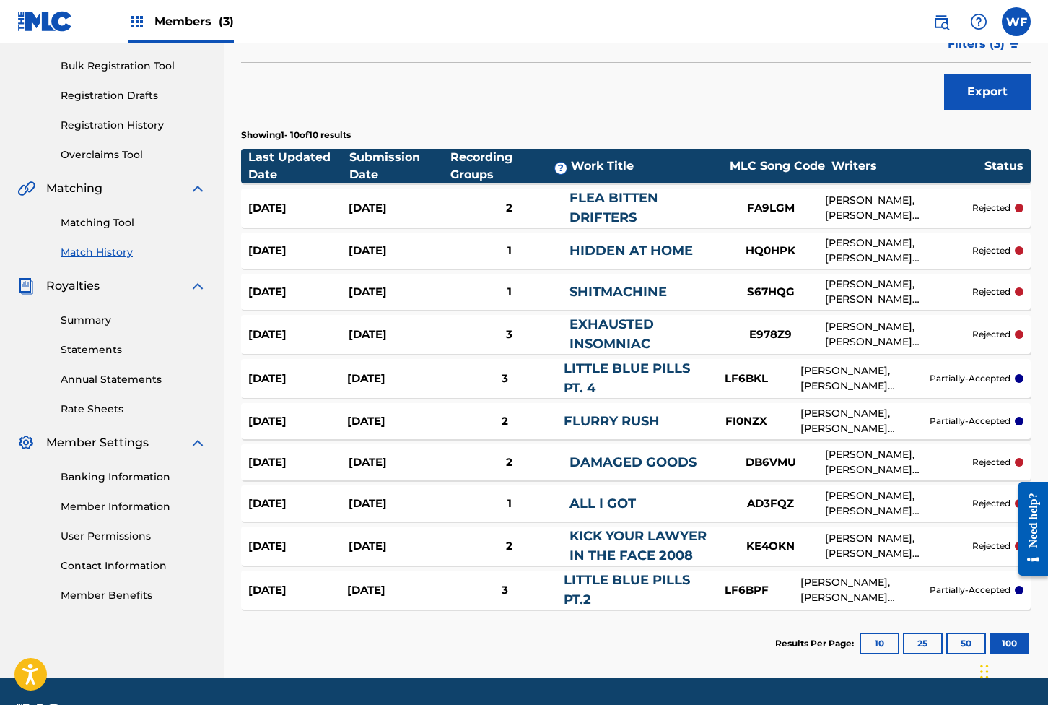
scroll to position [0, 0]
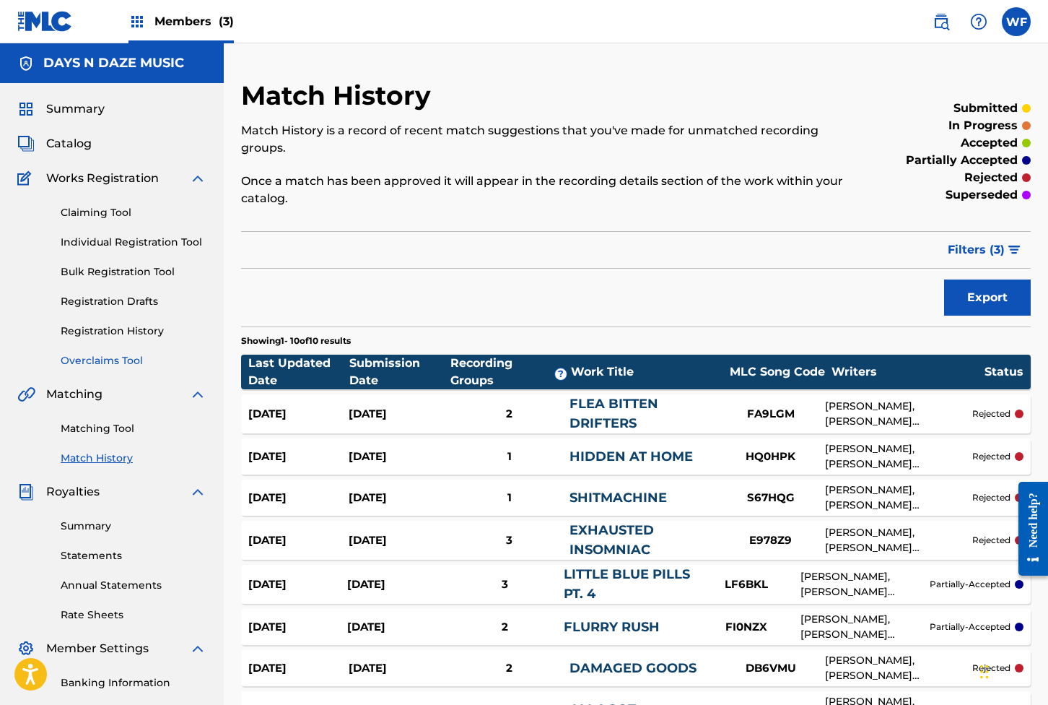
click at [123, 359] on link "Overclaims Tool" at bounding box center [134, 360] width 146 height 15
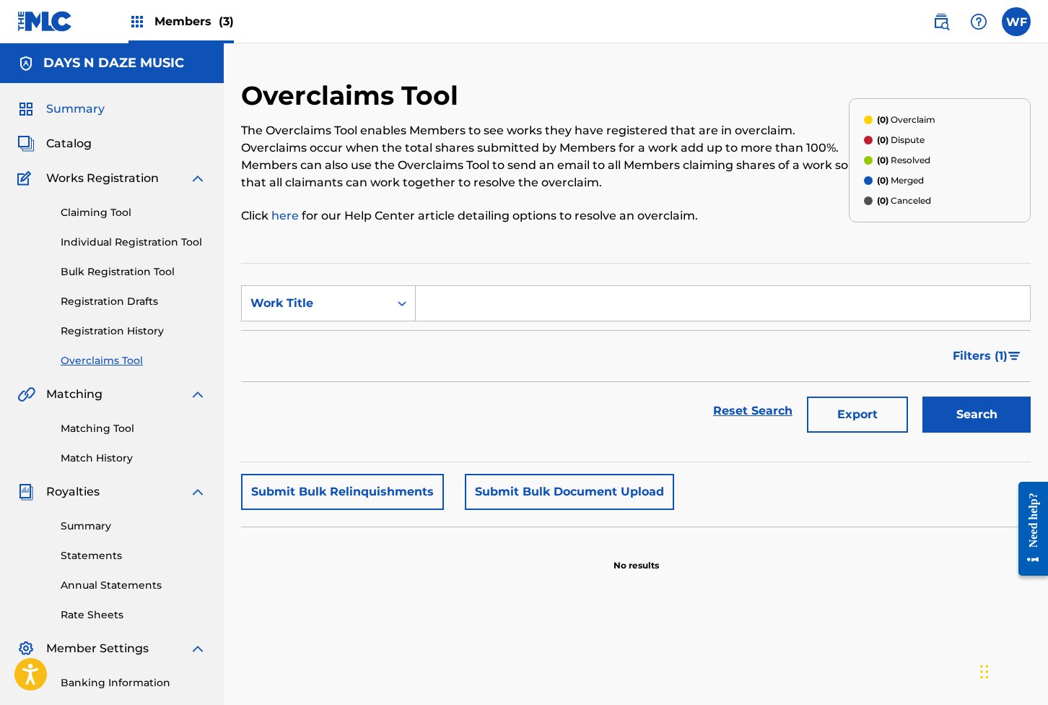
click at [96, 111] on span "Summary" at bounding box center [75, 108] width 58 height 17
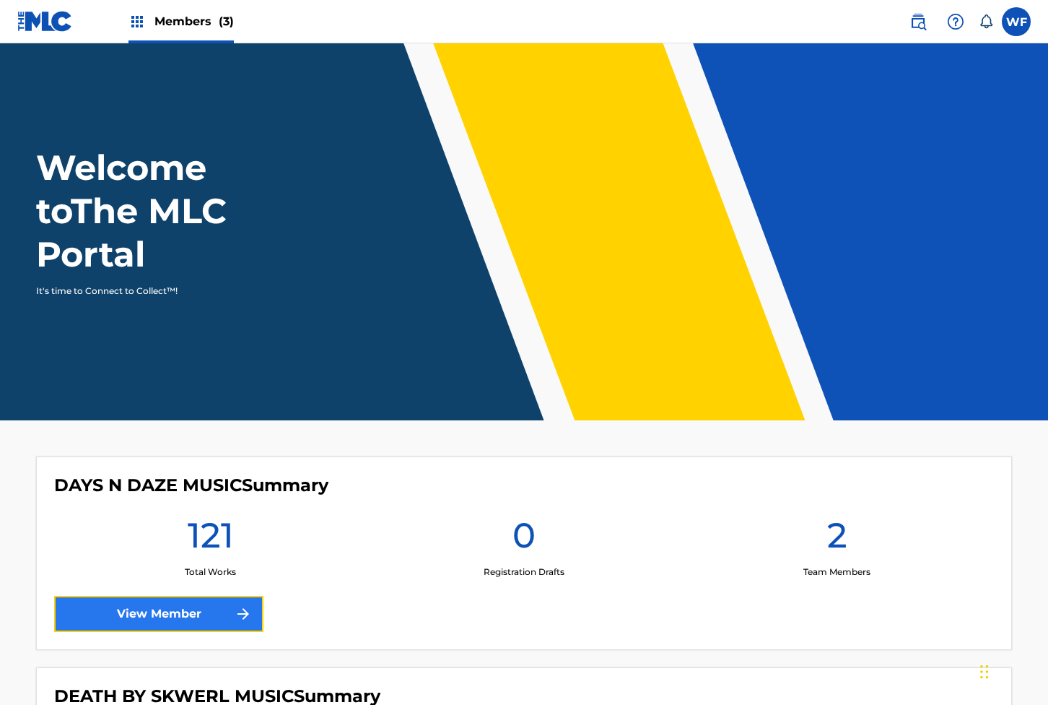
click at [182, 625] on link "View Member" at bounding box center [158, 614] width 209 height 36
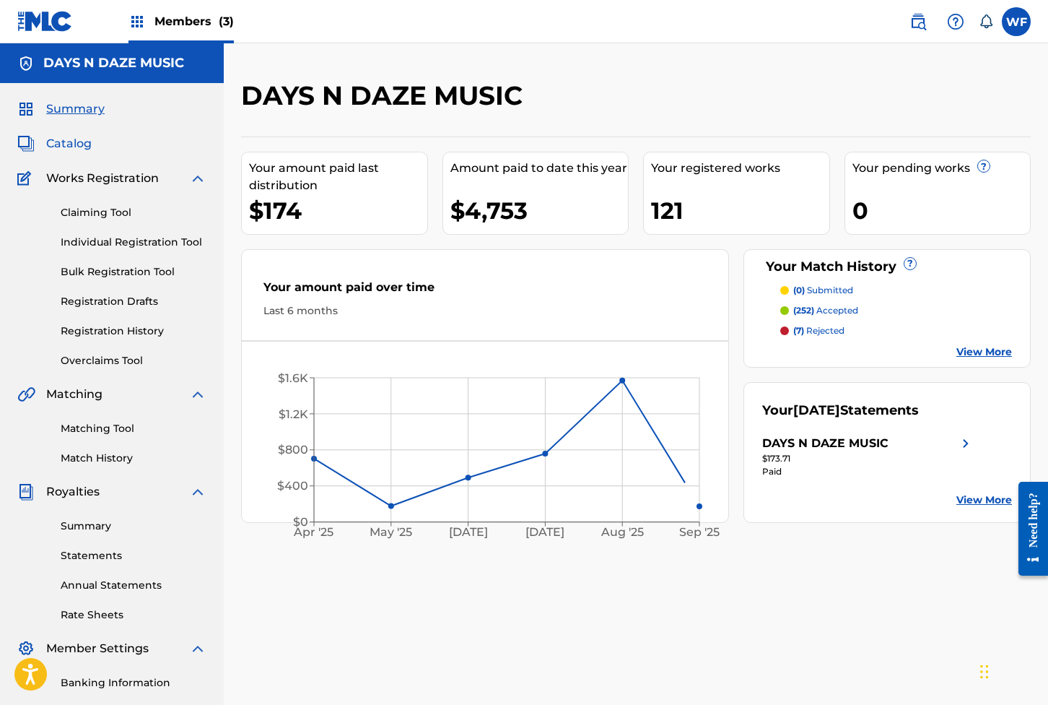
click at [81, 137] on span "Catalog" at bounding box center [68, 143] width 45 height 17
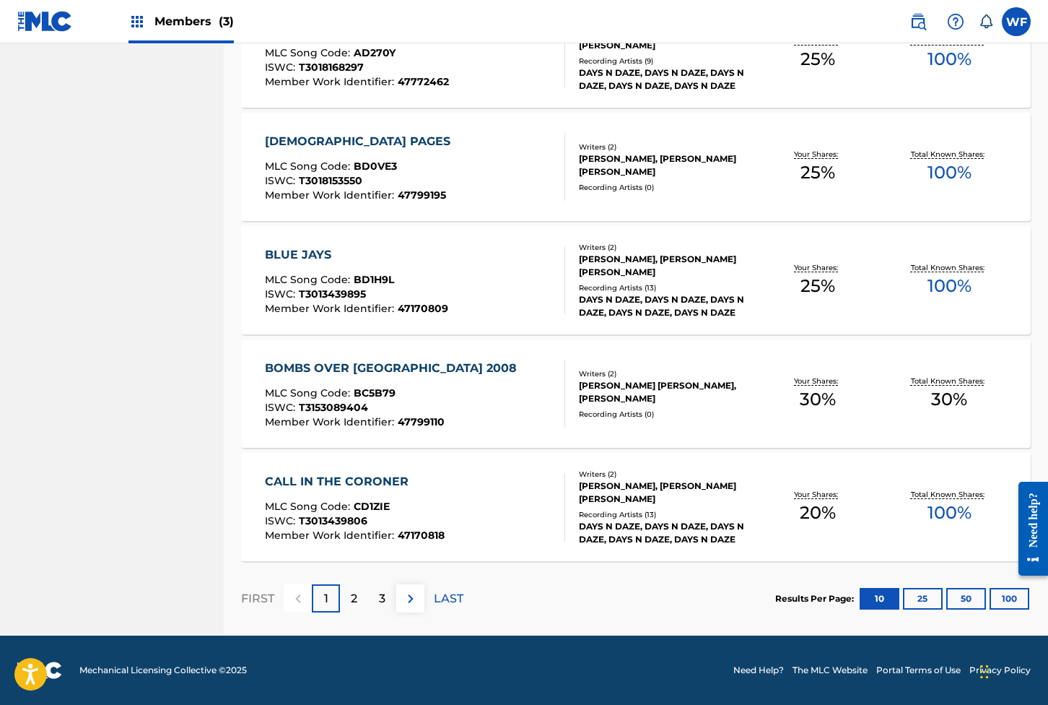
scroll to position [969, 0]
click at [1004, 588] on button "100" at bounding box center [1010, 599] width 40 height 22
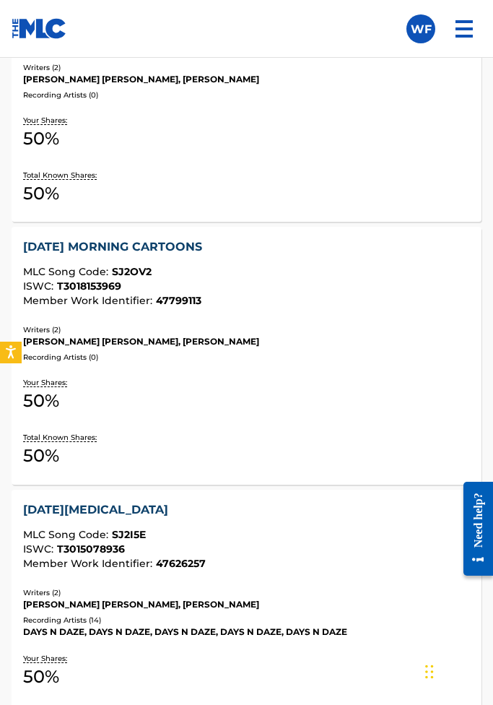
scroll to position [23780, 0]
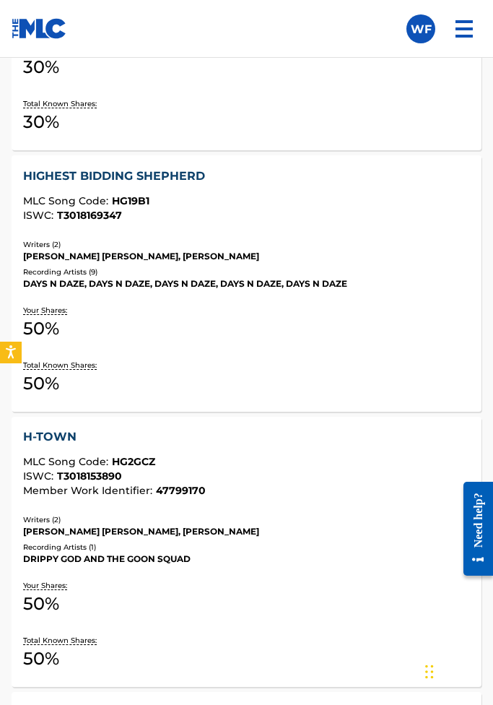
scroll to position [12211, 0]
